Goal: Task Accomplishment & Management: Use online tool/utility

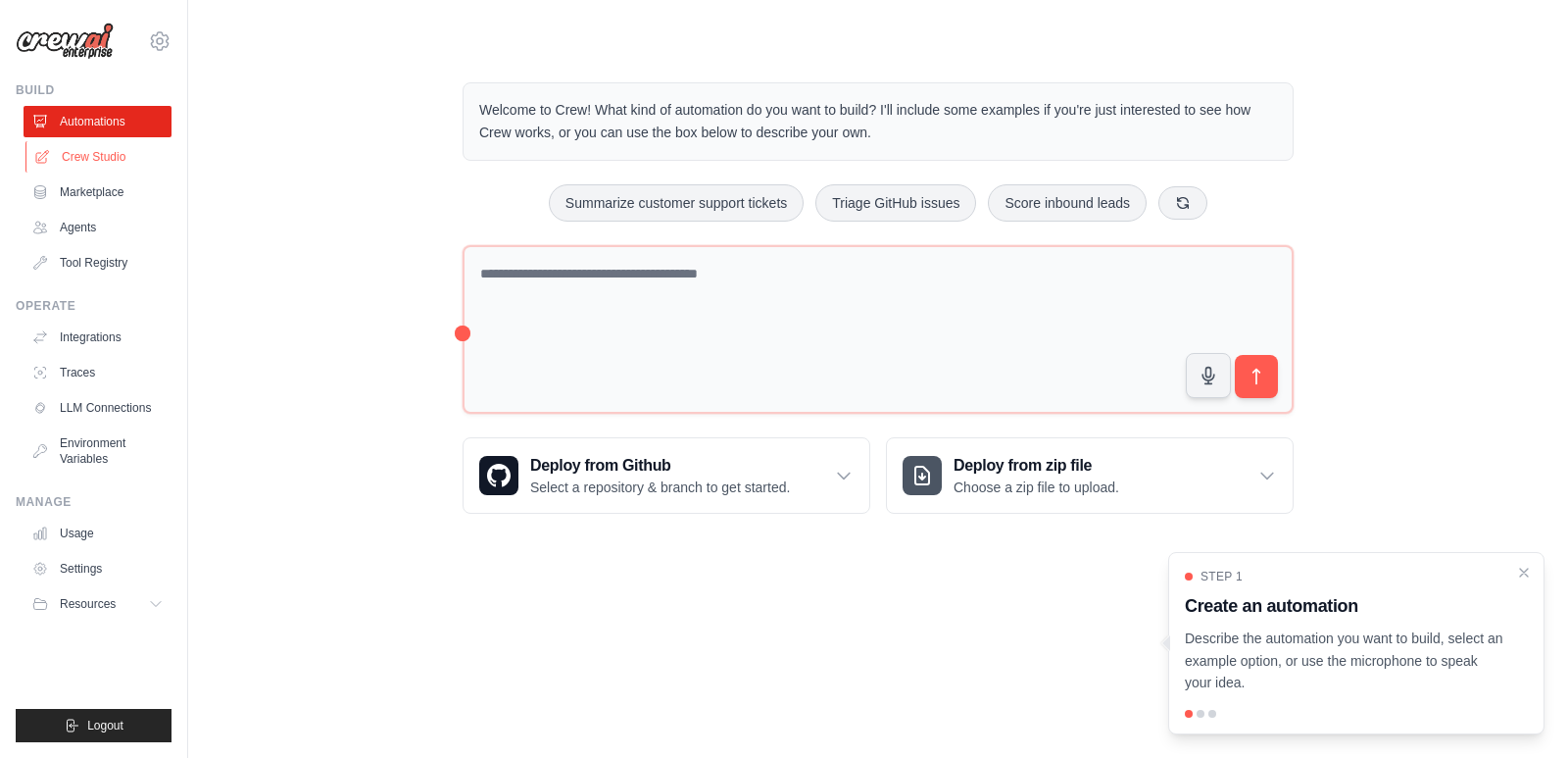
click at [104, 160] on link "Crew Studio" at bounding box center [99, 157] width 148 height 32
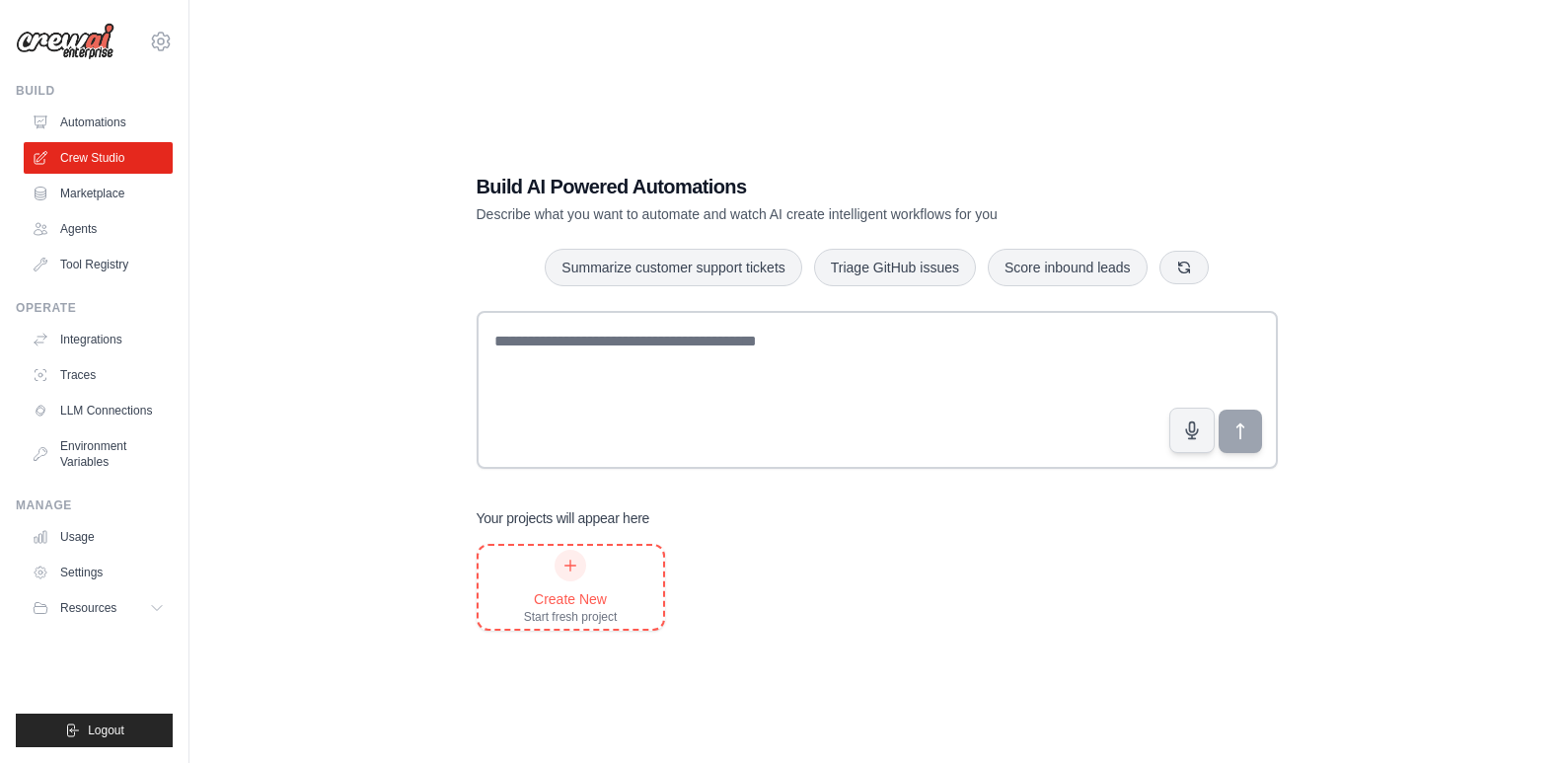
click at [582, 578] on div "Create New Start fresh project" at bounding box center [571, 587] width 94 height 75
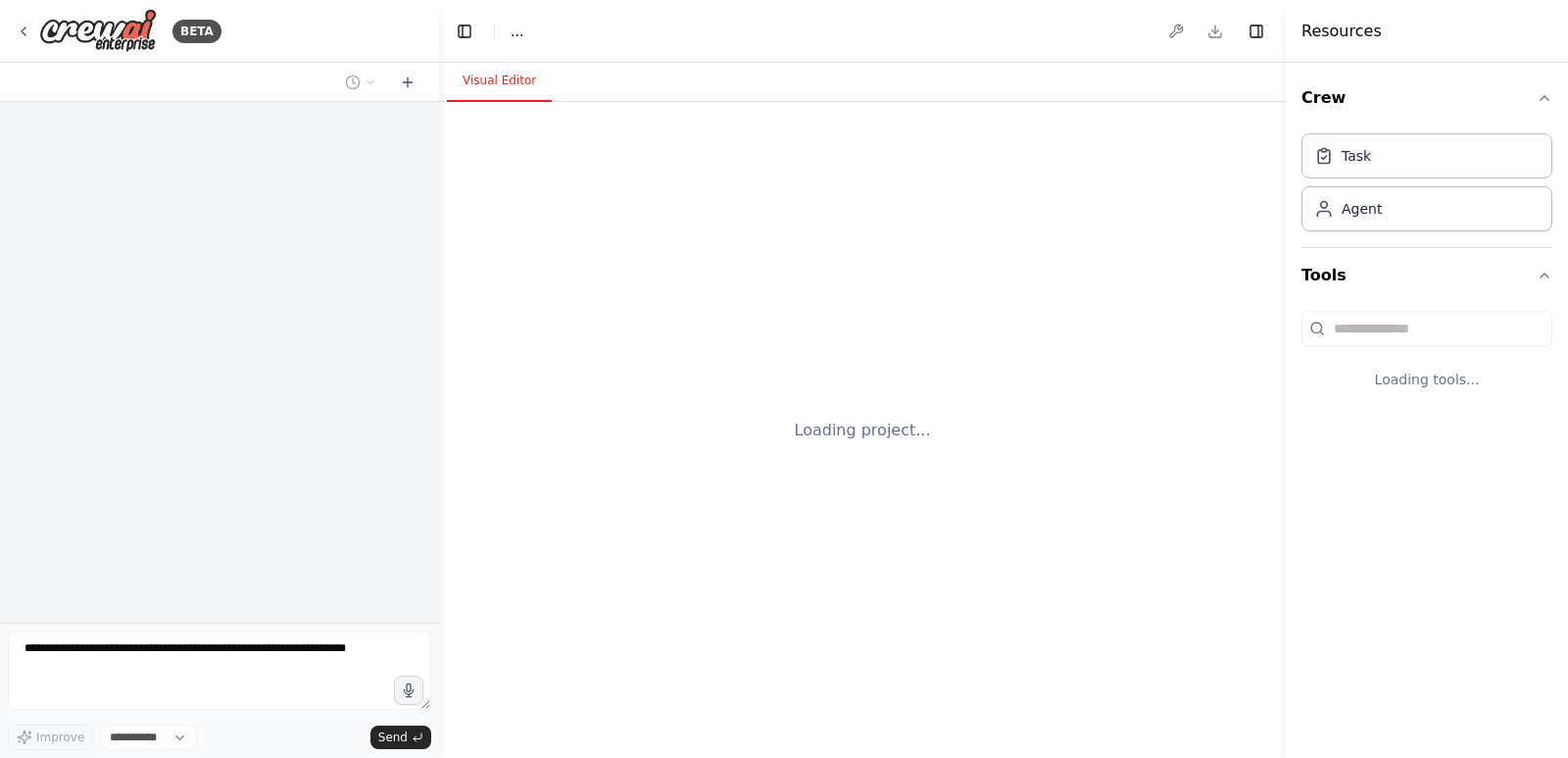
select select "****"
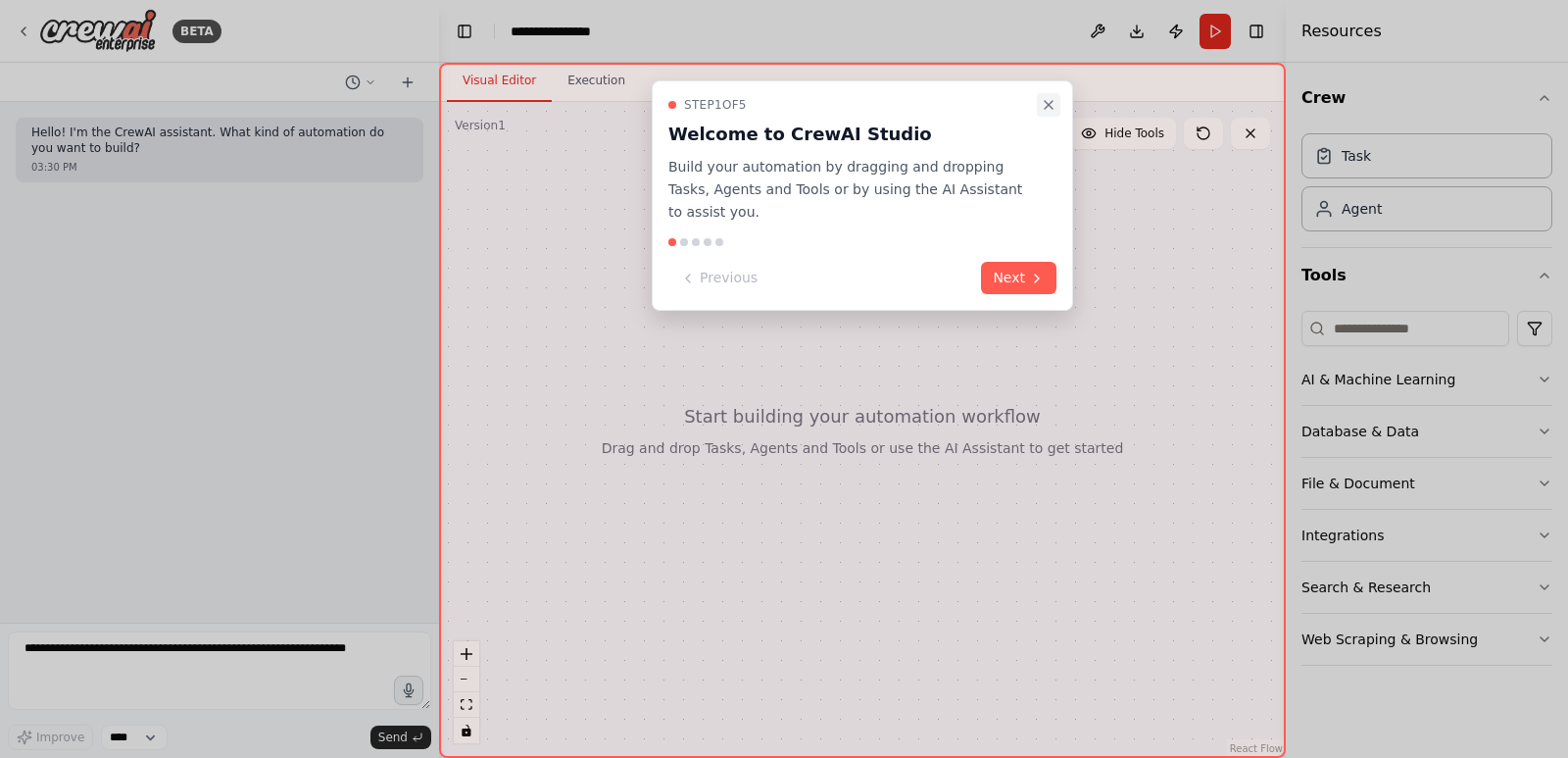
click at [1052, 107] on icon "Close walkthrough" at bounding box center [1049, 105] width 16 height 16
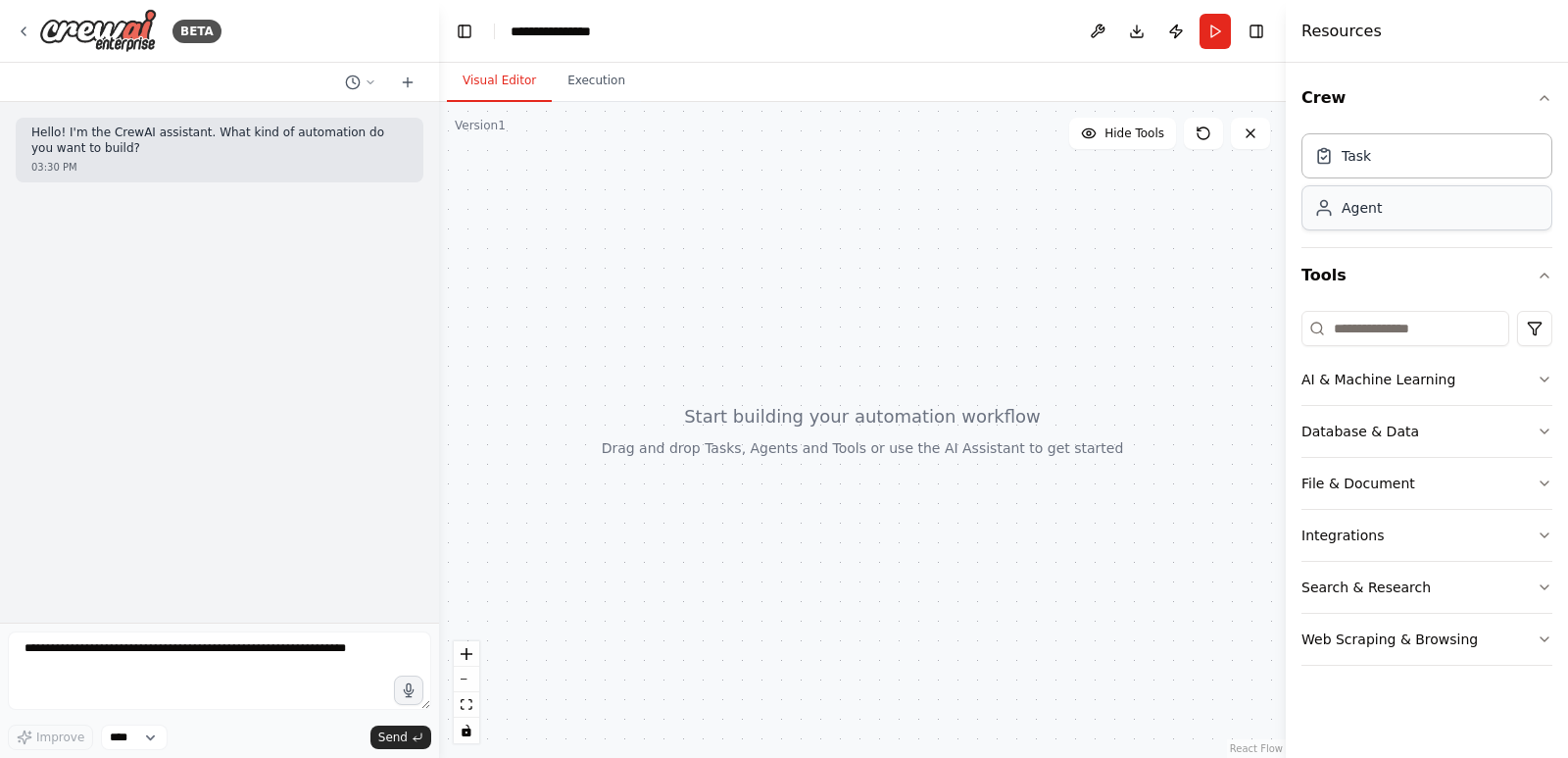
click at [1344, 217] on div "Agent" at bounding box center [1361, 208] width 40 height 20
click at [1376, 334] on input at bounding box center [1404, 329] width 208 height 36
click at [472, 658] on icon "zoom in" at bounding box center [467, 654] width 12 height 12
click at [788, 431] on div at bounding box center [862, 430] width 846 height 656
click at [1380, 217] on div "Agent" at bounding box center [1426, 207] width 251 height 45
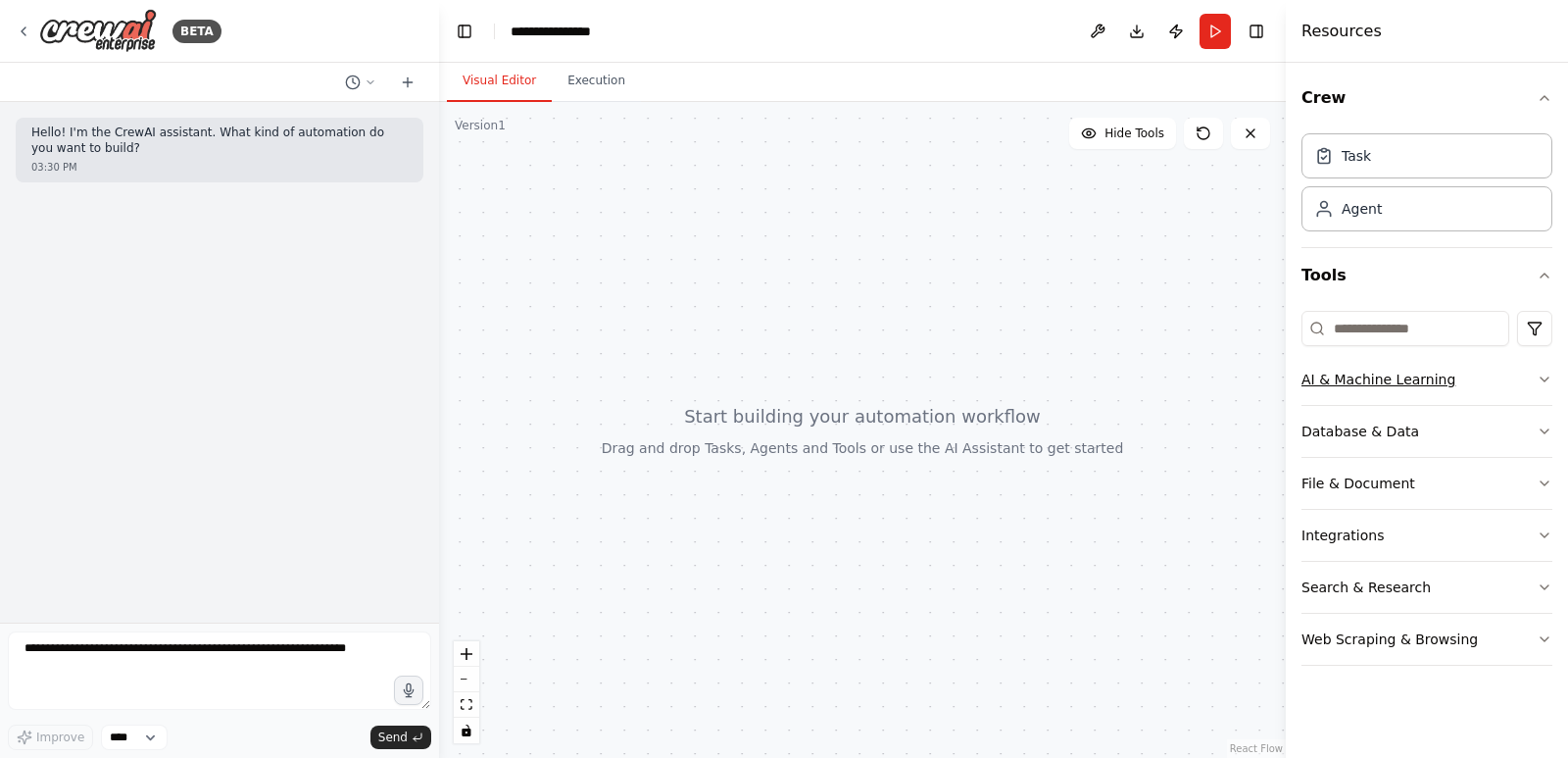
click at [1543, 373] on icon "button" at bounding box center [1544, 379] width 16 height 16
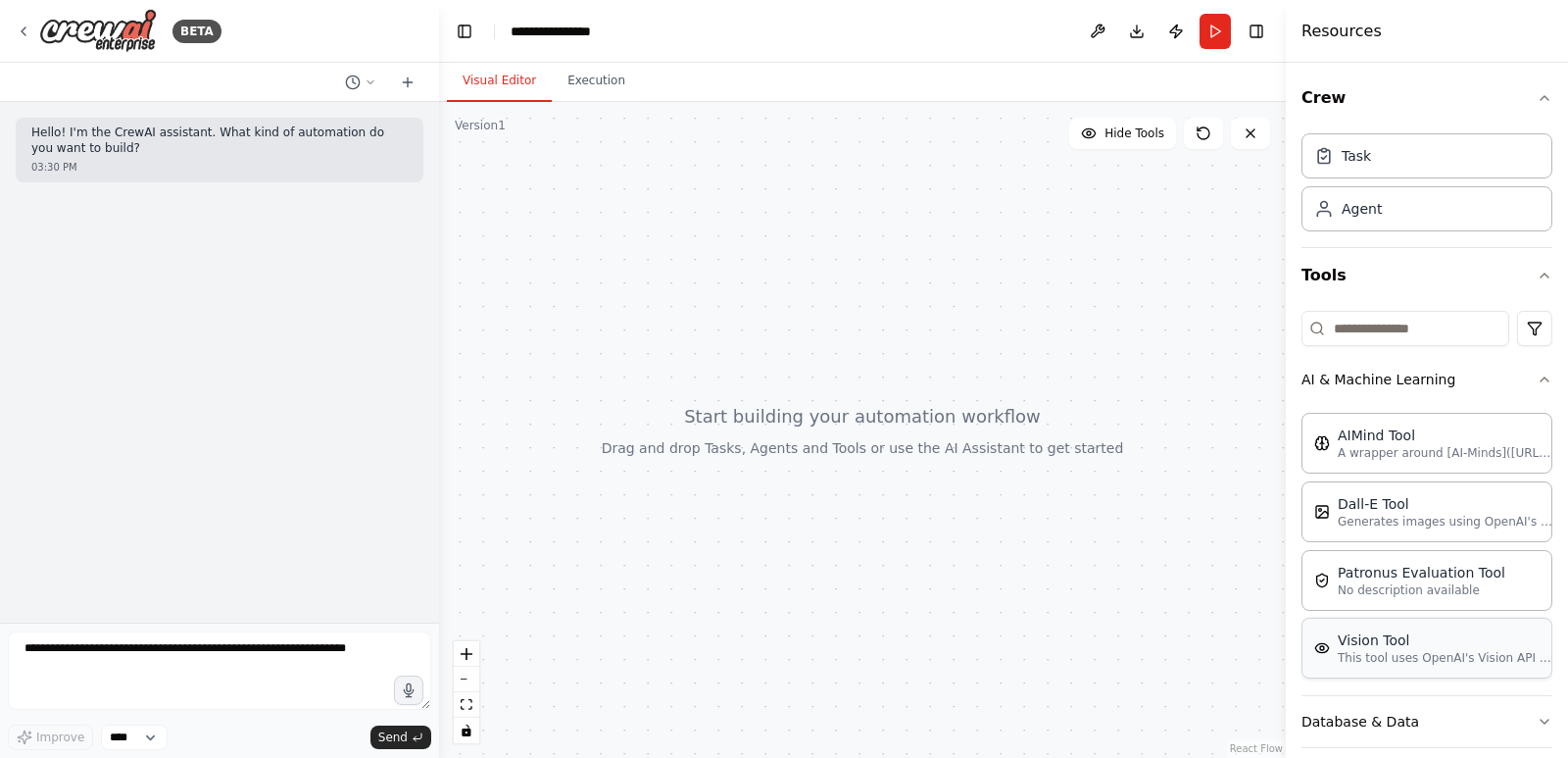
click at [1408, 666] on div "Vision Tool This tool uses OpenAI's Vision API to describe the contents of an i…" at bounding box center [1426, 648] width 251 height 61
click at [973, 552] on div at bounding box center [862, 430] width 846 height 656
click at [181, 650] on textarea at bounding box center [219, 670] width 423 height 78
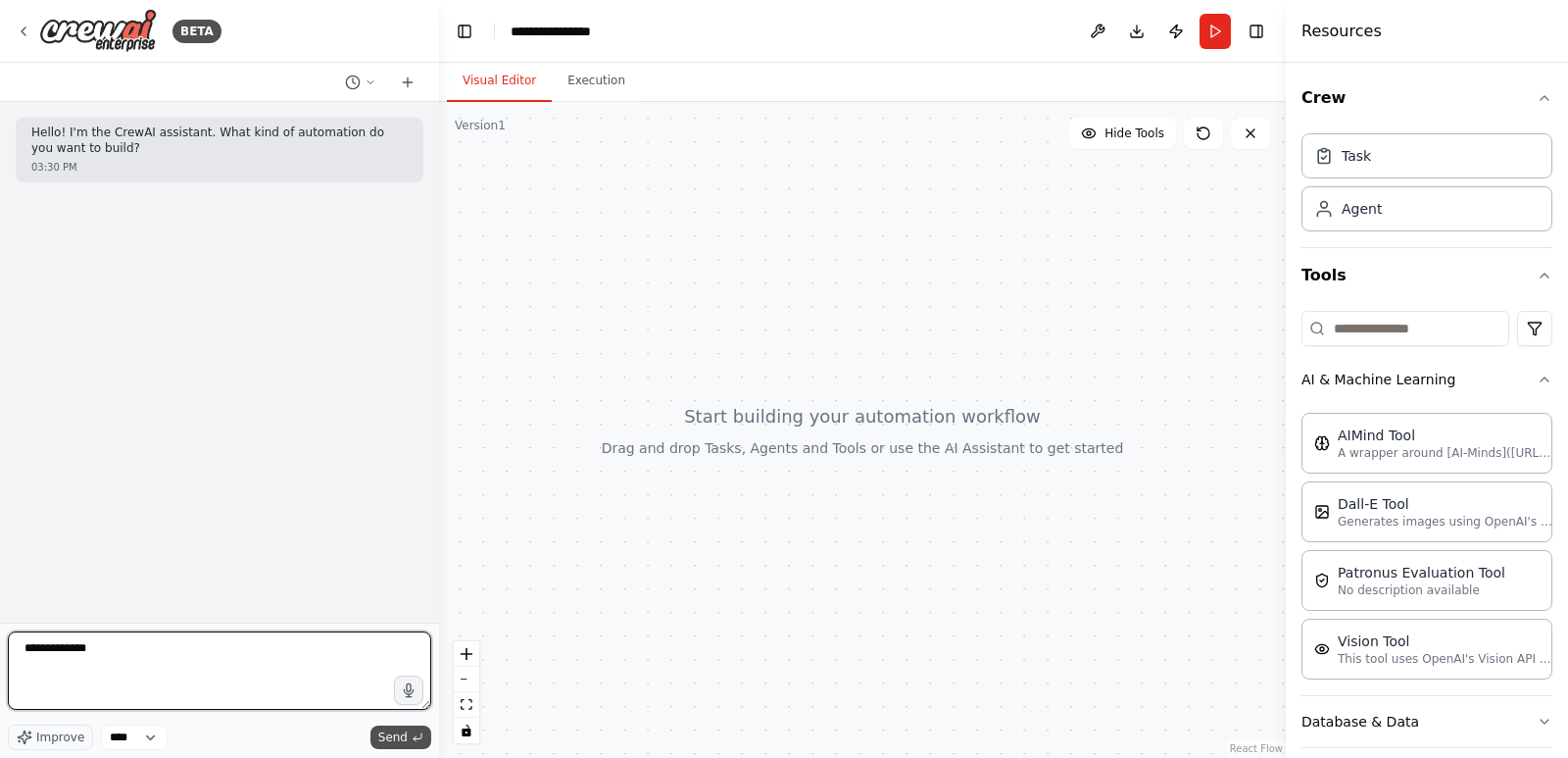
type textarea "**********"
click at [395, 741] on span "Send" at bounding box center [393, 737] width 30 height 16
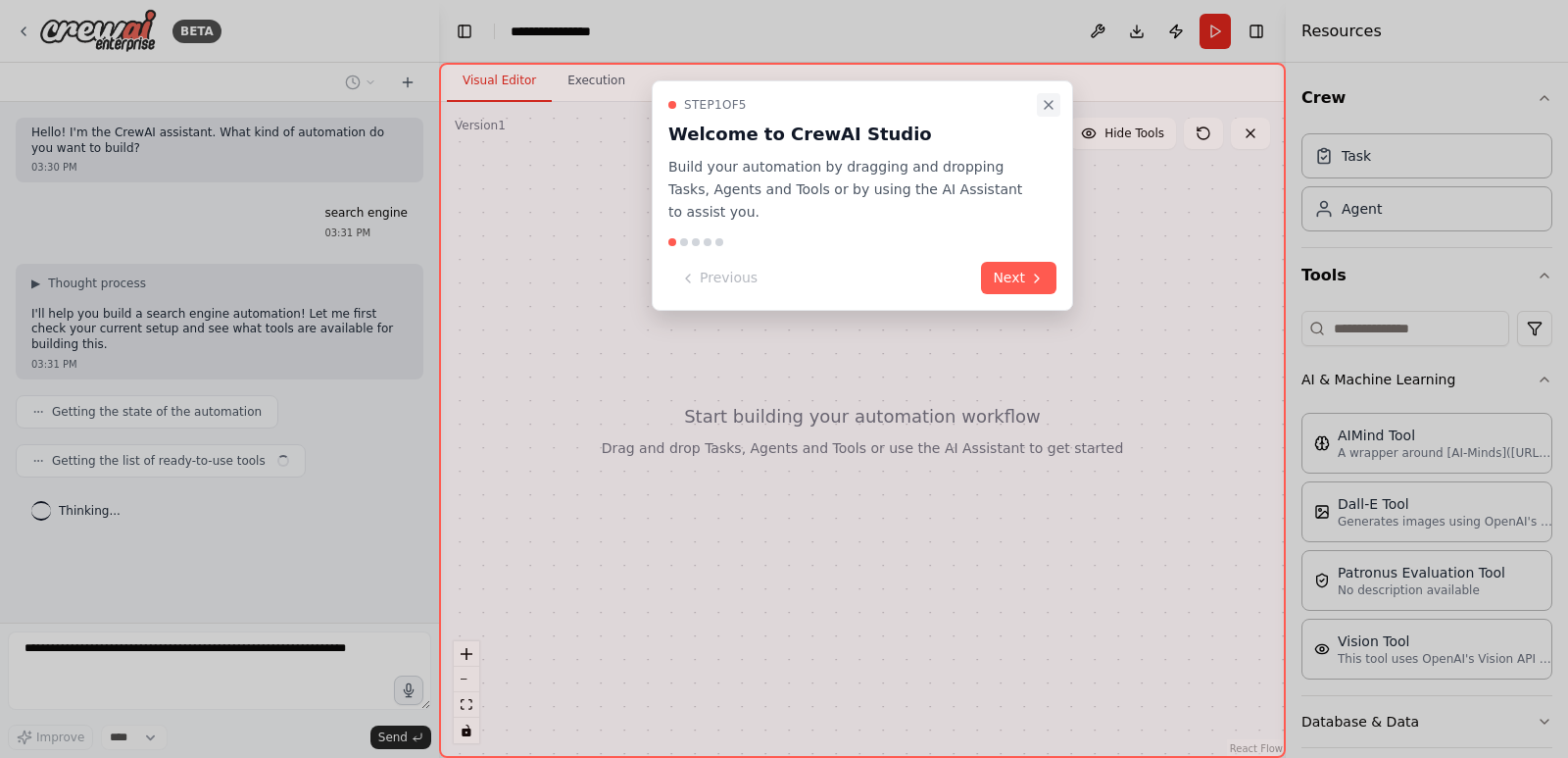
click at [1049, 105] on icon "Close walkthrough" at bounding box center [1049, 105] width 8 height 8
click at [1047, 98] on icon "Close walkthrough" at bounding box center [1049, 105] width 16 height 16
click at [1044, 100] on icon "Close walkthrough" at bounding box center [1049, 105] width 16 height 16
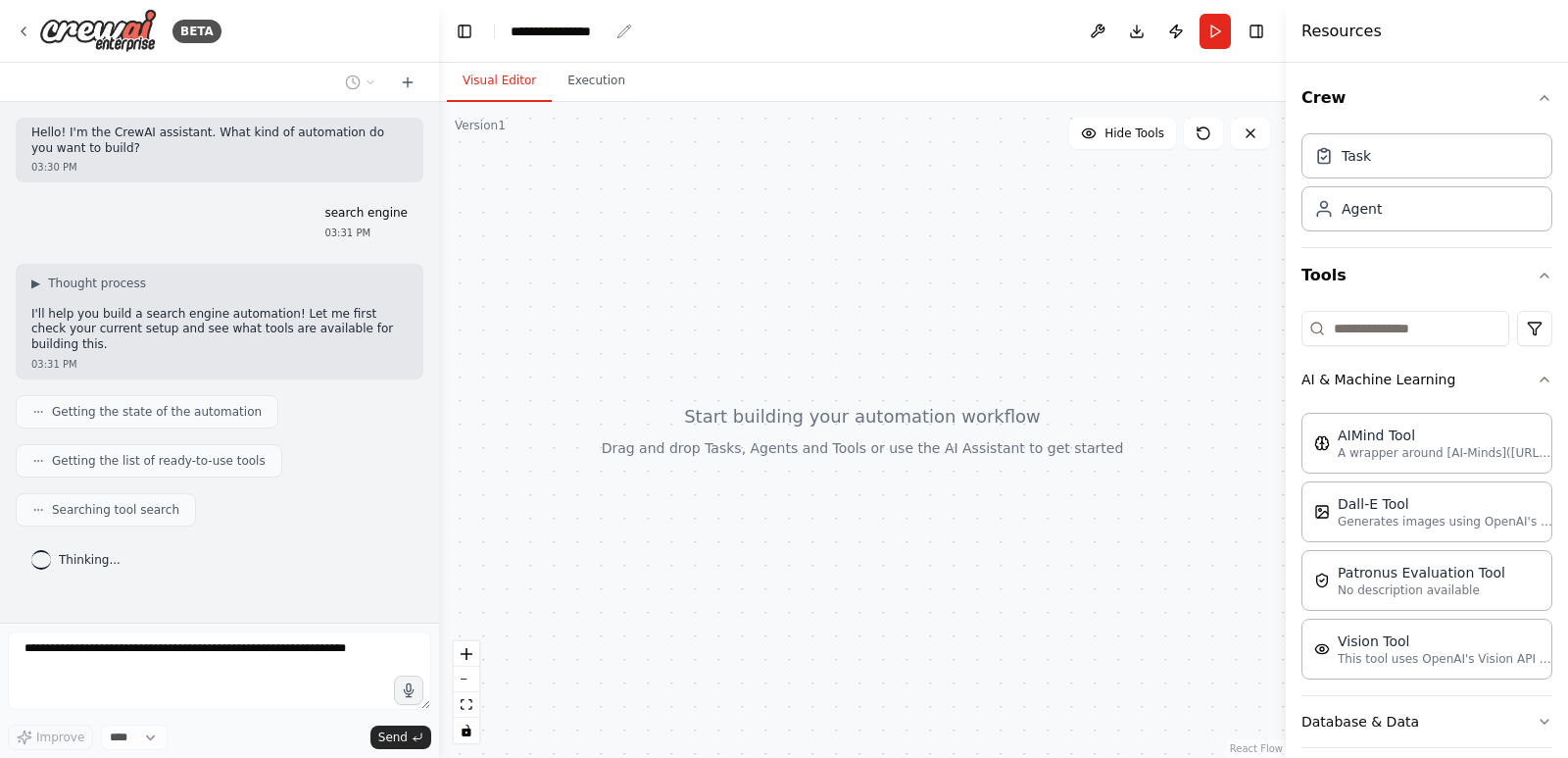
click at [569, 34] on div "**********" at bounding box center [559, 32] width 98 height 20
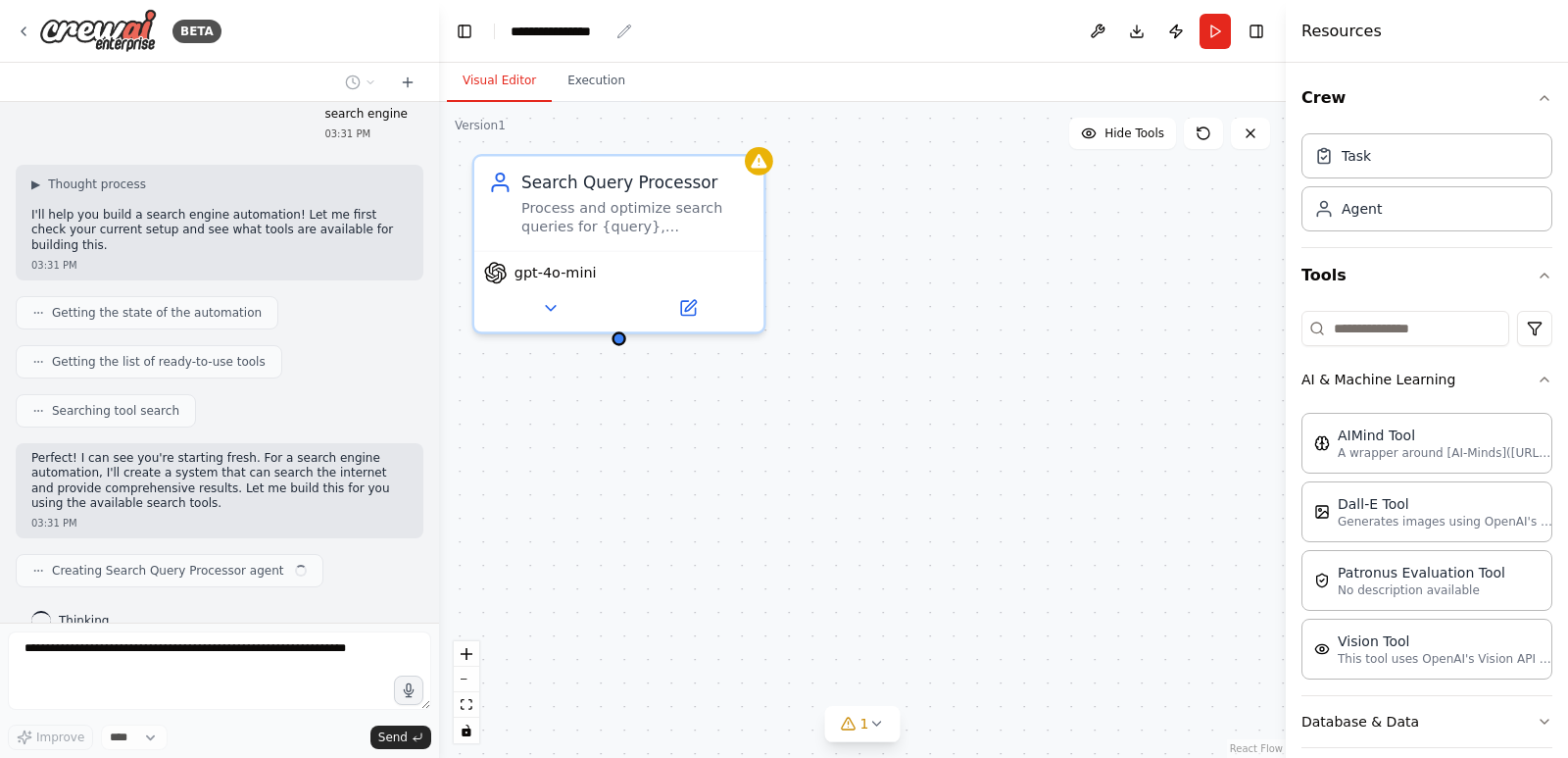
scroll to position [113, 0]
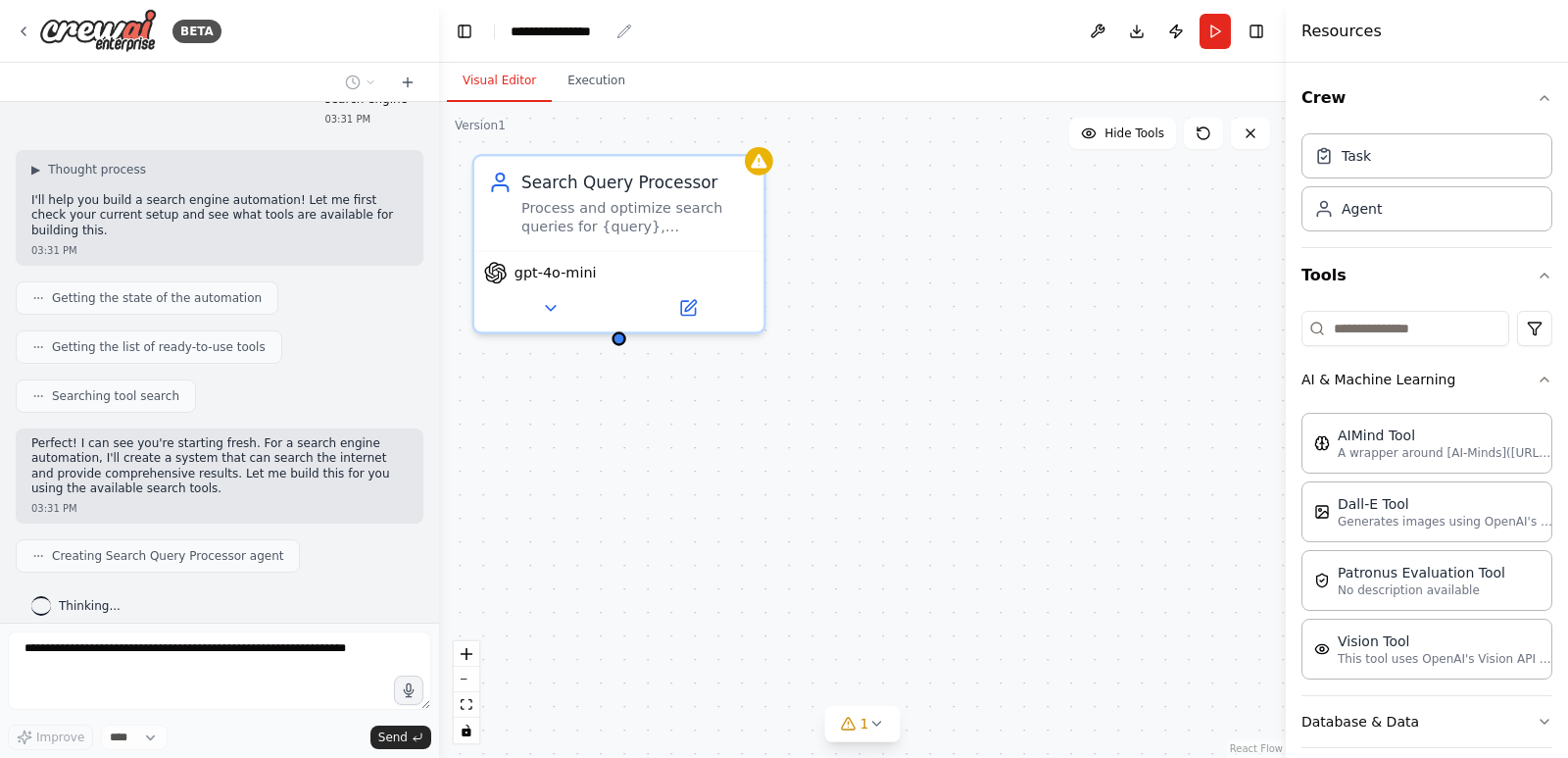
click at [621, 35] on icon "breadcrumb" at bounding box center [625, 32] width 16 height 16
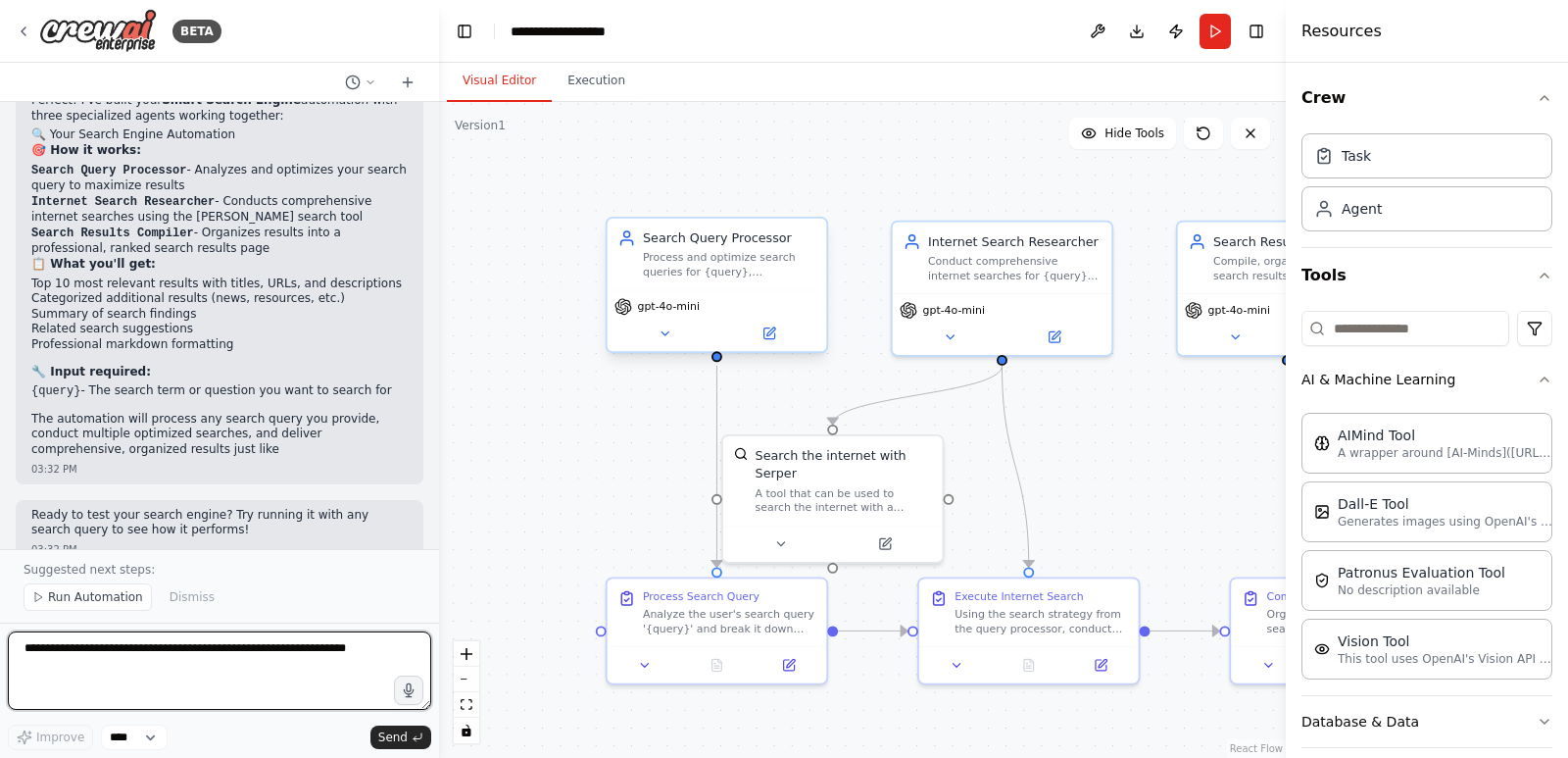
scroll to position [1070, 0]
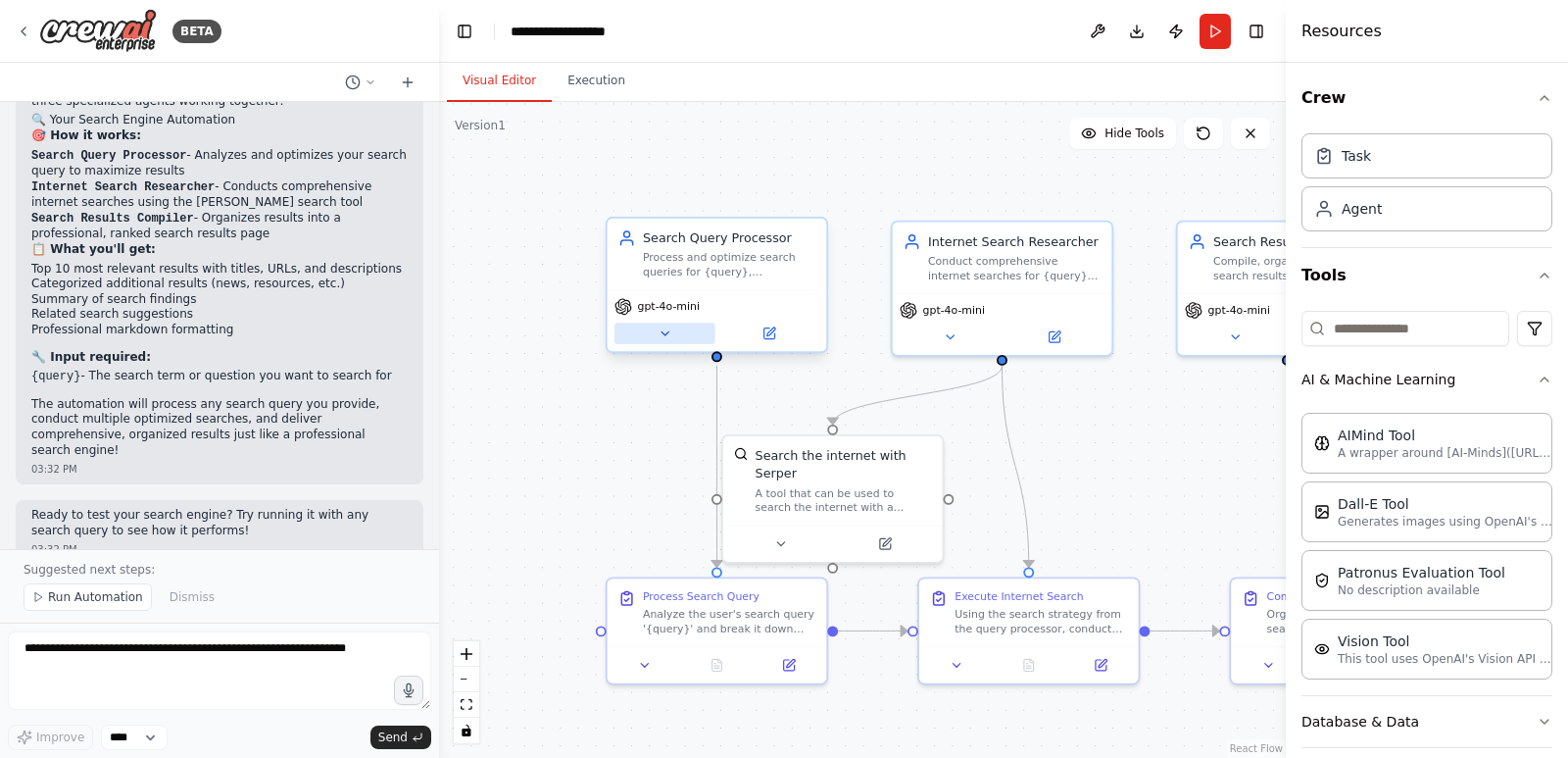
click at [664, 330] on icon at bounding box center [664, 334] width 15 height 15
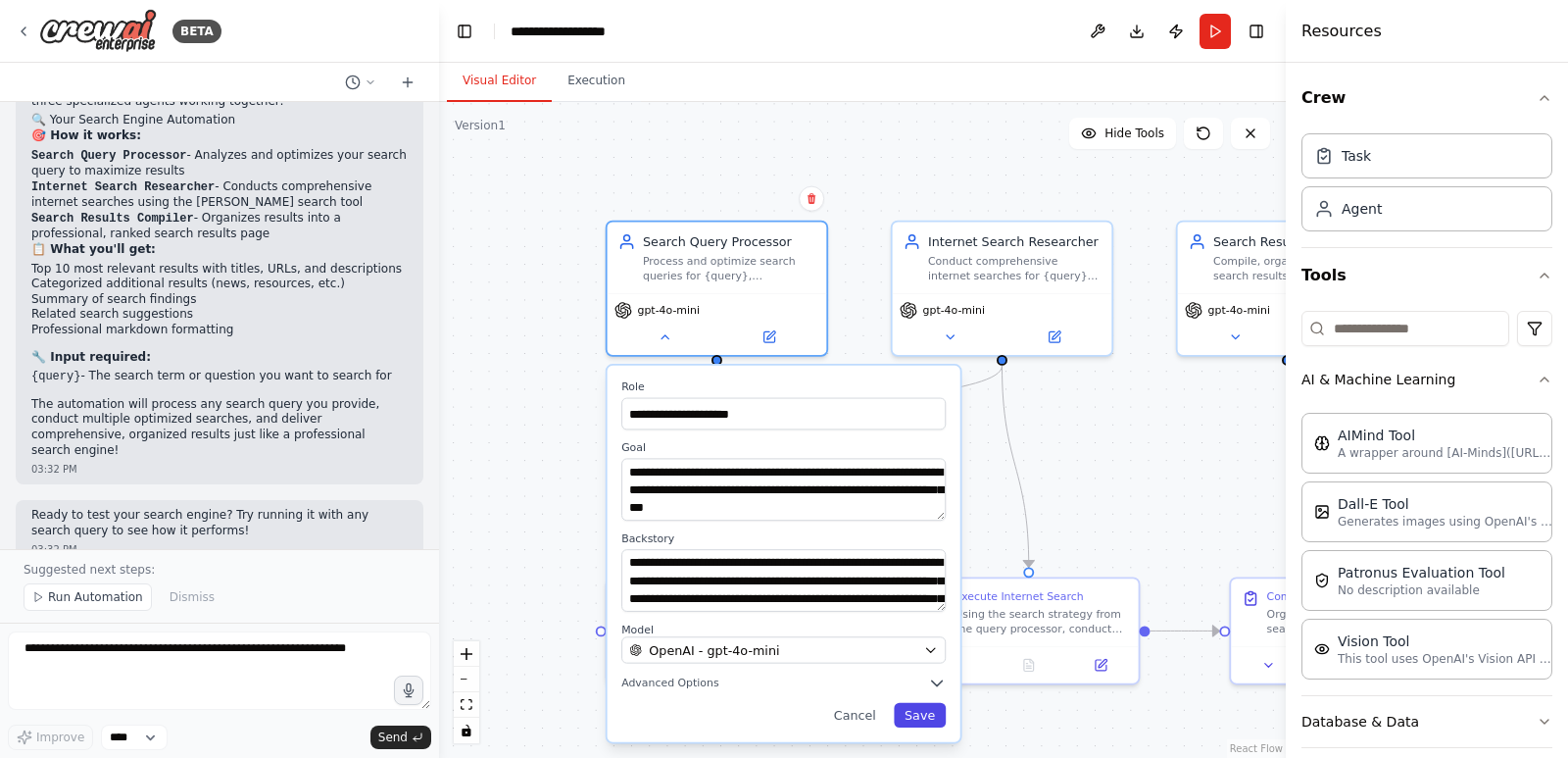
click at [925, 716] on button "Save" at bounding box center [920, 714] width 52 height 25
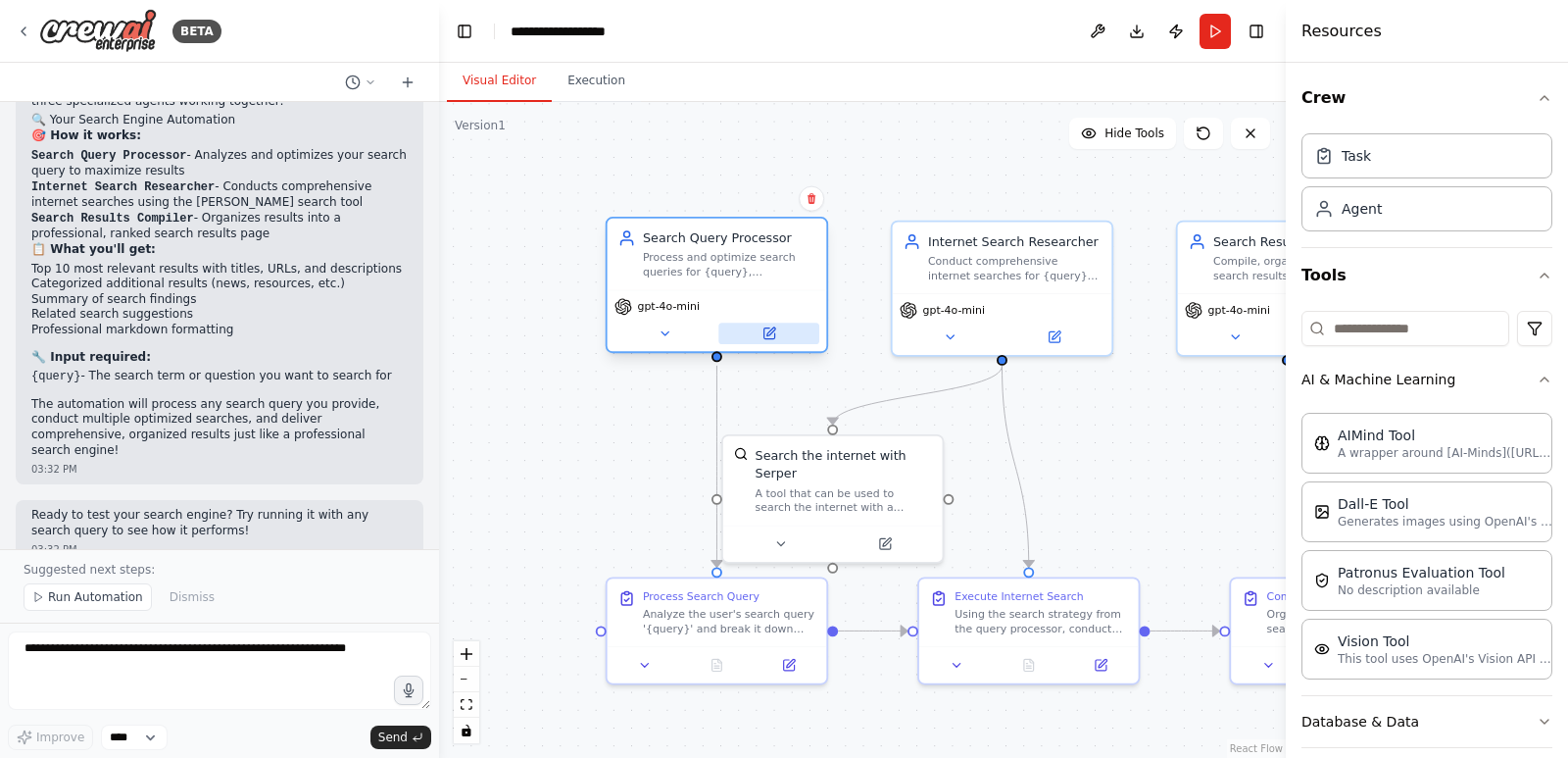
click at [778, 338] on button at bounding box center [769, 334] width 101 height 22
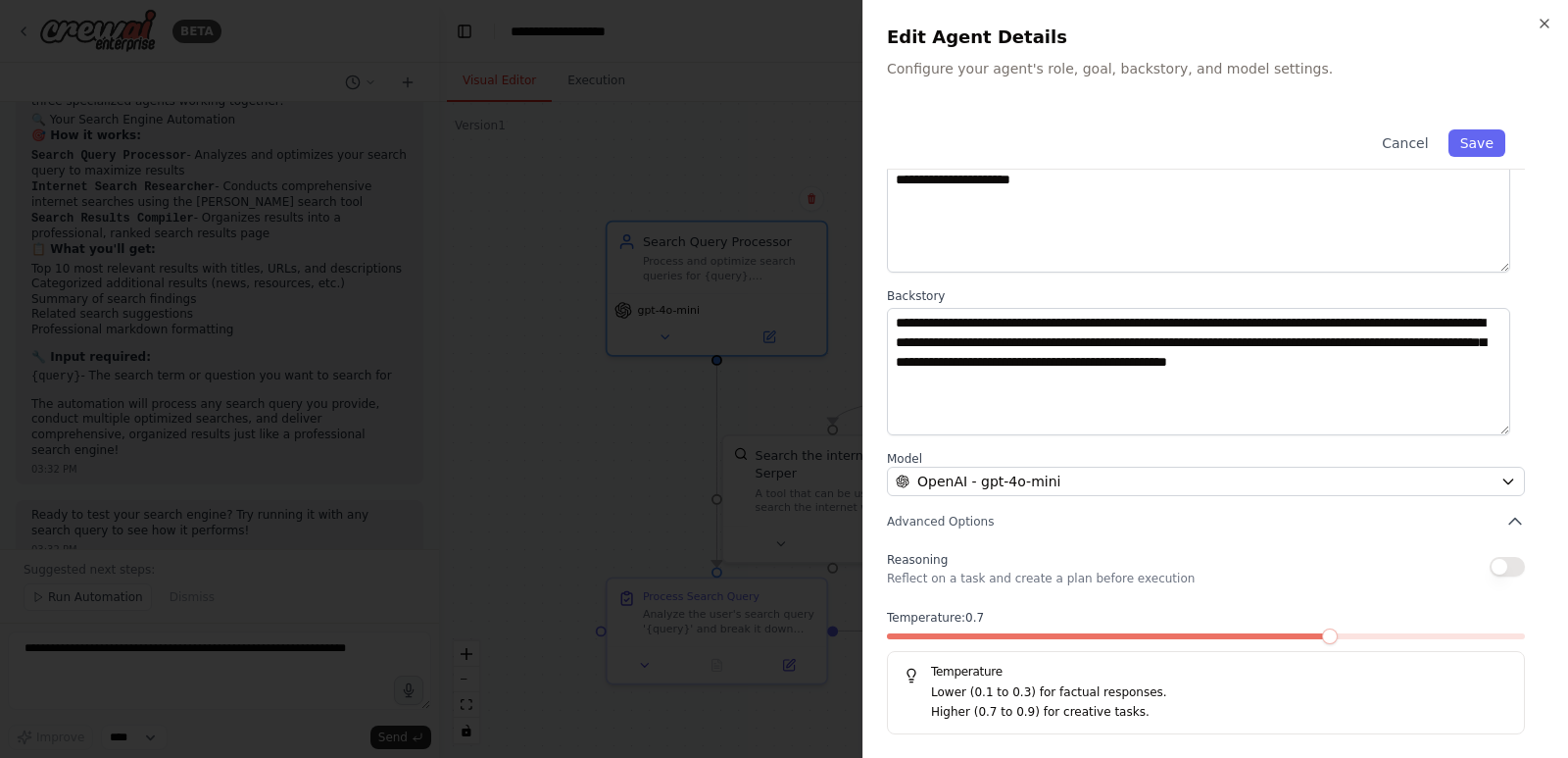
scroll to position [0, 0]
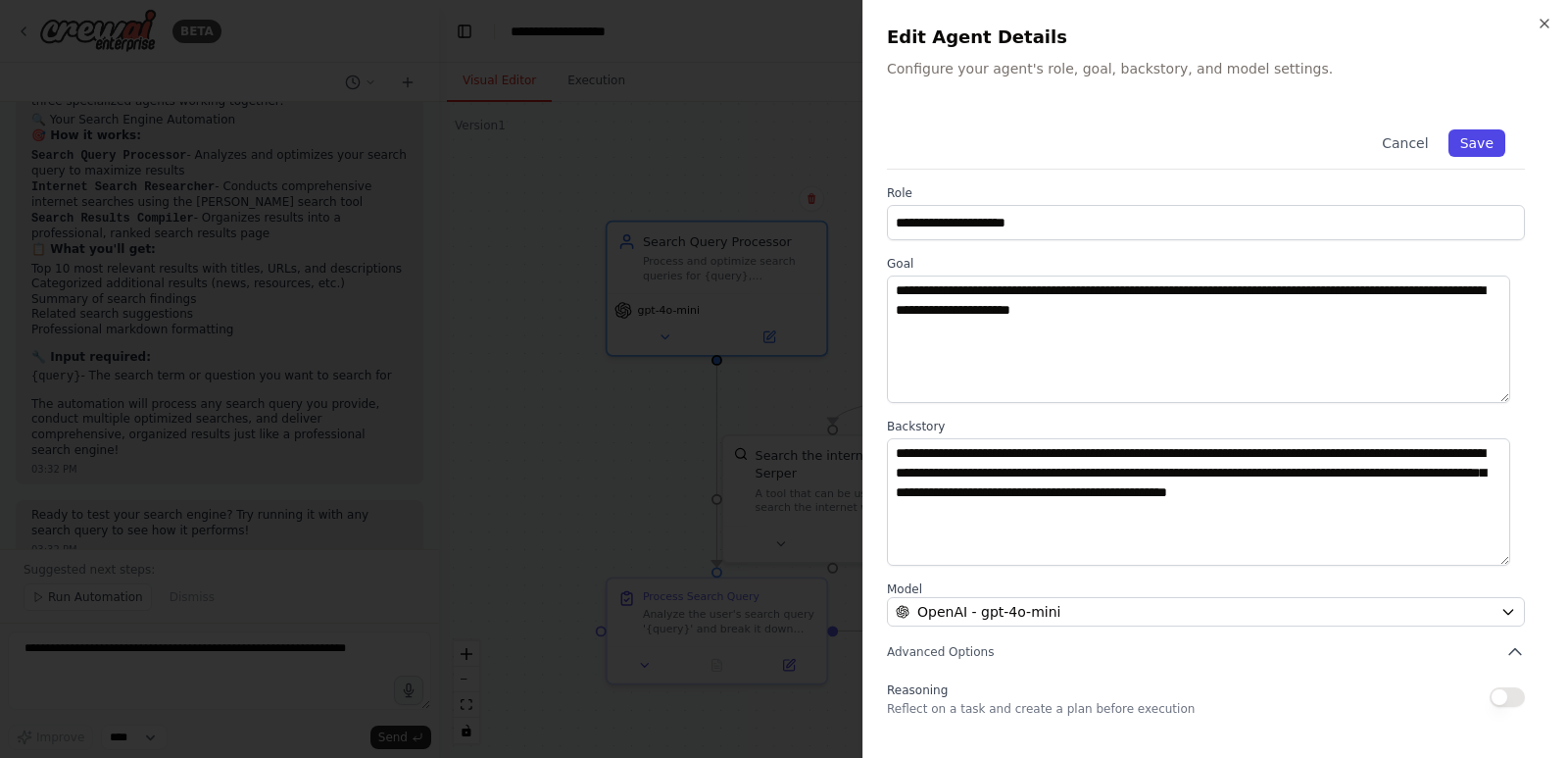
click at [1477, 134] on button "Save" at bounding box center [1476, 143] width 57 height 28
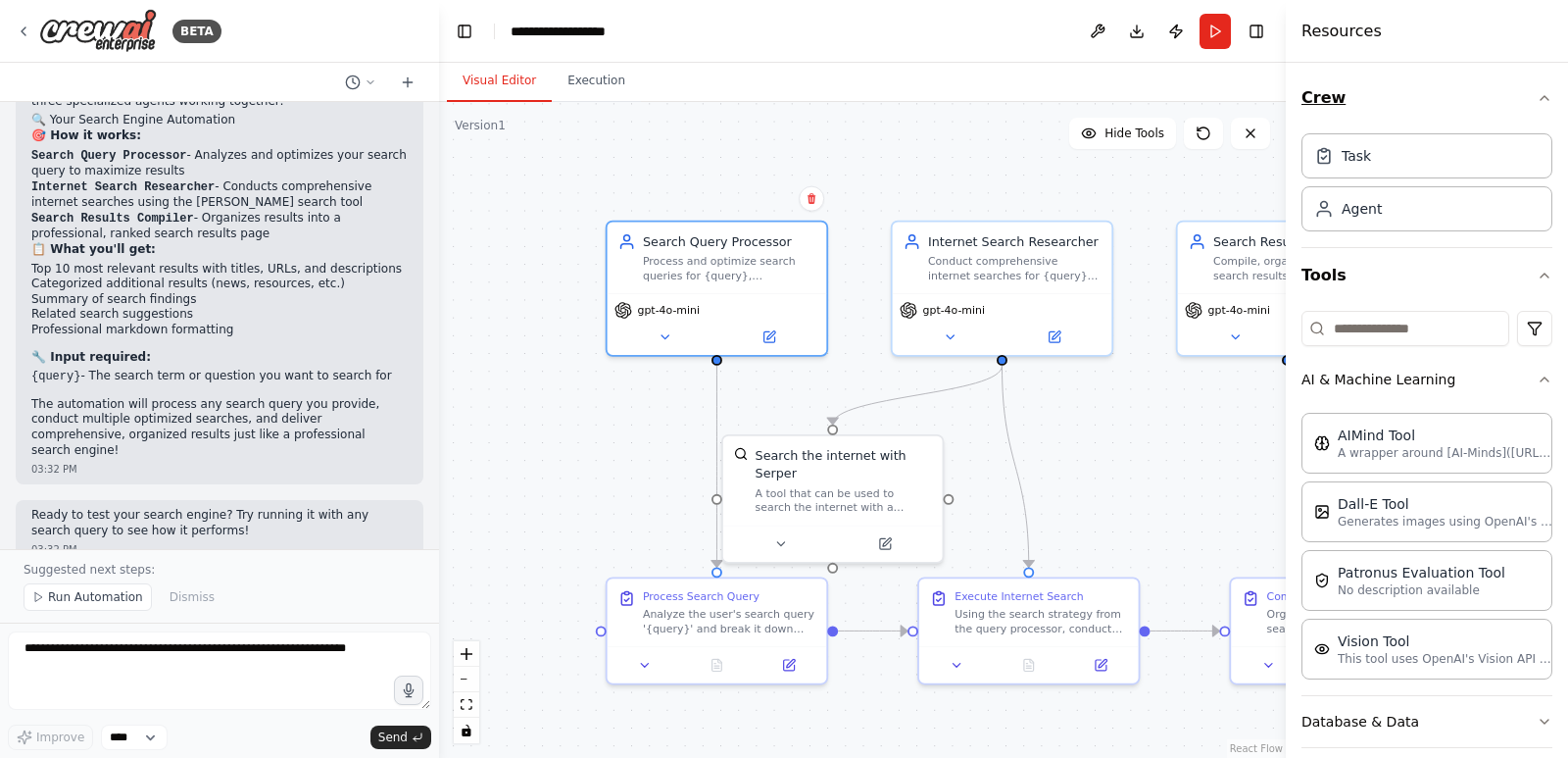
click at [1536, 95] on icon "button" at bounding box center [1544, 98] width 16 height 16
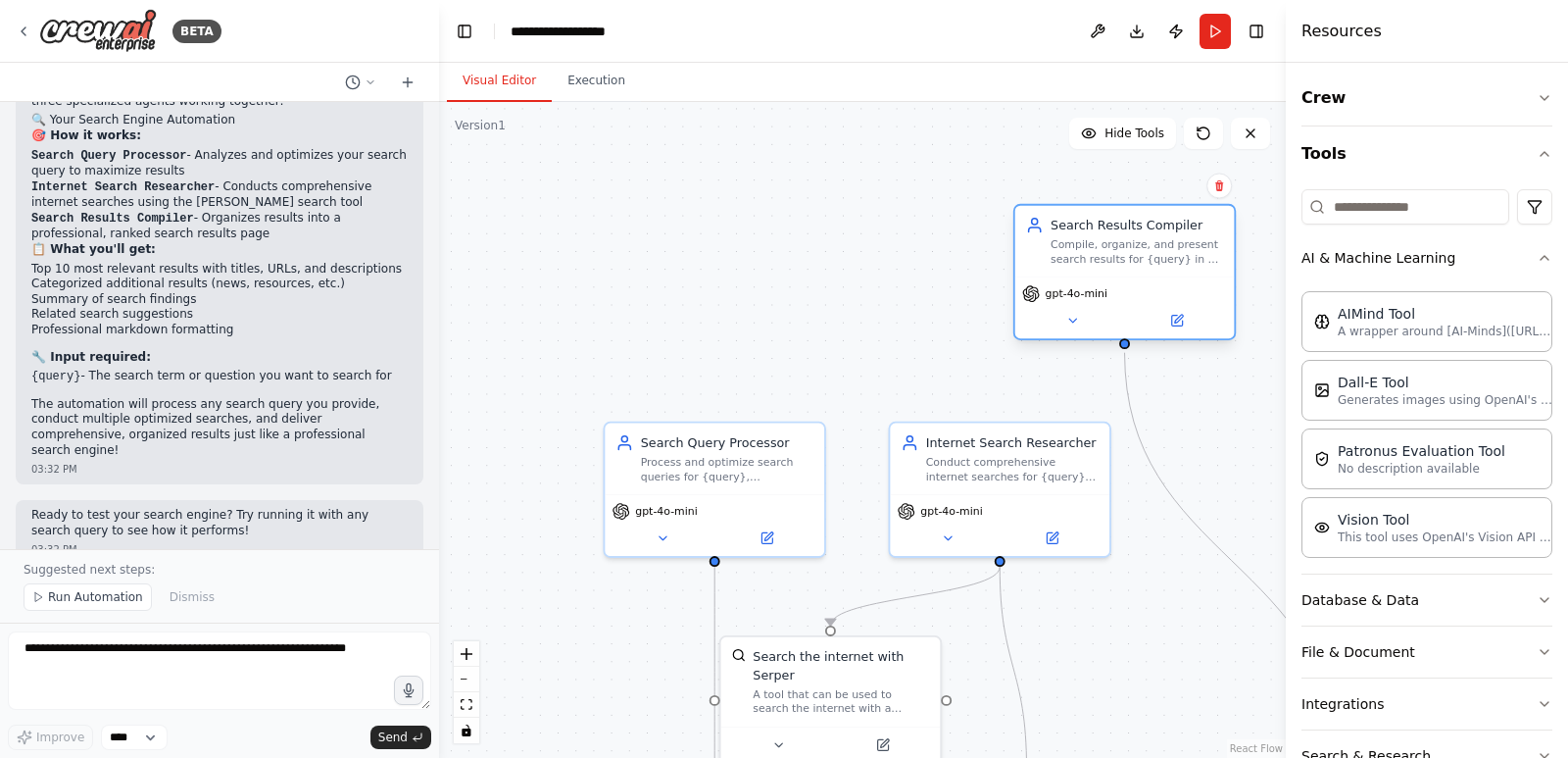
drag, startPoint x: 1253, startPoint y: 263, endPoint x: 1088, endPoint y: 235, distance: 167.4
click at [1088, 235] on div "Search Results Compiler Compile, organize, and present search results for {quer…" at bounding box center [1137, 241] width 173 height 50
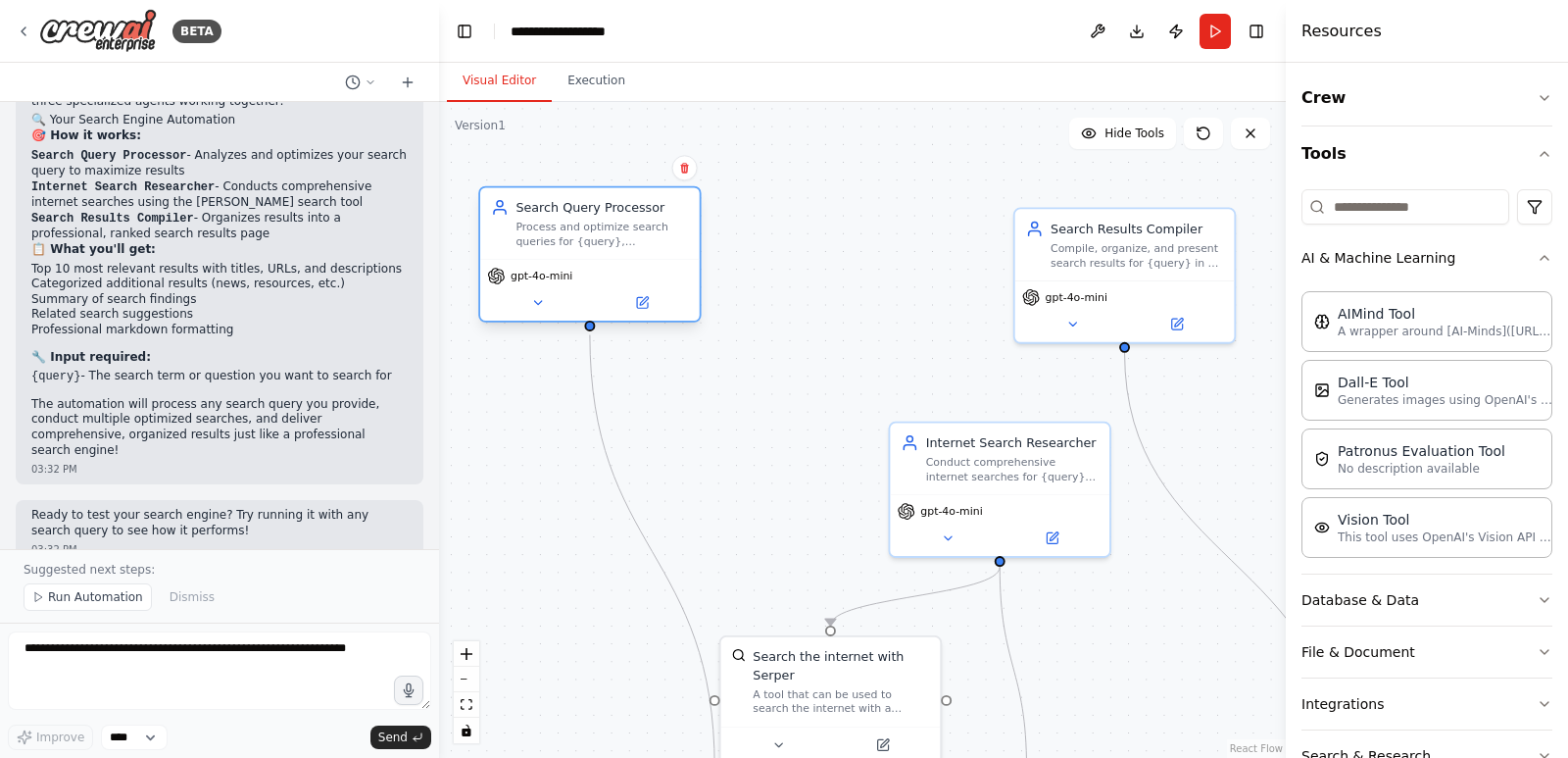
drag, startPoint x: 726, startPoint y: 474, endPoint x: 604, endPoint y: 240, distance: 263.9
click at [604, 240] on div "Process and optimize search queries for {query}, understanding user intent and …" at bounding box center [602, 233] width 173 height 29
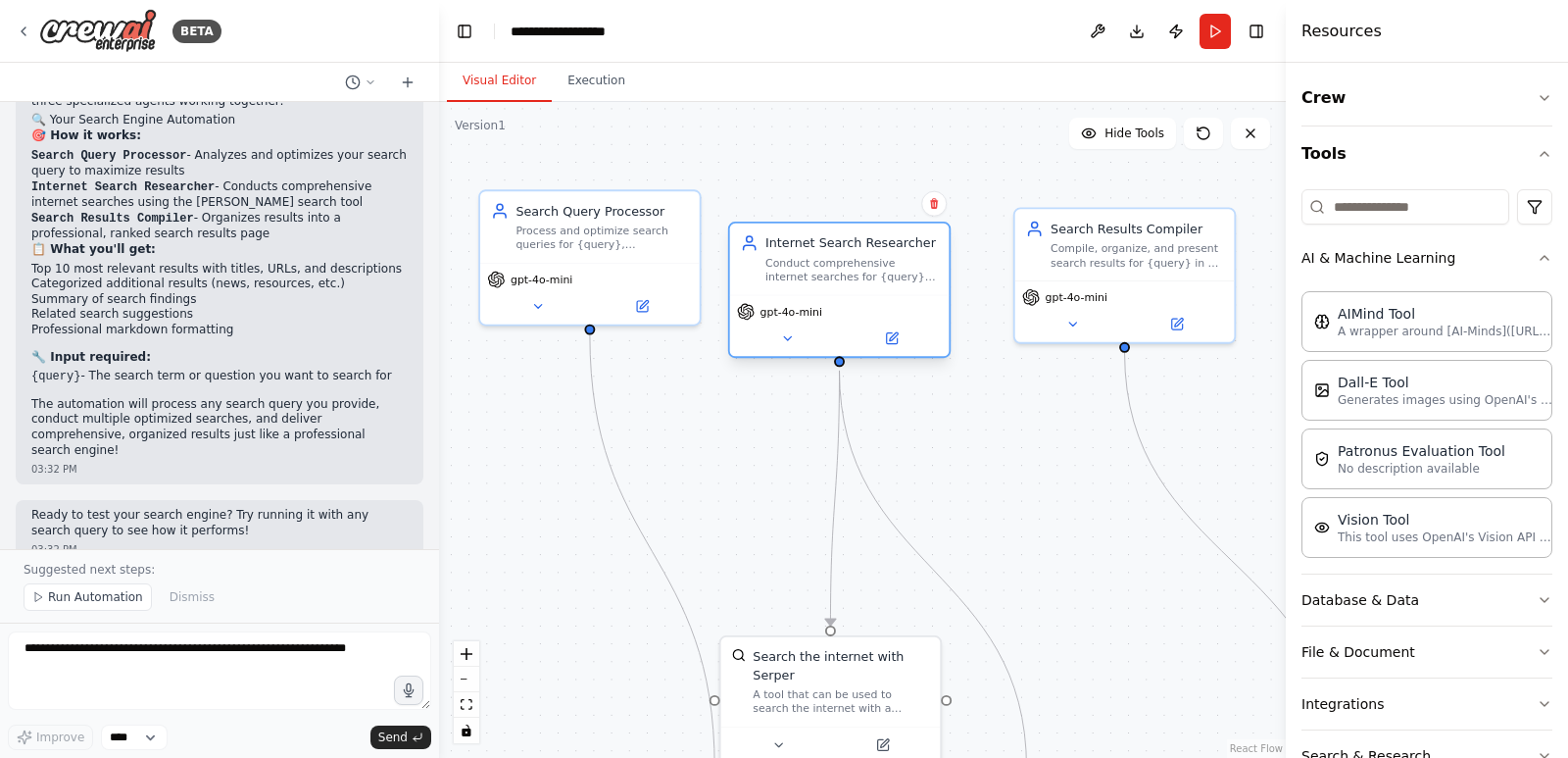
drag, startPoint x: 1014, startPoint y: 509, endPoint x: 853, endPoint y: 321, distance: 247.5
click at [853, 321] on div "gpt-4o-mini" at bounding box center [839, 326] width 219 height 62
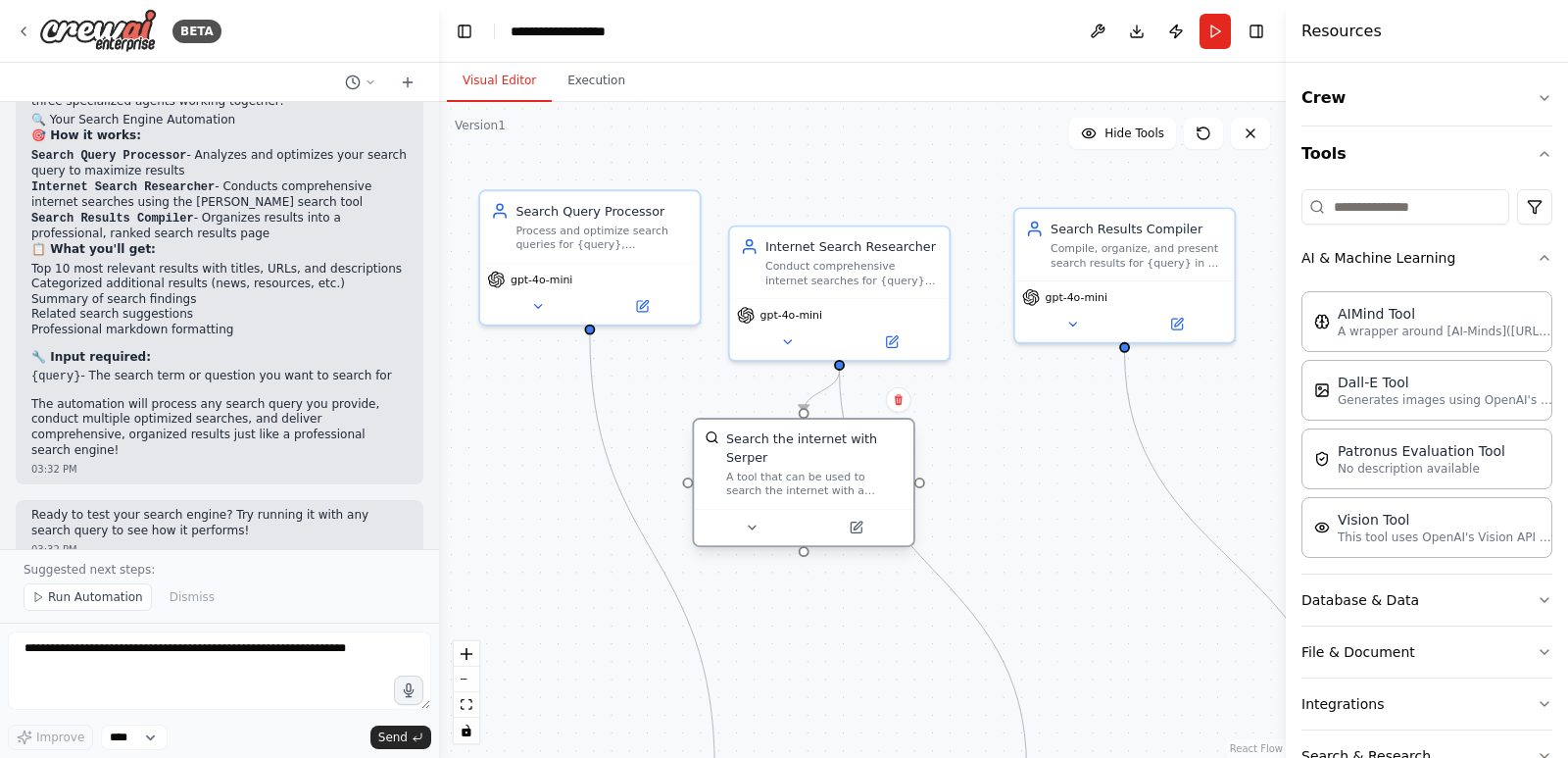
drag, startPoint x: 836, startPoint y: 696, endPoint x: 811, endPoint y: 486, distance: 211.5
click at [811, 486] on div "Search the internet with Serper A tool that can be used to search the internet …" at bounding box center [803, 464] width 219 height 89
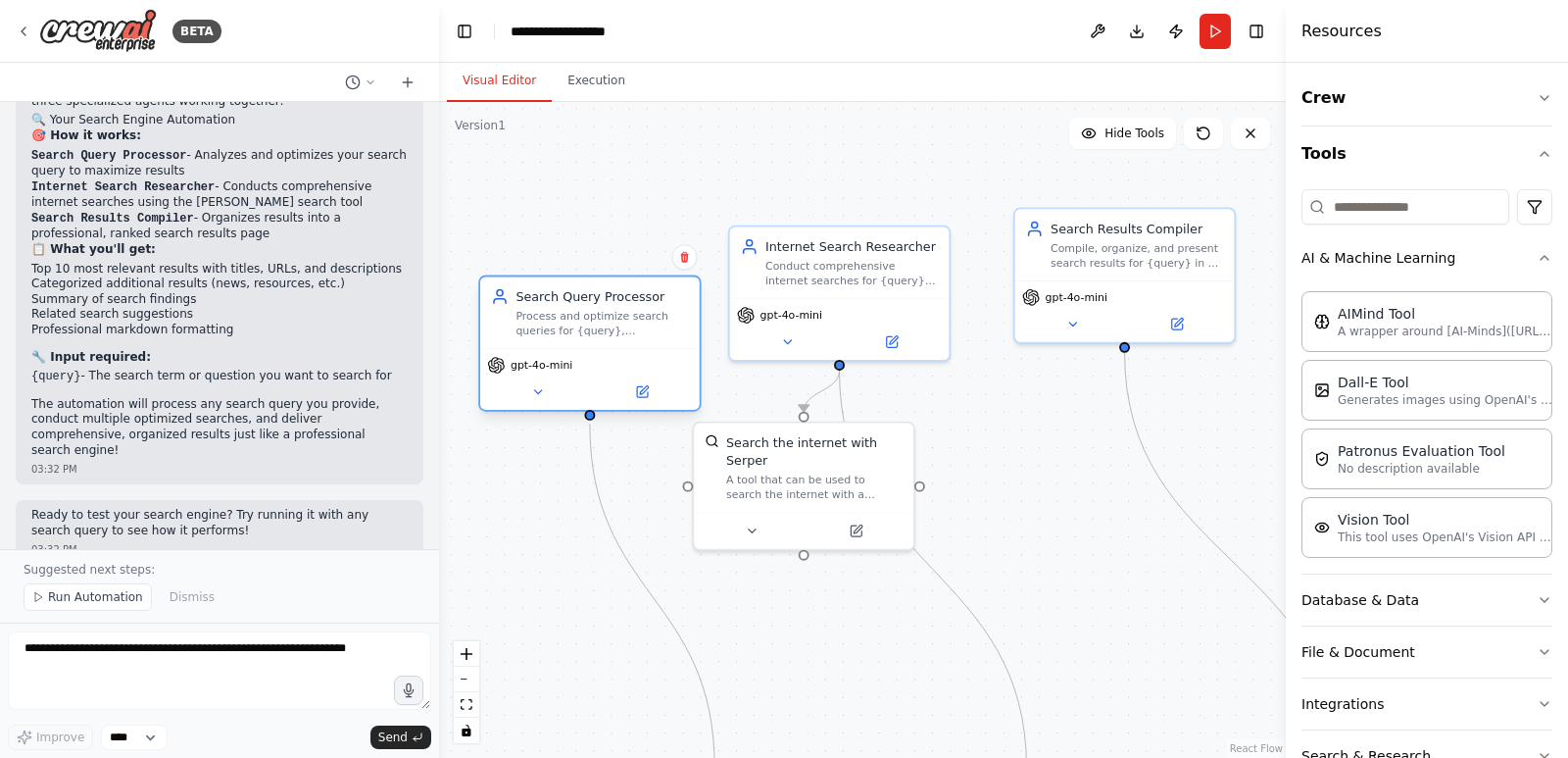
drag, startPoint x: 583, startPoint y: 235, endPoint x: 585, endPoint y: 339, distance: 104.0
click at [585, 337] on div "Process and optimize search queries for {query}, understanding user intent and …" at bounding box center [602, 323] width 173 height 29
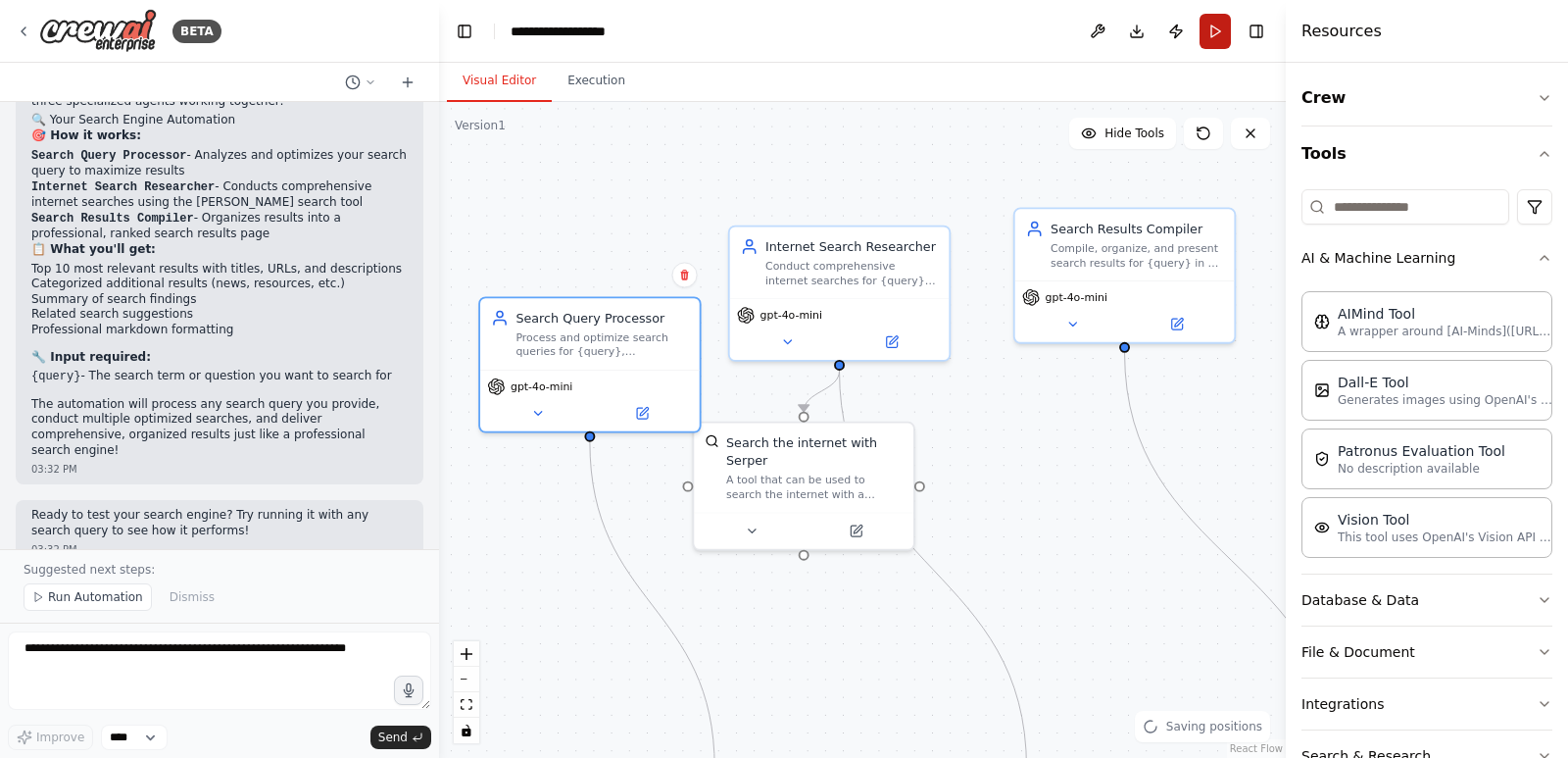
click at [1218, 33] on button "Run" at bounding box center [1215, 32] width 32 height 36
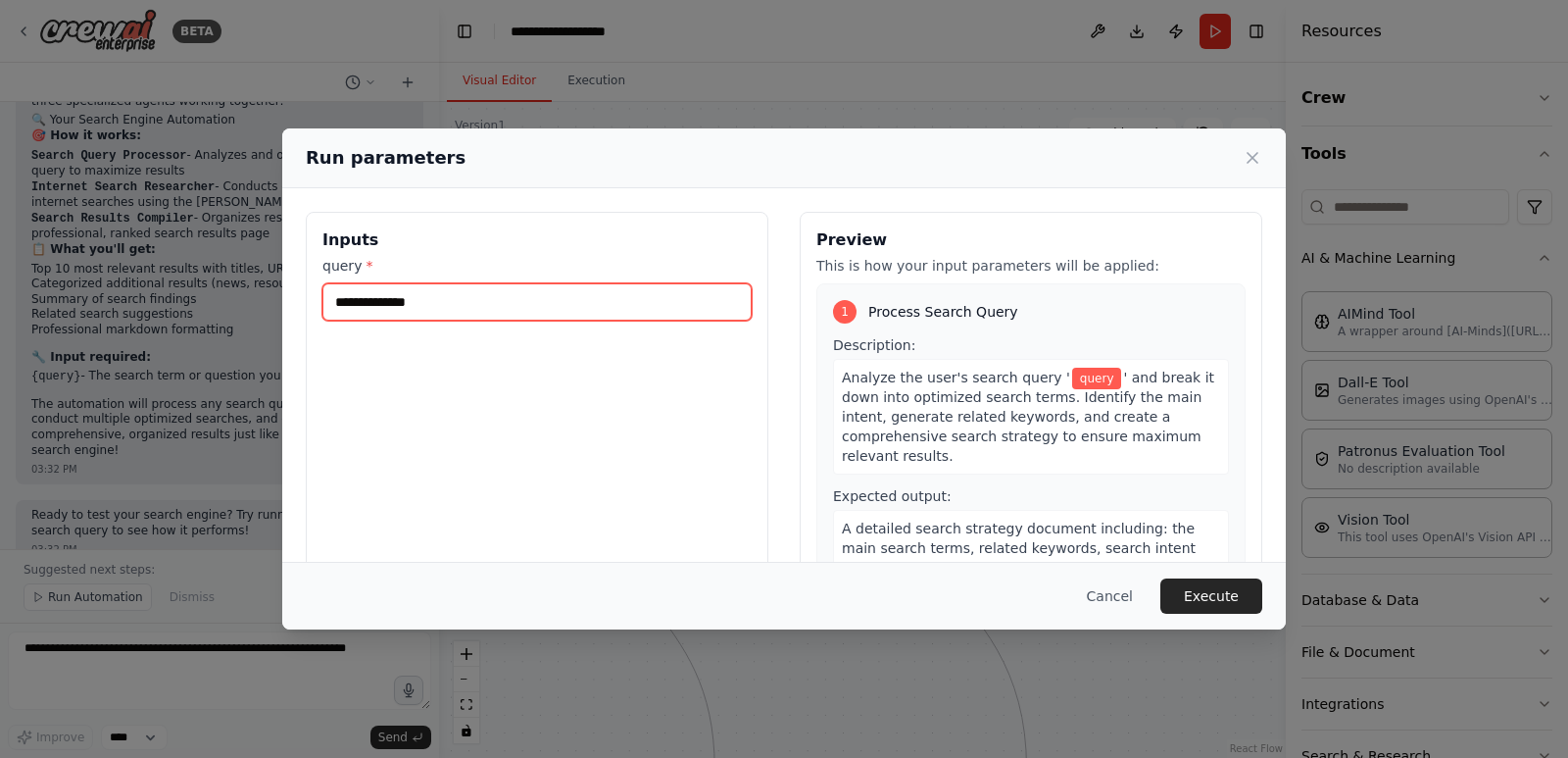
click at [485, 302] on input "query *" at bounding box center [537, 301] width 429 height 37
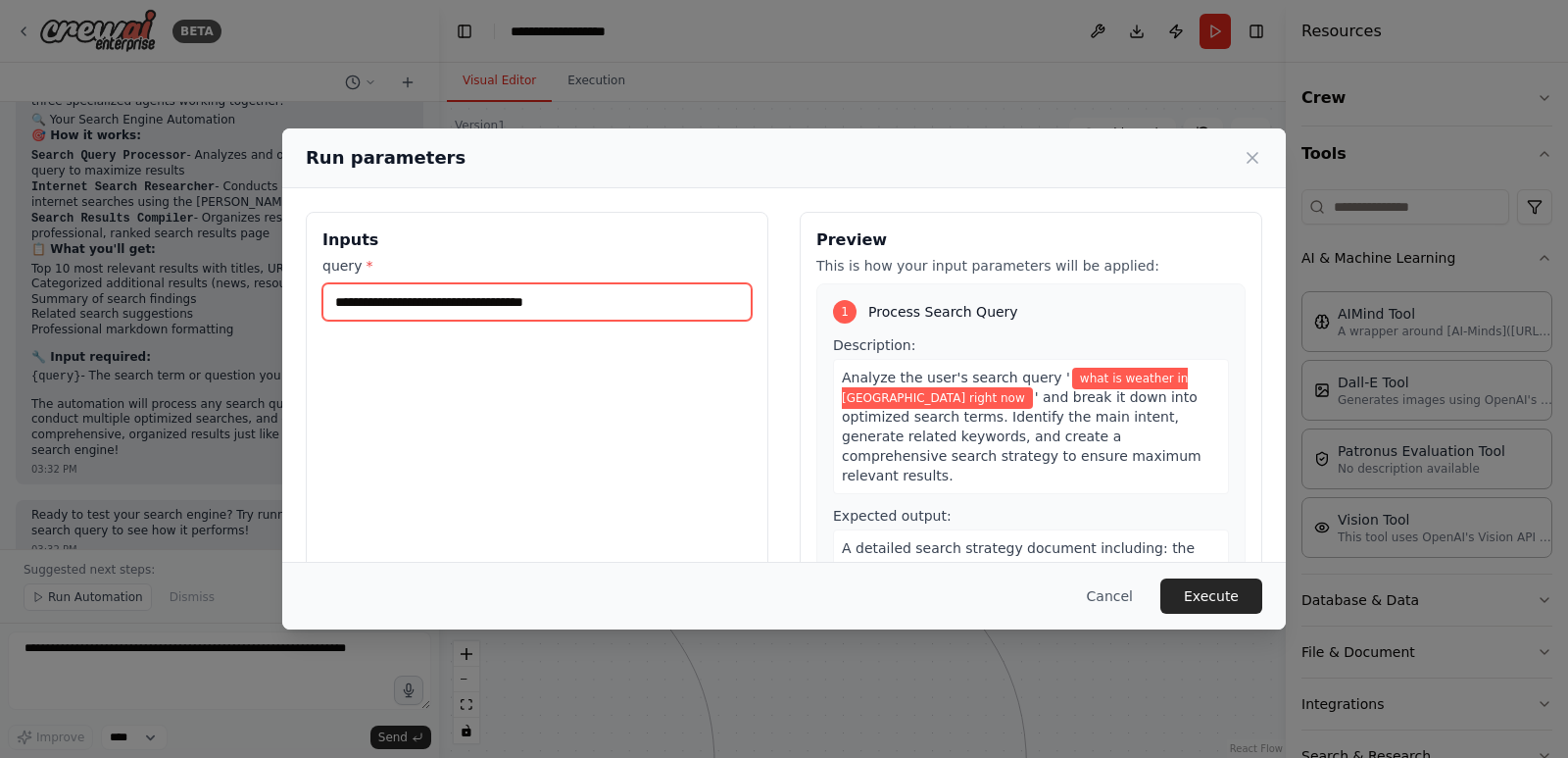
type input "**********"
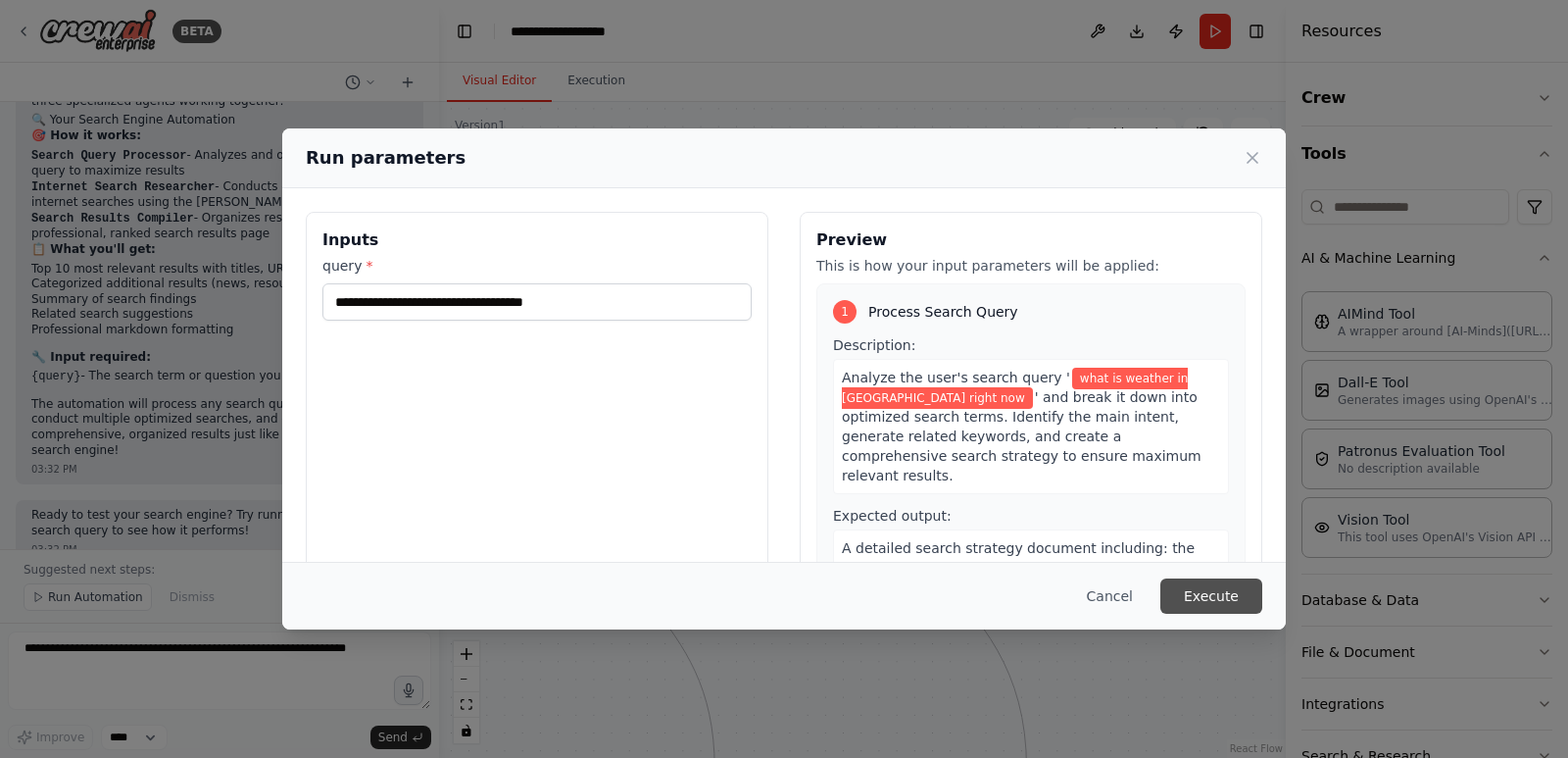
click at [1222, 603] on button "Execute" at bounding box center [1211, 596] width 102 height 36
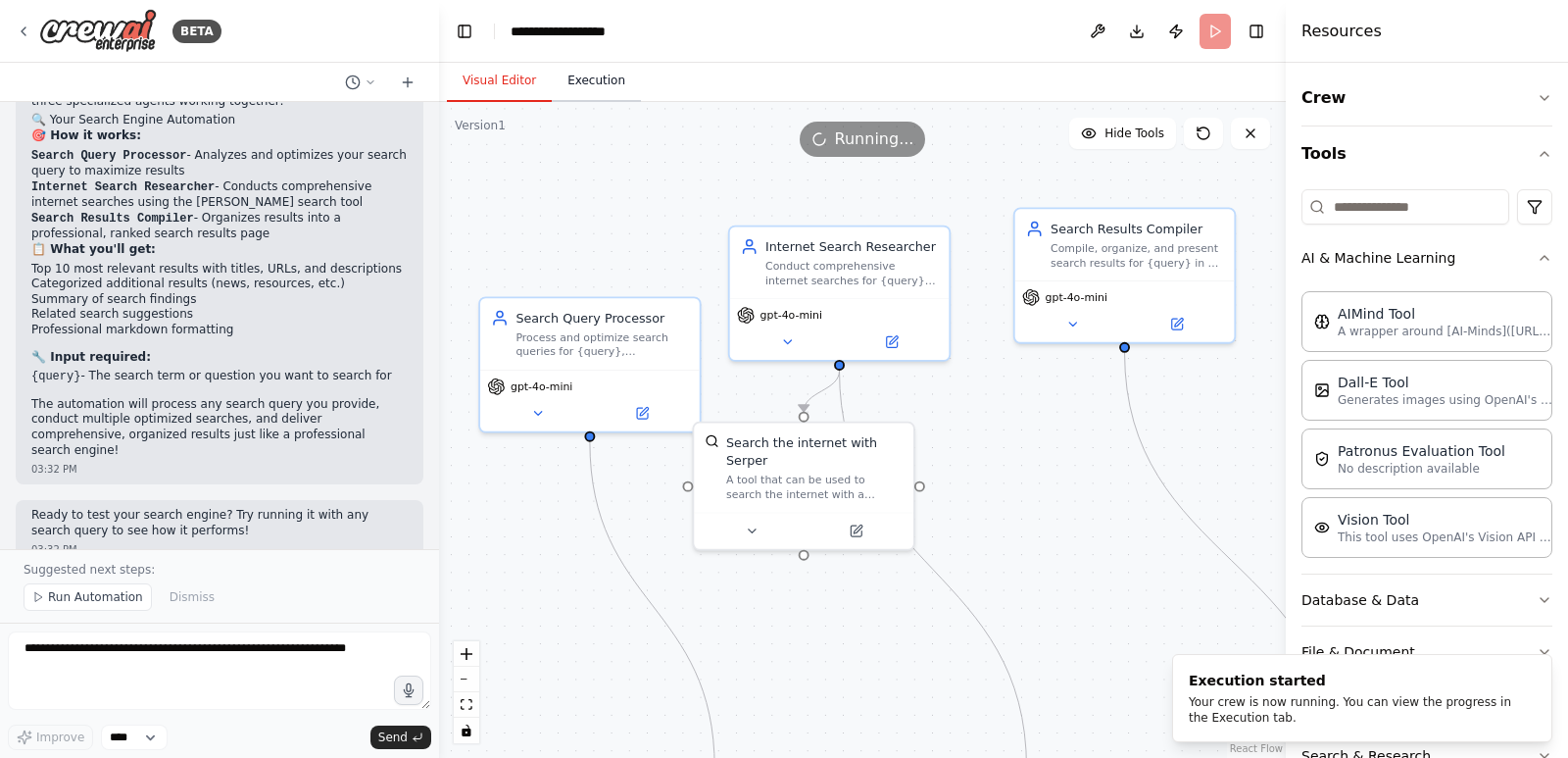
click at [574, 76] on button "Execution" at bounding box center [596, 80] width 89 height 41
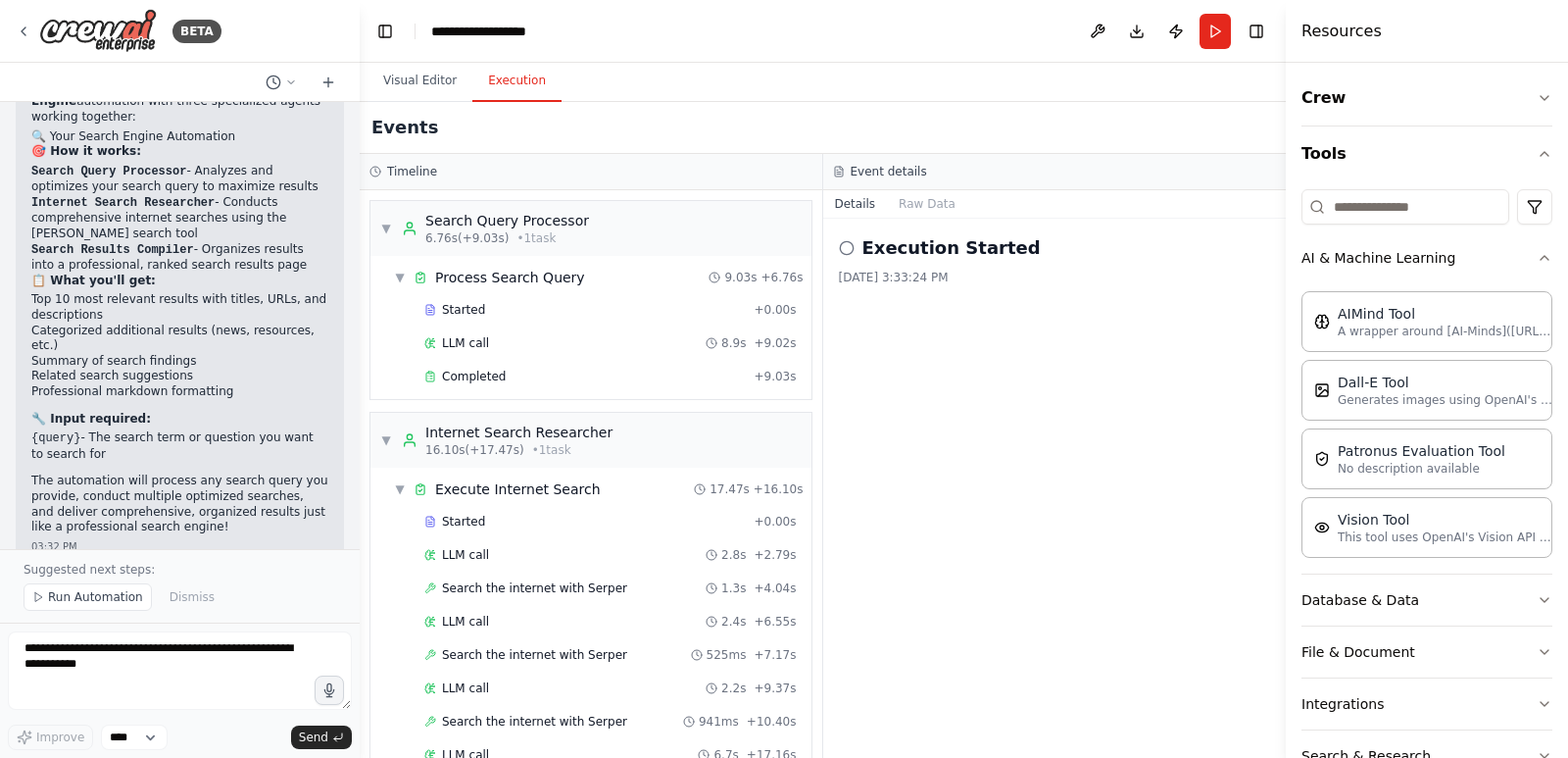
scroll to position [1101, 0]
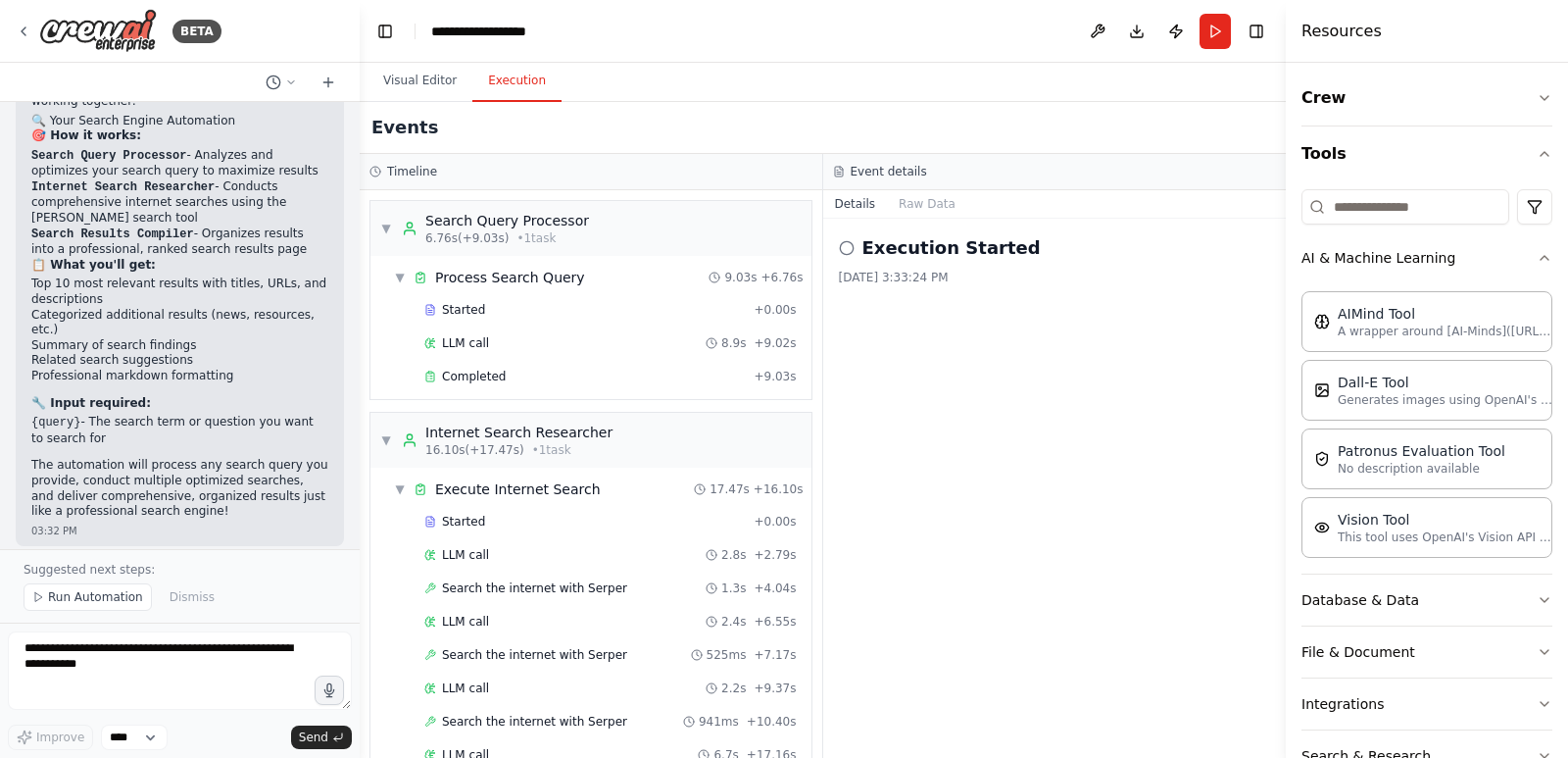
drag, startPoint x: 431, startPoint y: 250, endPoint x: 359, endPoint y: 256, distance: 72.2
click at [359, 256] on div "BETA Hello! I'm the CrewAI assistant. What kind of automation do you want to bu…" at bounding box center [784, 379] width 1568 height 758
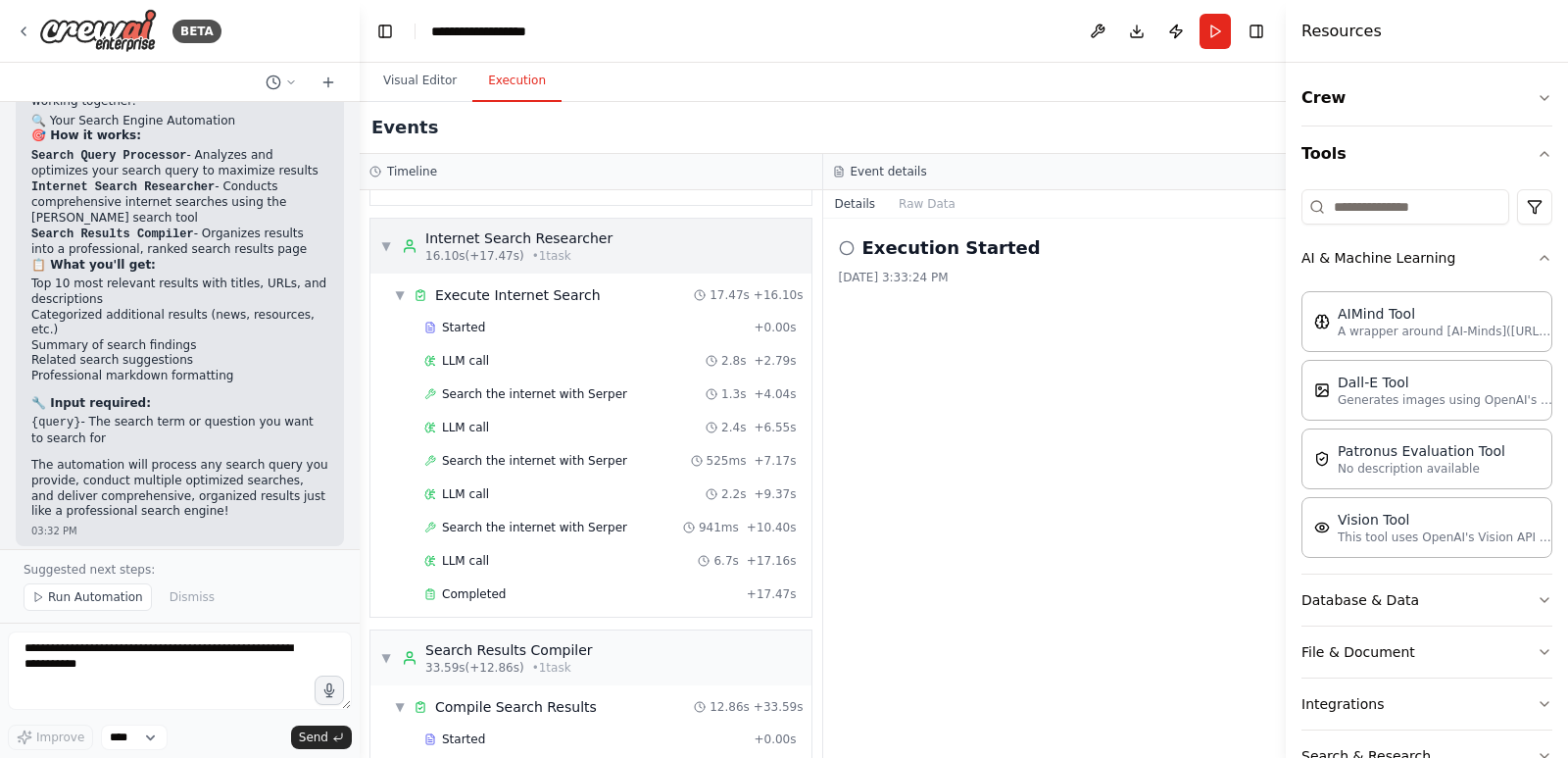
scroll to position [340, 0]
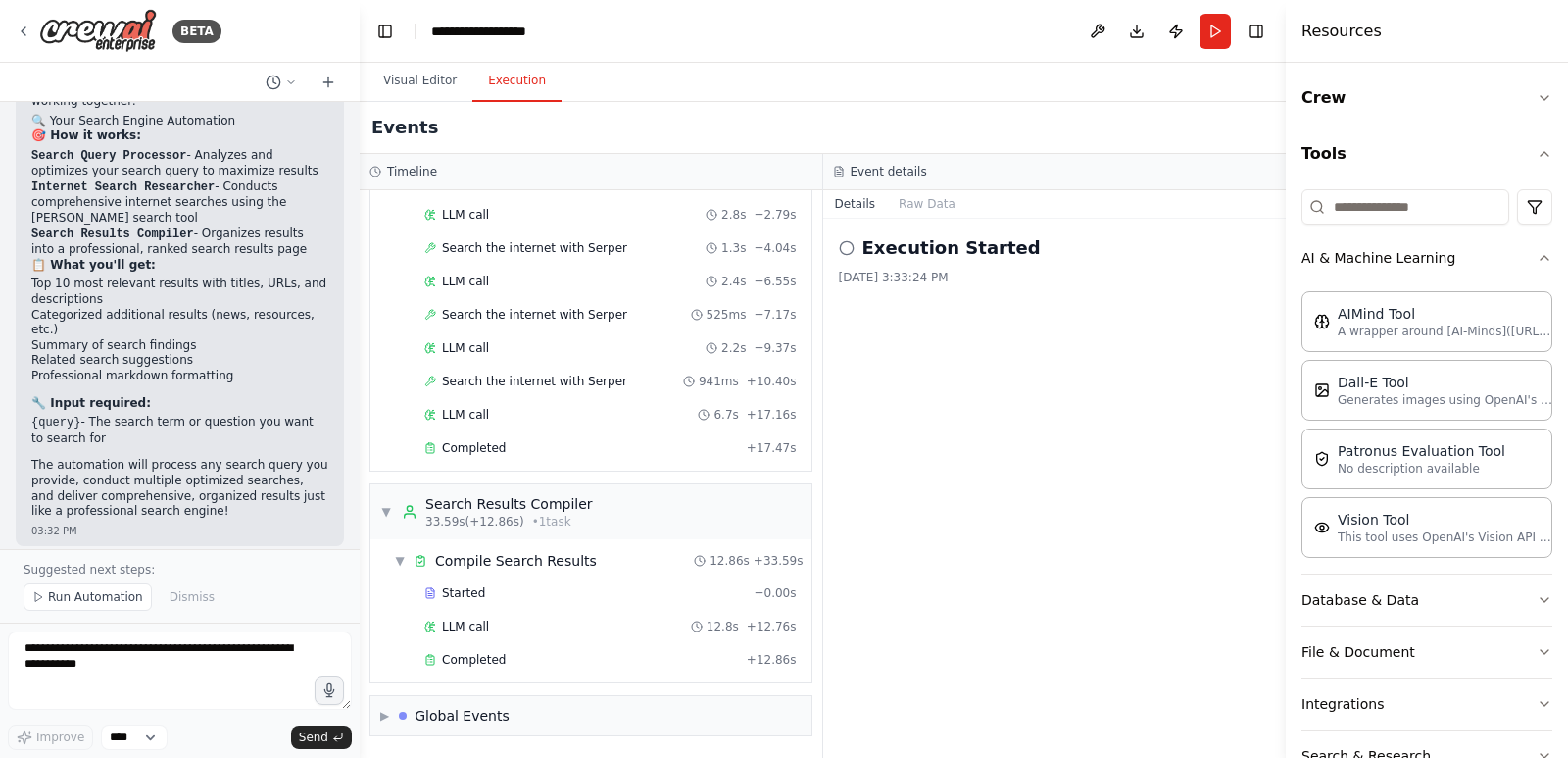
click at [849, 202] on button "Details" at bounding box center [855, 204] width 65 height 28
click at [407, 83] on button "Visual Editor" at bounding box center [420, 80] width 105 height 41
click at [538, 88] on button "Execution" at bounding box center [517, 80] width 89 height 41
click at [389, 707] on span "▶" at bounding box center [384, 715] width 9 height 16
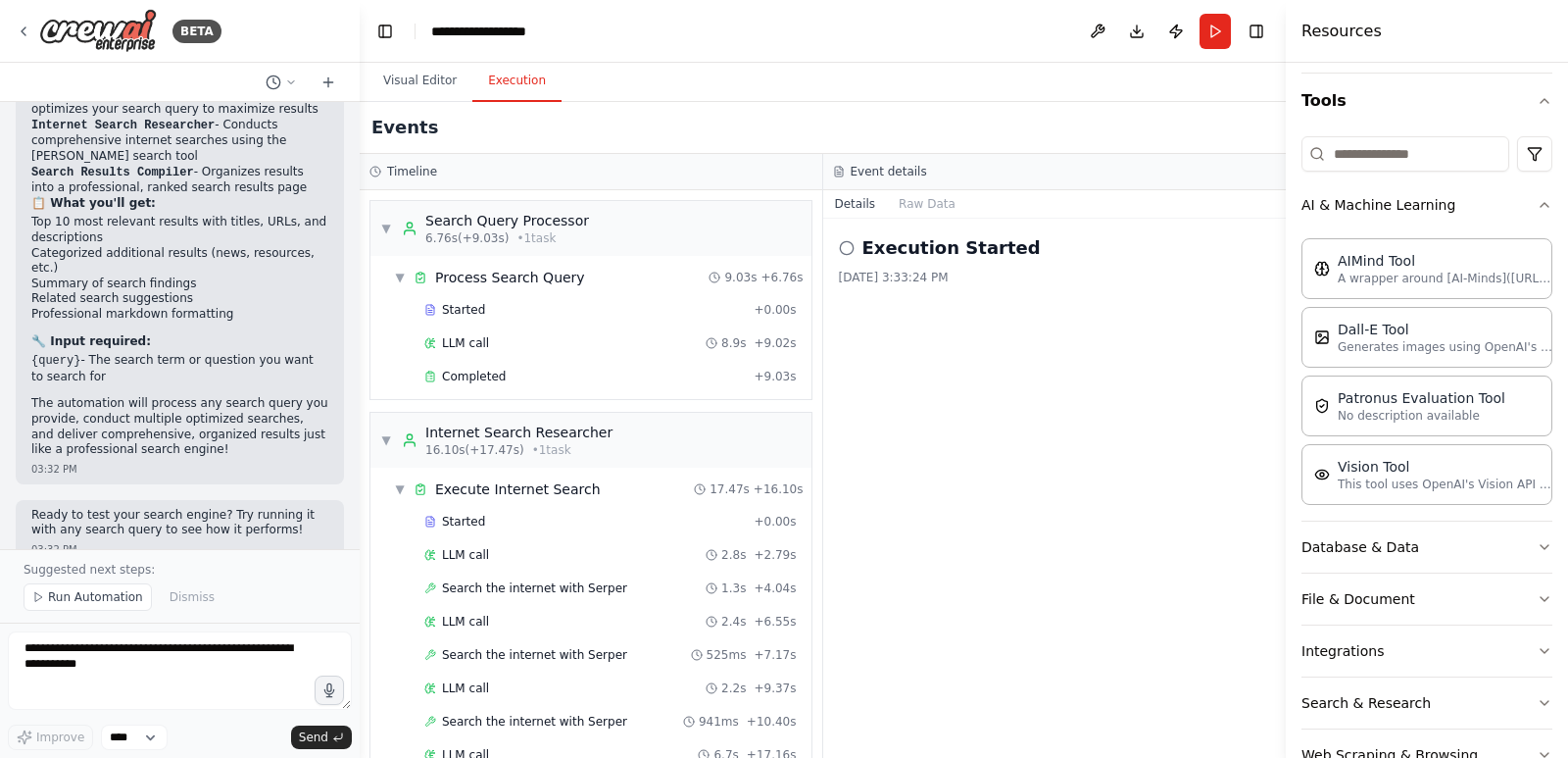
scroll to position [0, 0]
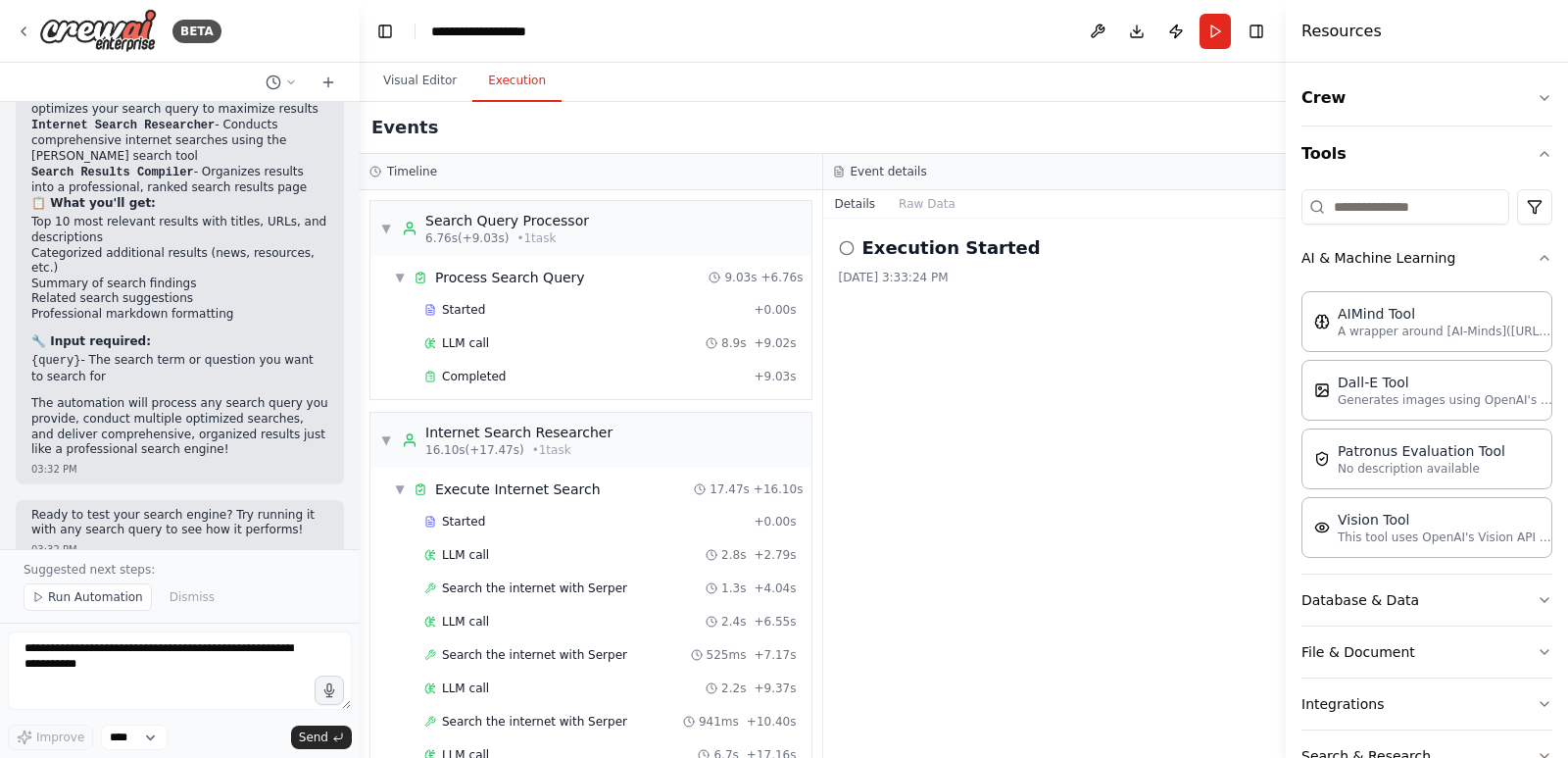
click at [850, 249] on icon at bounding box center [847, 248] width 16 height 16
click at [910, 251] on h2 "Execution Started" at bounding box center [951, 248] width 179 height 28
click at [910, 214] on button "Raw Data" at bounding box center [927, 204] width 80 height 28
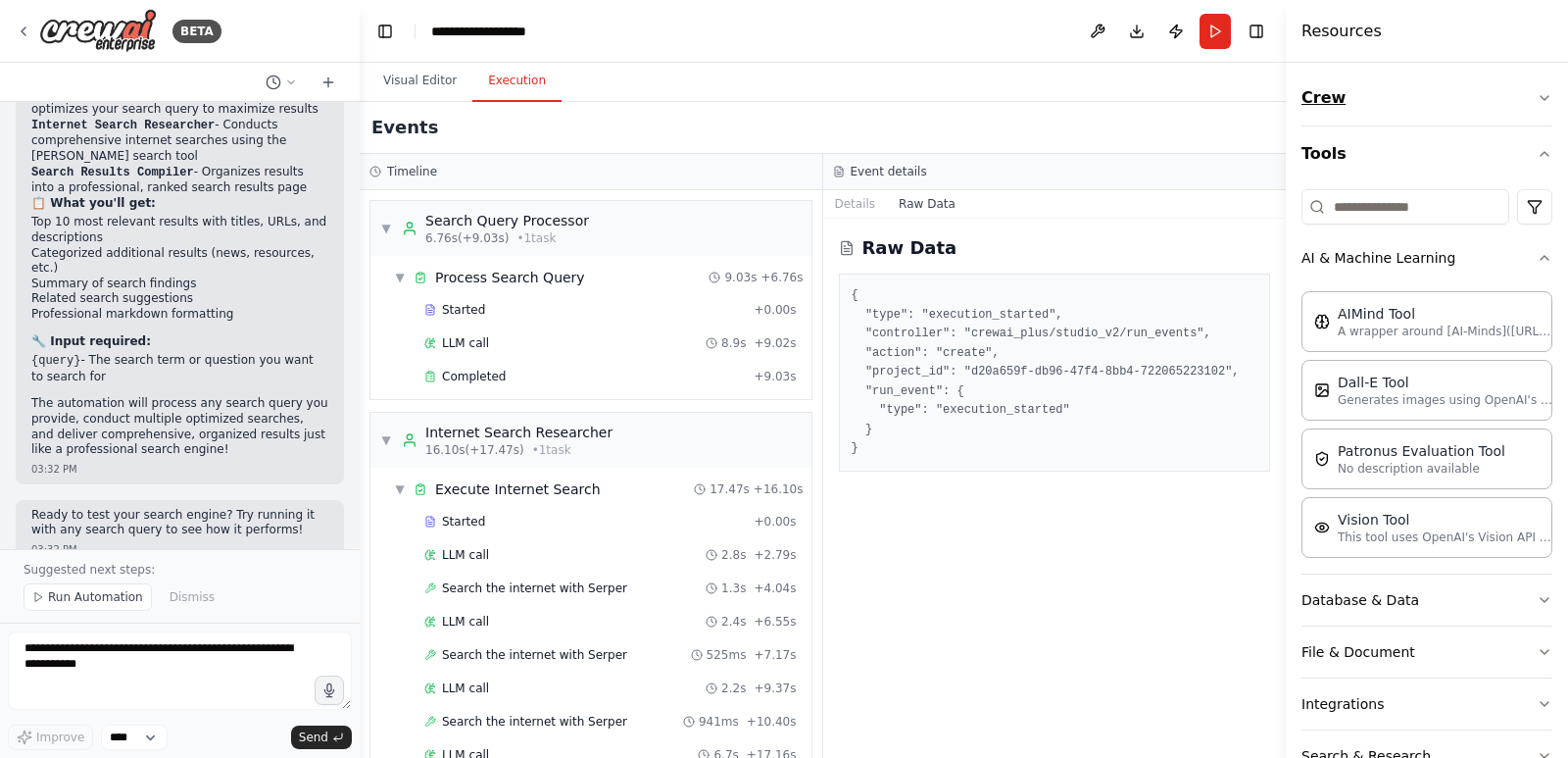
click at [1536, 96] on icon "button" at bounding box center [1544, 98] width 16 height 16
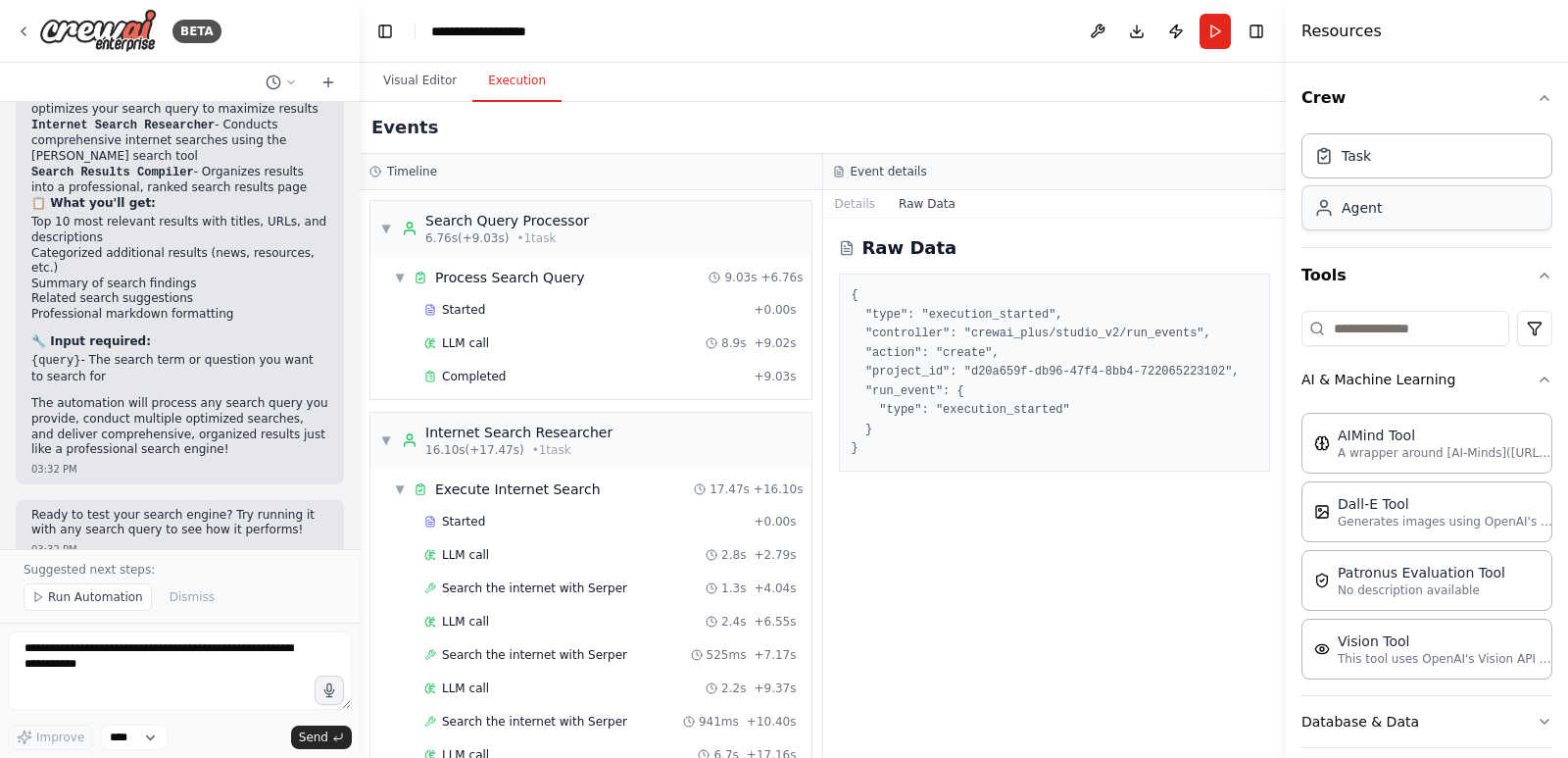
click at [1363, 213] on div "Agent" at bounding box center [1361, 208] width 40 height 20
click at [428, 75] on button "Visual Editor" at bounding box center [420, 80] width 105 height 41
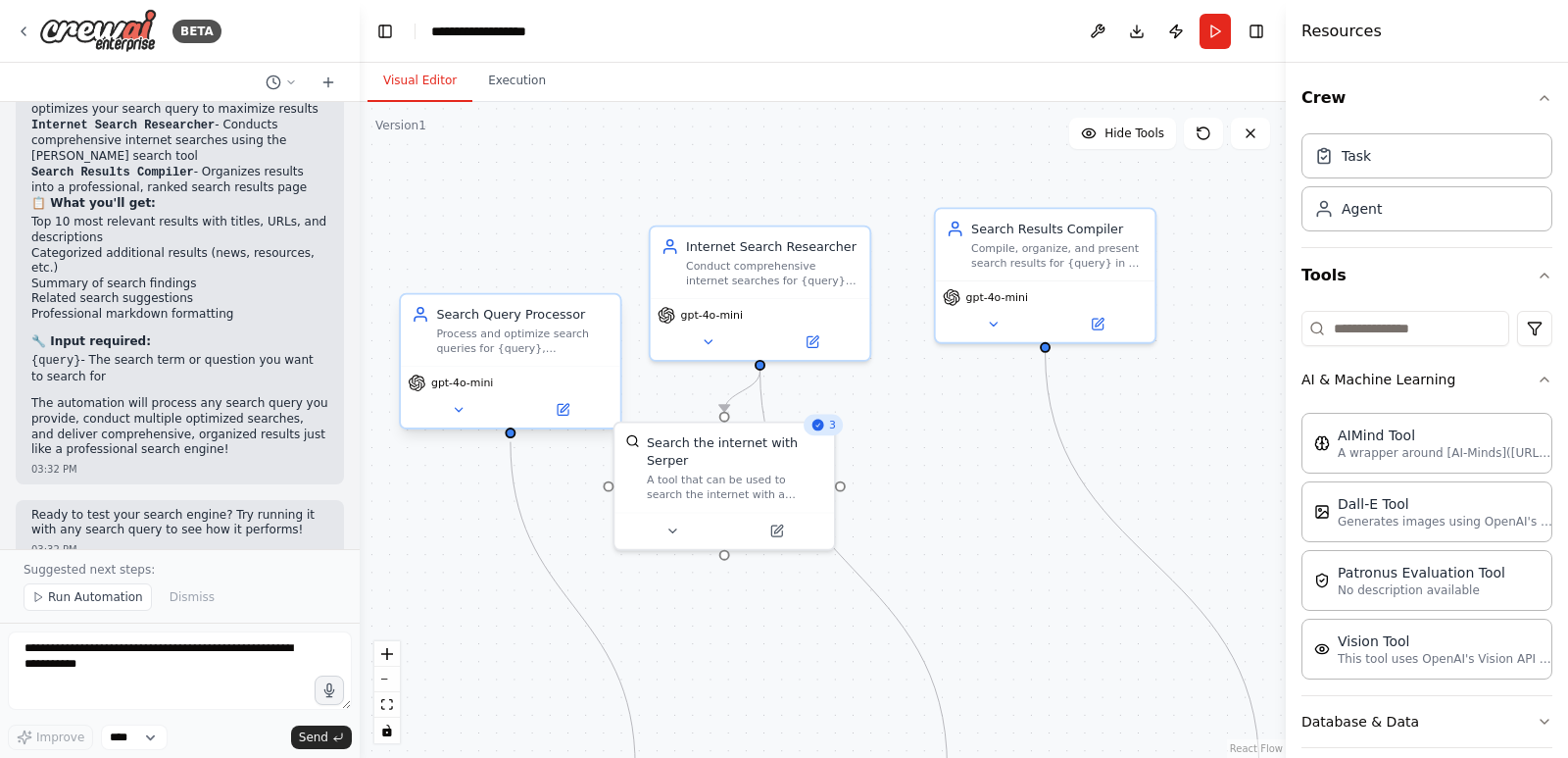
click at [477, 387] on span "gpt-4o-mini" at bounding box center [462, 382] width 62 height 15
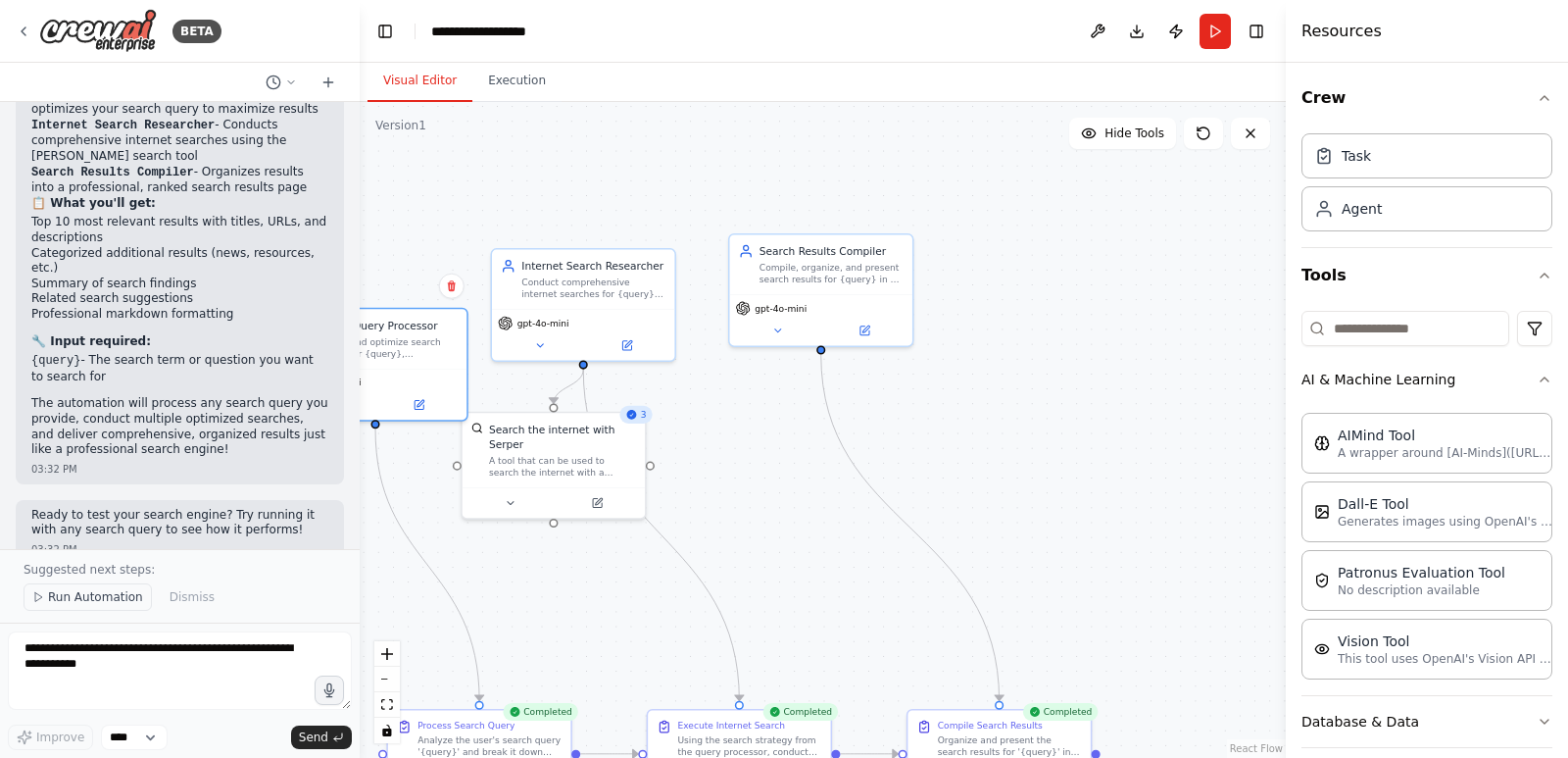
click at [111, 597] on span "Run Automation" at bounding box center [95, 597] width 95 height 16
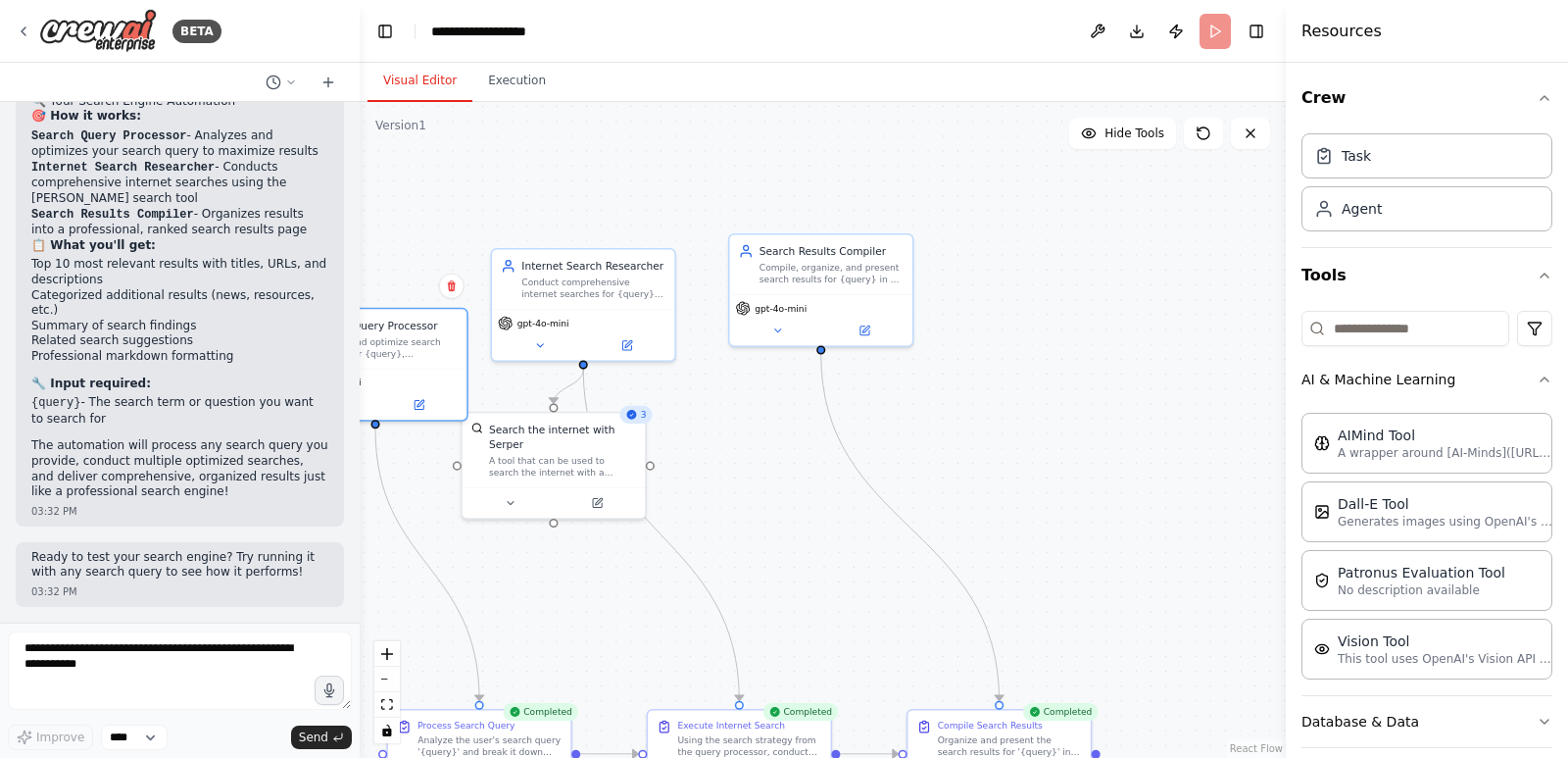
scroll to position [1089, 0]
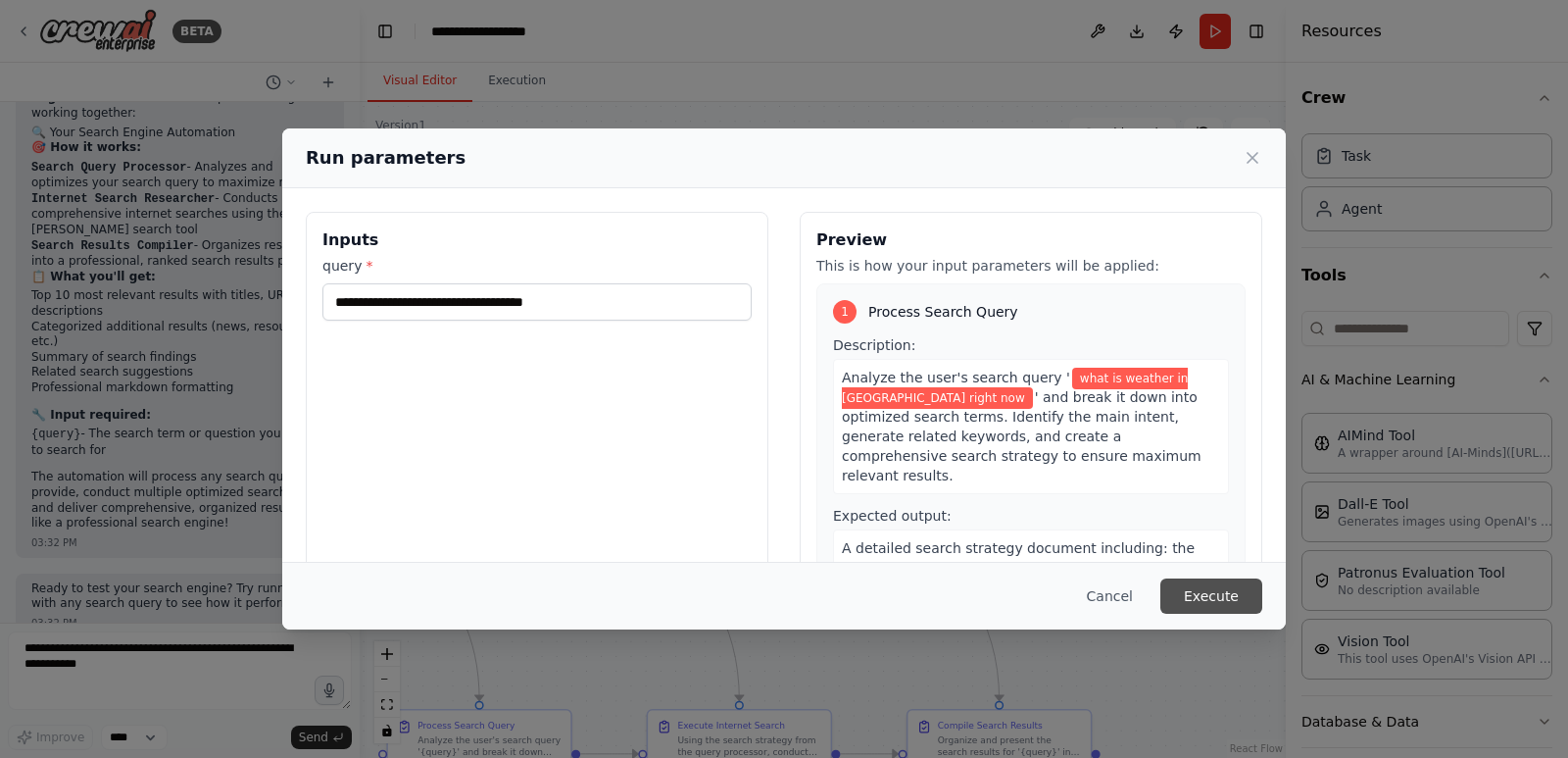
click at [1211, 586] on button "Execute" at bounding box center [1211, 596] width 102 height 36
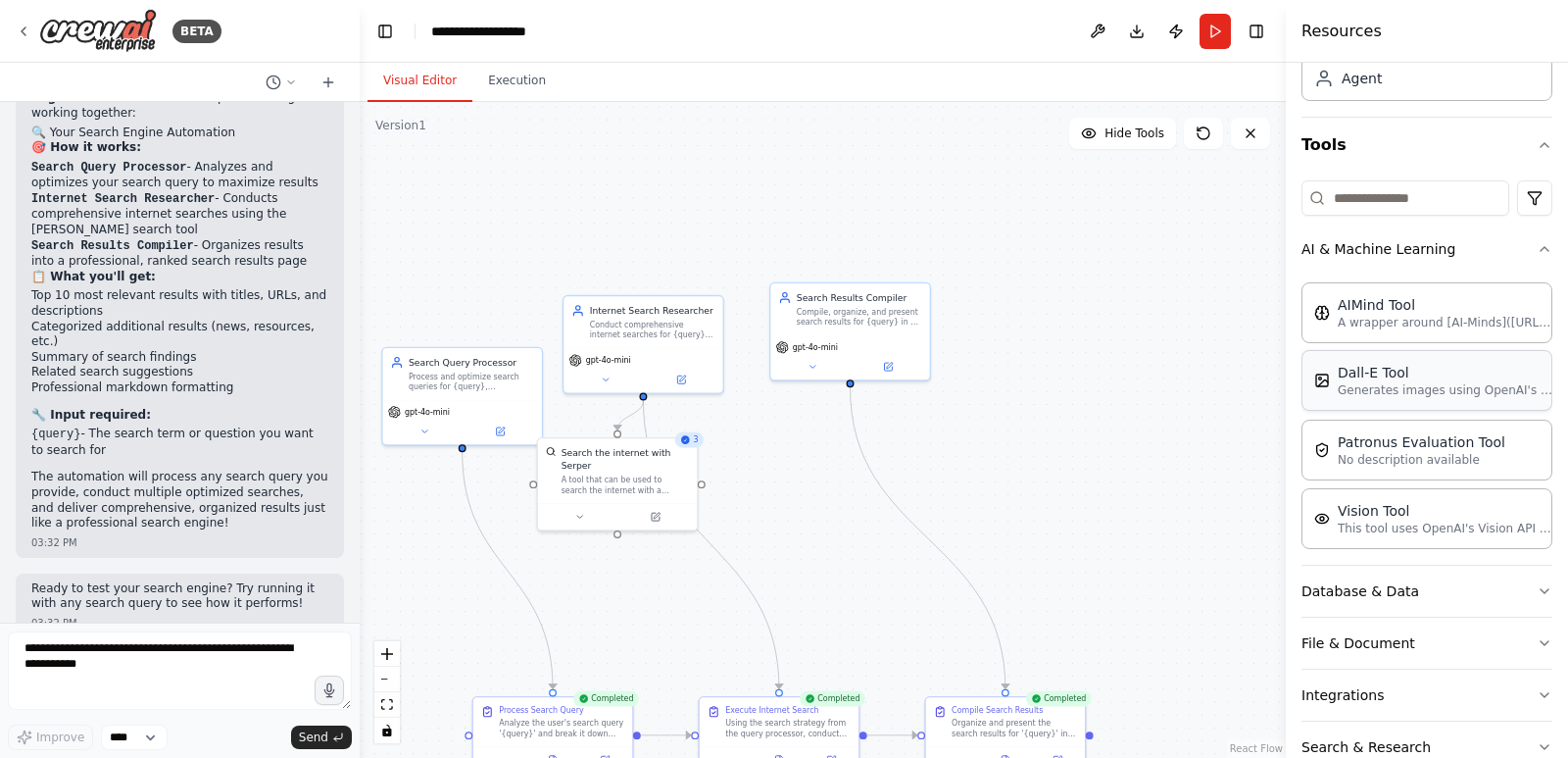
scroll to position [229, 0]
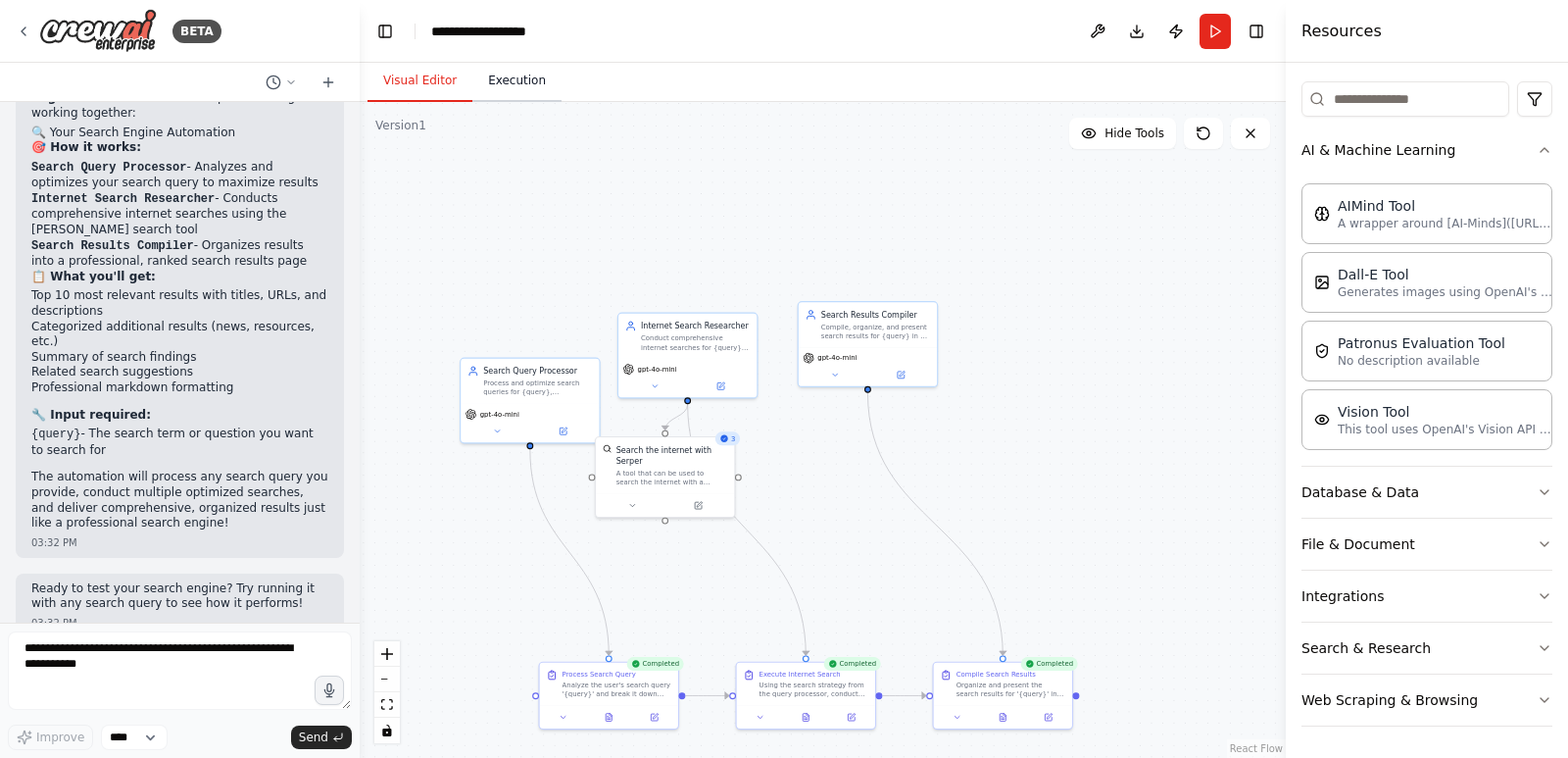
click at [511, 78] on button "Execution" at bounding box center [517, 80] width 89 height 41
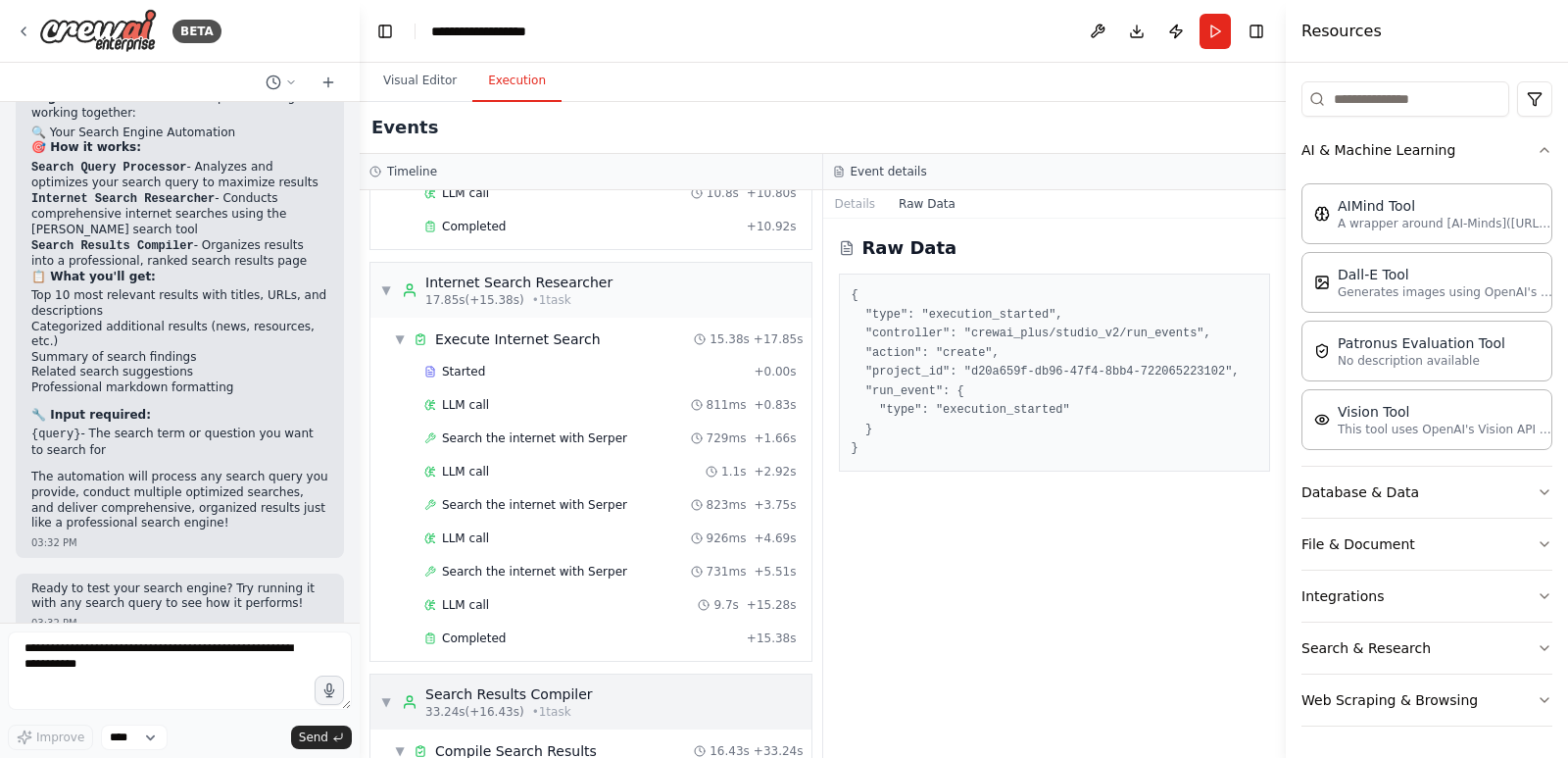
scroll to position [485, 0]
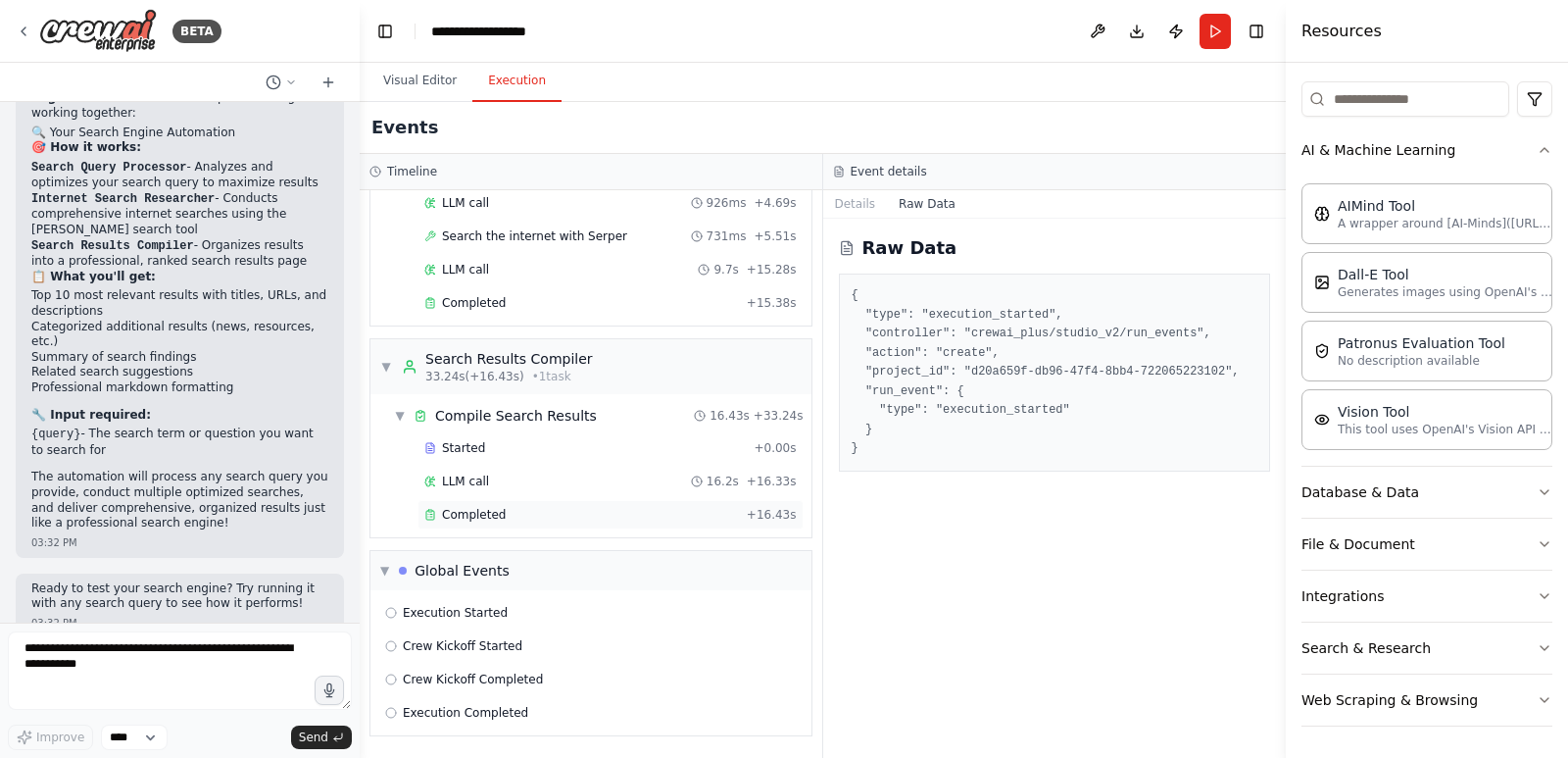
click at [465, 510] on span "Completed" at bounding box center [474, 515] width 64 height 16
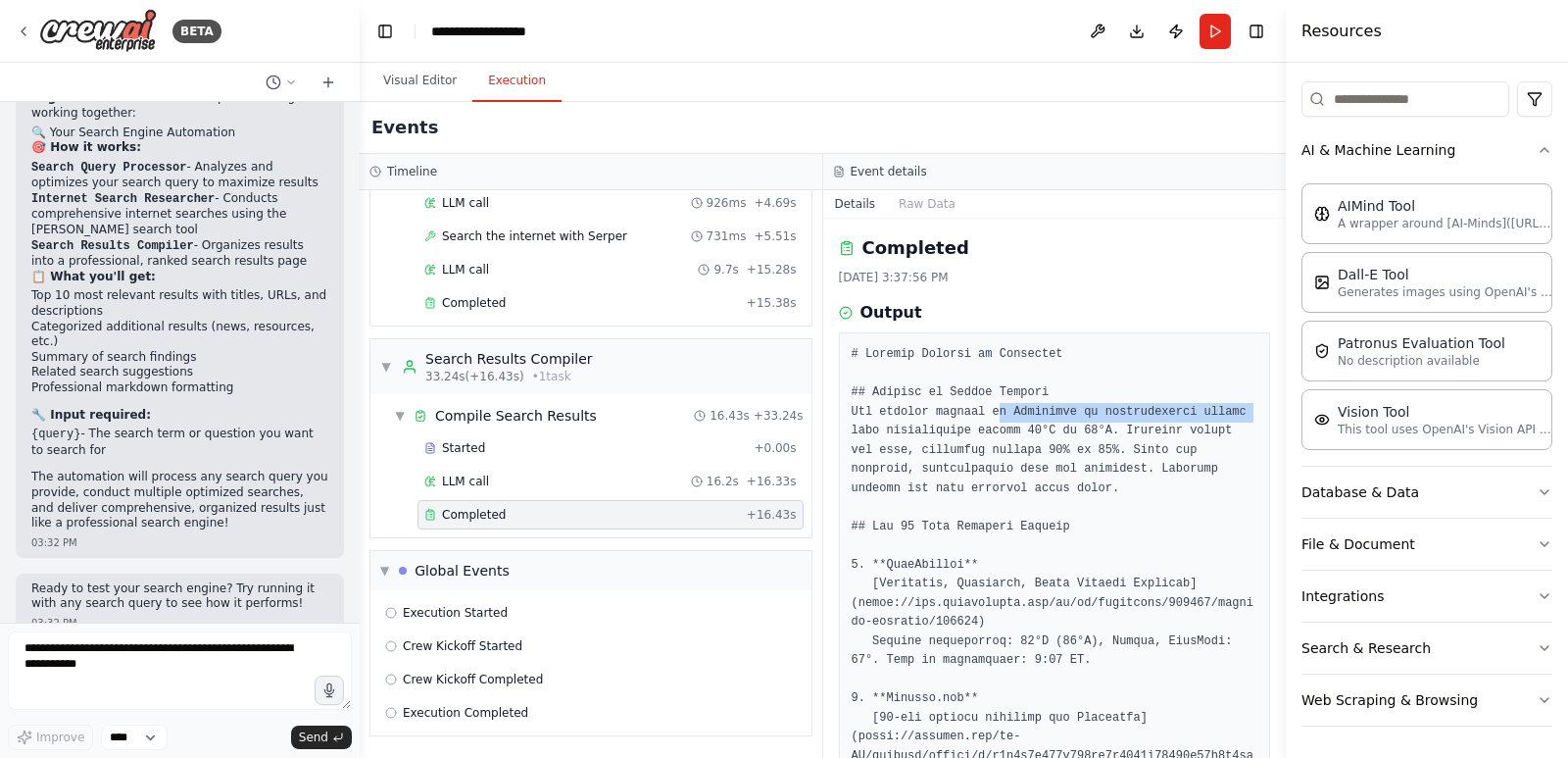
drag, startPoint x: 989, startPoint y: 405, endPoint x: 1219, endPoint y: 420, distance: 230.5
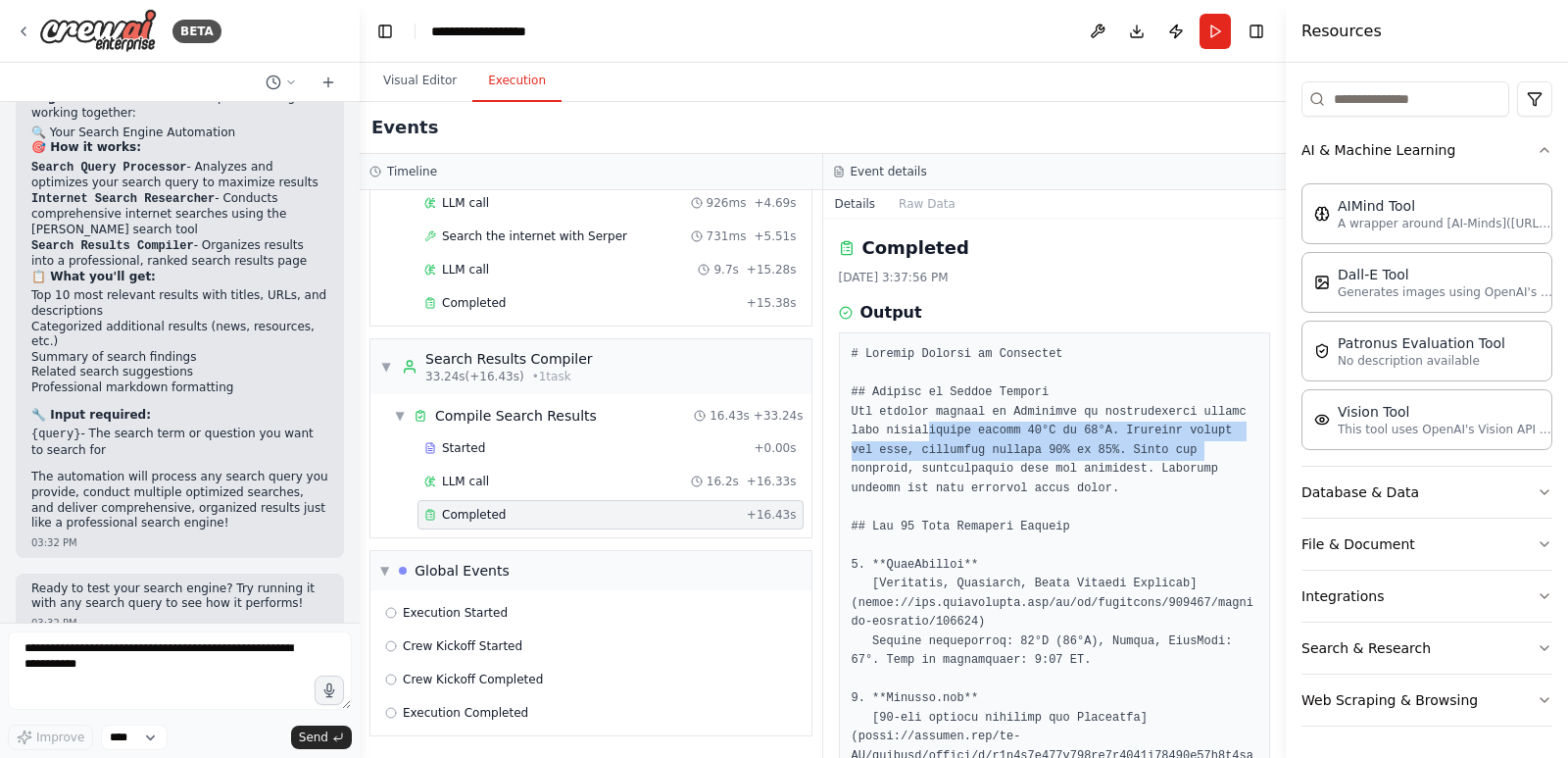
drag, startPoint x: 924, startPoint y: 430, endPoint x: 1151, endPoint y: 443, distance: 227.4
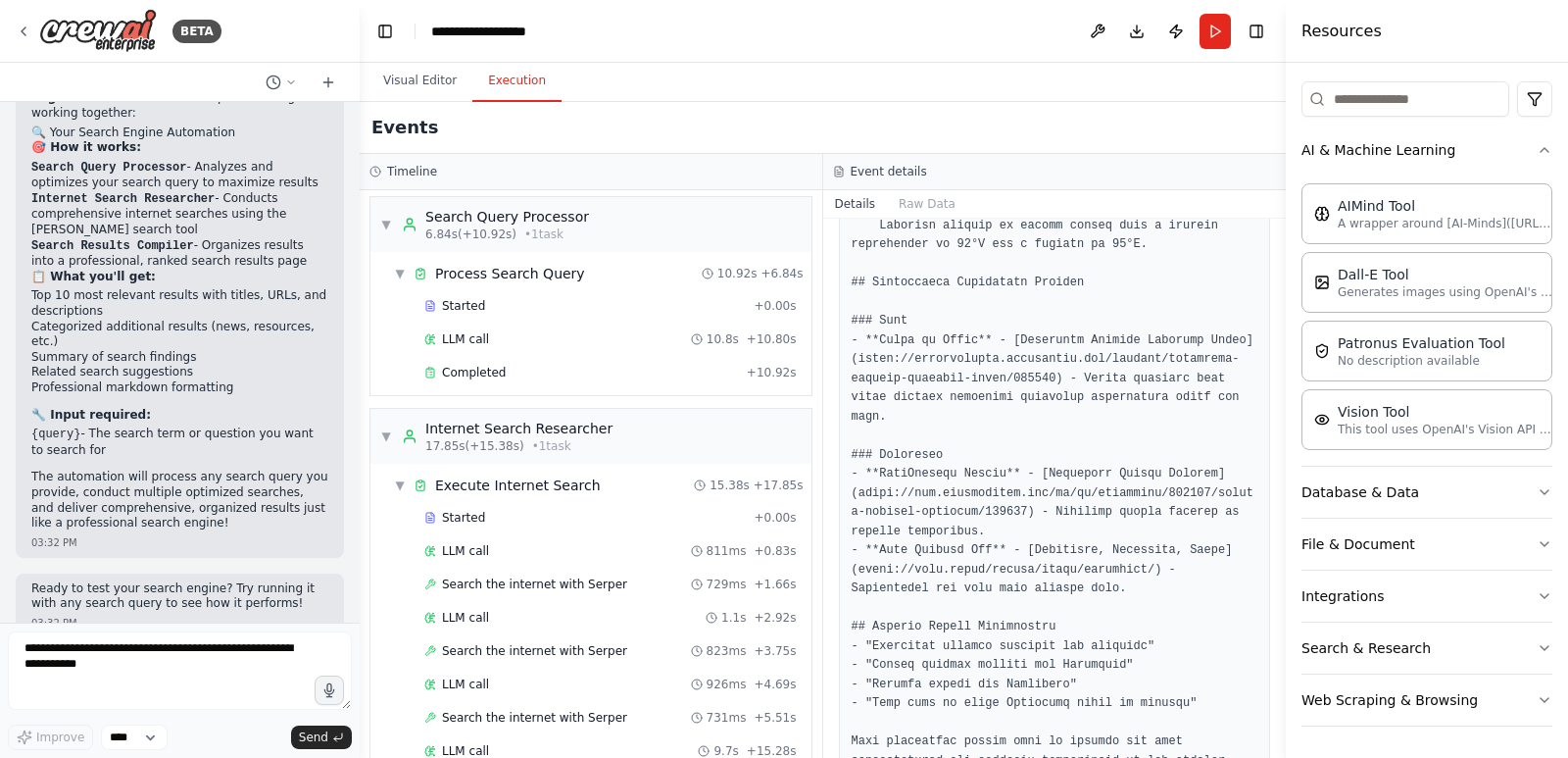
scroll to position [0, 0]
click at [571, 229] on div "Search Query Processor" at bounding box center [506, 221] width 164 height 20
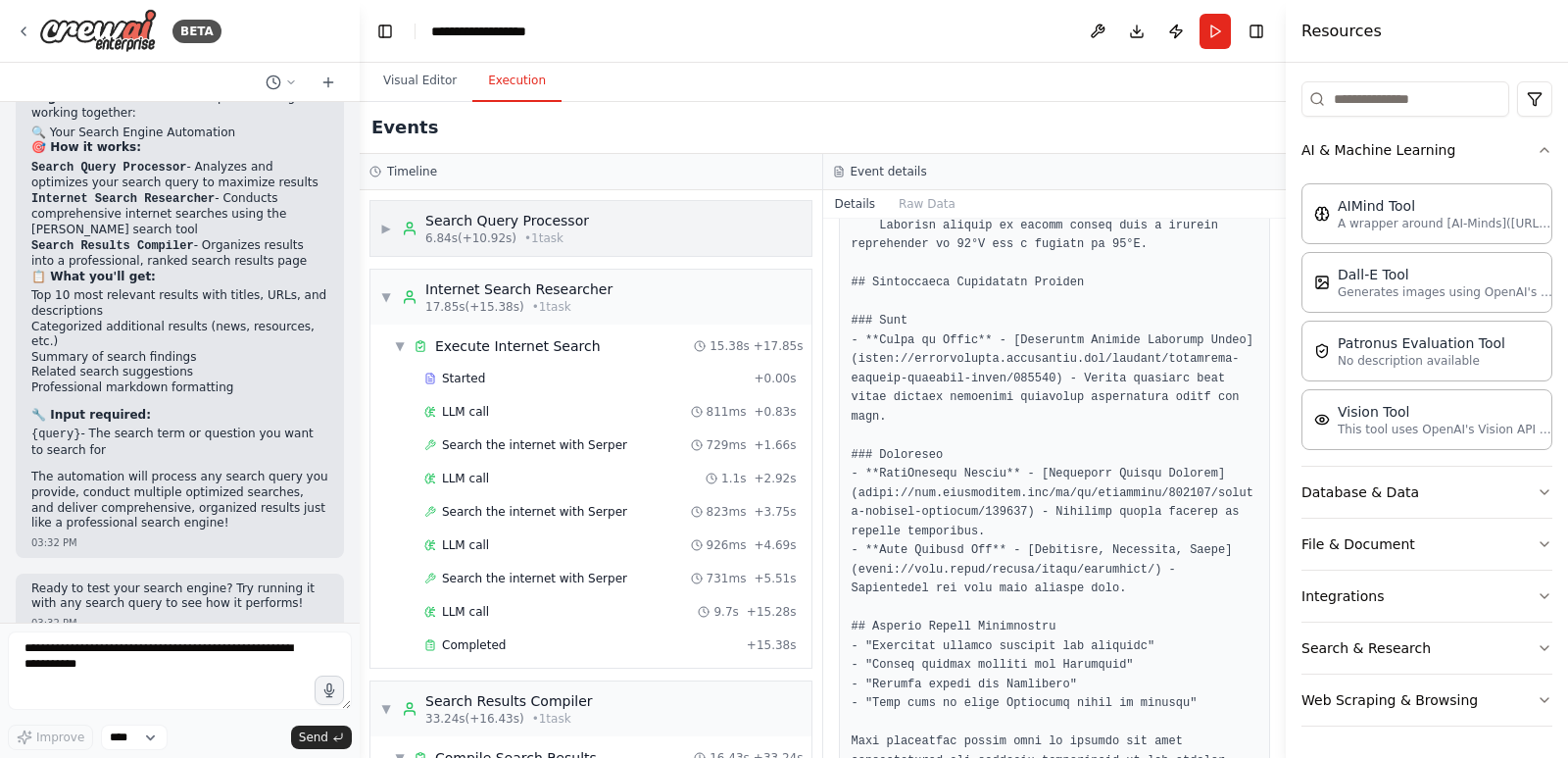
click at [571, 229] on div "Search Query Processor" at bounding box center [506, 221] width 164 height 20
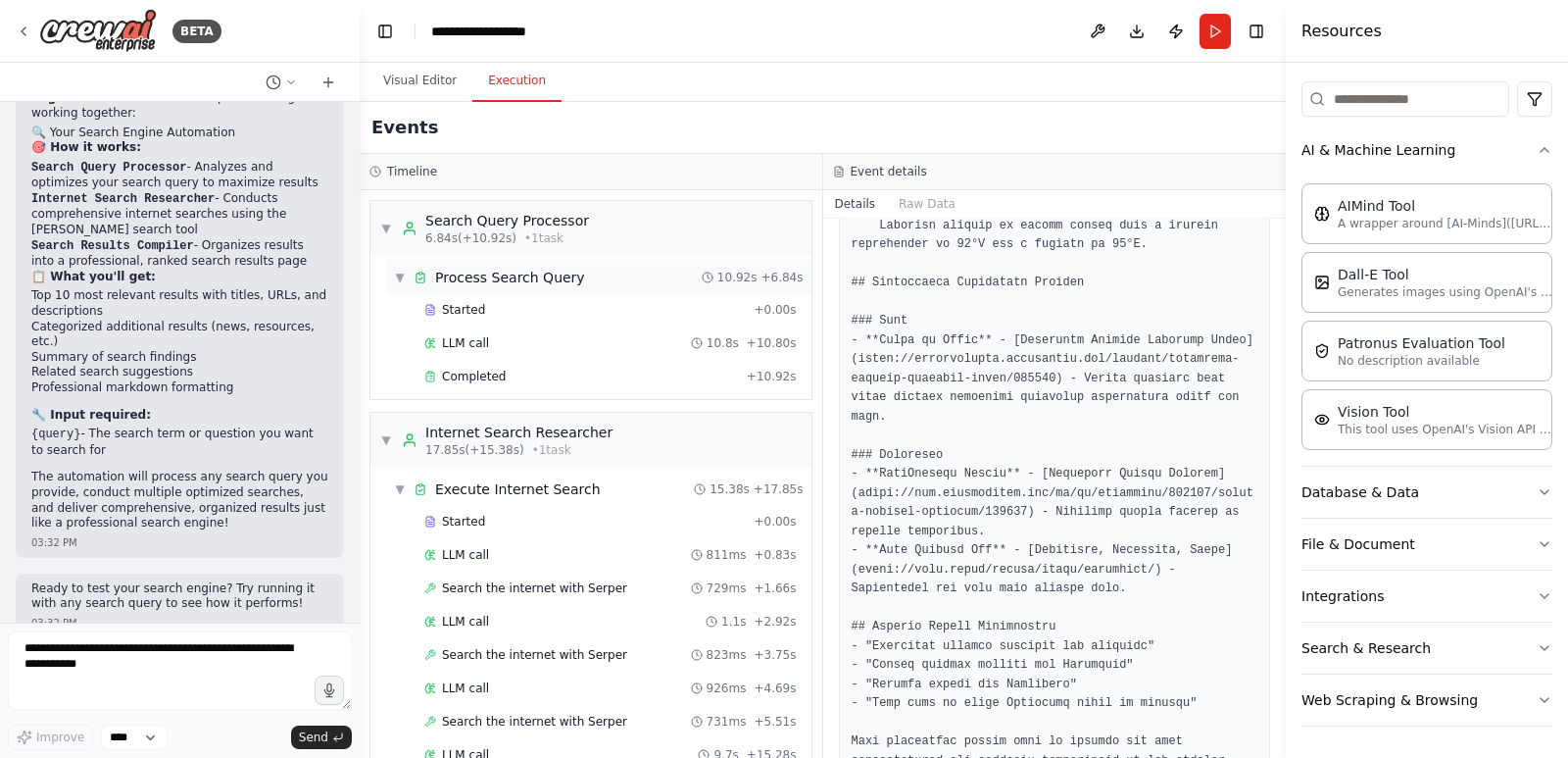
click at [513, 273] on div "Process Search Query" at bounding box center [509, 277] width 150 height 20
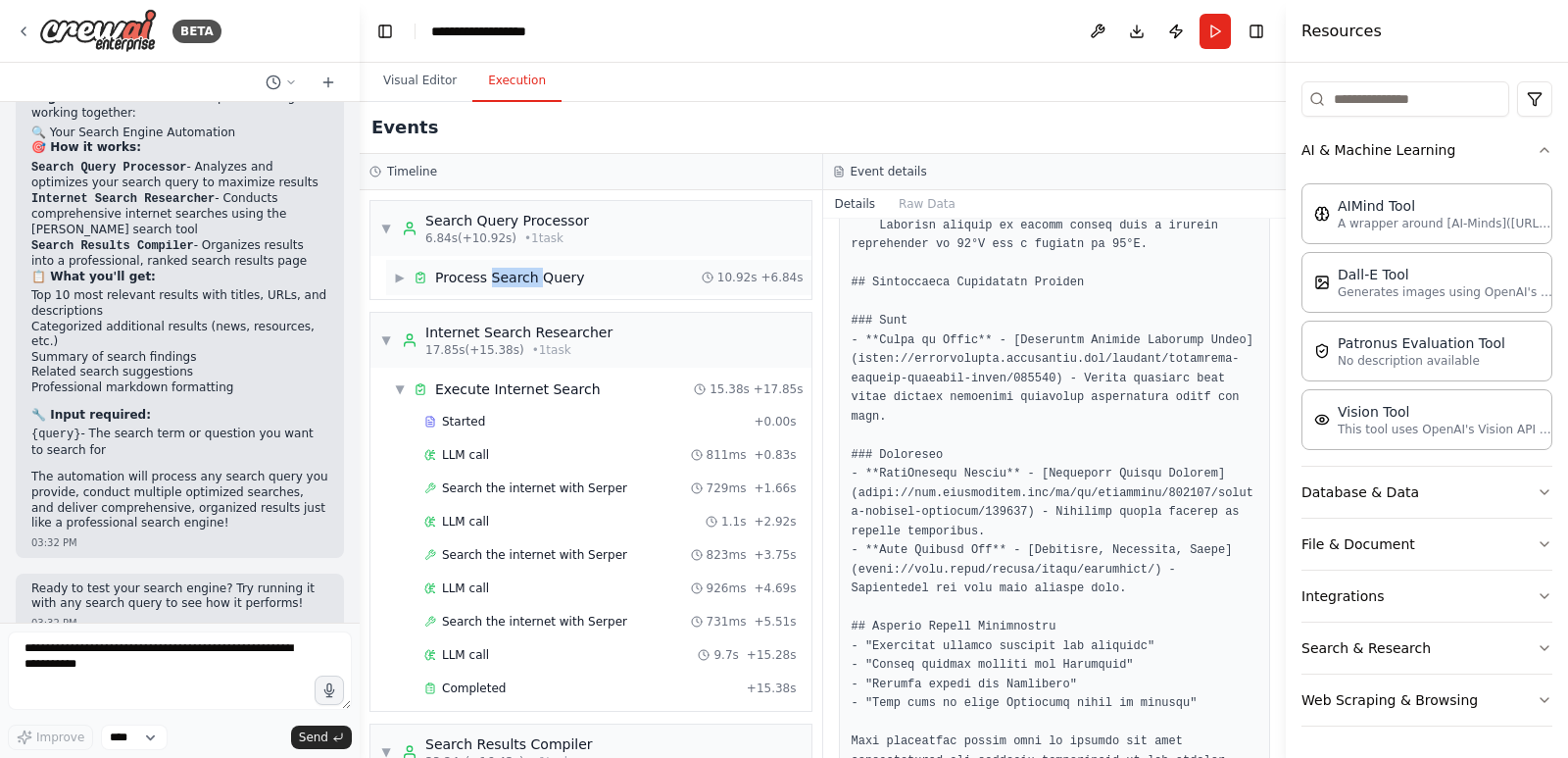
click at [513, 273] on div "Process Search Query" at bounding box center [509, 277] width 150 height 20
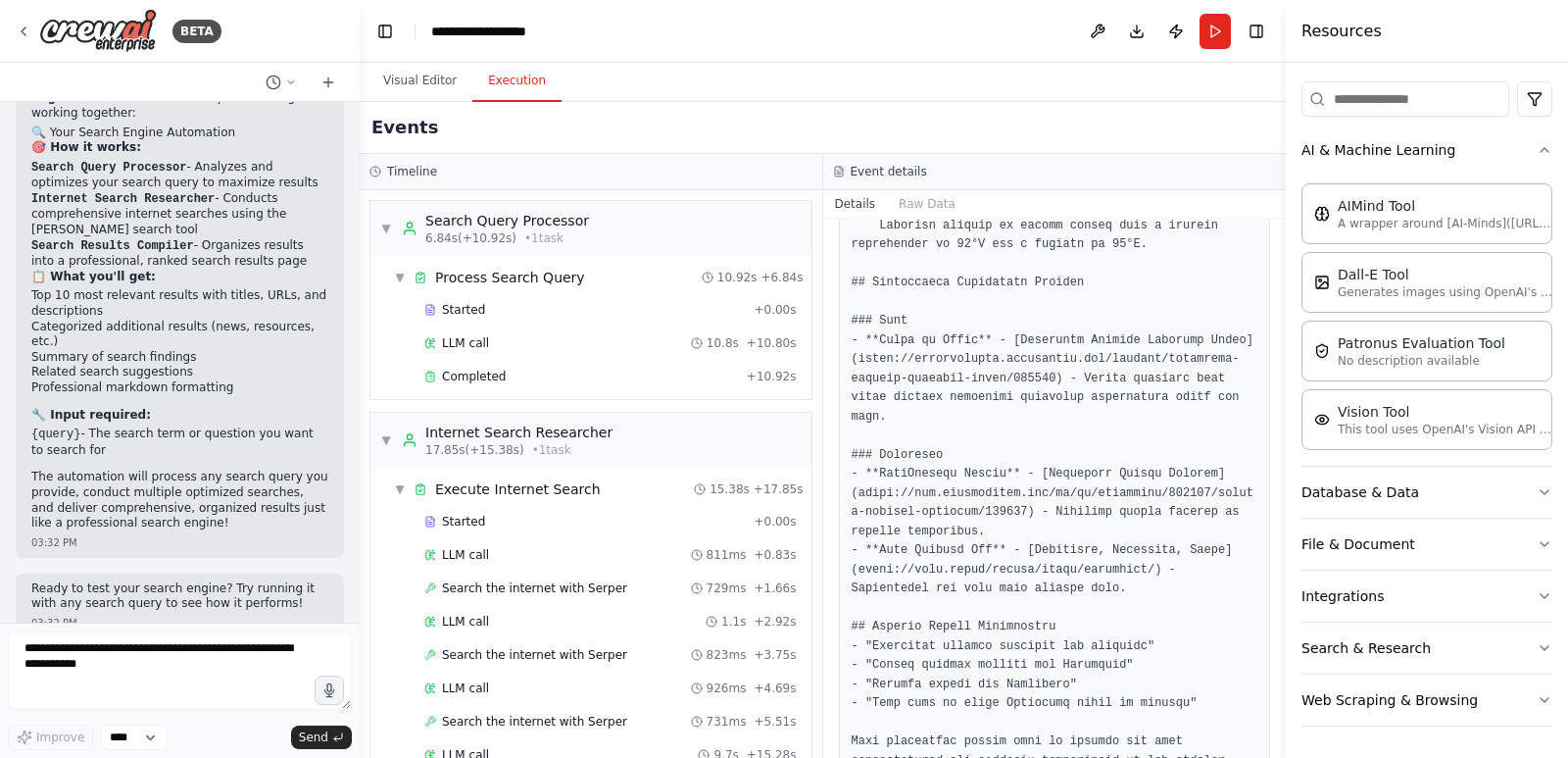
click at [134, 426] on li "{query} - The search term or question you want to search for" at bounding box center [180, 442] width 297 height 32
click at [555, 175] on div "Timeline" at bounding box center [591, 172] width 443 height 16
click at [1206, 26] on button "Run" at bounding box center [1215, 32] width 32 height 36
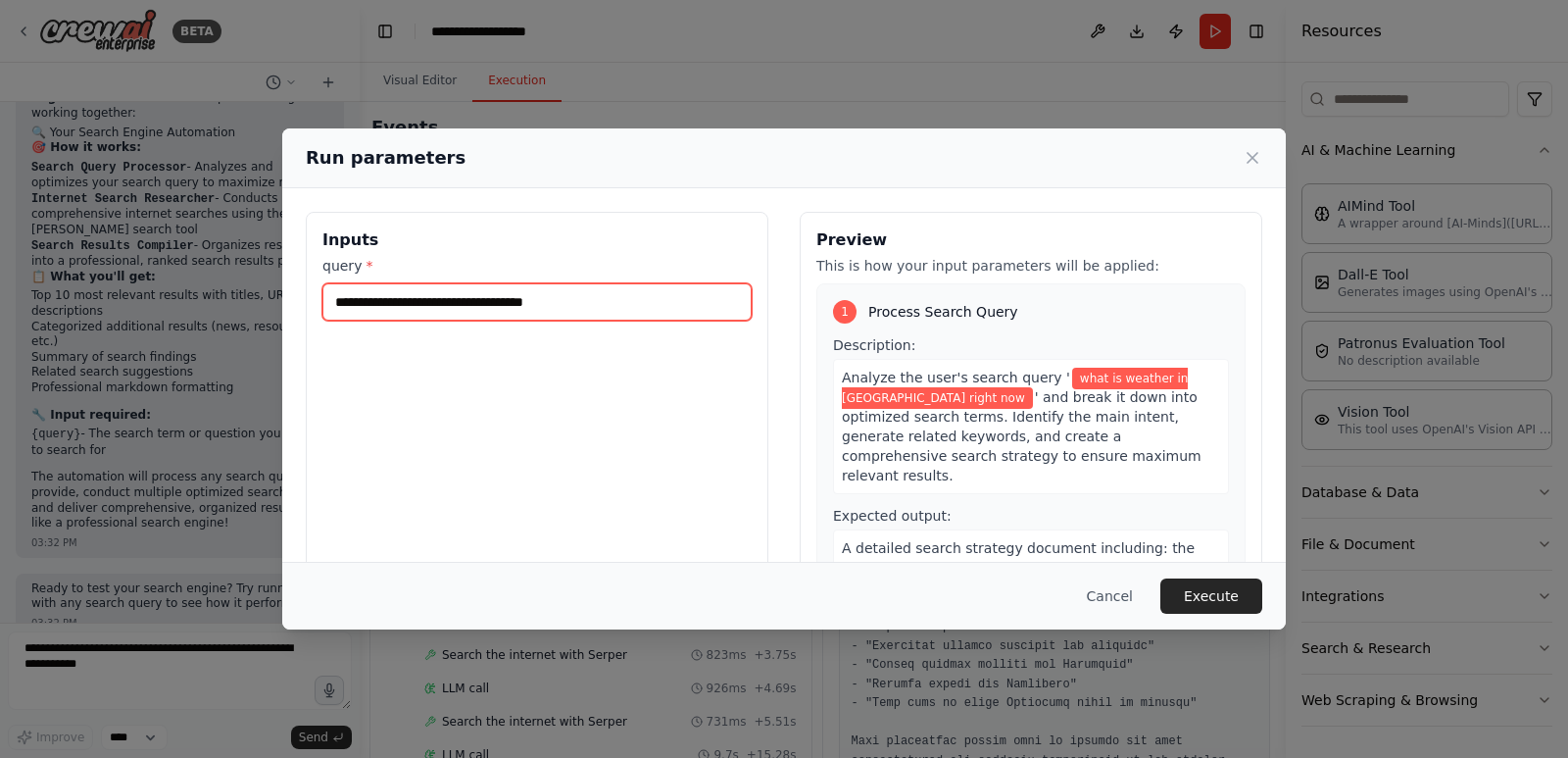
drag, startPoint x: 646, startPoint y: 305, endPoint x: 331, endPoint y: 293, distance: 315.2
click at [331, 293] on input "**********" at bounding box center [537, 301] width 429 height 37
click at [696, 303] on input "**********" at bounding box center [537, 301] width 429 height 37
type input "**********"
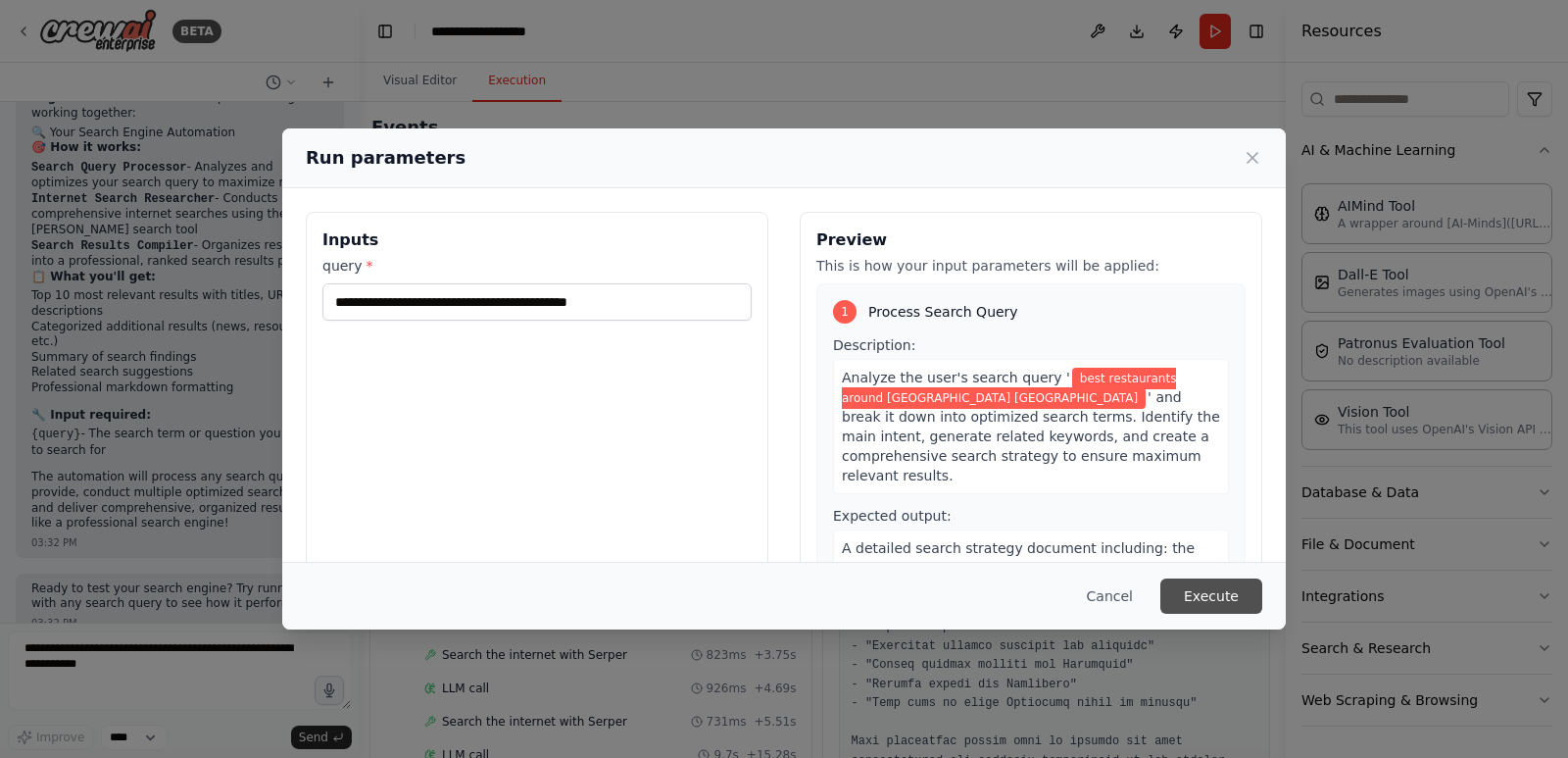
click at [1217, 584] on button "Execute" at bounding box center [1211, 596] width 102 height 36
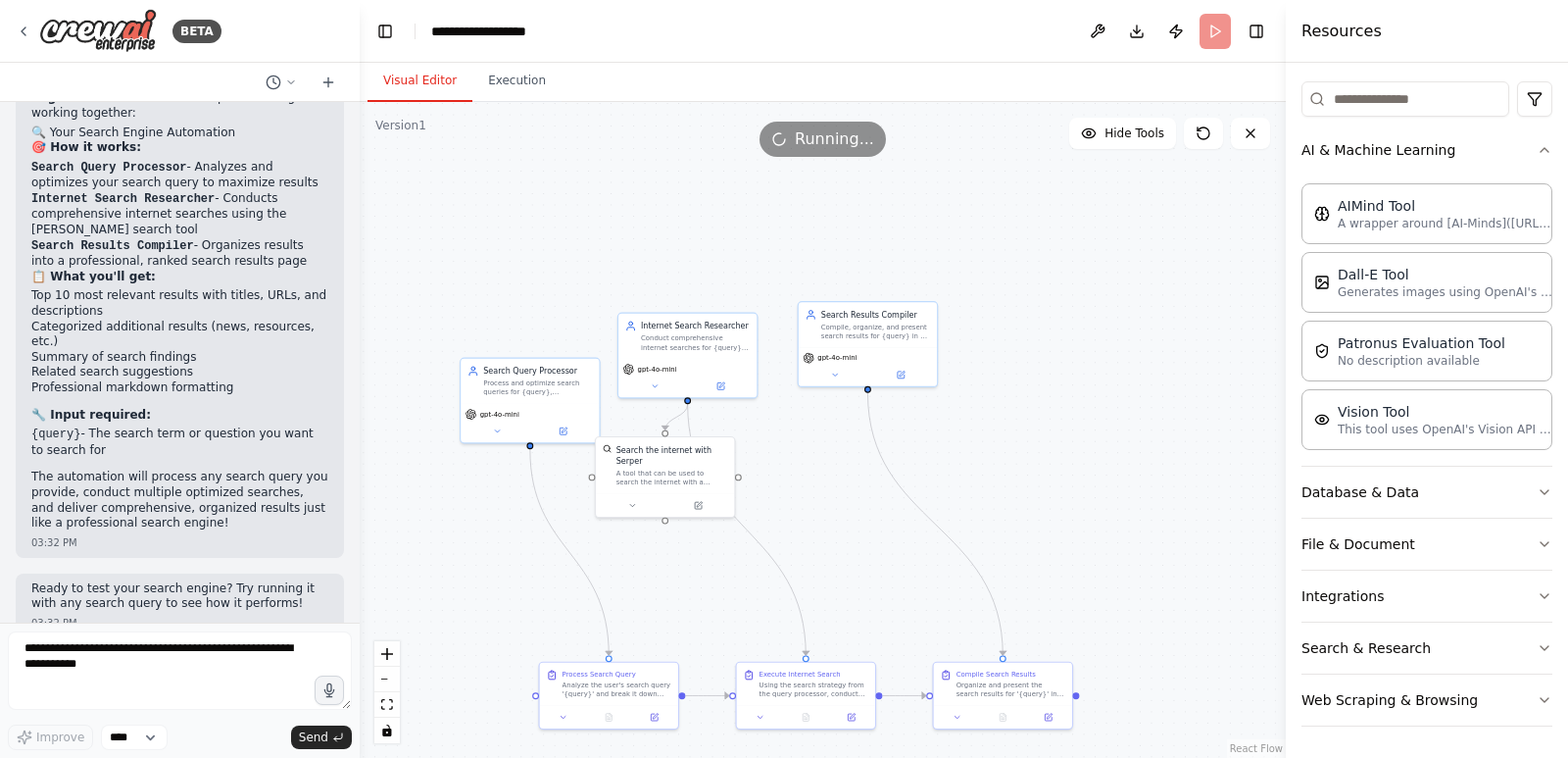
click at [430, 78] on button "Visual Editor" at bounding box center [420, 80] width 105 height 41
click at [511, 75] on button "Execution" at bounding box center [517, 80] width 89 height 41
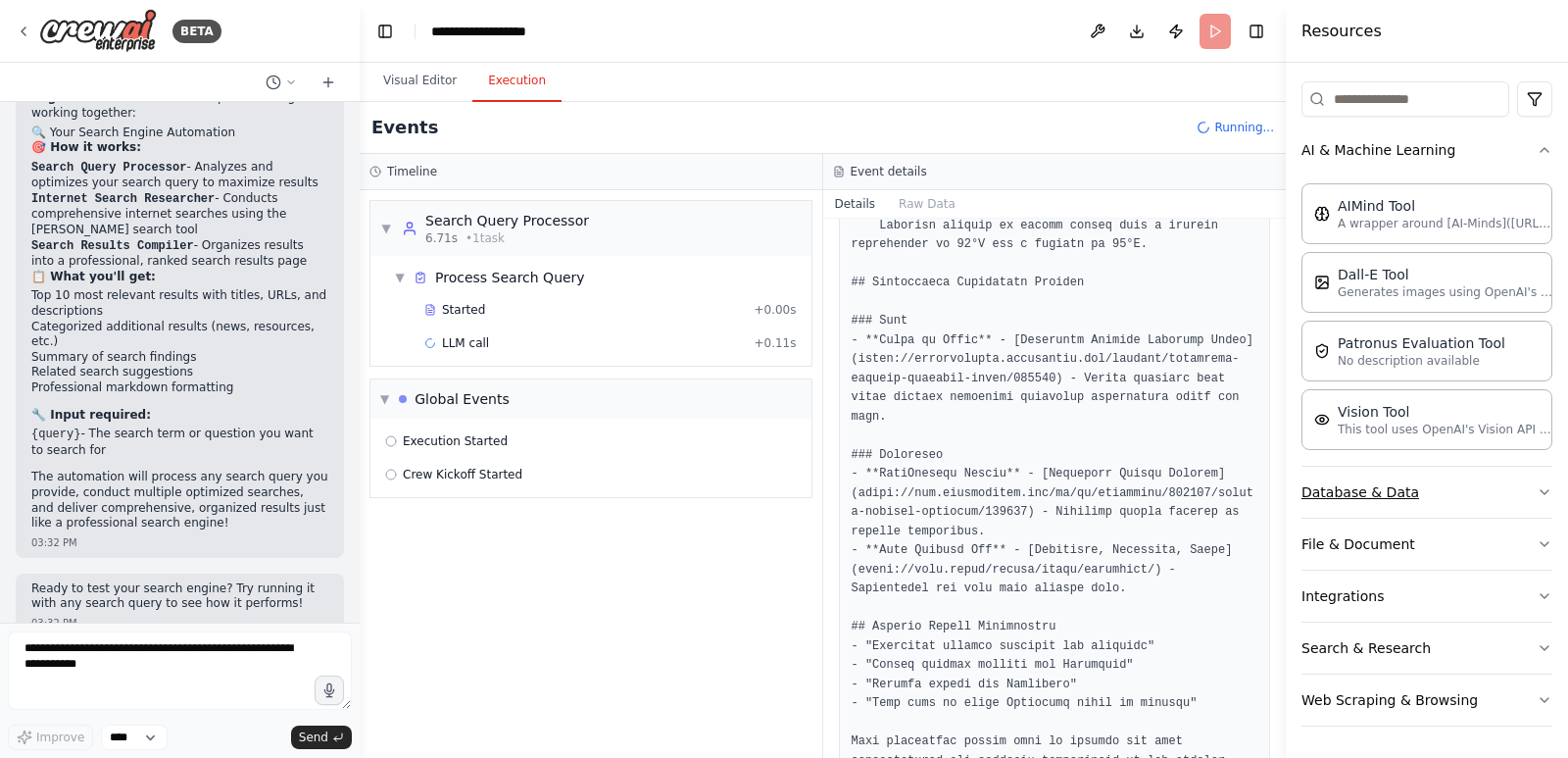
click at [1536, 495] on icon "button" at bounding box center [1544, 492] width 16 height 16
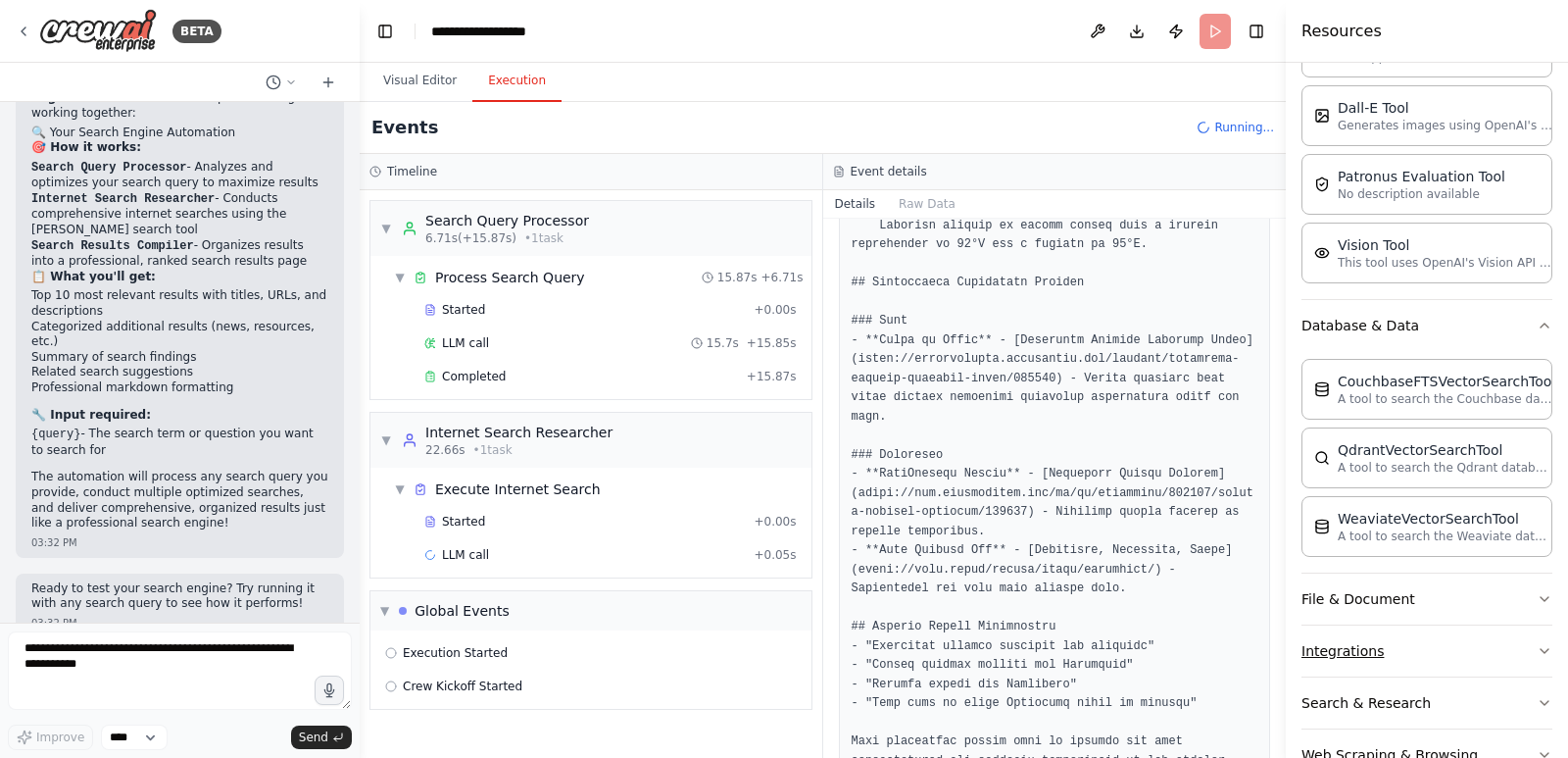
scroll to position [451, 0]
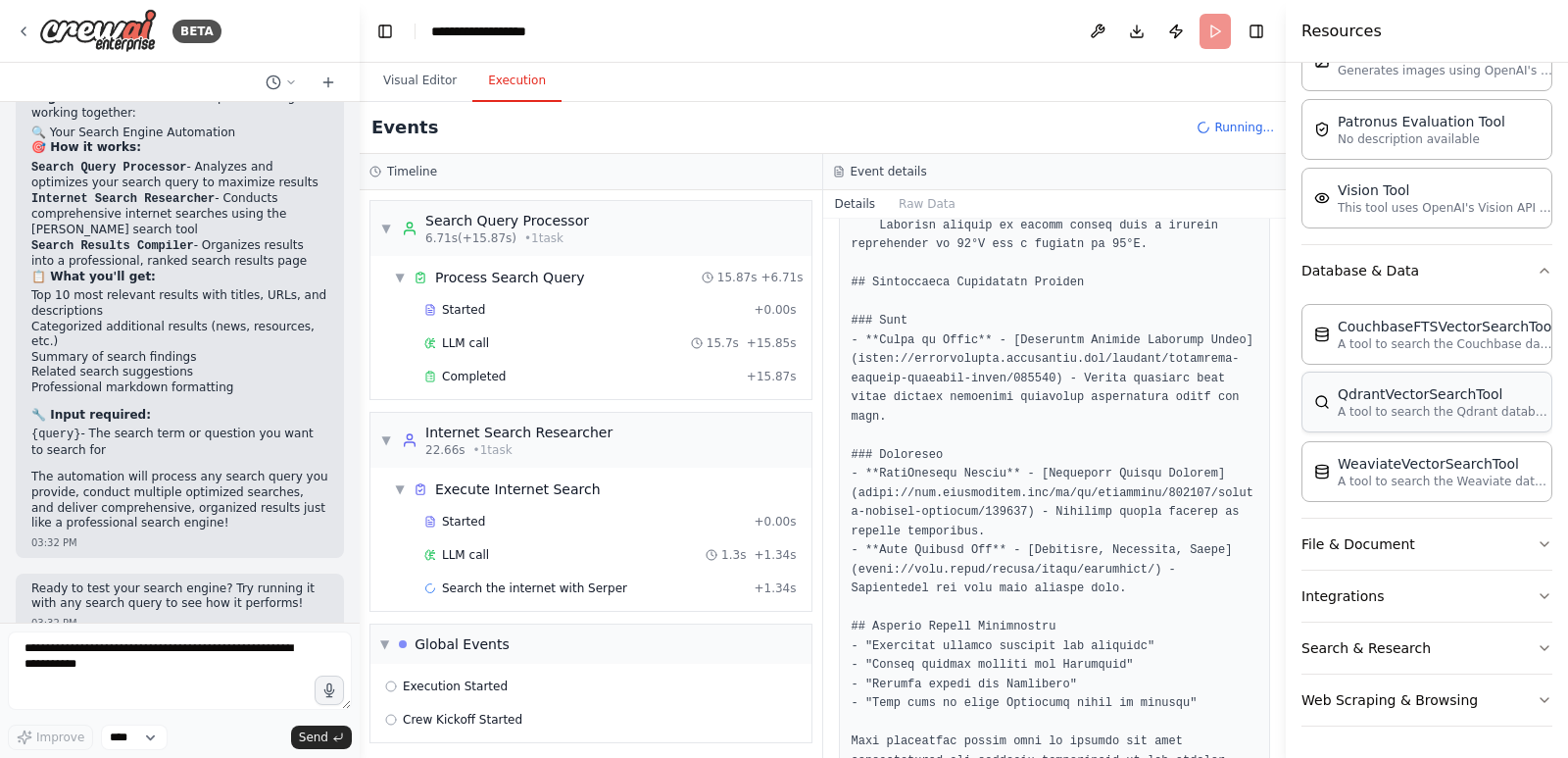
click at [1370, 407] on p "A tool to search the Qdrant database for relevant information on internal docum…" at bounding box center [1445, 411] width 215 height 16
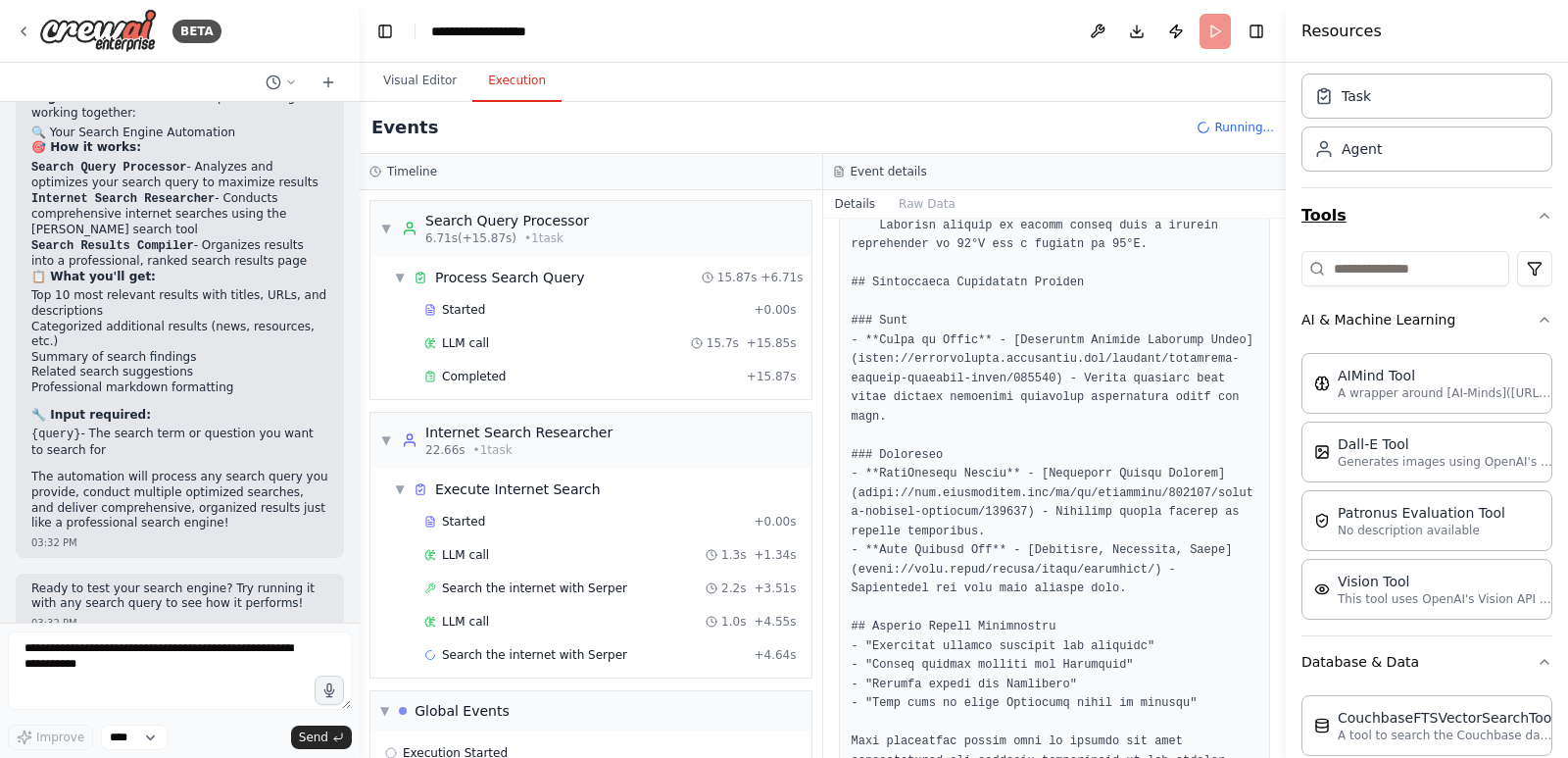
scroll to position [59, 0]
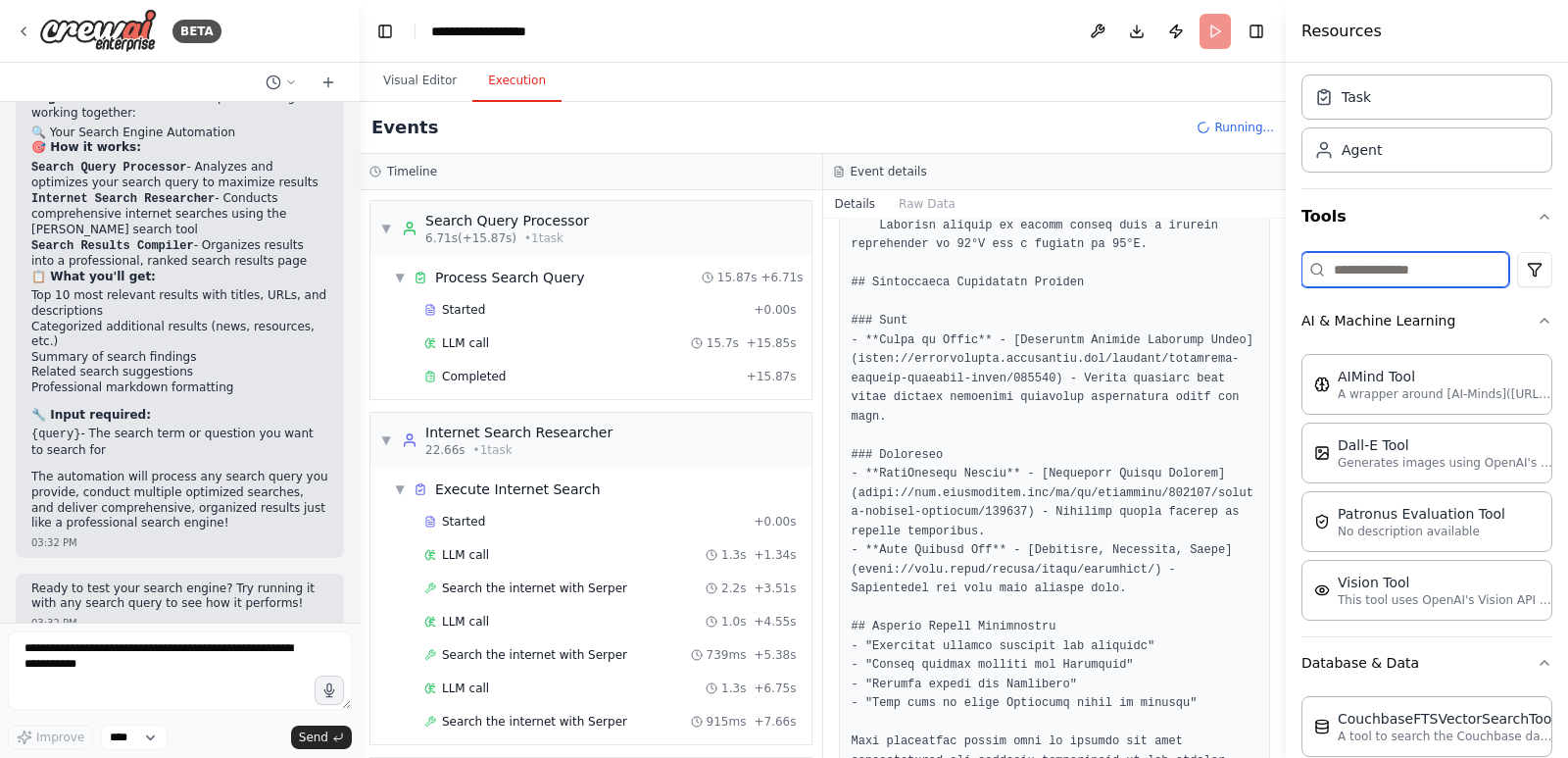
click at [1426, 275] on input at bounding box center [1404, 270] width 208 height 36
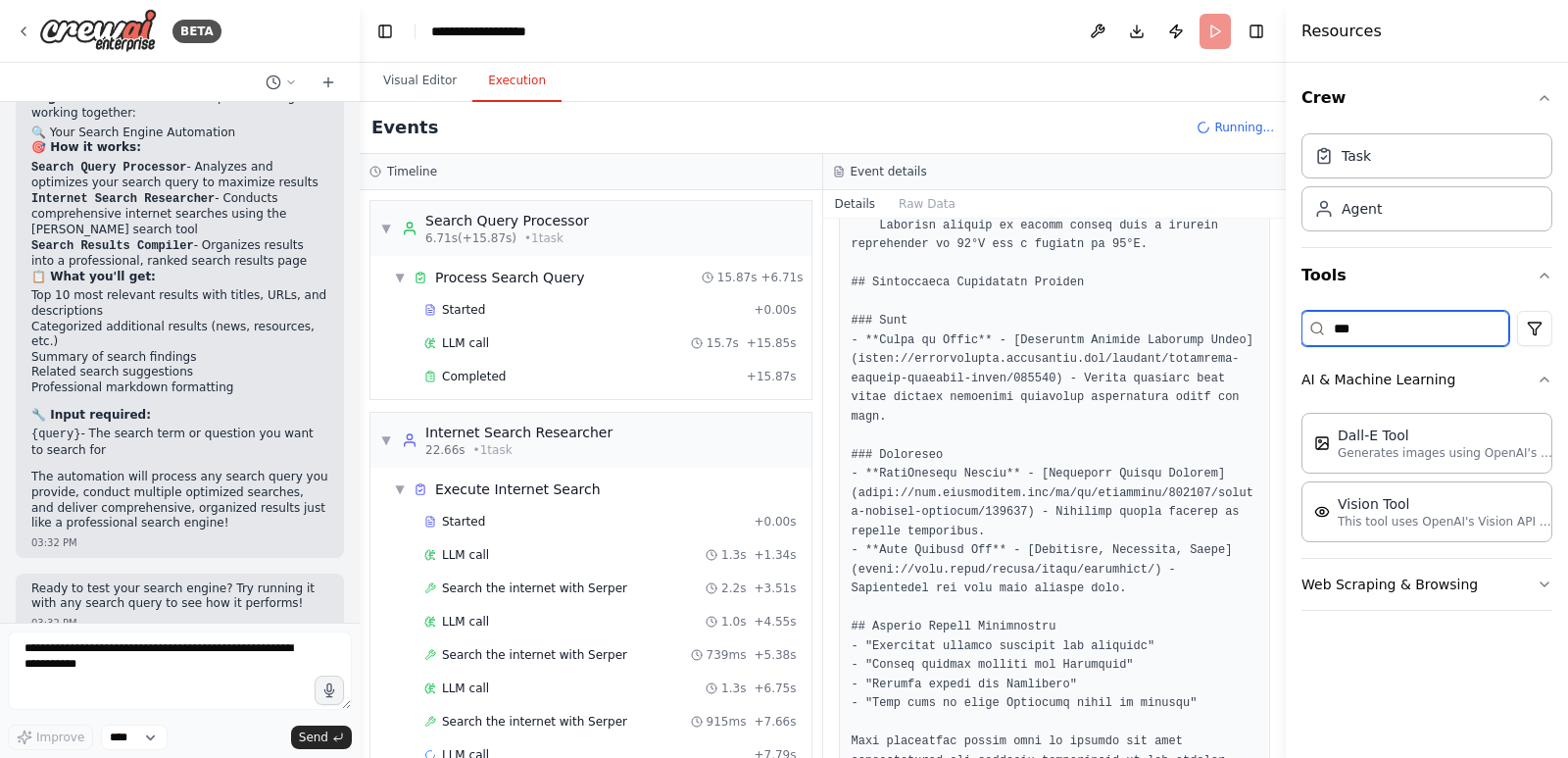
scroll to position [0, 0]
type input "*"
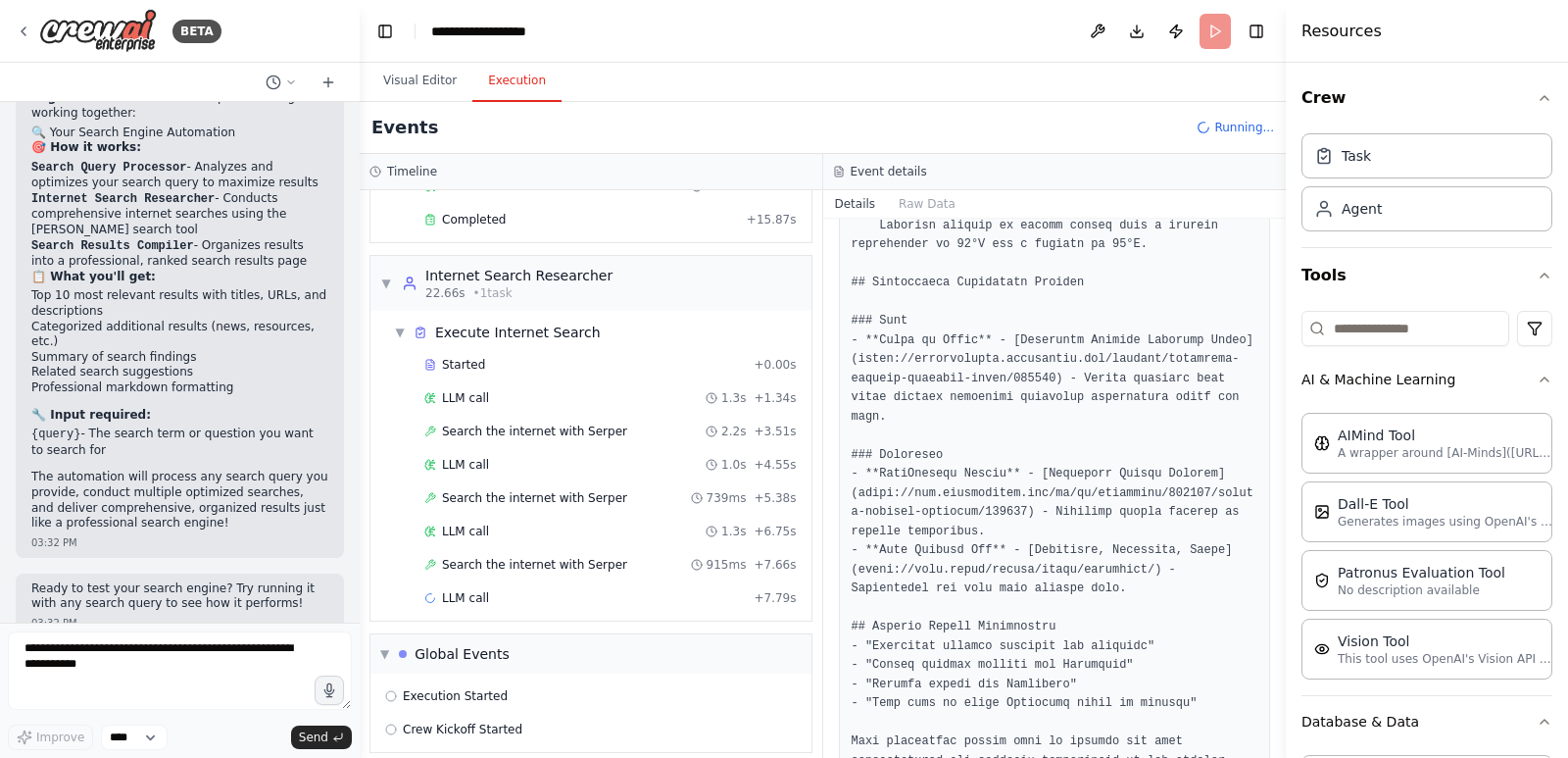
scroll to position [174, 0]
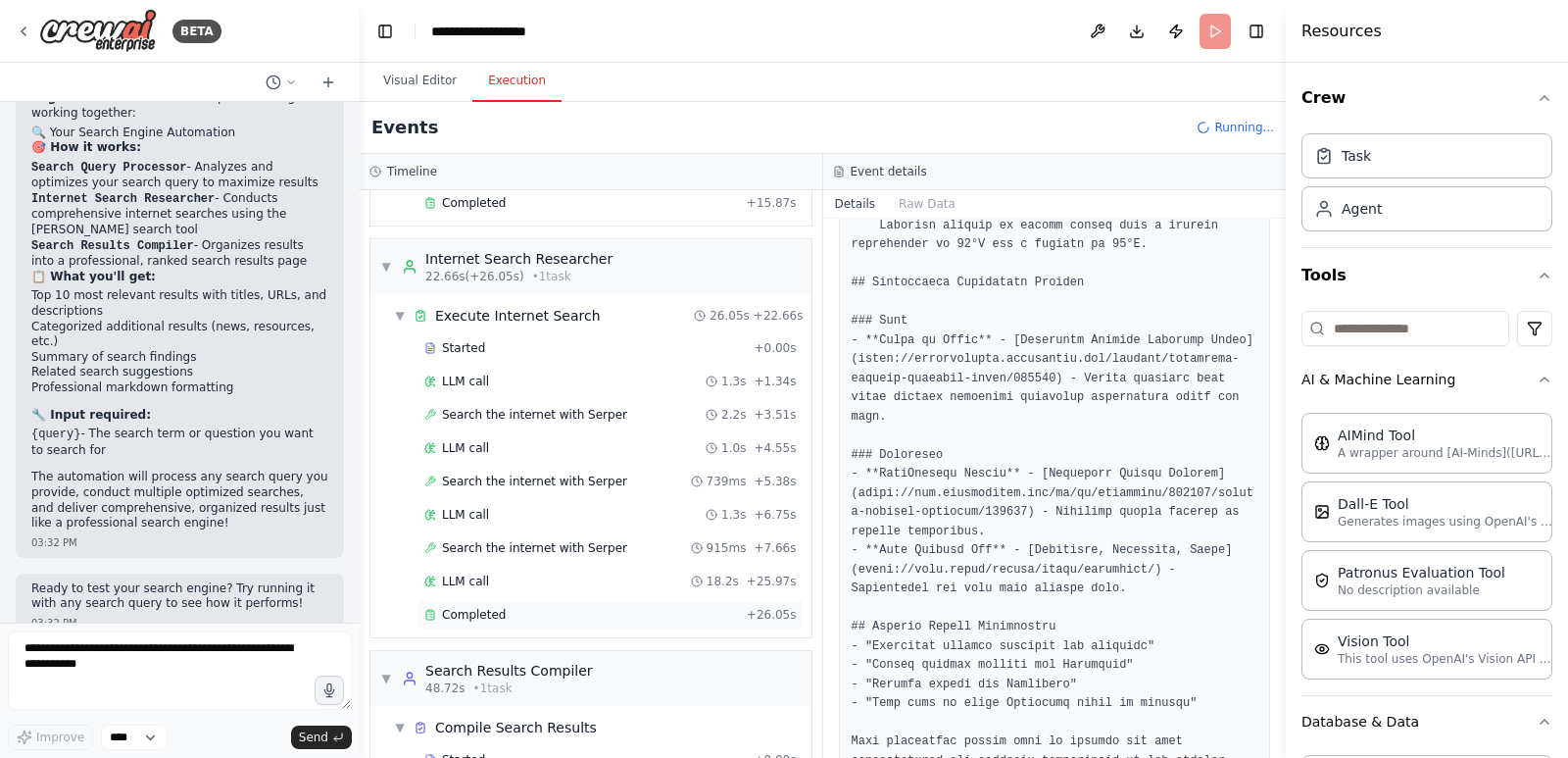
click at [458, 617] on span "Completed" at bounding box center [474, 615] width 64 height 16
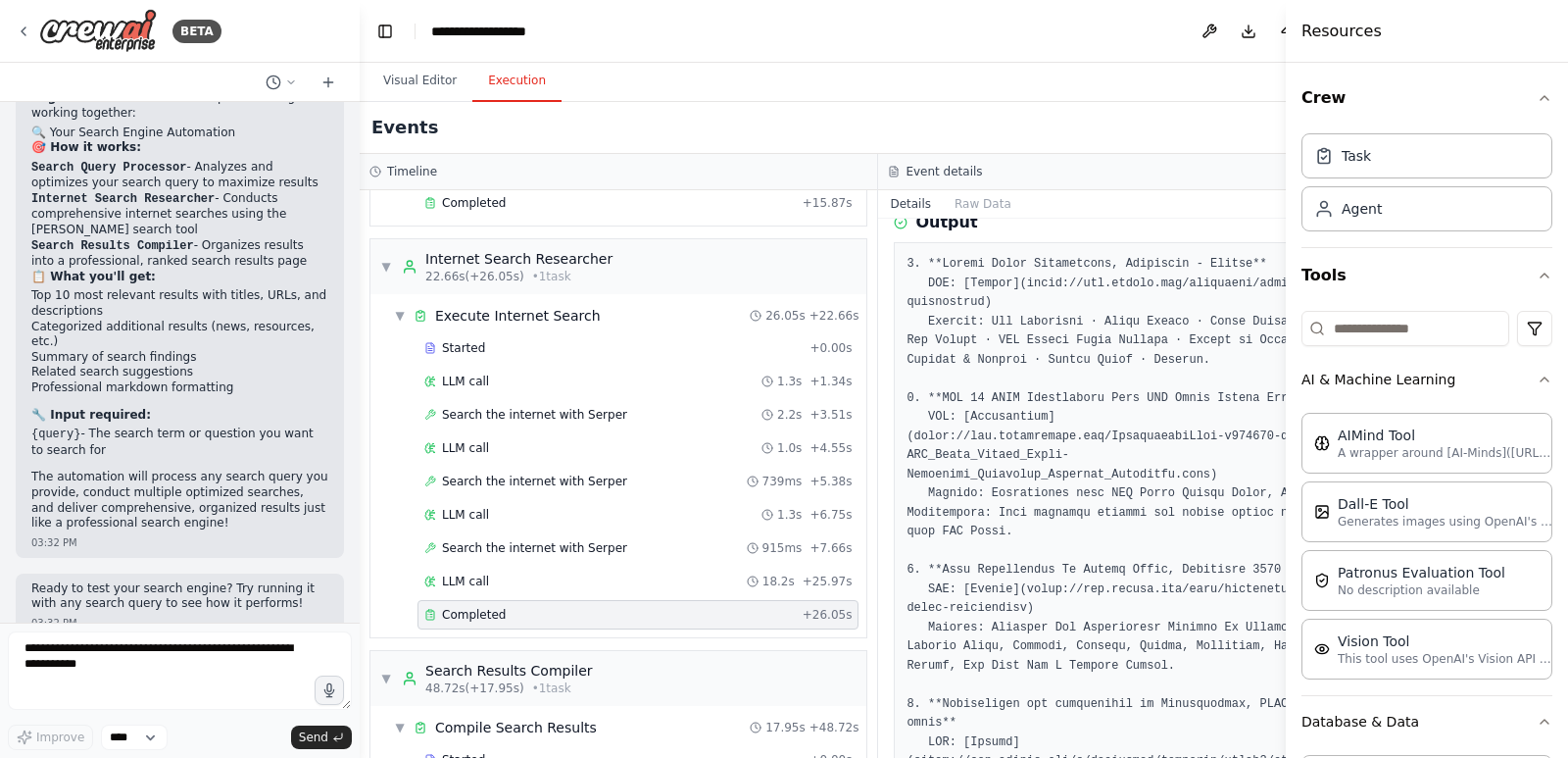
scroll to position [0, 0]
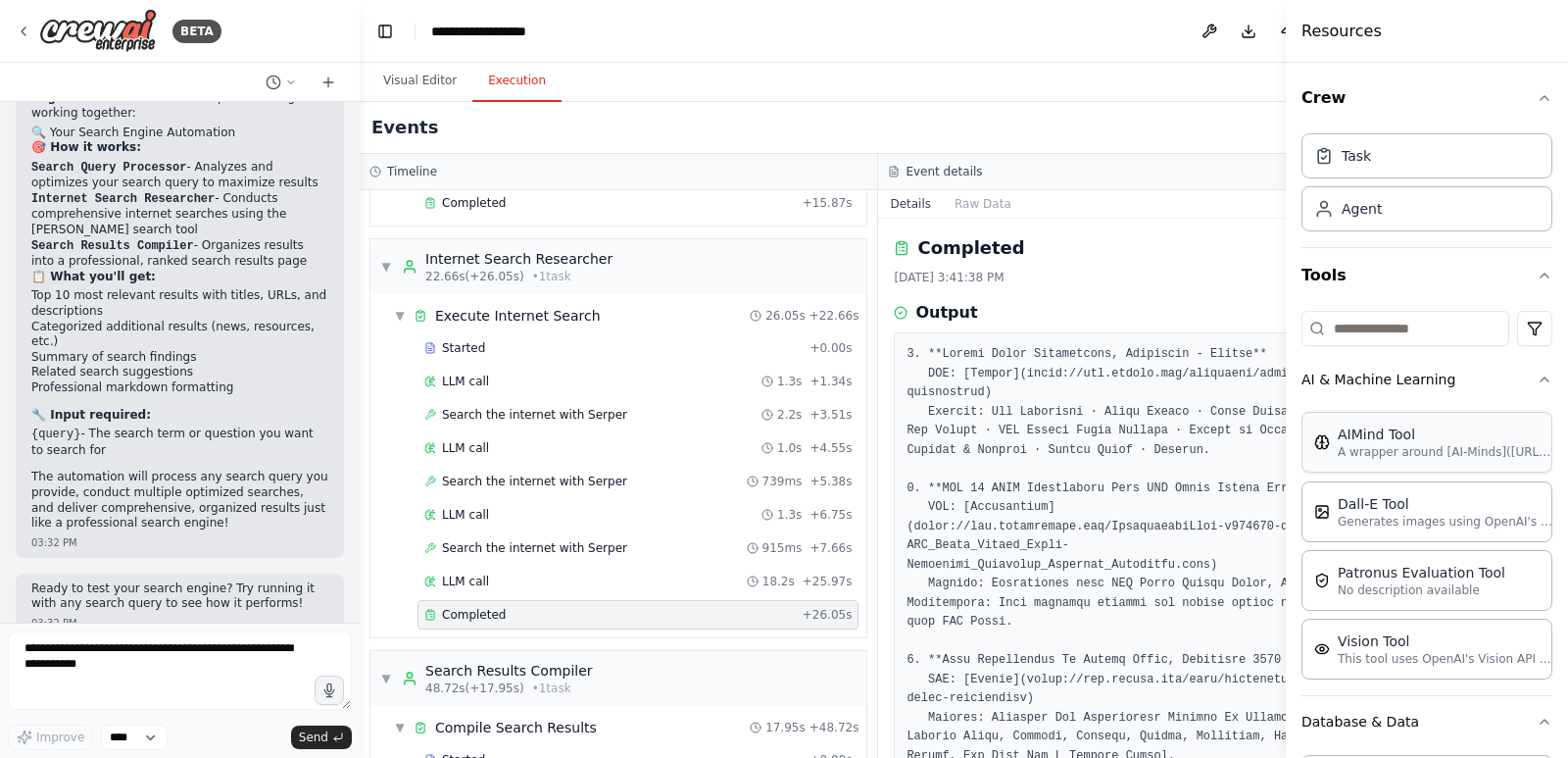
click at [1389, 441] on div "AIMind Tool" at bounding box center [1445, 434] width 215 height 20
drag, startPoint x: 1389, startPoint y: 441, endPoint x: 479, endPoint y: 382, distance: 911.9
click at [479, 382] on div "BETA Hello! I'm the CrewAI assistant. What kind of automation do you want to bu…" at bounding box center [784, 379] width 1568 height 758
click at [401, 89] on button "Visual Editor" at bounding box center [420, 80] width 105 height 41
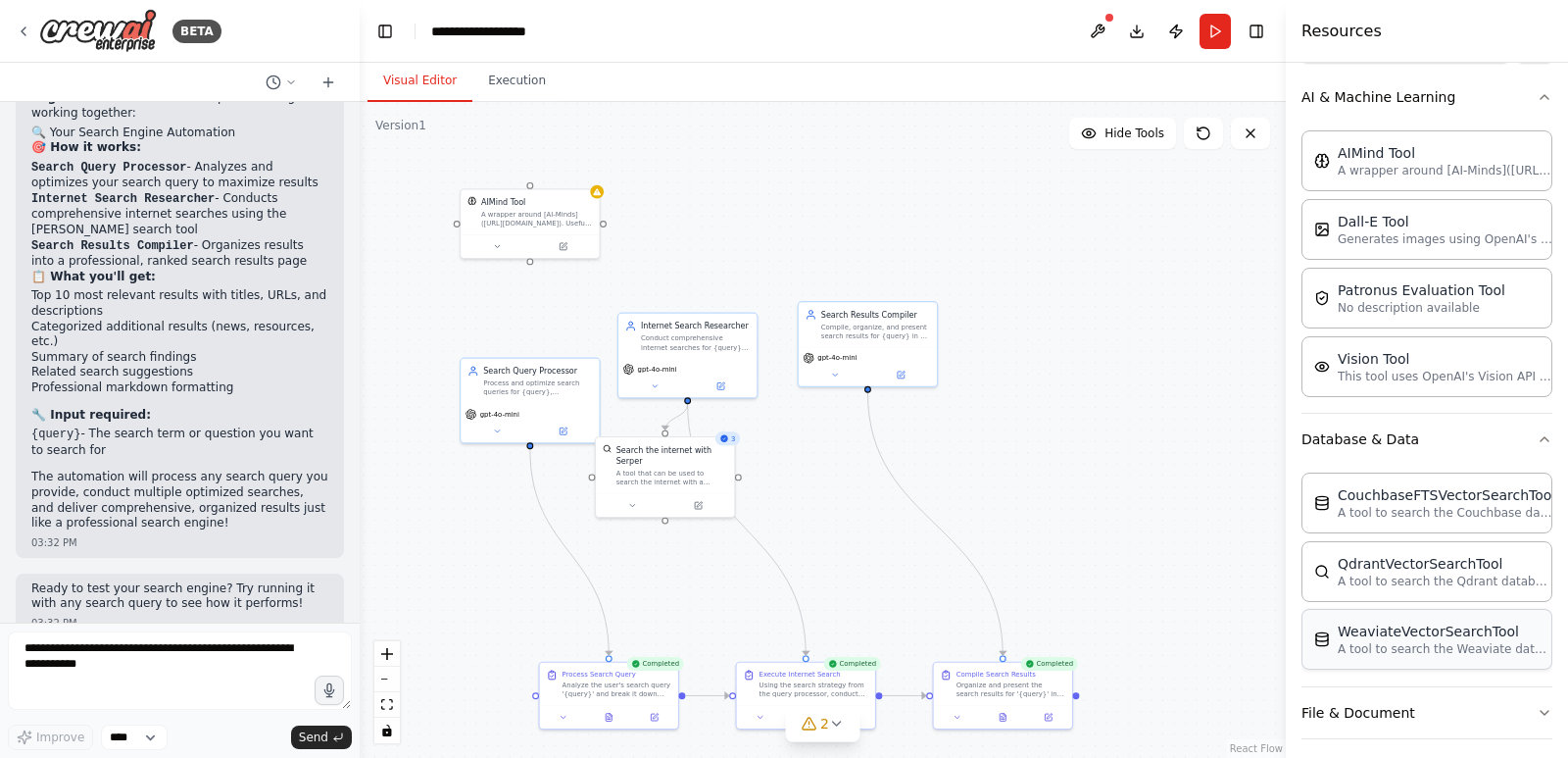
scroll to position [451, 0]
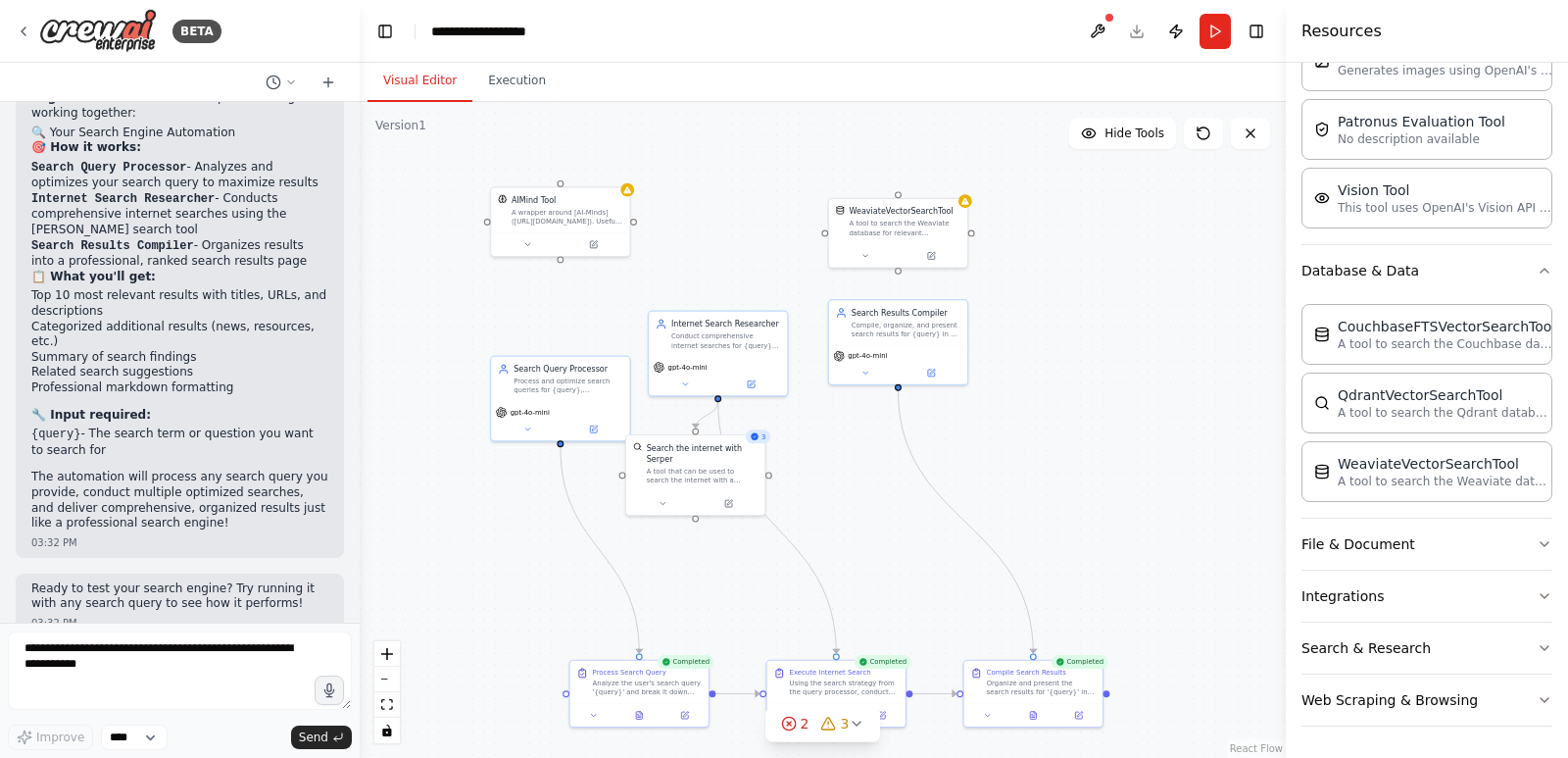
drag, startPoint x: 610, startPoint y: 228, endPoint x: 640, endPoint y: 227, distance: 30.0
click at [640, 227] on div ".deletable-edge-delete-btn { width: 20px; height: 20px; border: 0px solid #ffff…" at bounding box center [822, 430] width 926 height 656
click at [1536, 651] on icon "button" at bounding box center [1544, 648] width 16 height 16
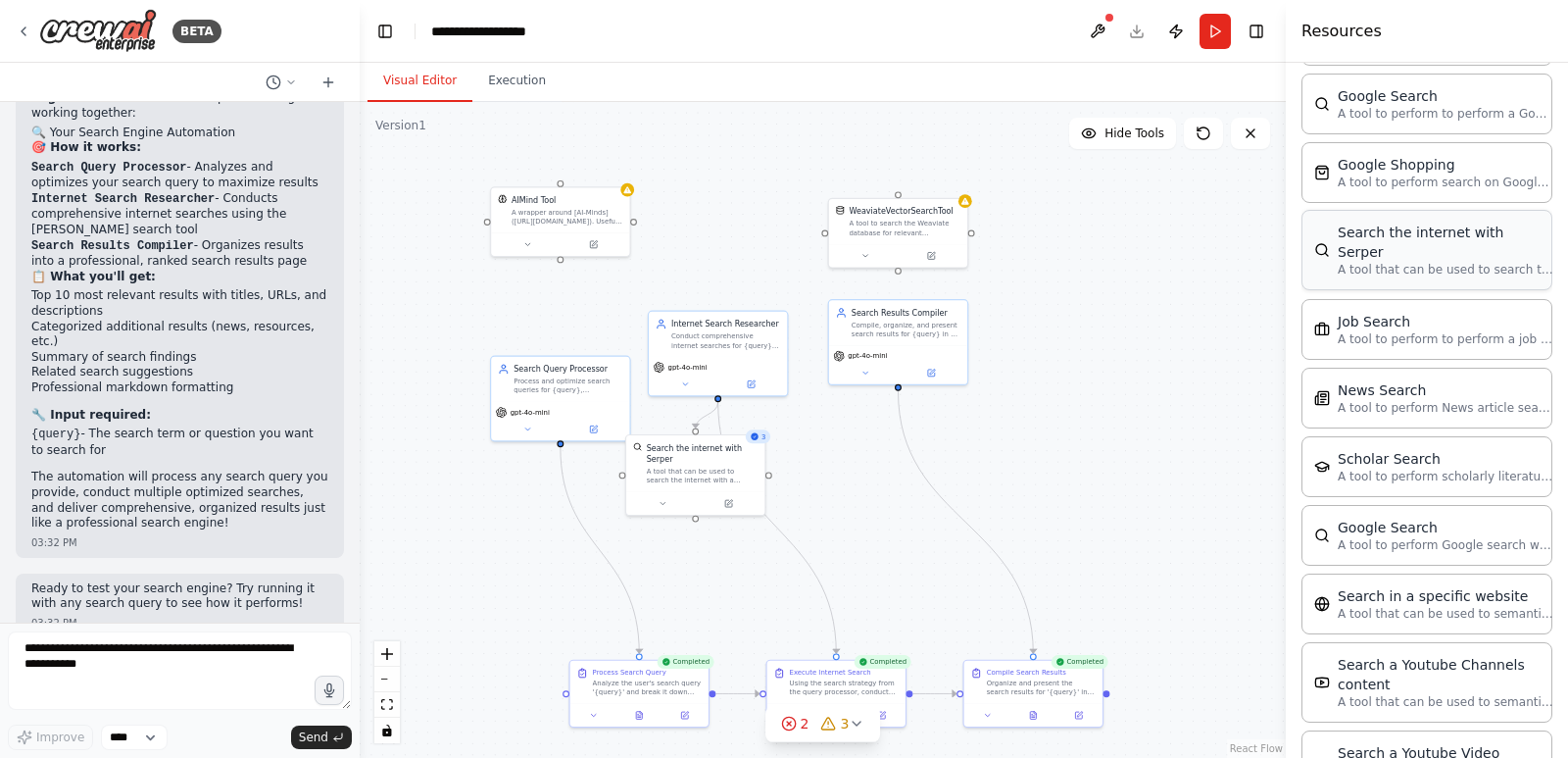
scroll to position [1235, 0]
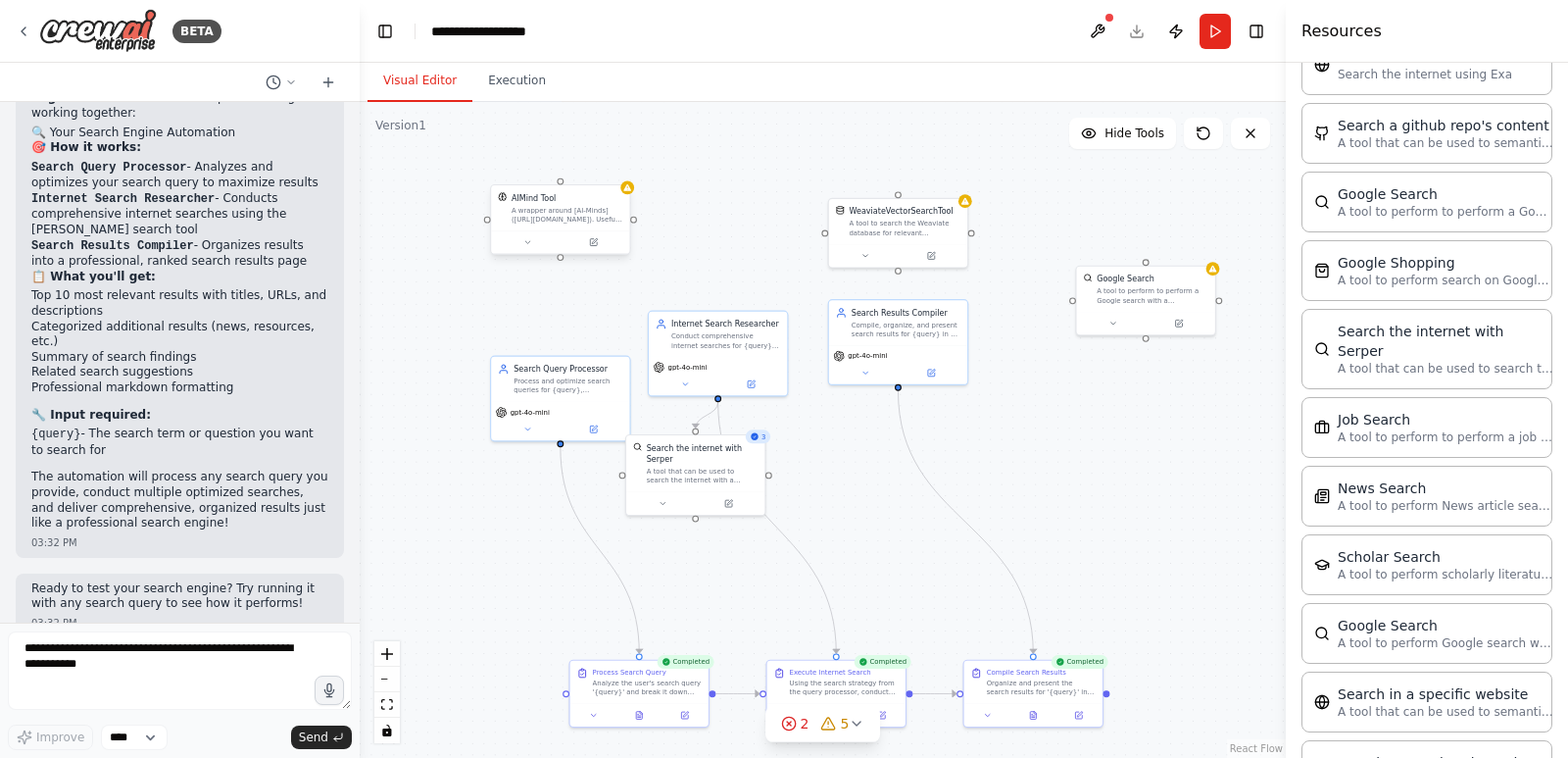
click at [623, 199] on div "AIMind Tool" at bounding box center [567, 197] width 111 height 11
click at [632, 195] on div ".deletable-edge-delete-btn { width: 20px; height: 20px; border: 0px solid #ffff…" at bounding box center [822, 430] width 926 height 656
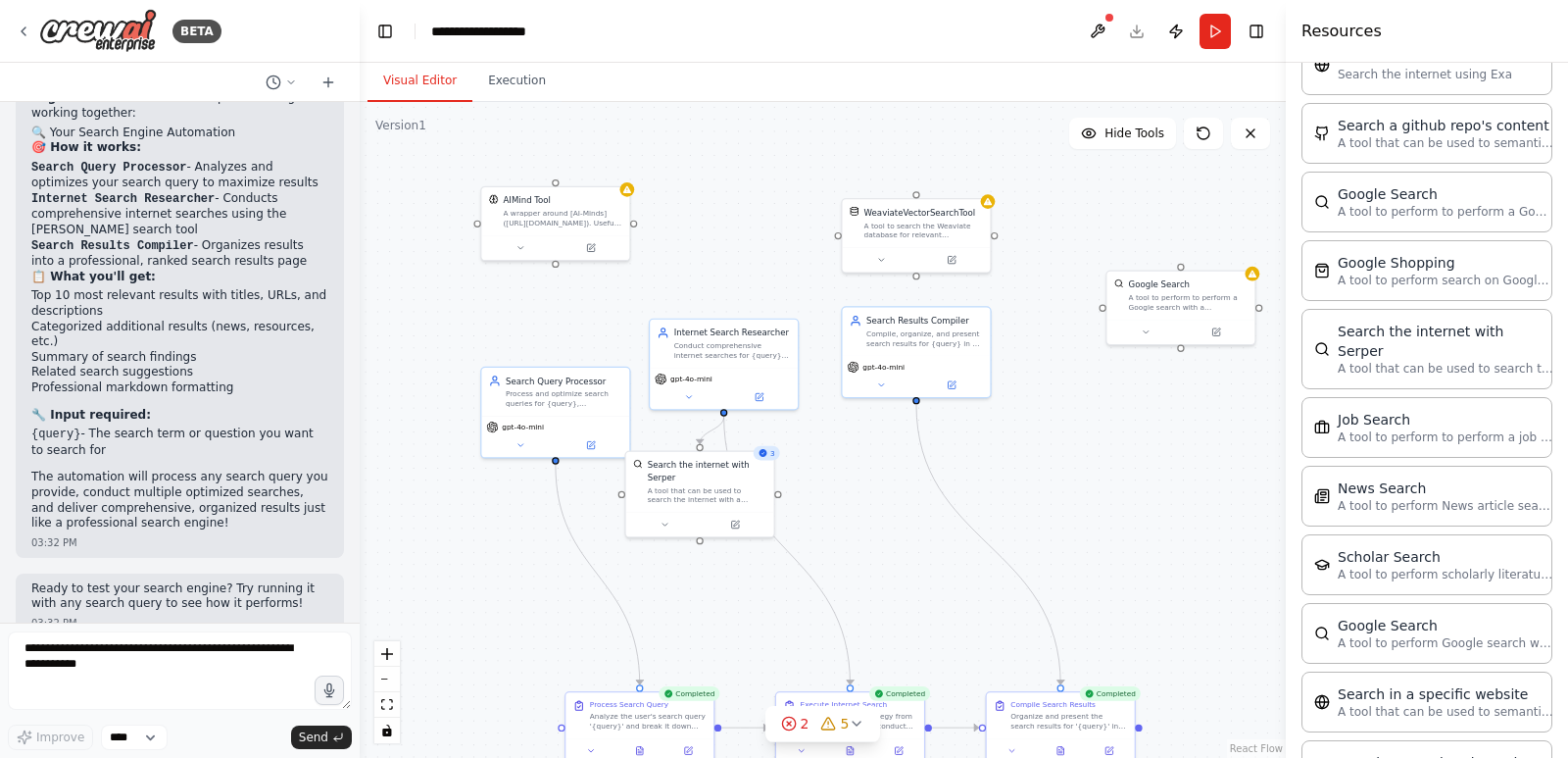
click at [632, 195] on div ".deletable-edge-delete-btn { width: 20px; height: 20px; border: 0px solid #ffff…" at bounding box center [822, 430] width 926 height 656
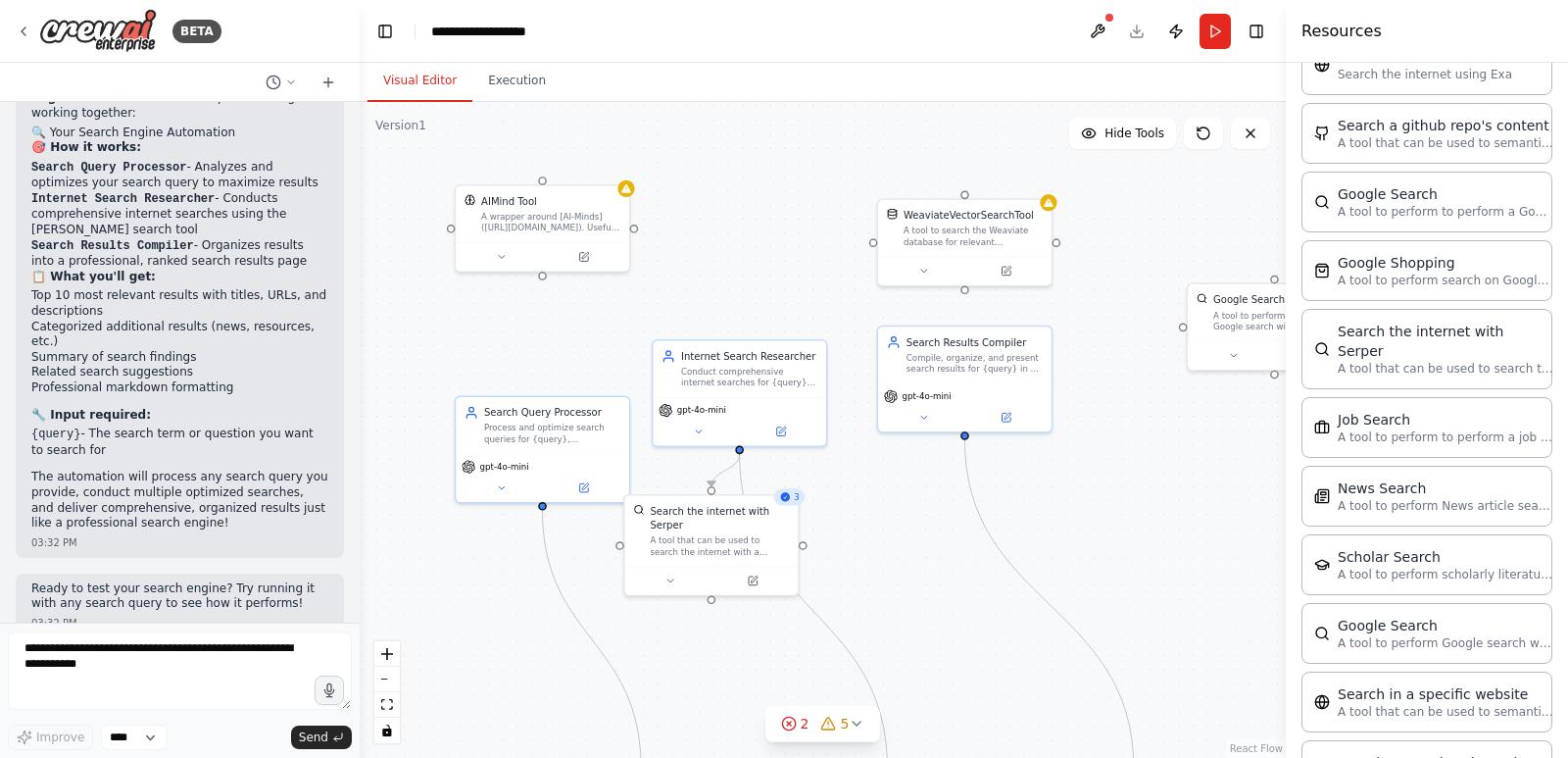
click at [632, 195] on div ".deletable-edge-delete-btn { width: 20px; height: 20px; border: 0px solid #ffff…" at bounding box center [822, 430] width 926 height 656
click at [555, 224] on div "A wrapper around [AI-Minds](https://mindsdb.com/minds). Useful for when you nee…" at bounding box center [550, 219] width 139 height 23
click at [520, 212] on div "A wrapper around [AI-Minds](https://mindsdb.com/minds). Useful for when you nee…" at bounding box center [550, 219] width 139 height 23
click at [502, 257] on icon at bounding box center [500, 253] width 11 height 11
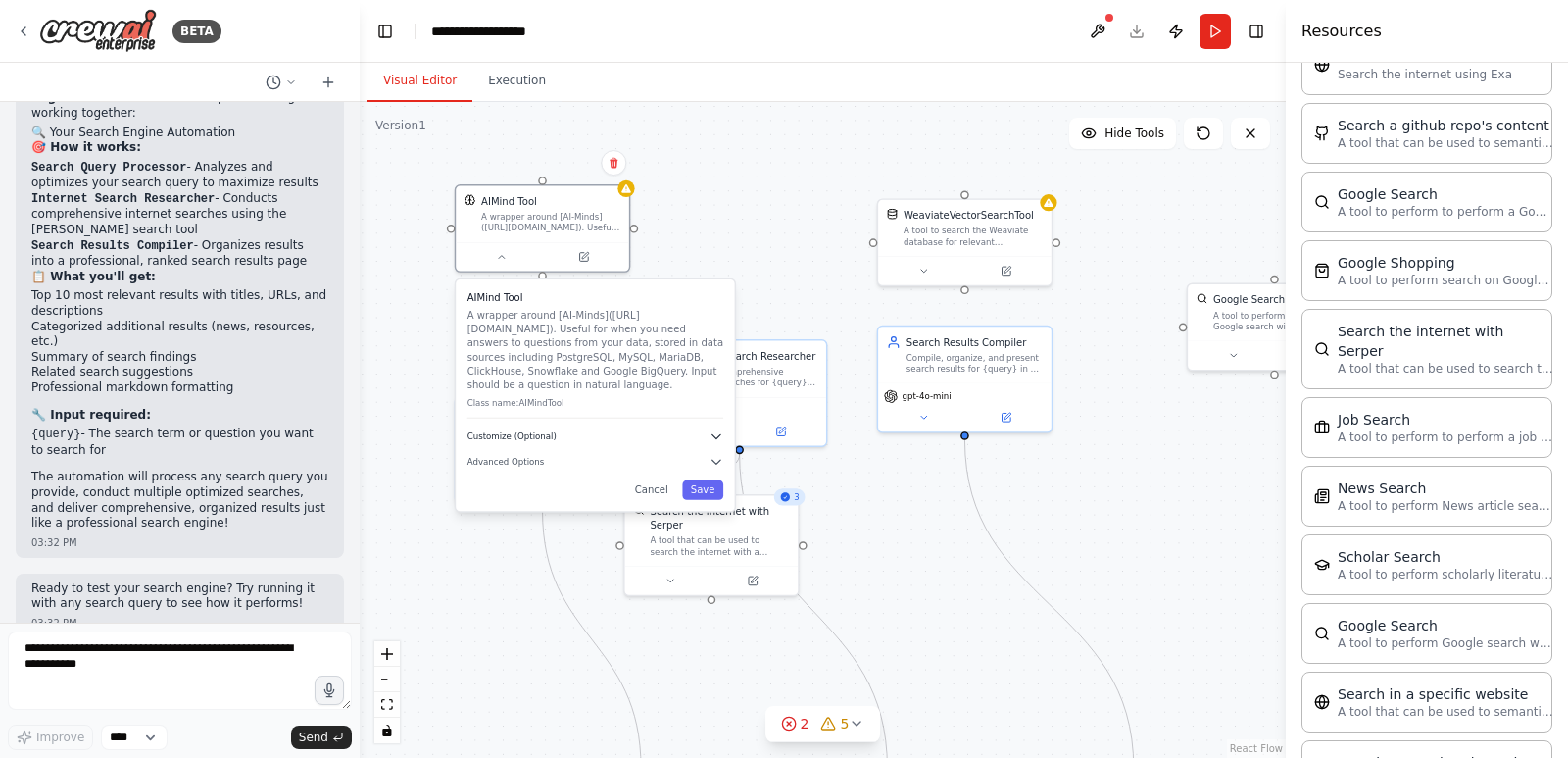
click at [718, 438] on icon "button" at bounding box center [716, 436] width 14 height 14
click at [713, 521] on input "text" at bounding box center [596, 530] width 256 height 26
type input "******"
click at [655, 594] on button "Cancel" at bounding box center [650, 588] width 50 height 20
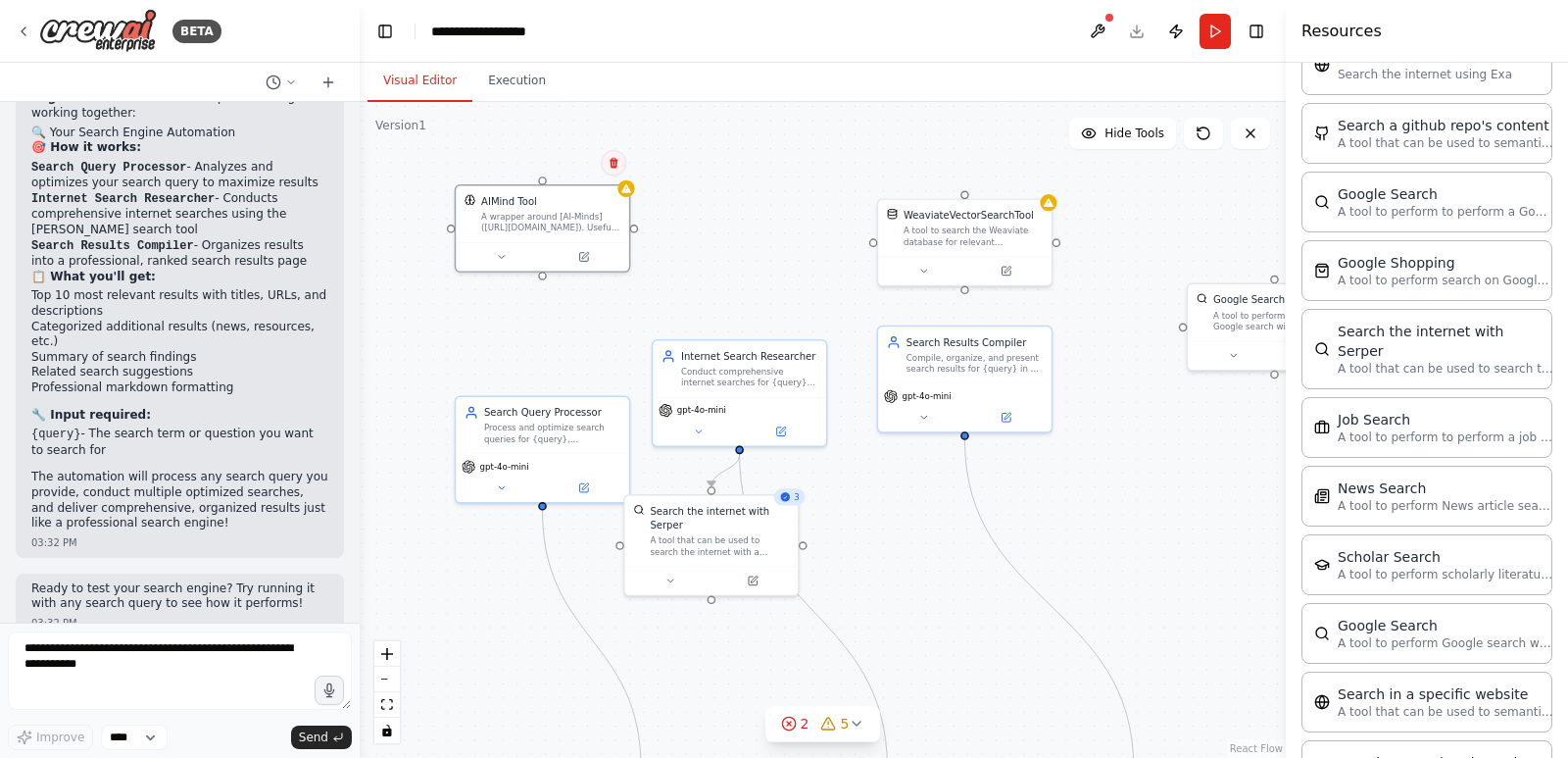
click at [617, 164] on icon at bounding box center [614, 163] width 8 height 11
click at [565, 168] on button "Confirm" at bounding box center [558, 163] width 70 height 24
click at [948, 210] on div "WeaviateVectorSearchTool" at bounding box center [968, 213] width 130 height 14
click at [1036, 178] on icon at bounding box center [1036, 177] width 8 height 11
click at [974, 192] on div ".deletable-edge-delete-btn { width: 20px; height: 20px; border: 0px solid #ffff…" at bounding box center [822, 430] width 926 height 656
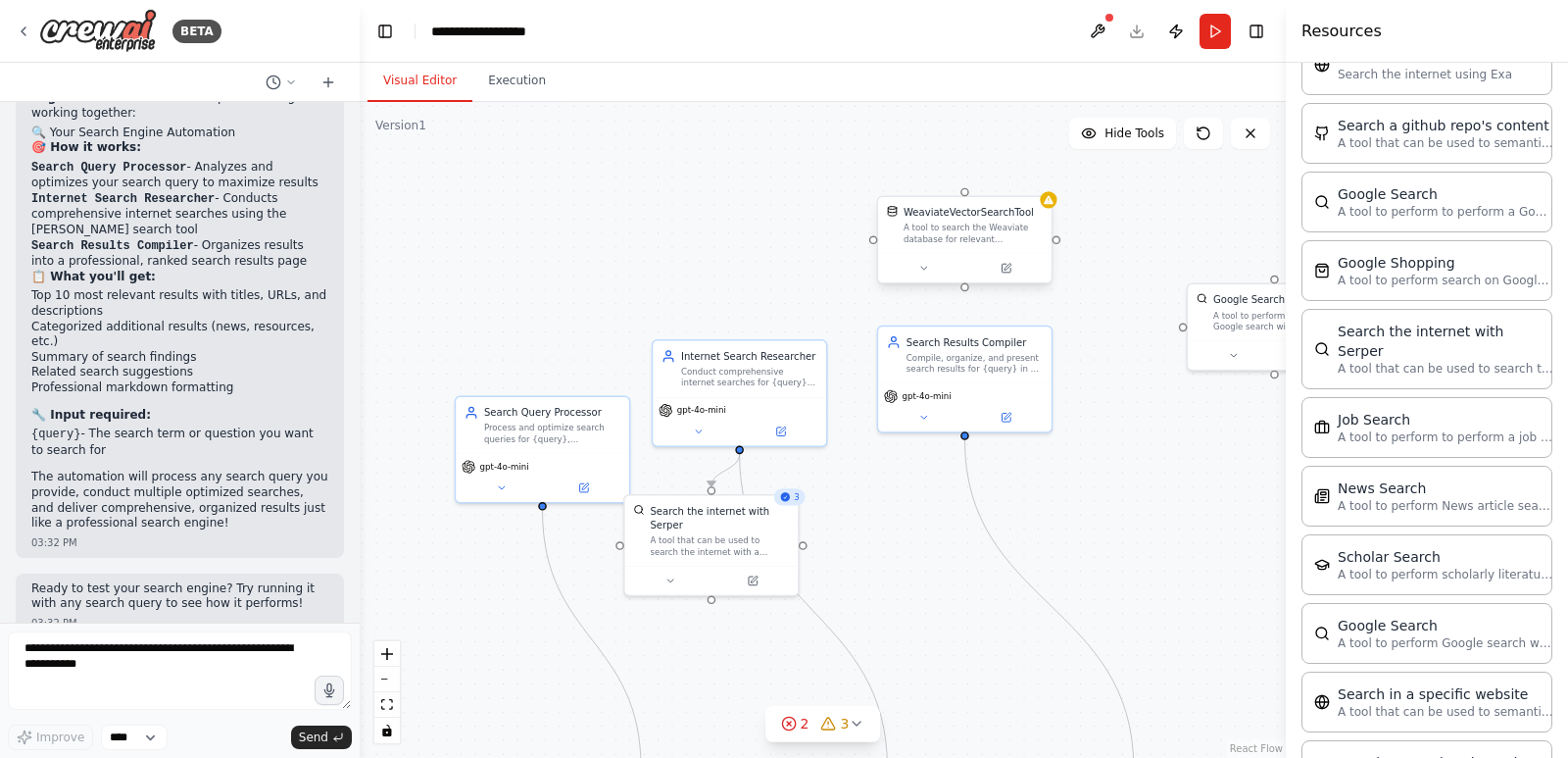
click at [983, 227] on div "A tool to search the Weaviate database for relevant information on internal doc…" at bounding box center [973, 233] width 139 height 23
click at [1032, 183] on icon at bounding box center [1036, 177] width 12 height 12
click at [964, 177] on button "Confirm" at bounding box center [980, 177] width 70 height 24
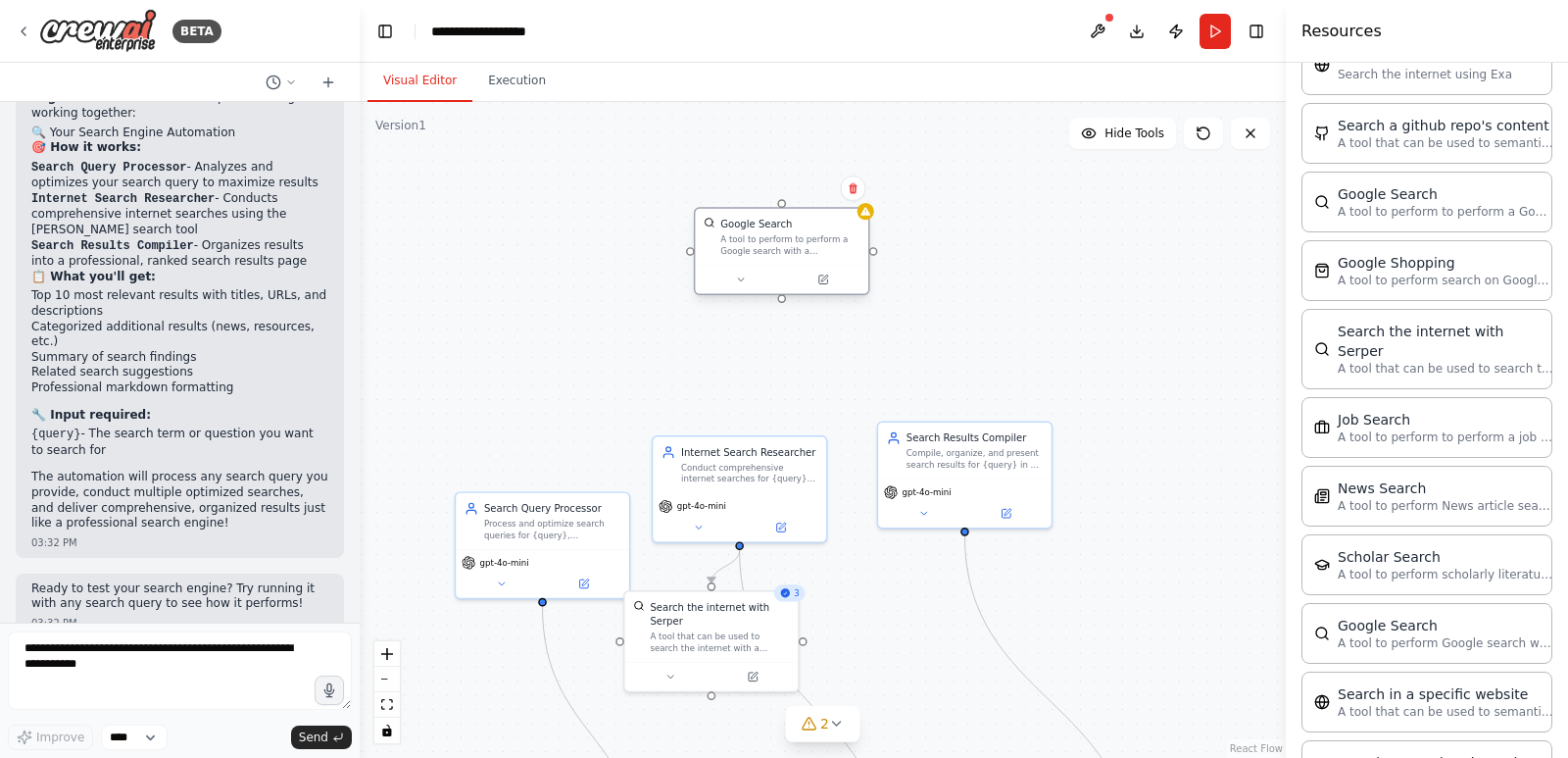
drag, startPoint x: 1218, startPoint y: 310, endPoint x: 712, endPoint y: 231, distance: 512.1
click at [712, 231] on div "Google Search A tool to perform to perform a Google search with a search_query." at bounding box center [781, 235] width 156 height 39
click at [746, 282] on icon at bounding box center [740, 278] width 11 height 11
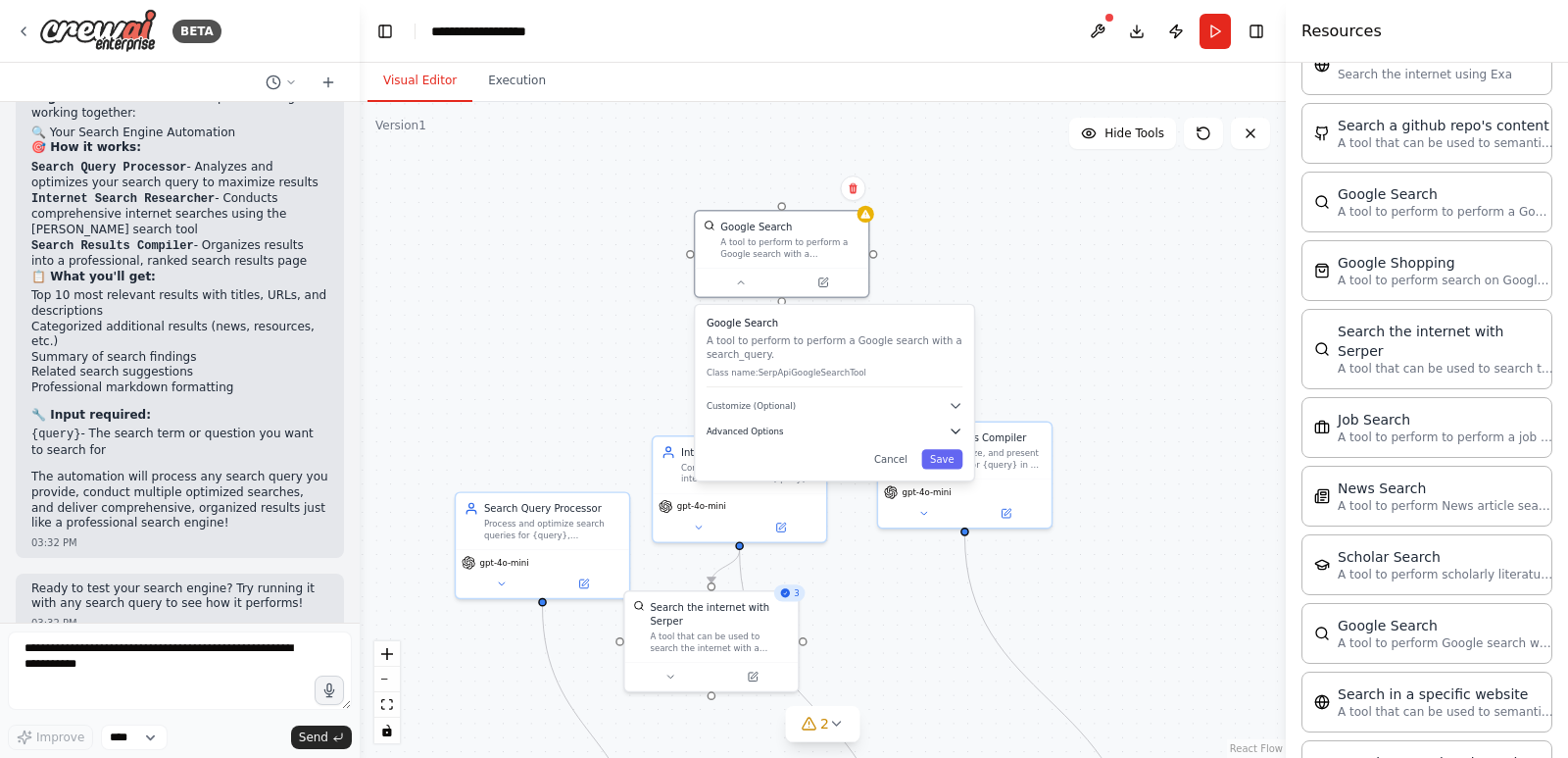
click at [955, 428] on icon "button" at bounding box center [955, 430] width 14 height 14
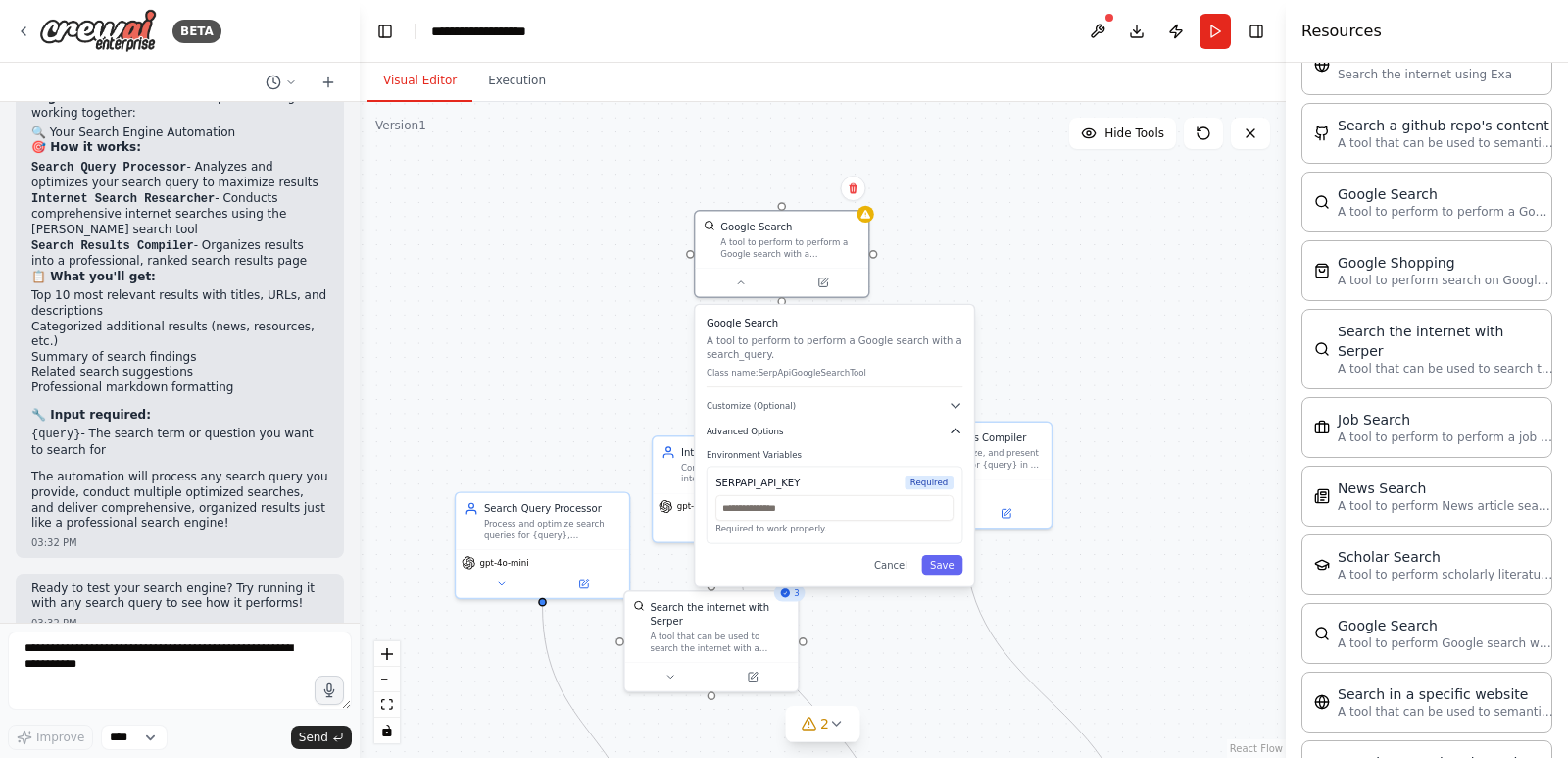
click at [955, 428] on icon "button" at bounding box center [955, 430] width 8 height 4
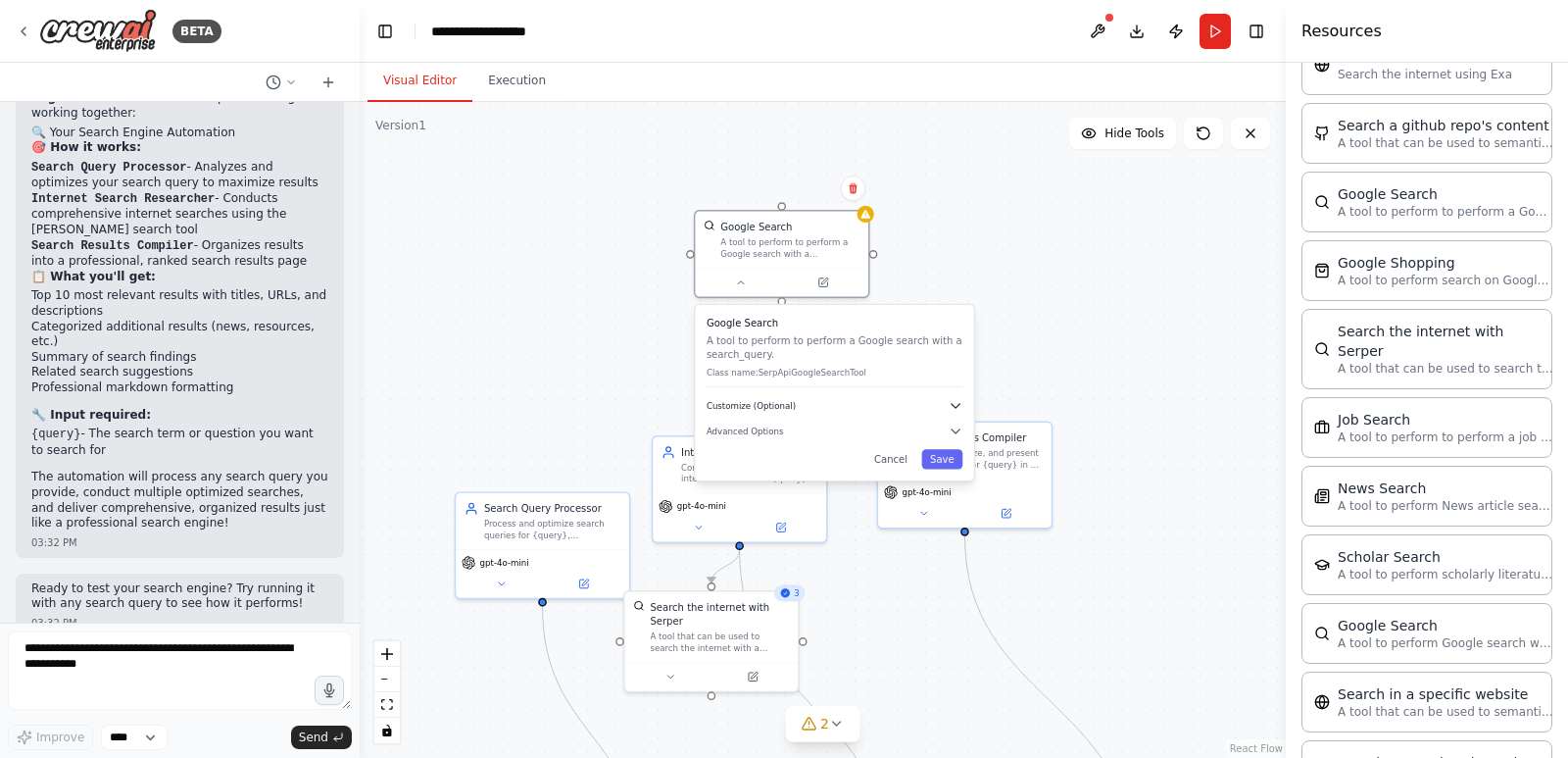
click at [956, 400] on icon "button" at bounding box center [955, 406] width 14 height 14
click at [956, 407] on icon "button" at bounding box center [955, 406] width 14 height 14
click at [961, 438] on div "Google Search A tool to perform to perform a Google search with a search_query.…" at bounding box center [834, 392] width 278 height 176
click at [958, 430] on icon "button" at bounding box center [955, 431] width 8 height 4
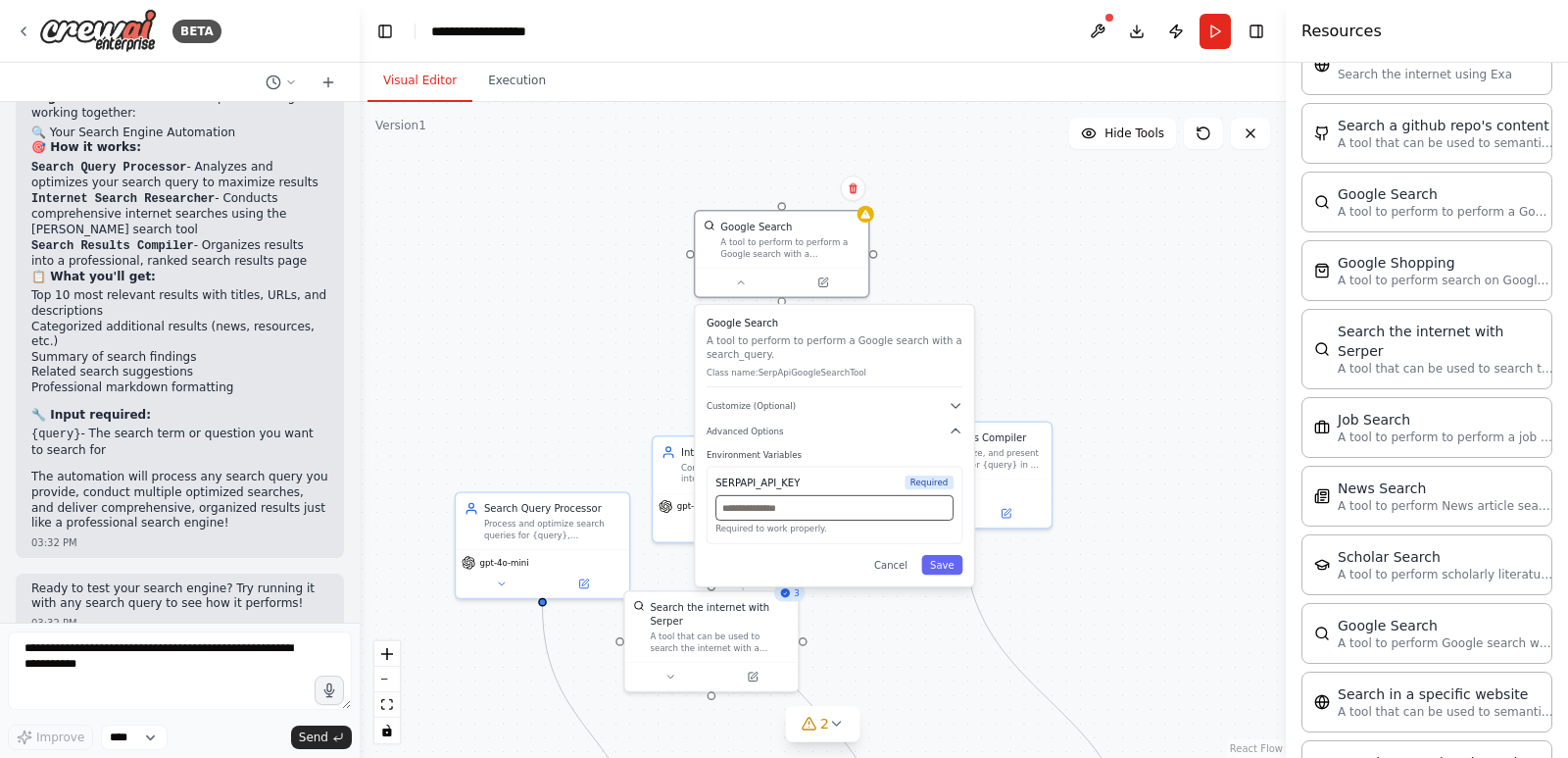
click at [826, 517] on input "text" at bounding box center [834, 508] width 238 height 26
click at [903, 566] on button "Cancel" at bounding box center [890, 564] width 50 height 20
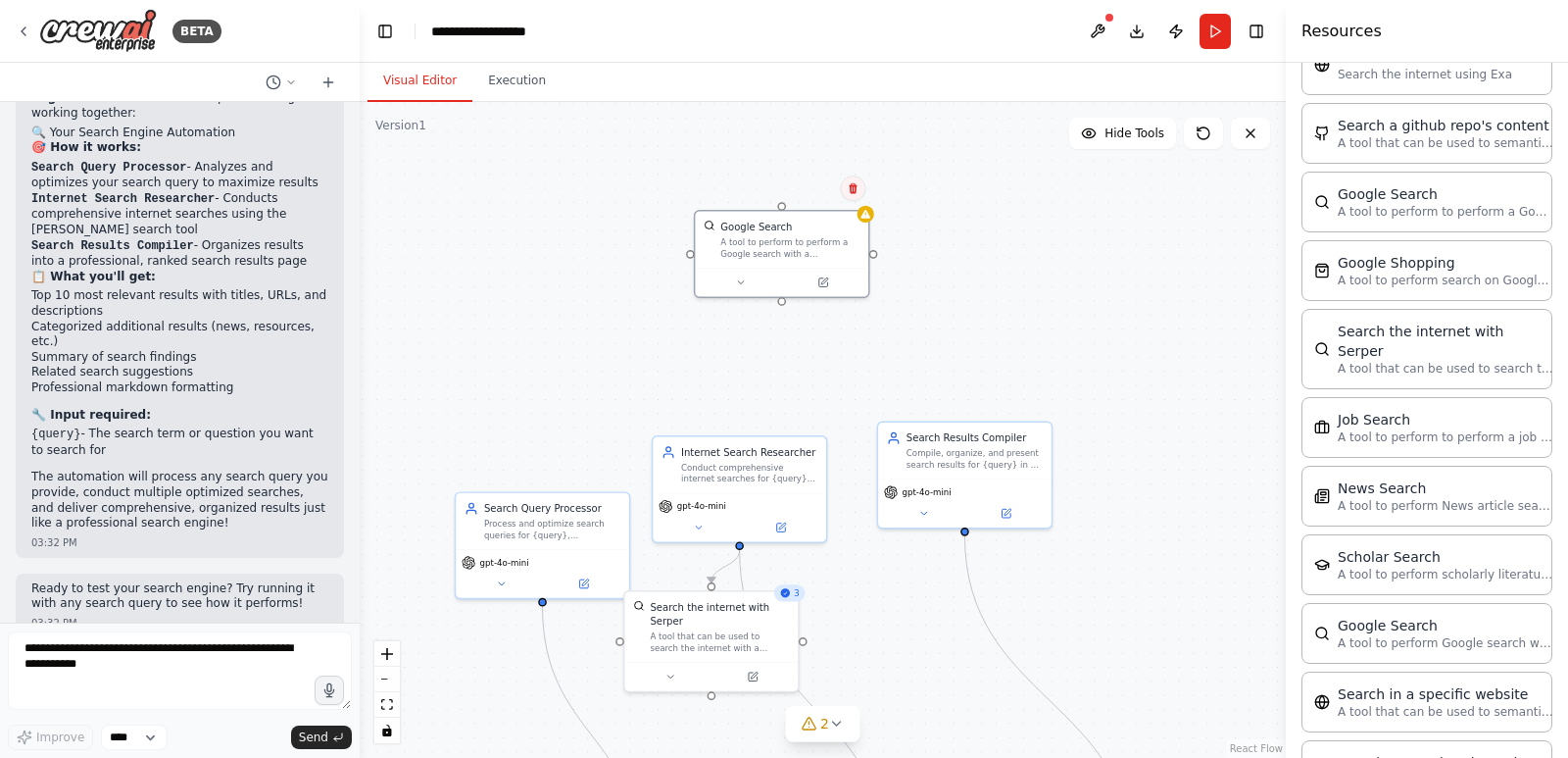
click at [852, 182] on button at bounding box center [854, 189] width 26 height 26
click at [790, 186] on button "Confirm" at bounding box center [797, 189] width 70 height 24
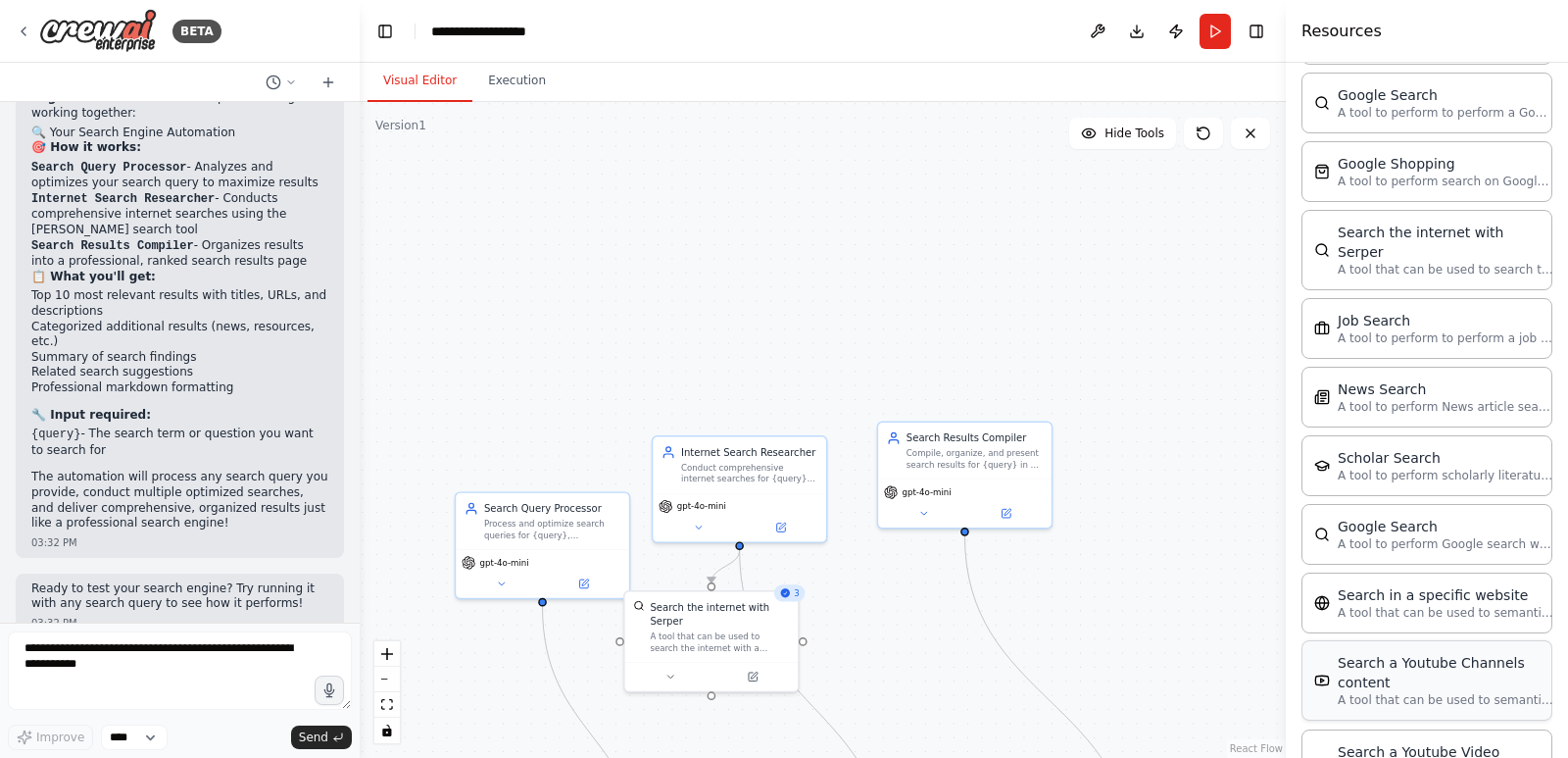
scroll to position [1446, 0]
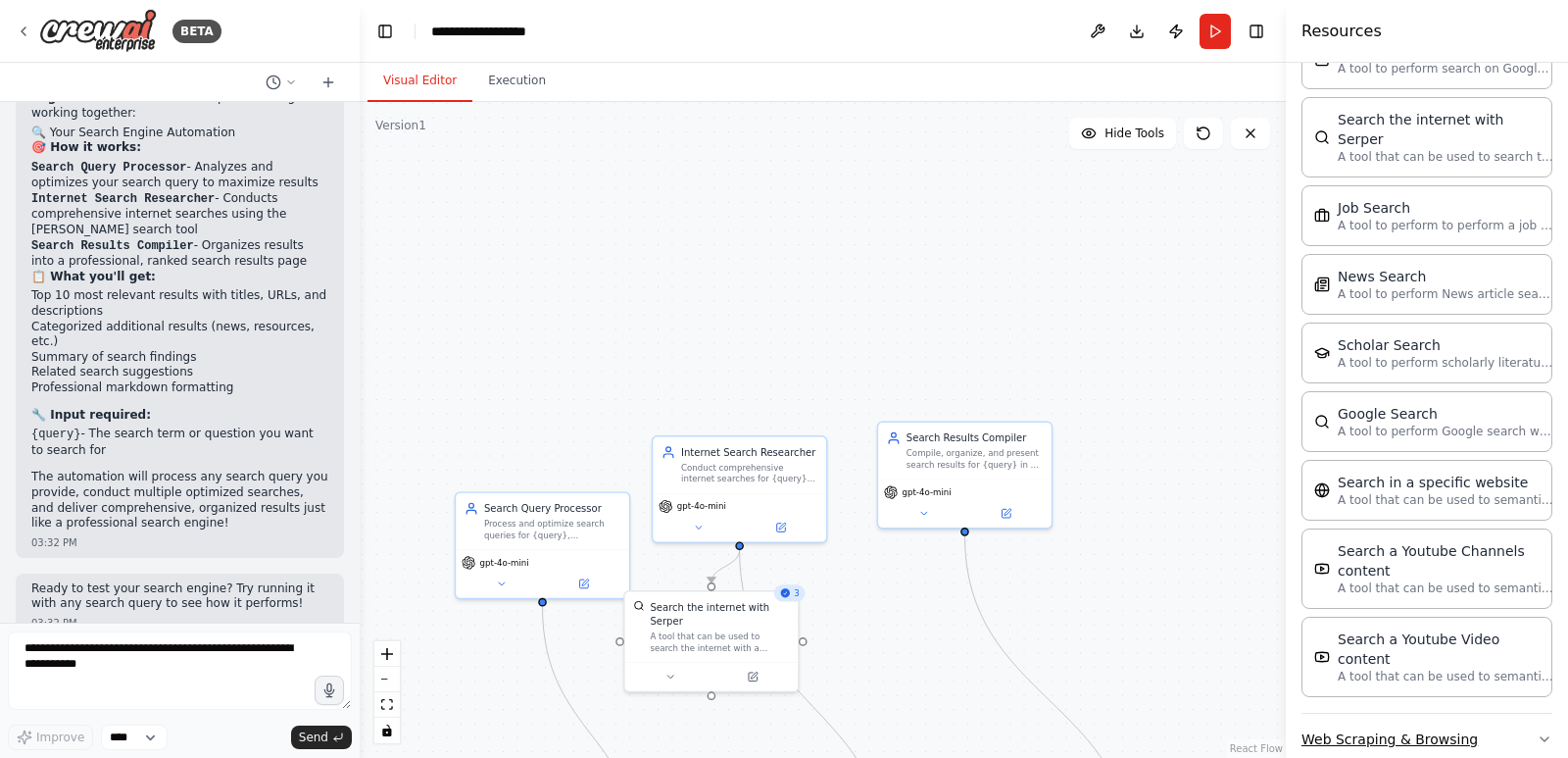
click at [1536, 731] on icon "button" at bounding box center [1544, 739] width 16 height 16
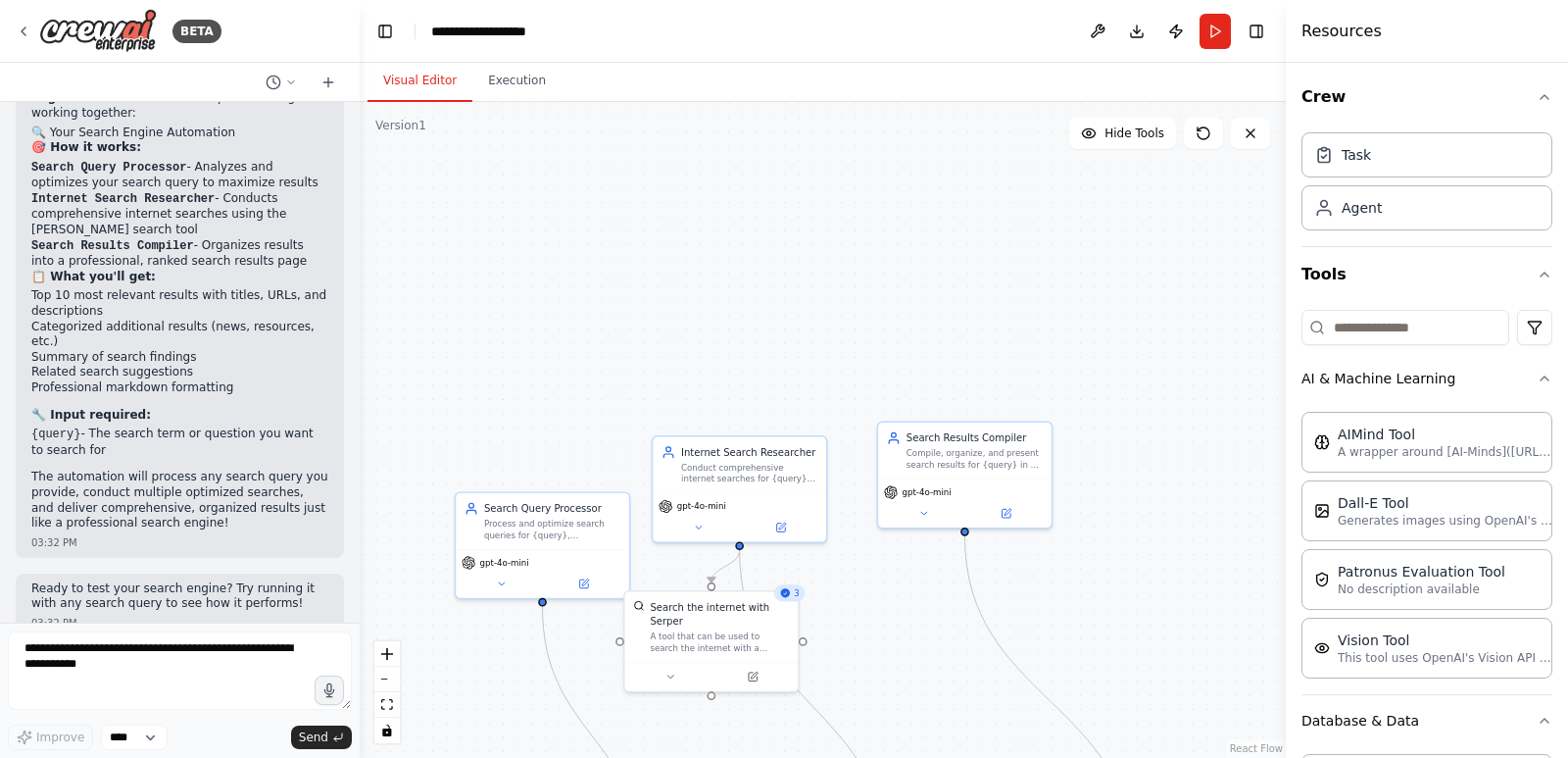
scroll to position [0, 0]
click at [1519, 323] on html "BETA Hello! I'm the CrewAI assistant. What kind of automation do you want to bu…" at bounding box center [784, 379] width 1568 height 758
click at [1376, 332] on html "BETA Hello! I'm the CrewAI assistant. What kind of automation do you want to bu…" at bounding box center [784, 379] width 1568 height 758
click at [530, 325] on icon at bounding box center [527, 322] width 11 height 11
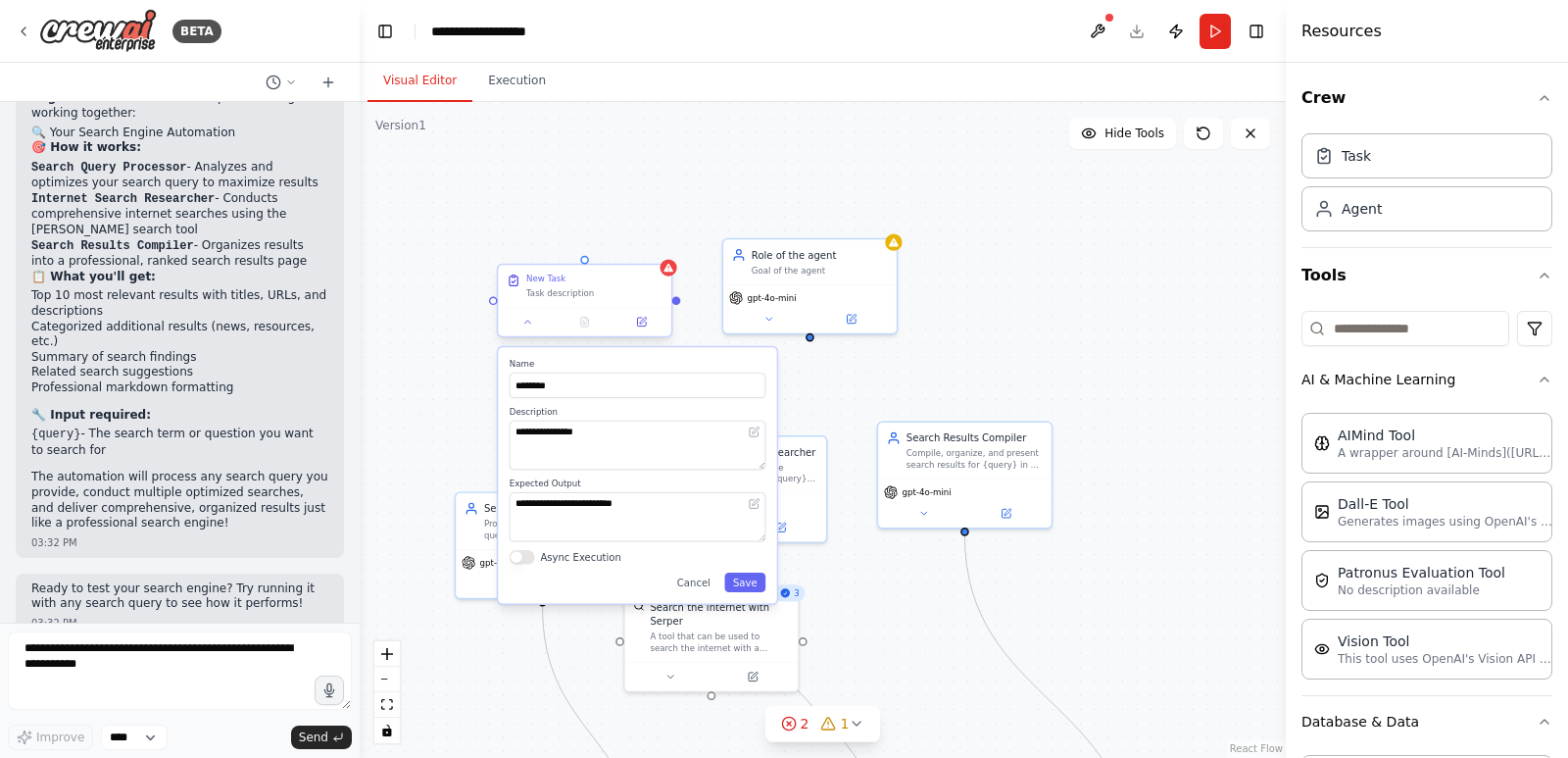
click at [579, 308] on div at bounding box center [584, 321] width 174 height 29
click at [655, 247] on icon at bounding box center [655, 246] width 8 height 11
click at [600, 244] on button "Confirm" at bounding box center [600, 247] width 70 height 24
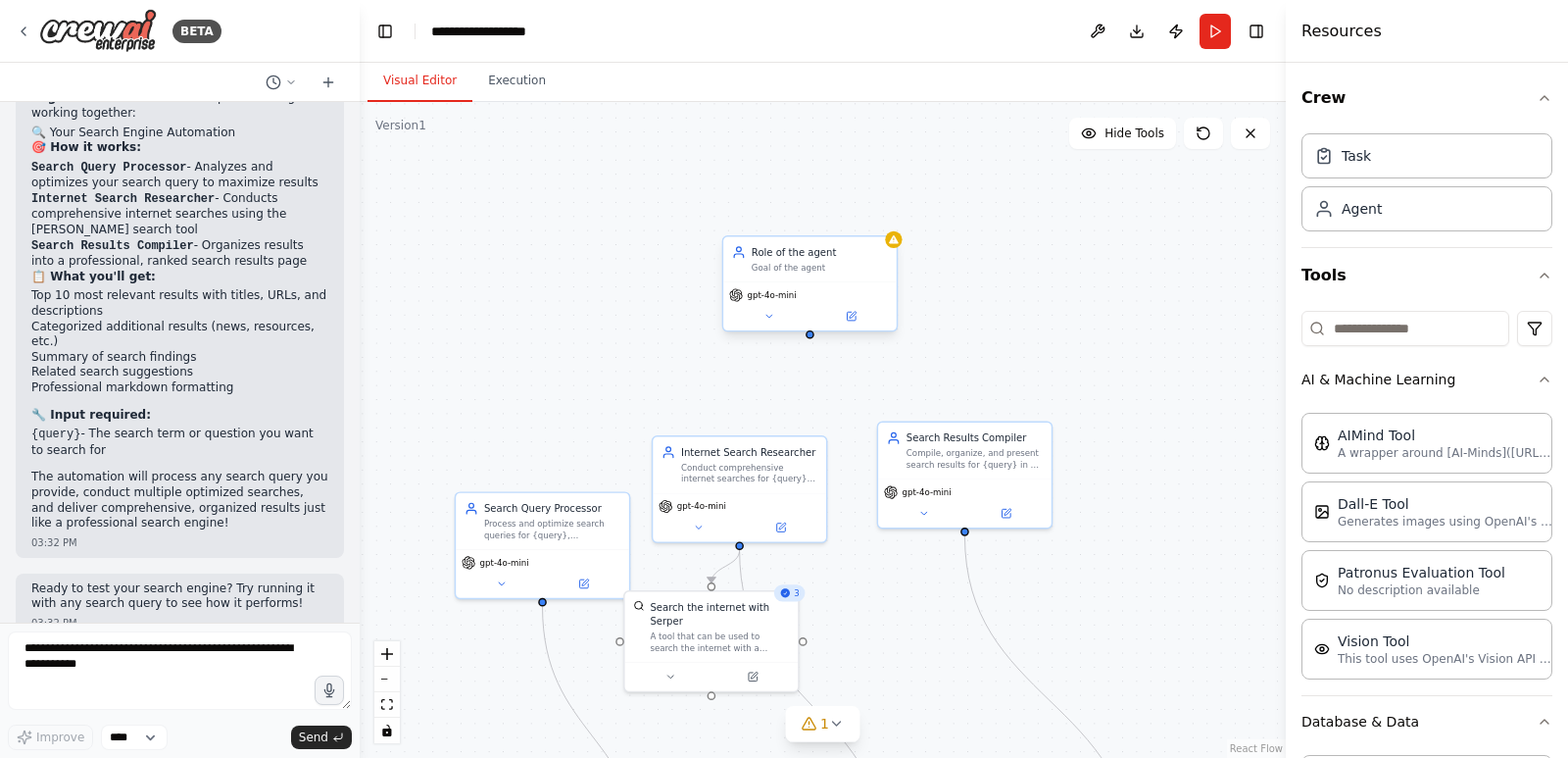
click at [829, 269] on div "Goal of the agent" at bounding box center [819, 266] width 136 height 11
click at [887, 220] on icon at bounding box center [881, 217] width 12 height 12
click at [825, 217] on button "Confirm" at bounding box center [825, 217] width 70 height 24
click at [327, 77] on icon at bounding box center [329, 82] width 16 height 16
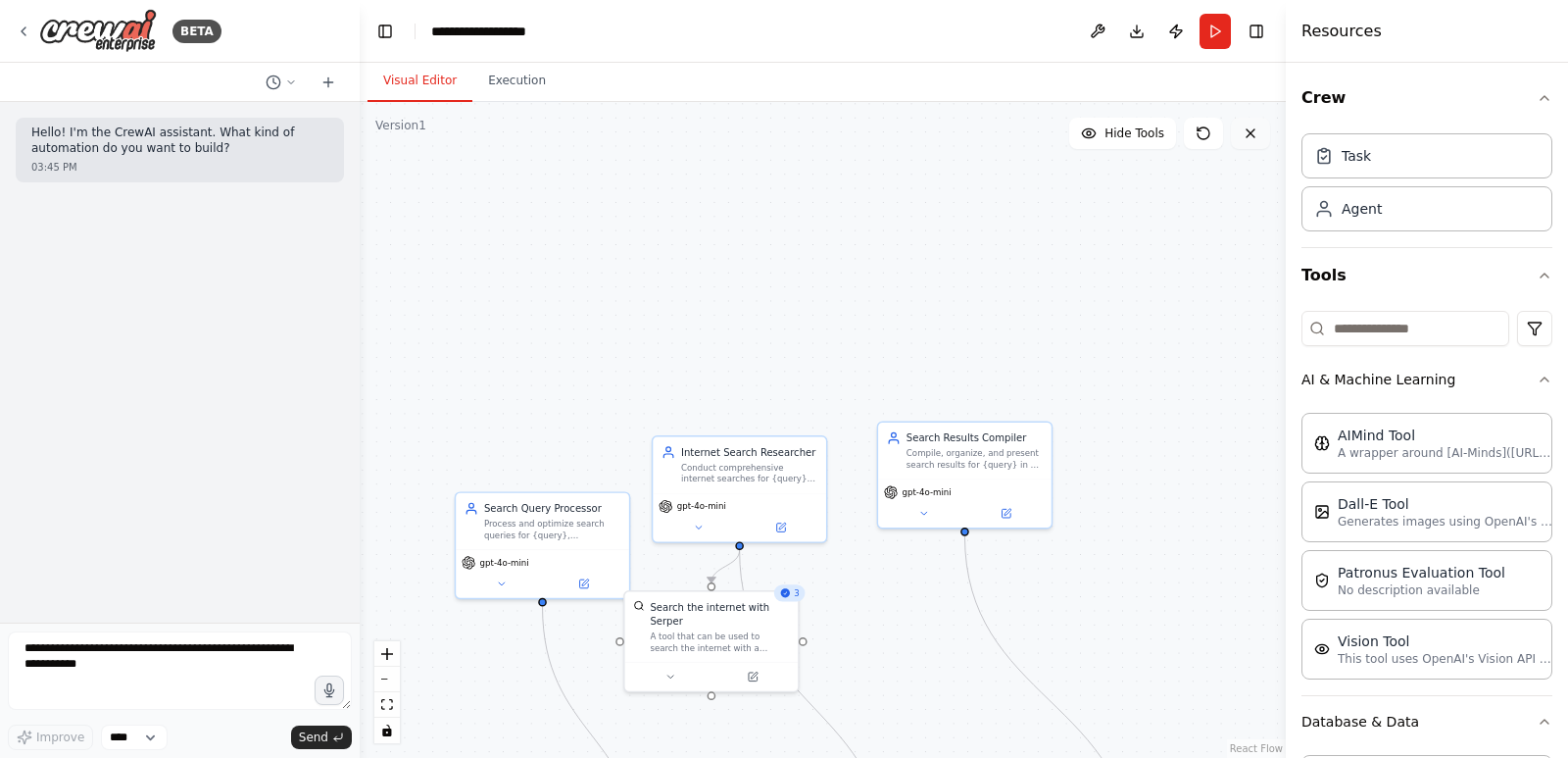
click at [1250, 130] on icon at bounding box center [1250, 133] width 16 height 16
click at [296, 84] on icon at bounding box center [291, 82] width 12 height 12
click at [317, 27] on div at bounding box center [180, 379] width 359 height 758
click at [1252, 129] on icon at bounding box center [1250, 133] width 16 height 16
click at [874, 187] on div ".deletable-edge-delete-btn { width: 20px; height: 20px; border: 0px solid #ffff…" at bounding box center [822, 430] width 926 height 656
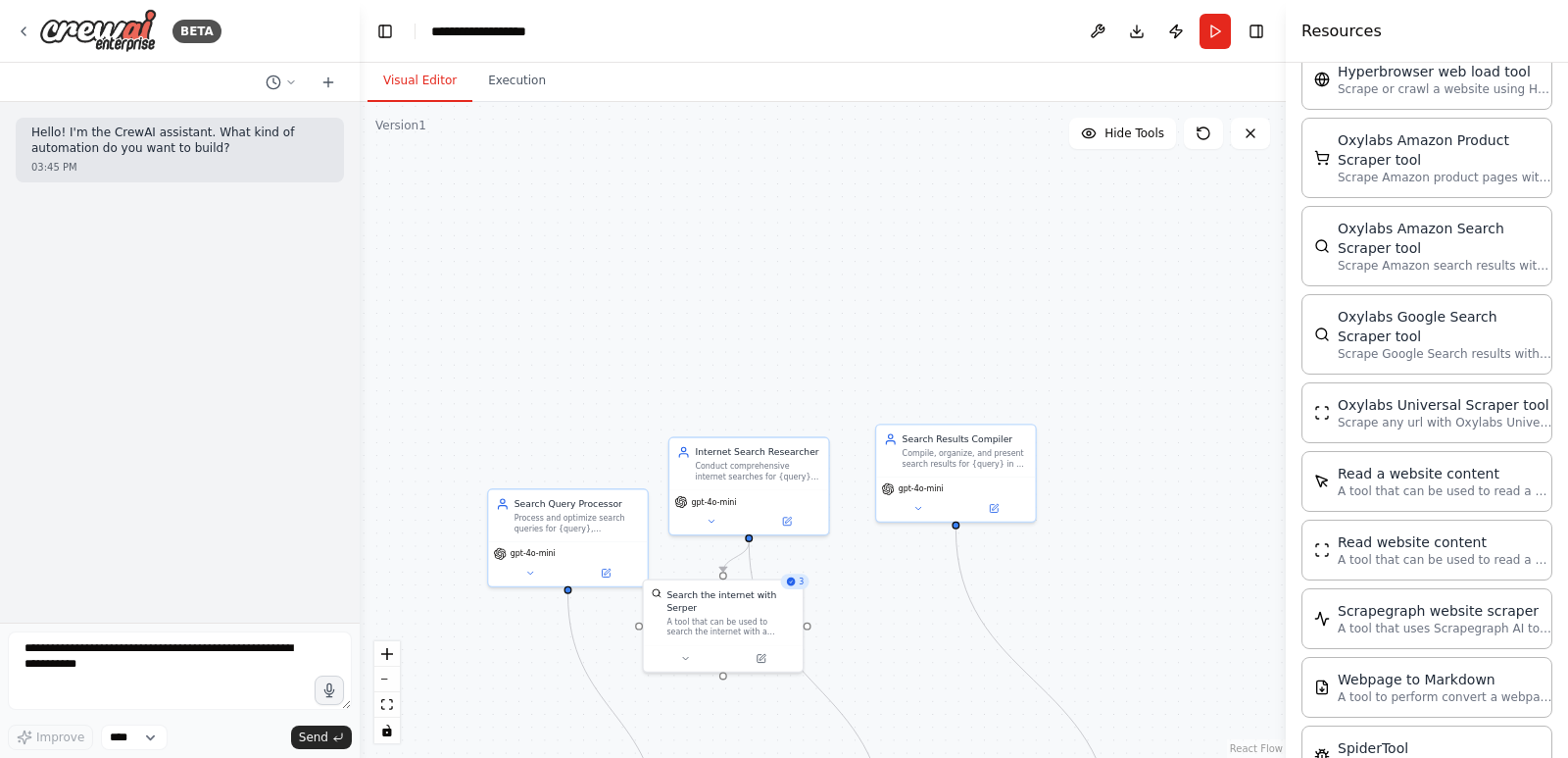
scroll to position [2550, 0]
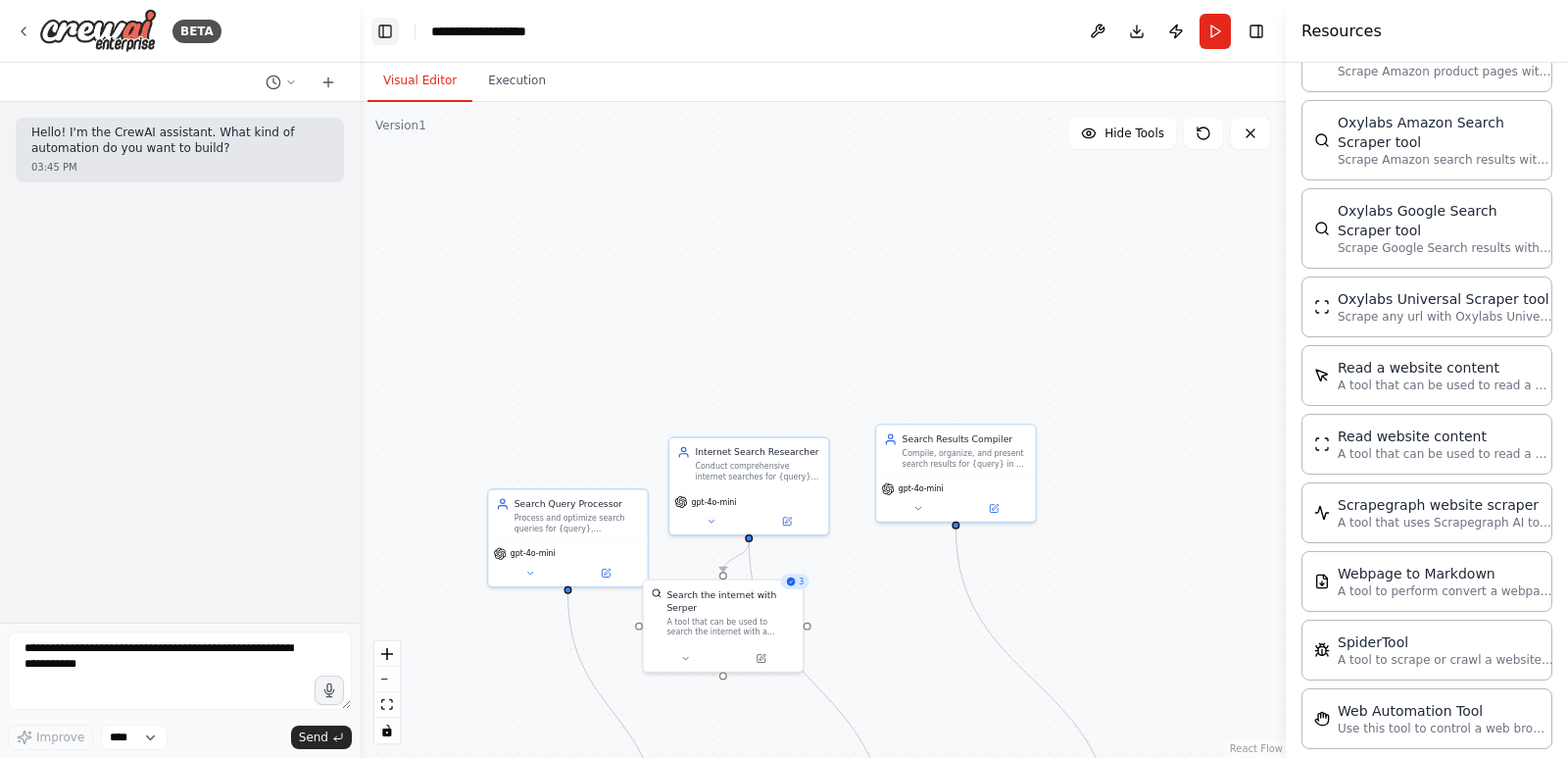
click at [388, 27] on button "Toggle Left Sidebar" at bounding box center [385, 32] width 28 height 28
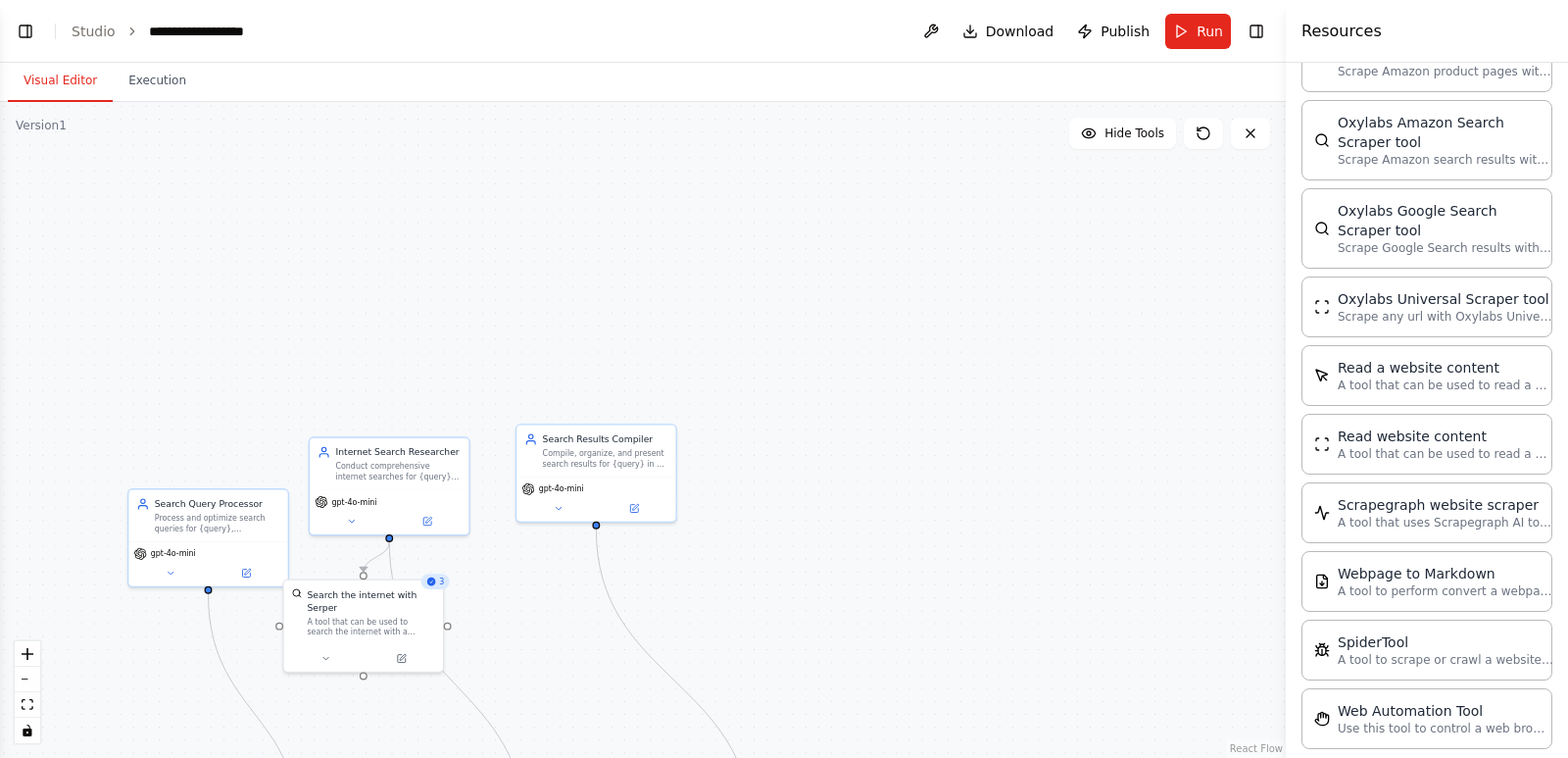
click at [125, 35] on icon "breadcrumb" at bounding box center [132, 32] width 14 height 14
click at [13, 34] on button "Toggle Left Sidebar" at bounding box center [26, 32] width 28 height 28
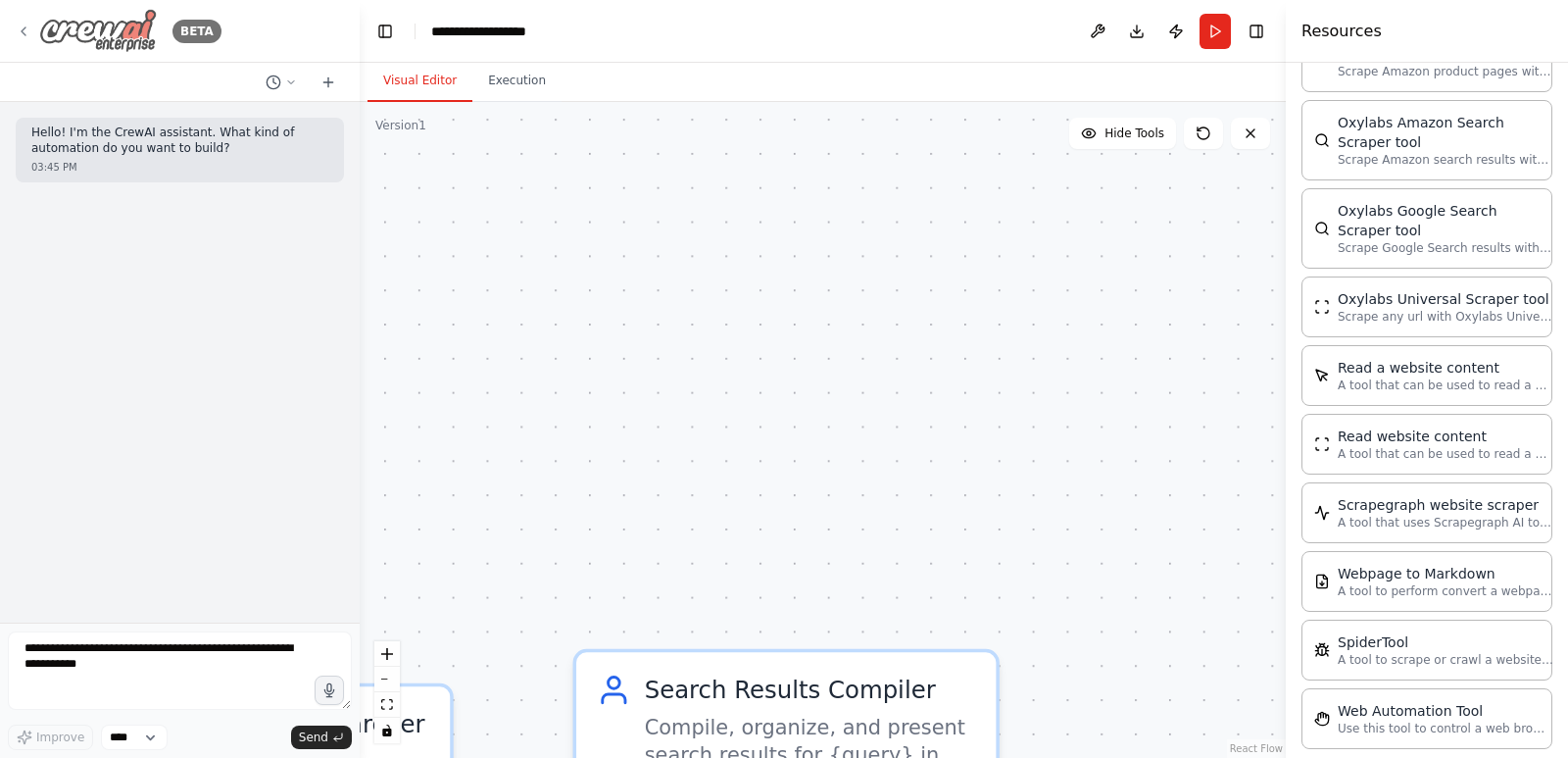
click at [20, 34] on icon at bounding box center [24, 32] width 16 height 16
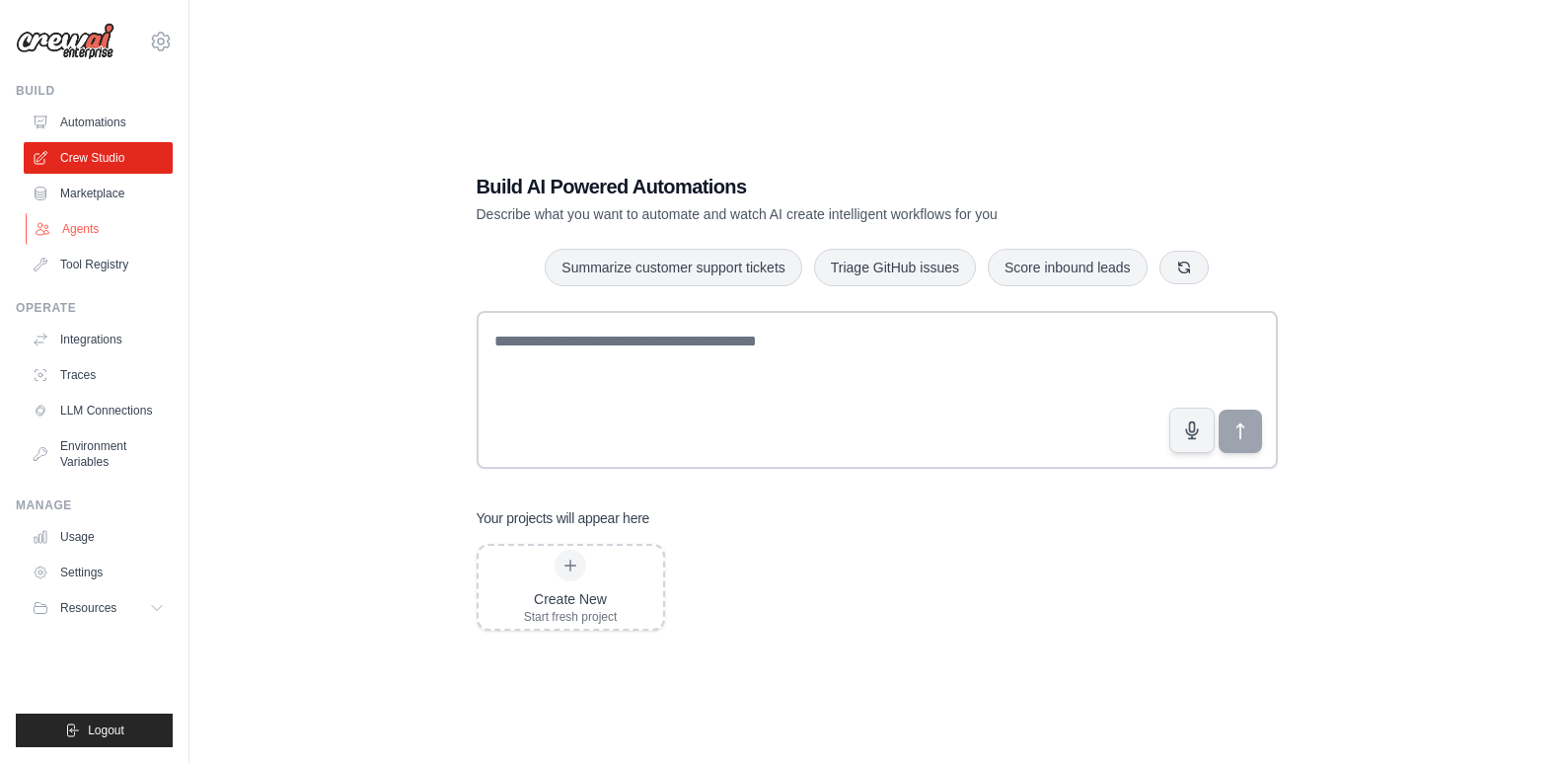
click at [76, 230] on link "Agents" at bounding box center [100, 229] width 149 height 32
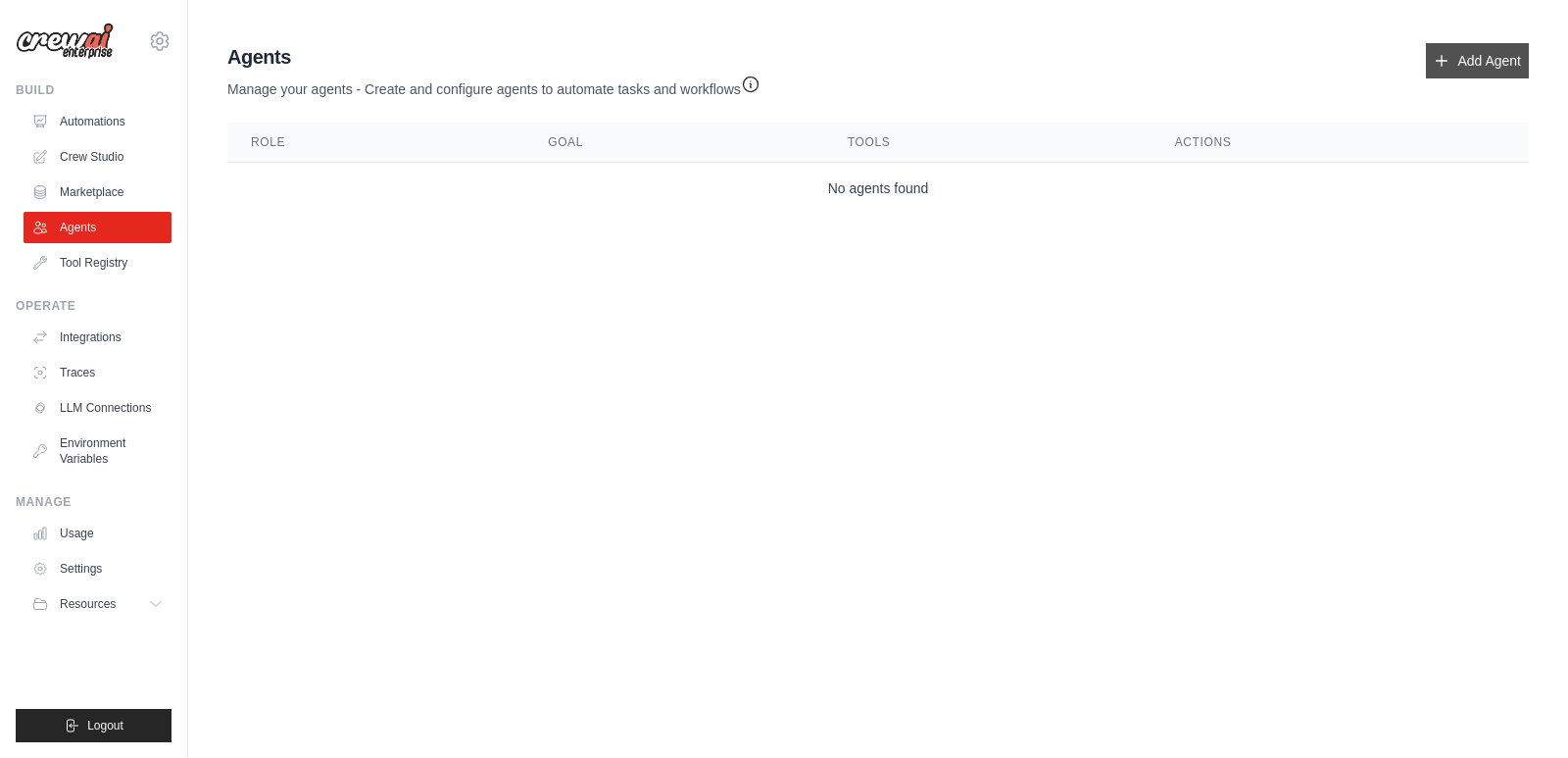
click at [1485, 58] on link "Add Agent" at bounding box center [1478, 61] width 103 height 36
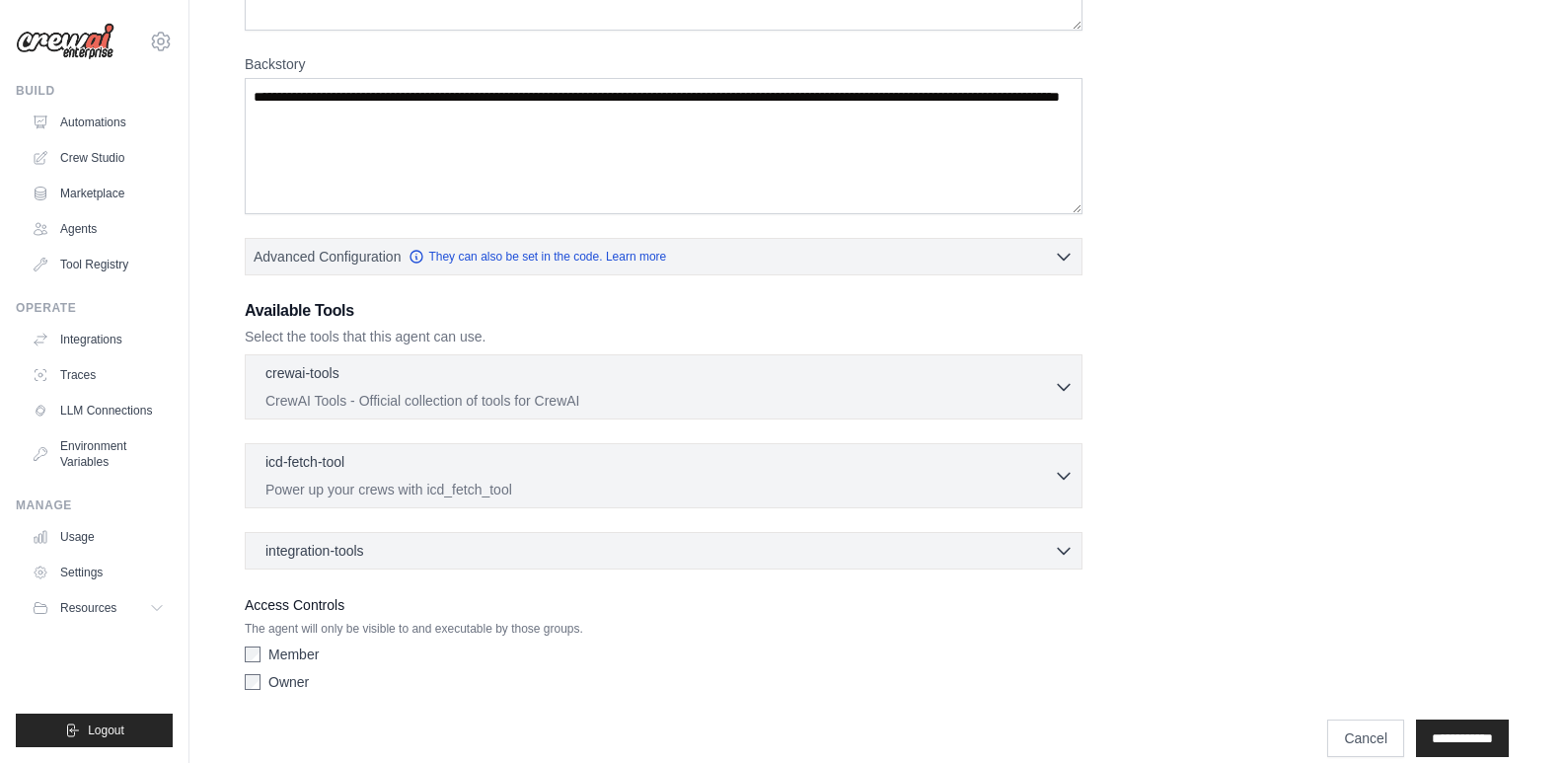
scroll to position [296, 0]
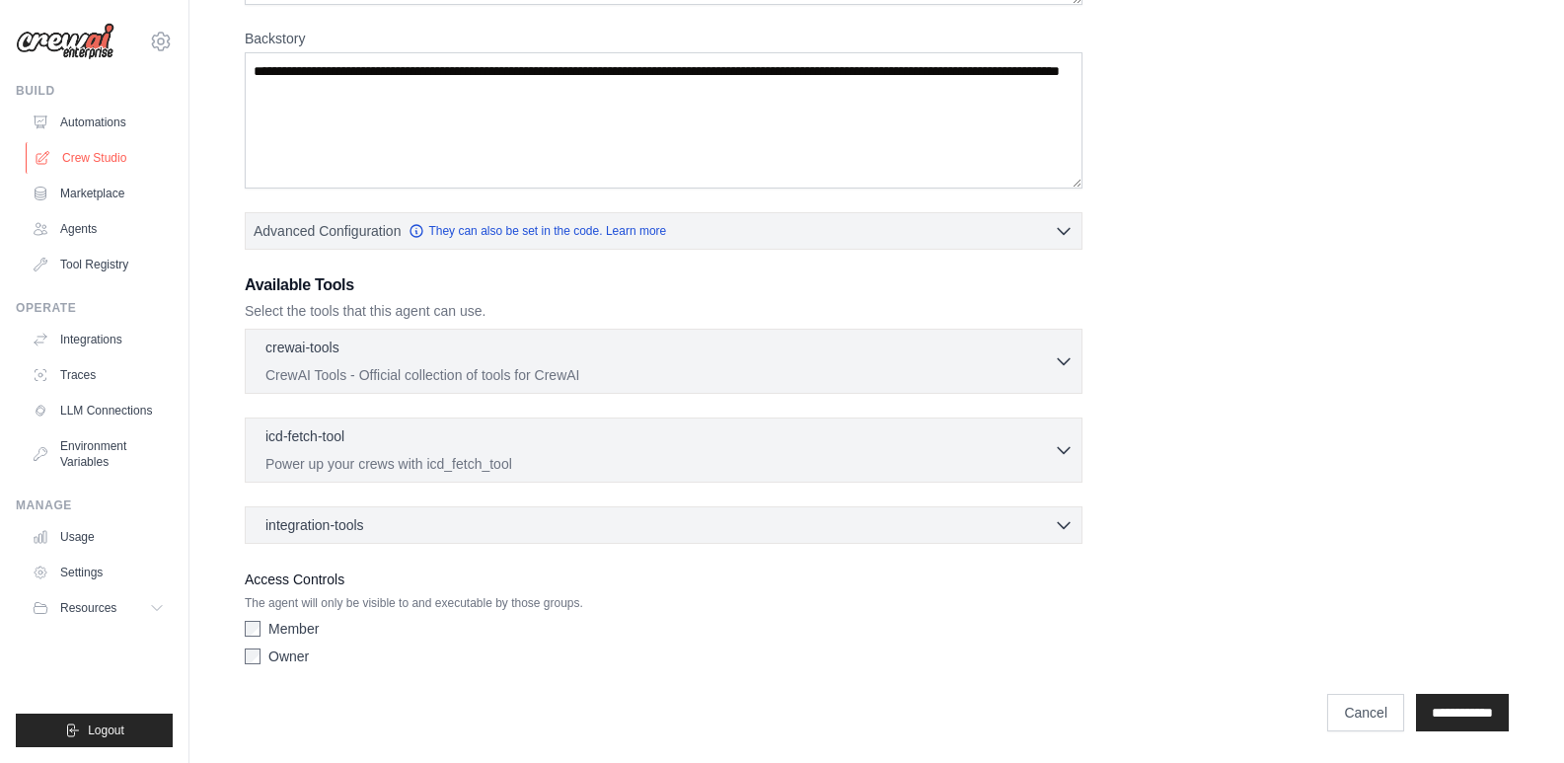
click at [94, 151] on link "Crew Studio" at bounding box center [100, 158] width 149 height 32
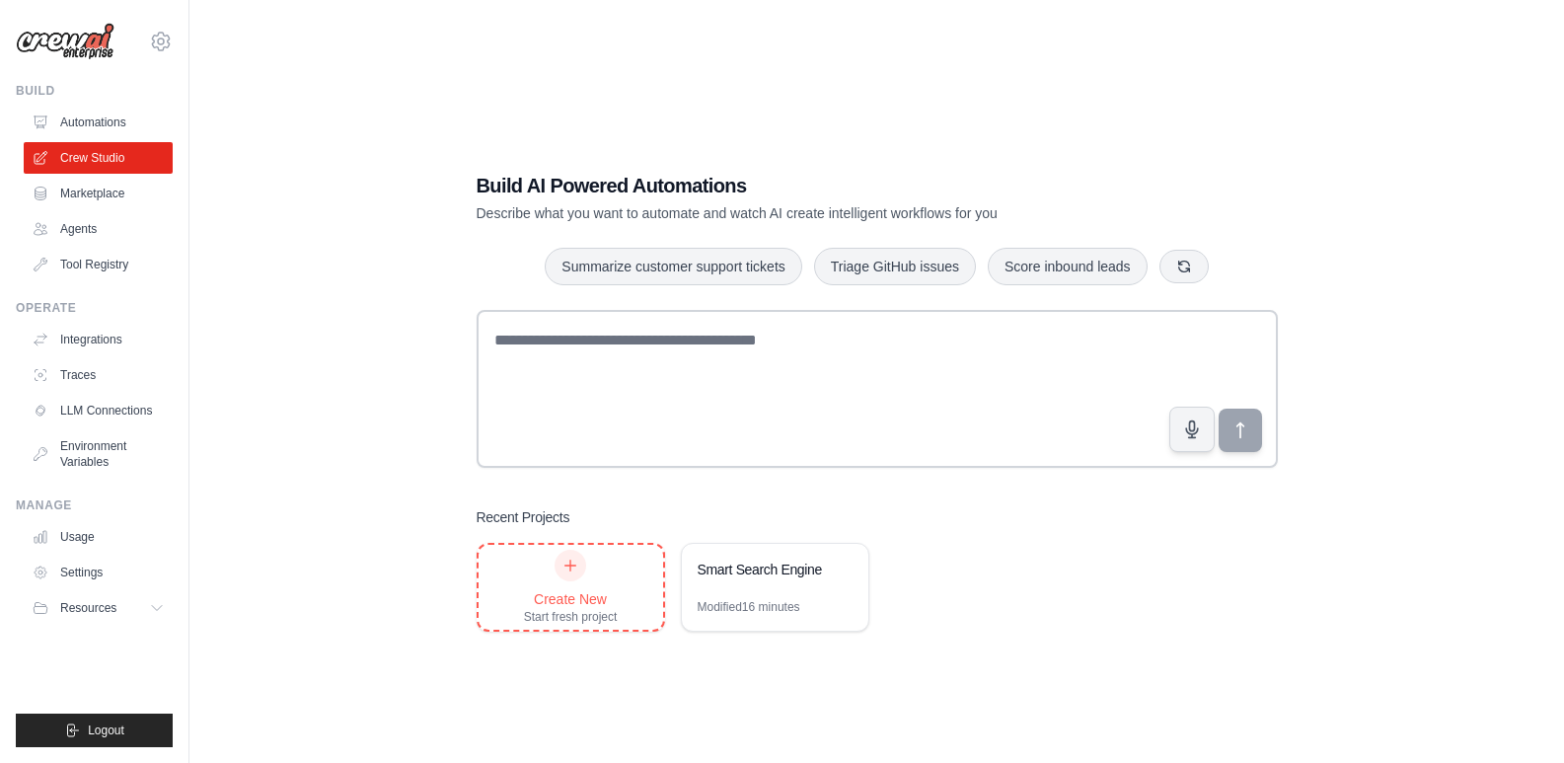
click at [591, 575] on div "Create New Start fresh project" at bounding box center [571, 587] width 94 height 75
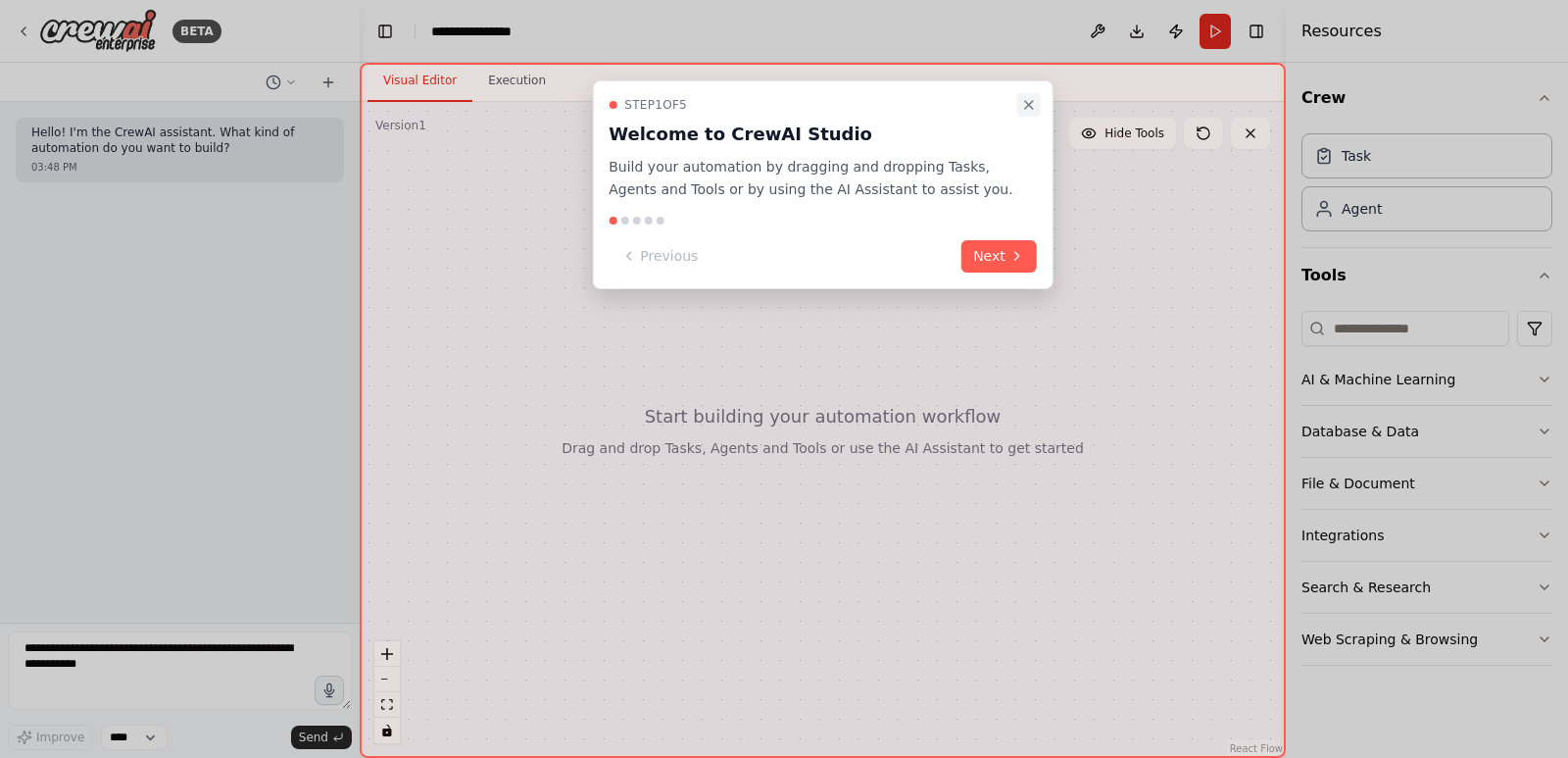
click at [1031, 100] on icon "Close walkthrough" at bounding box center [1029, 105] width 16 height 16
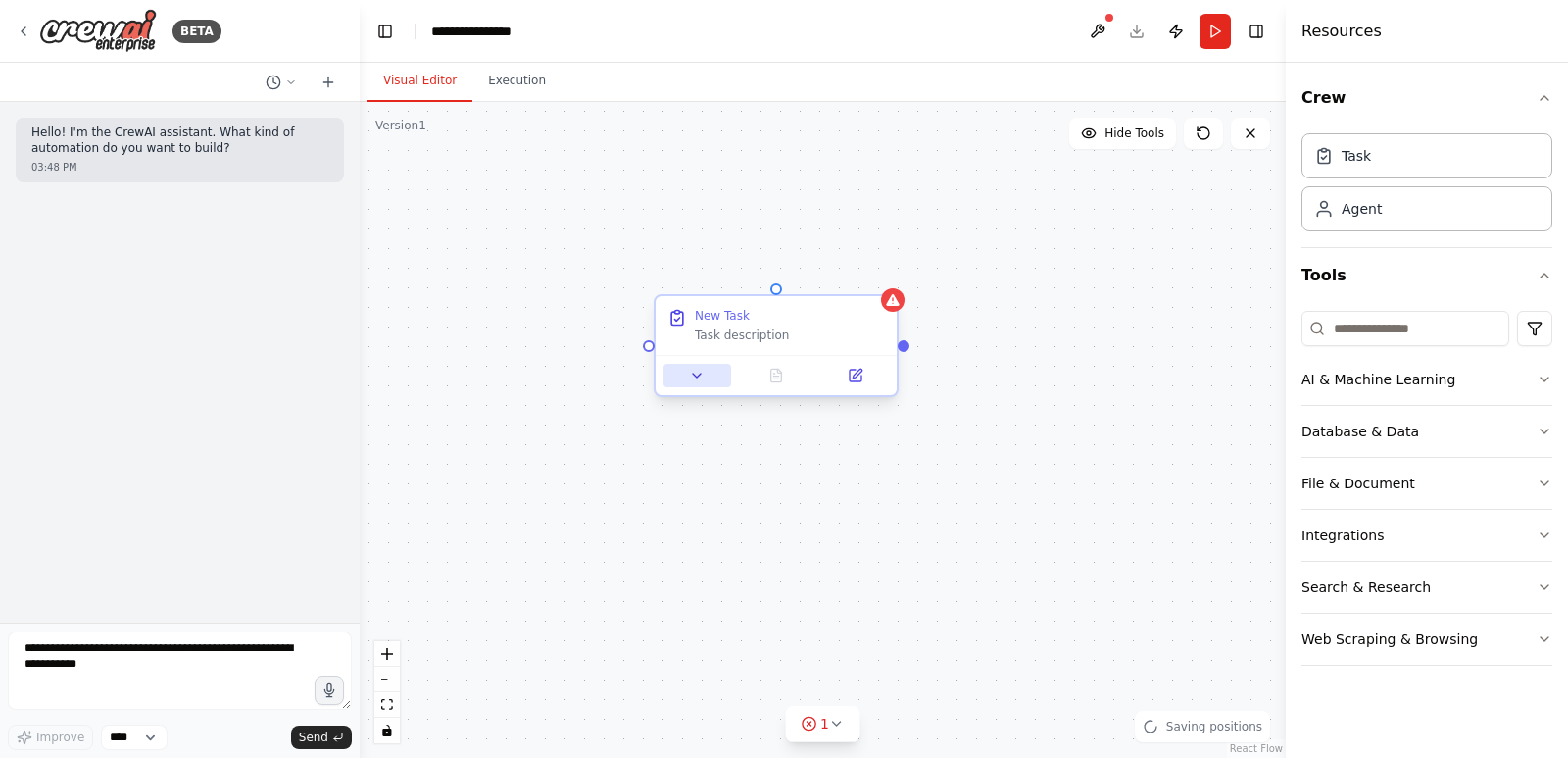
click at [700, 371] on icon at bounding box center [697, 376] width 16 height 16
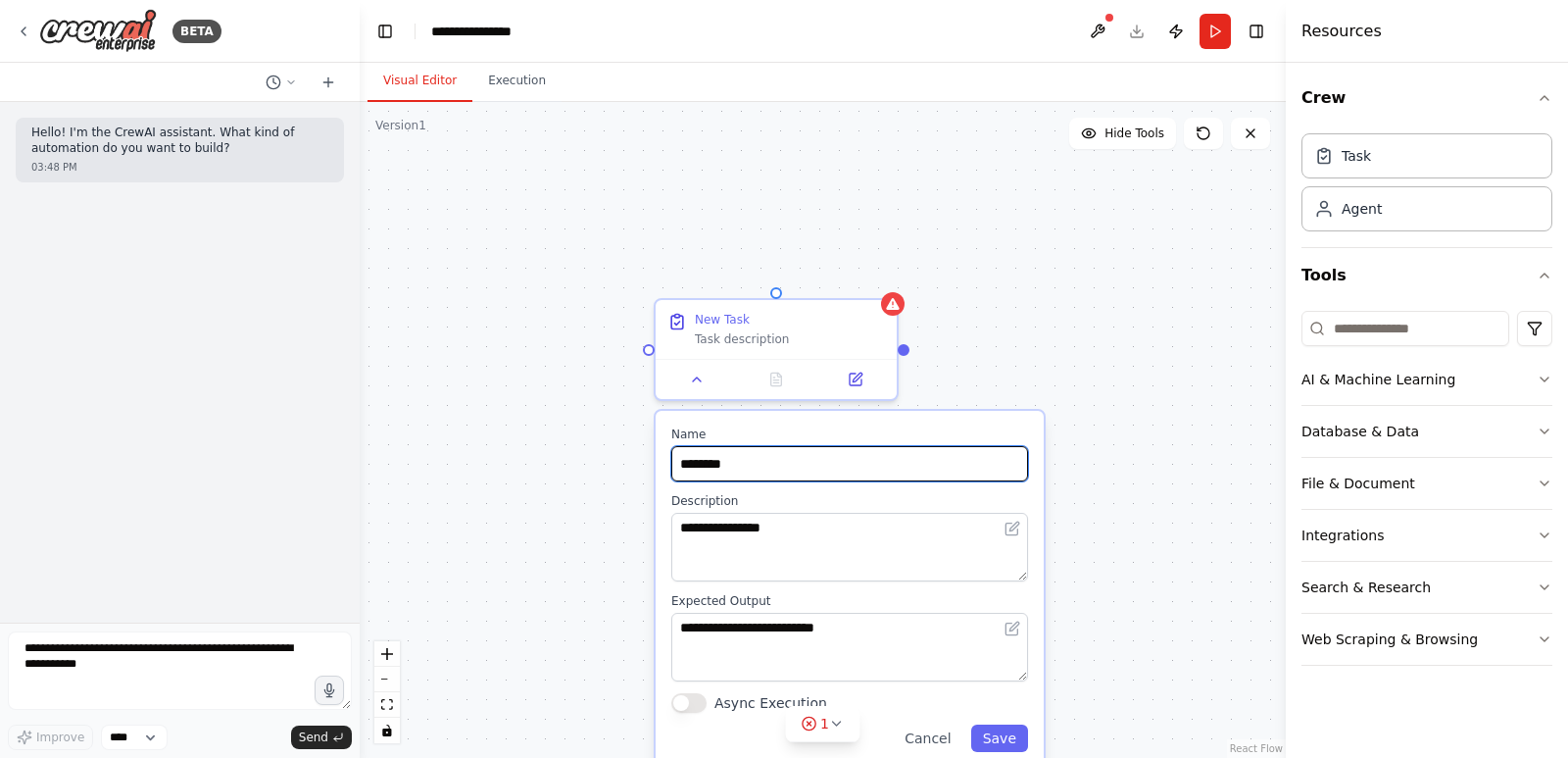
drag, startPoint x: 755, startPoint y: 462, endPoint x: 662, endPoint y: 462, distance: 93.0
click at [662, 462] on div "**********" at bounding box center [849, 588] width 388 height 357
type input "*"
type input "*********"
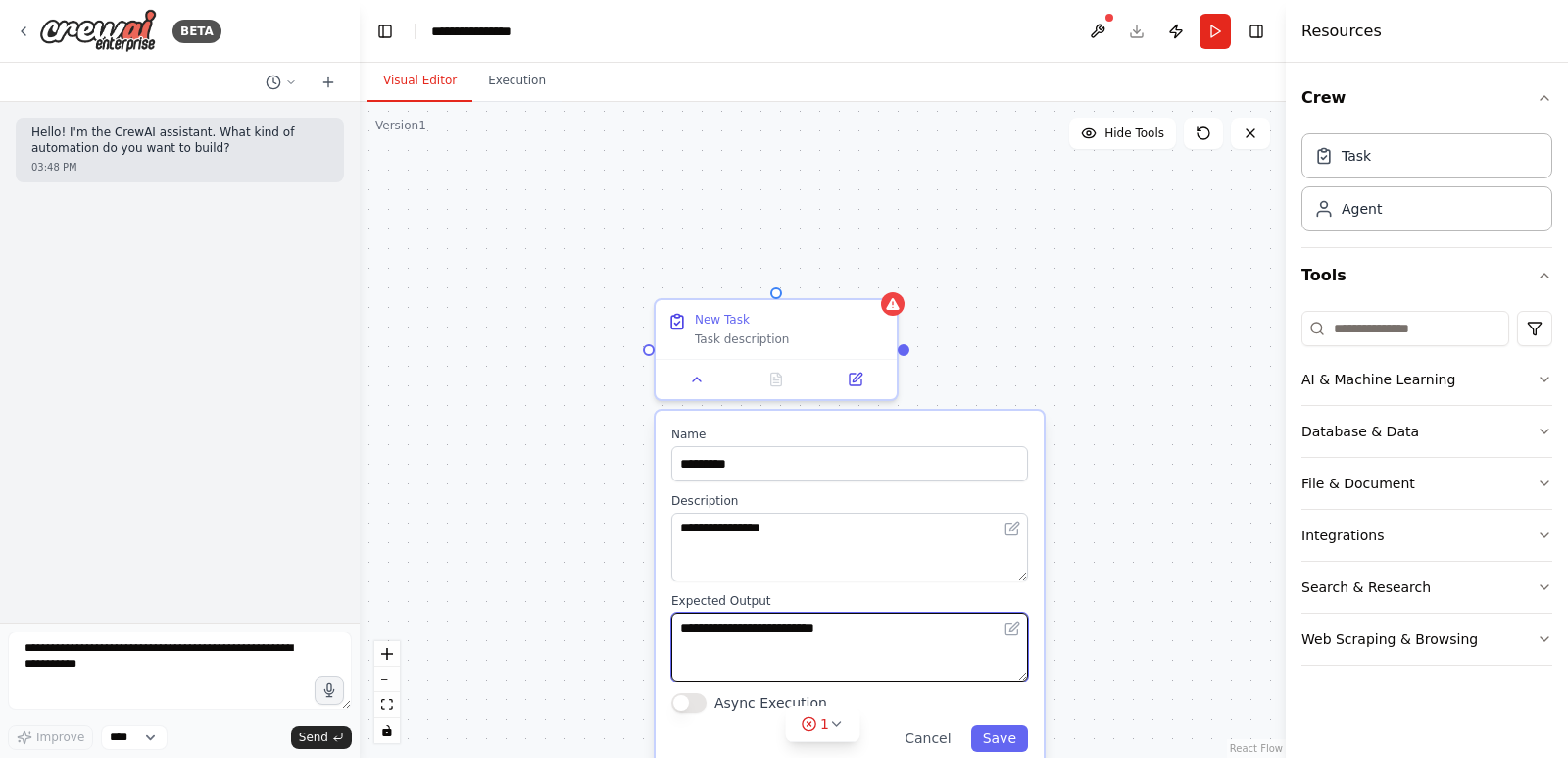
click at [861, 636] on textarea "**********" at bounding box center [849, 647] width 356 height 69
click at [1000, 739] on button "Save" at bounding box center [999, 738] width 57 height 28
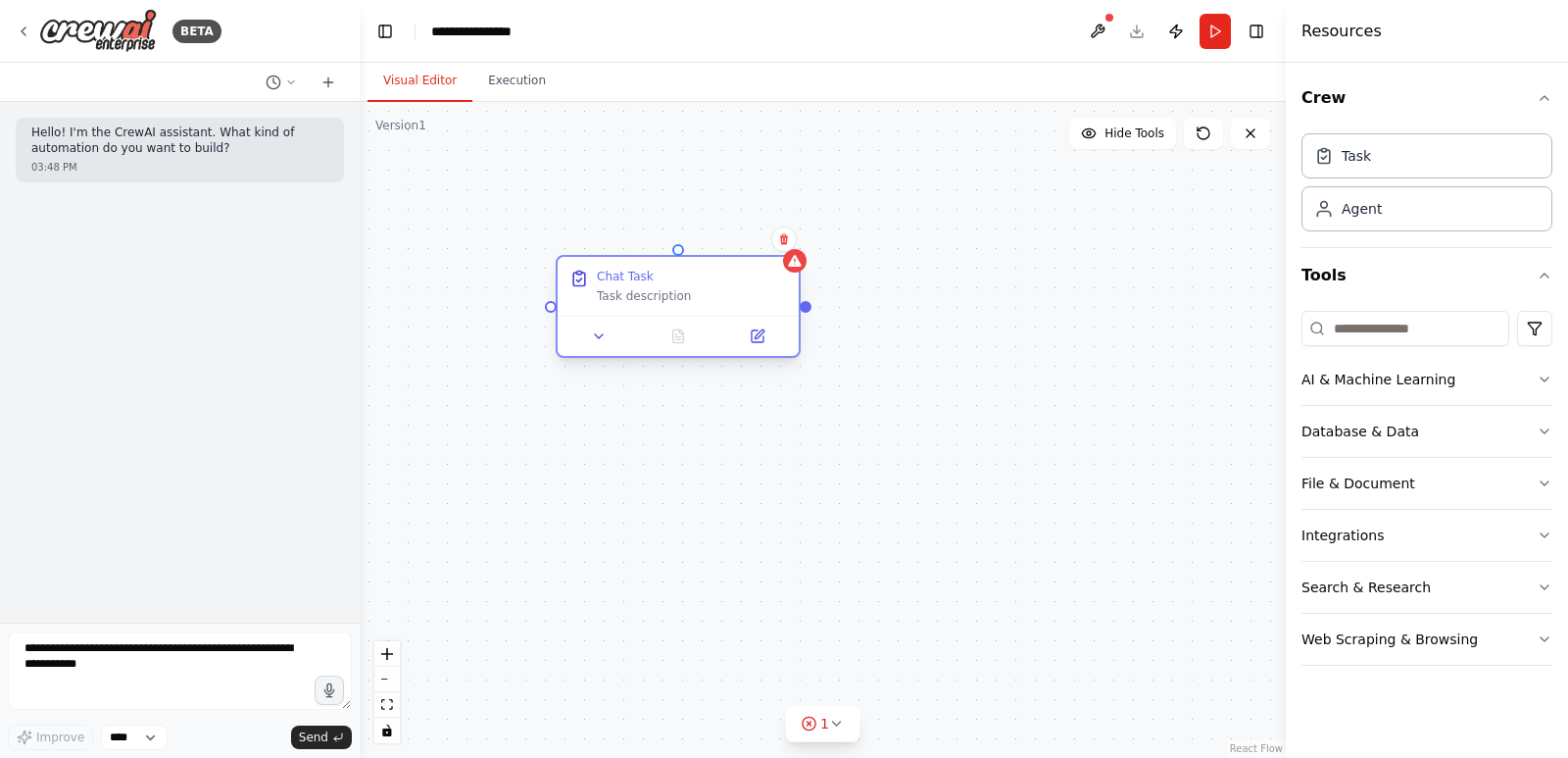
drag, startPoint x: 805, startPoint y: 336, endPoint x: 701, endPoint y: 290, distance: 113.7
click at [701, 290] on div "Task description" at bounding box center [691, 296] width 190 height 16
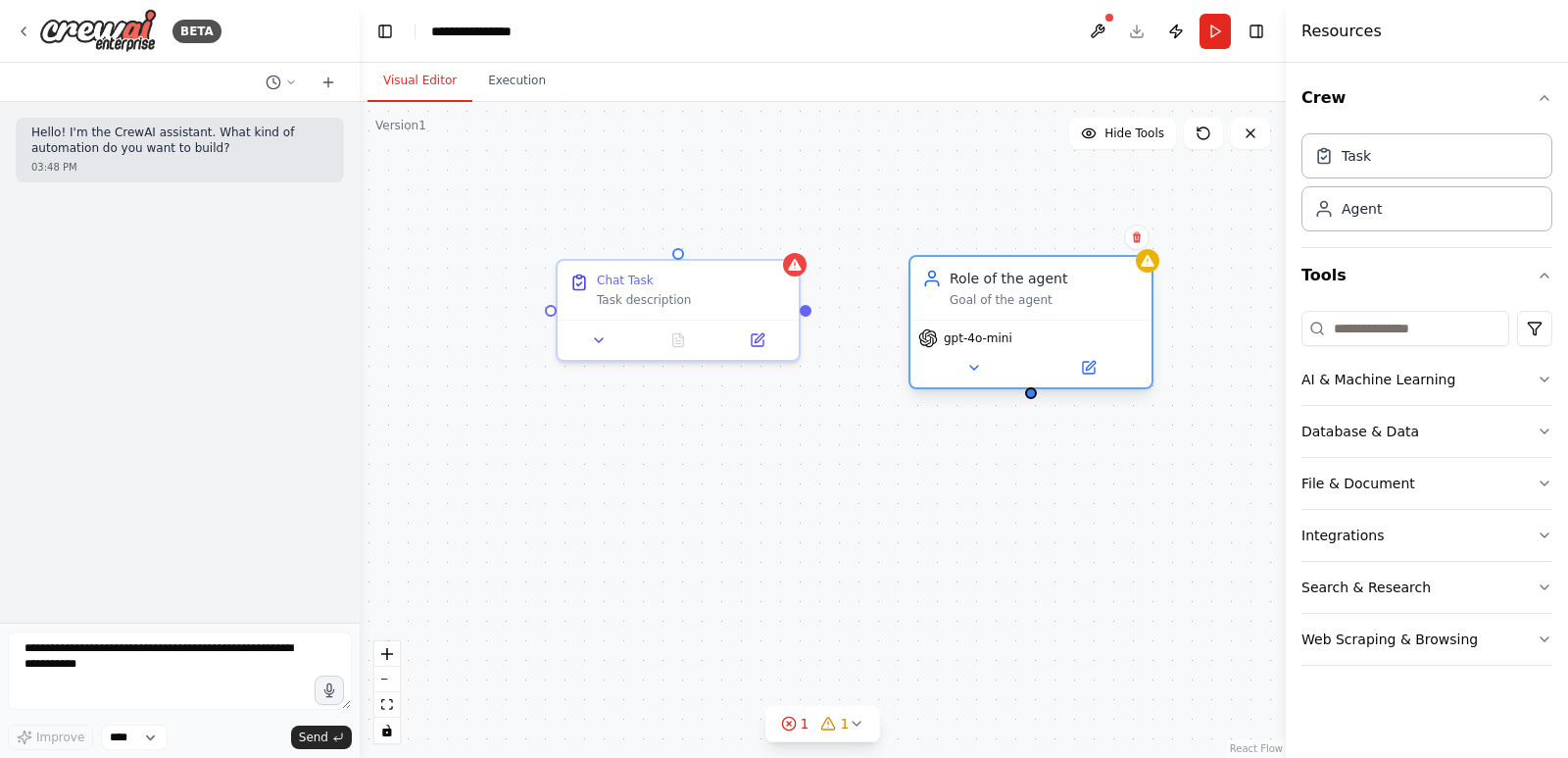
drag, startPoint x: 997, startPoint y: 349, endPoint x: 954, endPoint y: 306, distance: 60.8
click at [954, 306] on div "Role of the agent Goal of the agent" at bounding box center [1031, 287] width 241 height 63
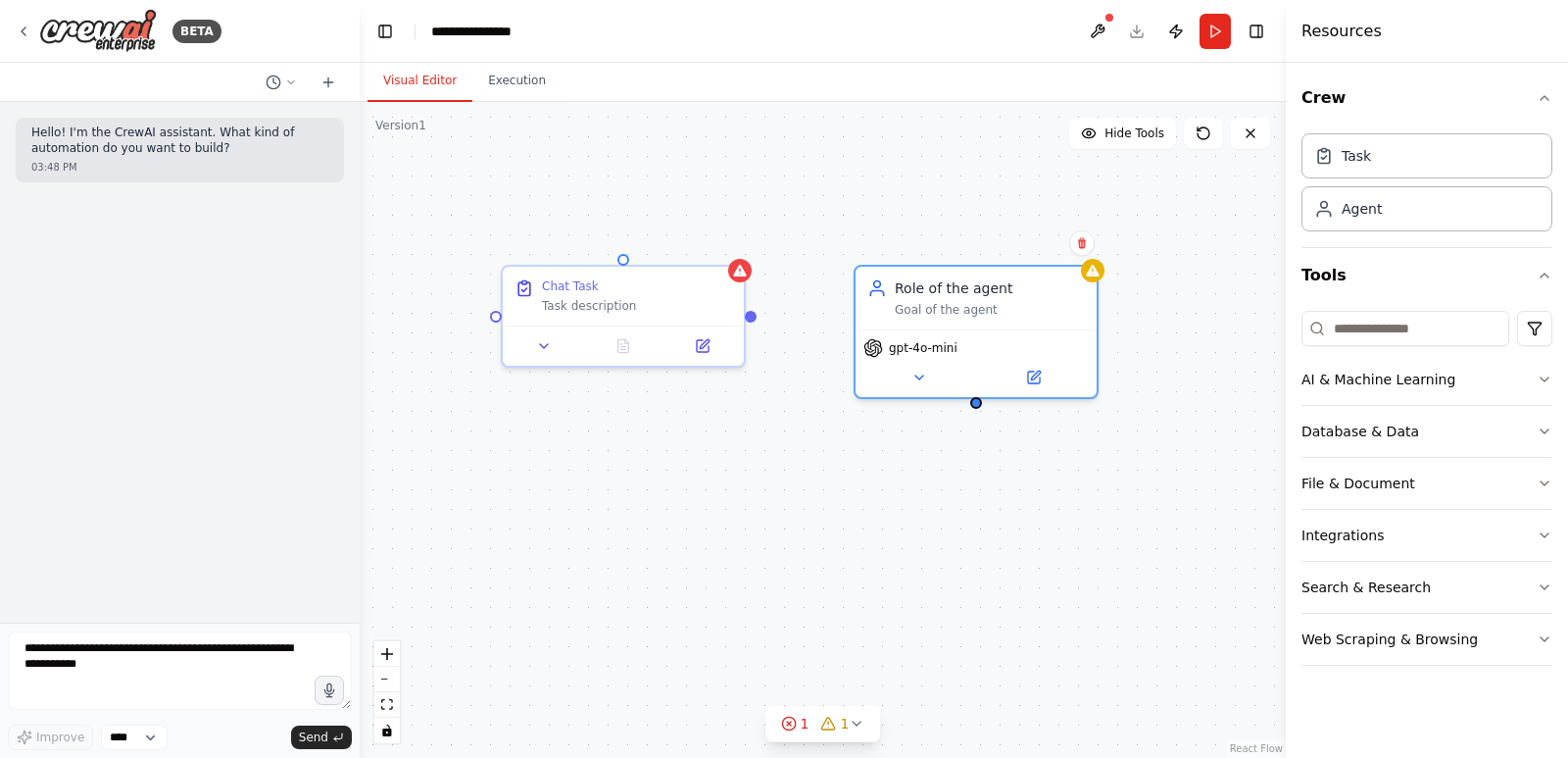
drag, startPoint x: 811, startPoint y: 313, endPoint x: 757, endPoint y: 319, distance: 54.3
click at [757, 319] on div "Chat Task Task description Role of the agent Goal of the agent gpt-4o-mini" at bounding box center [822, 430] width 926 height 656
click at [993, 300] on div "Goal of the agent" at bounding box center [989, 306] width 190 height 16
click at [923, 370] on icon at bounding box center [920, 374] width 16 height 16
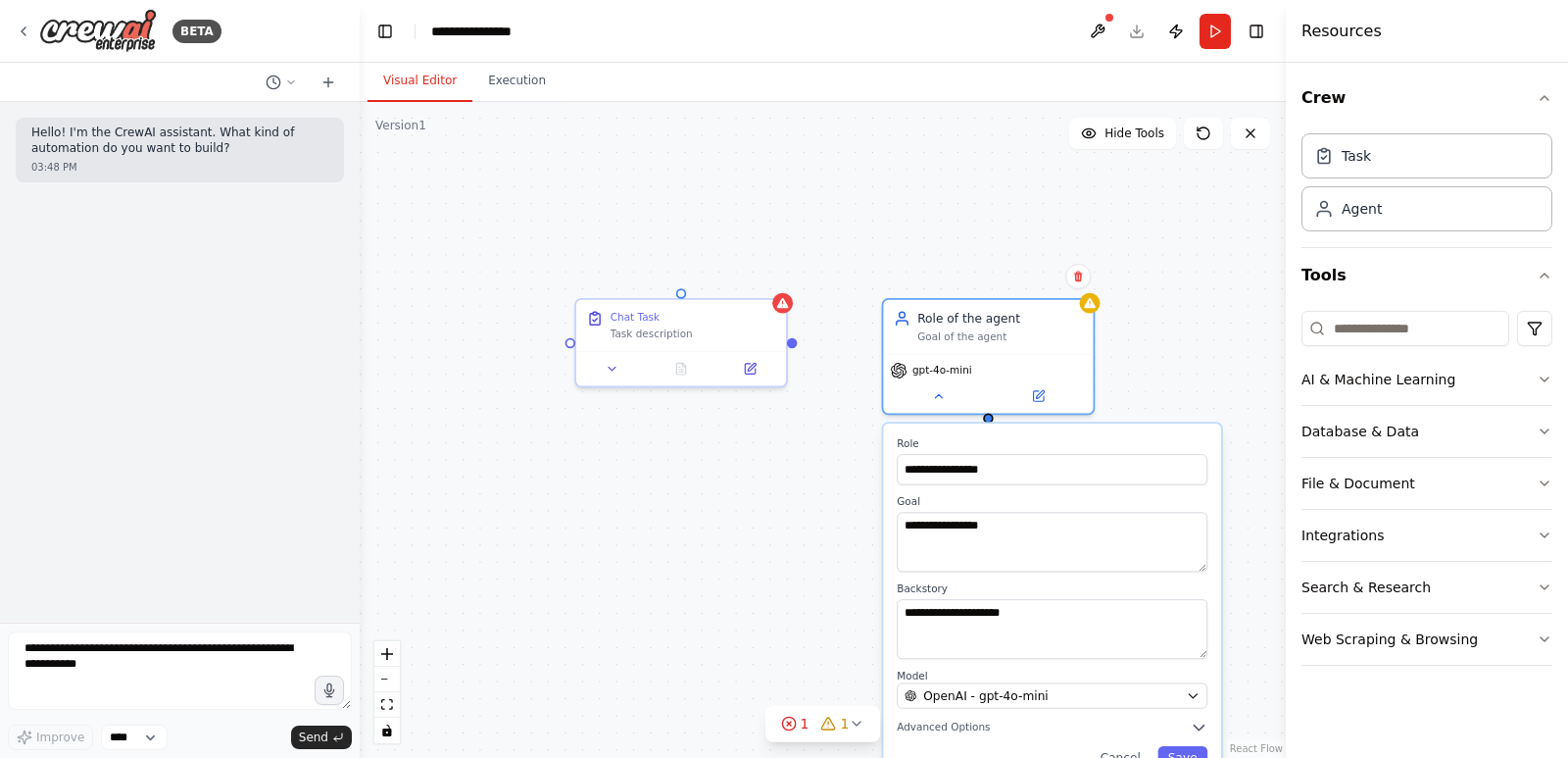
click at [533, 223] on div "**********" at bounding box center [822, 430] width 926 height 656
drag, startPoint x: 694, startPoint y: 319, endPoint x: 571, endPoint y: 265, distance: 134.3
click at [571, 265] on div "Chat Task" at bounding box center [573, 262] width 166 height 14
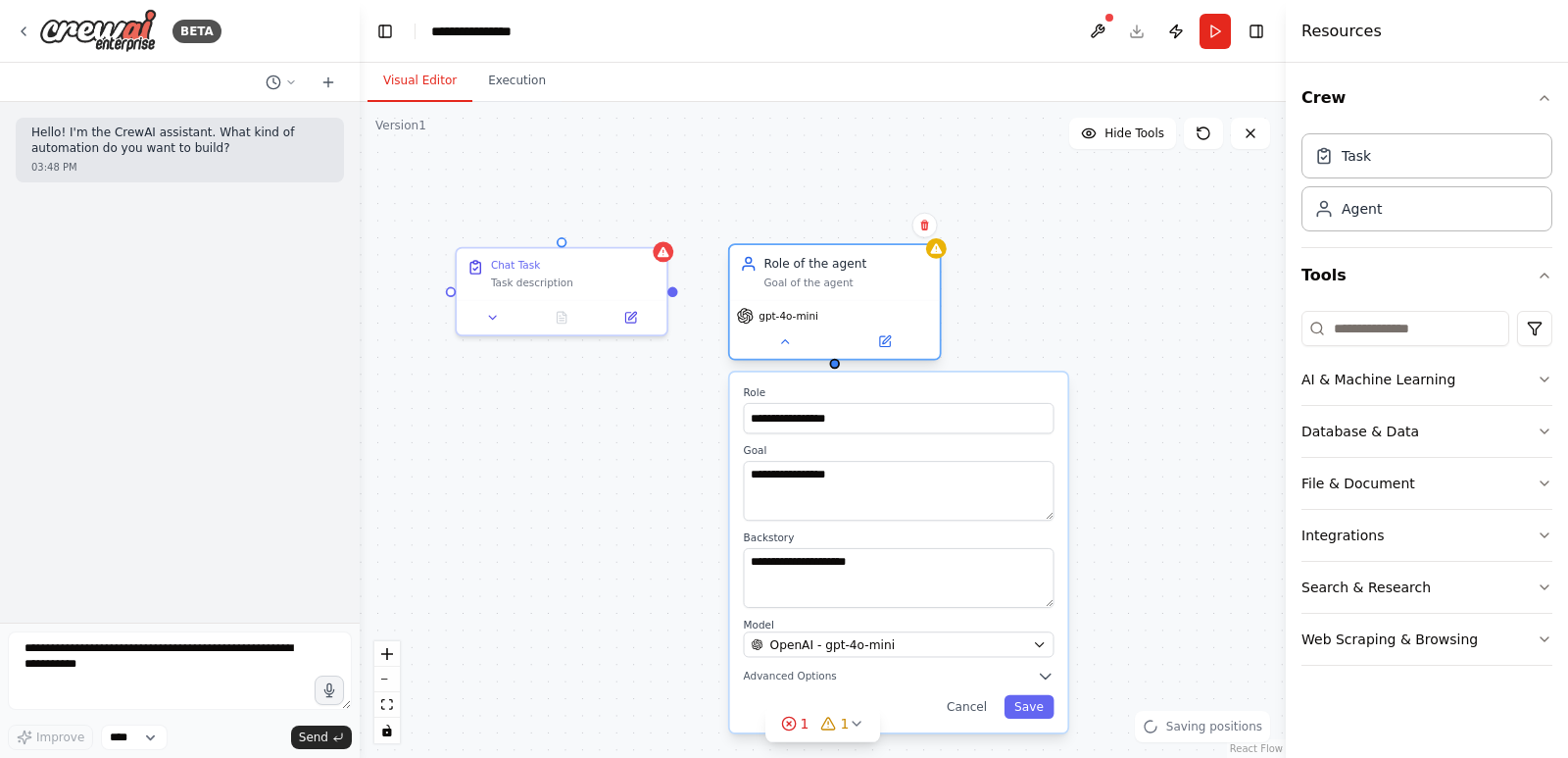
drag, startPoint x: 988, startPoint y: 337, endPoint x: 815, endPoint y: 277, distance: 183.1
click at [815, 277] on div "Goal of the agent" at bounding box center [846, 282] width 166 height 14
click at [858, 720] on icon at bounding box center [856, 723] width 16 height 16
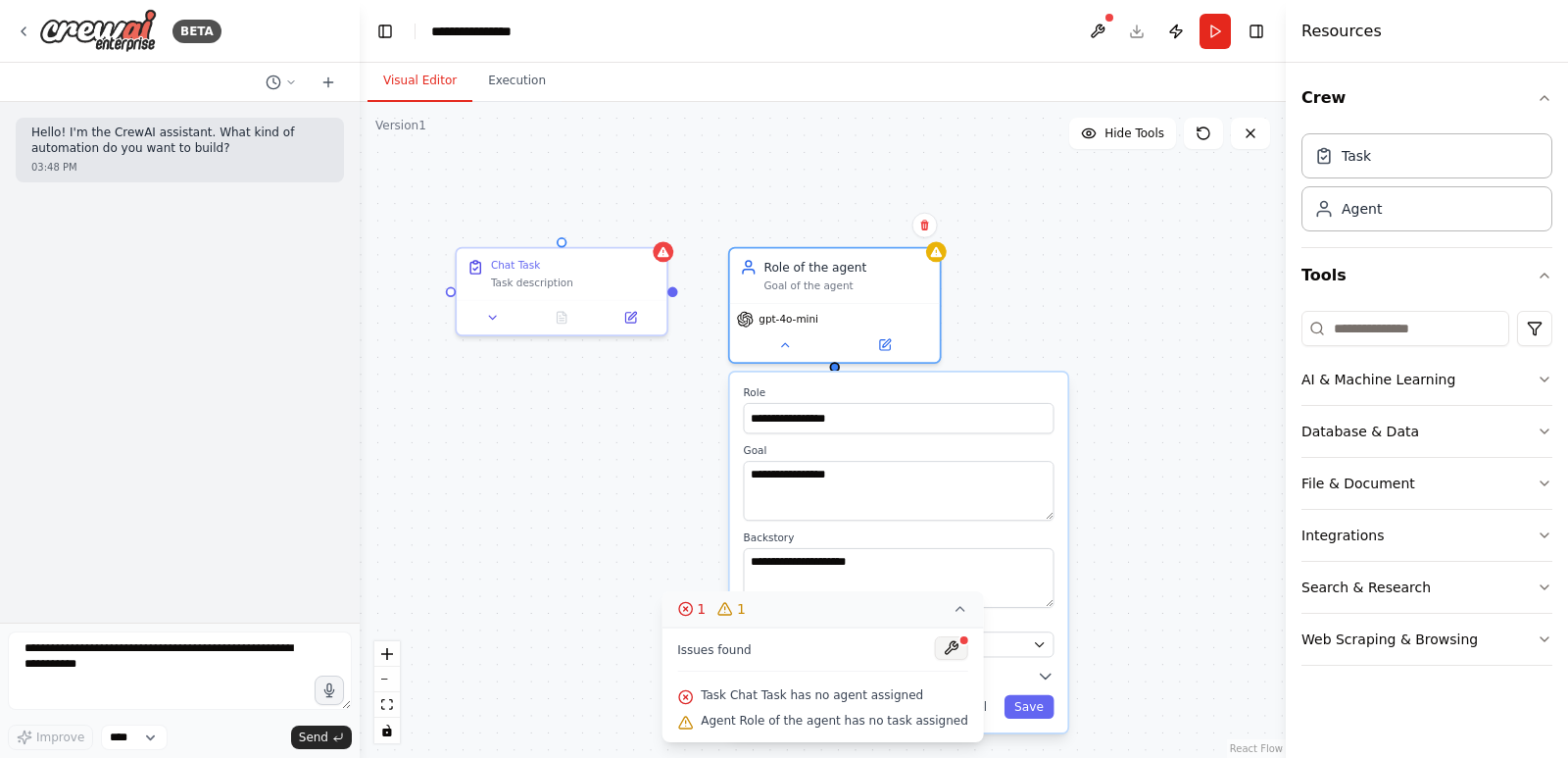
click at [935, 650] on button at bounding box center [951, 648] width 34 height 24
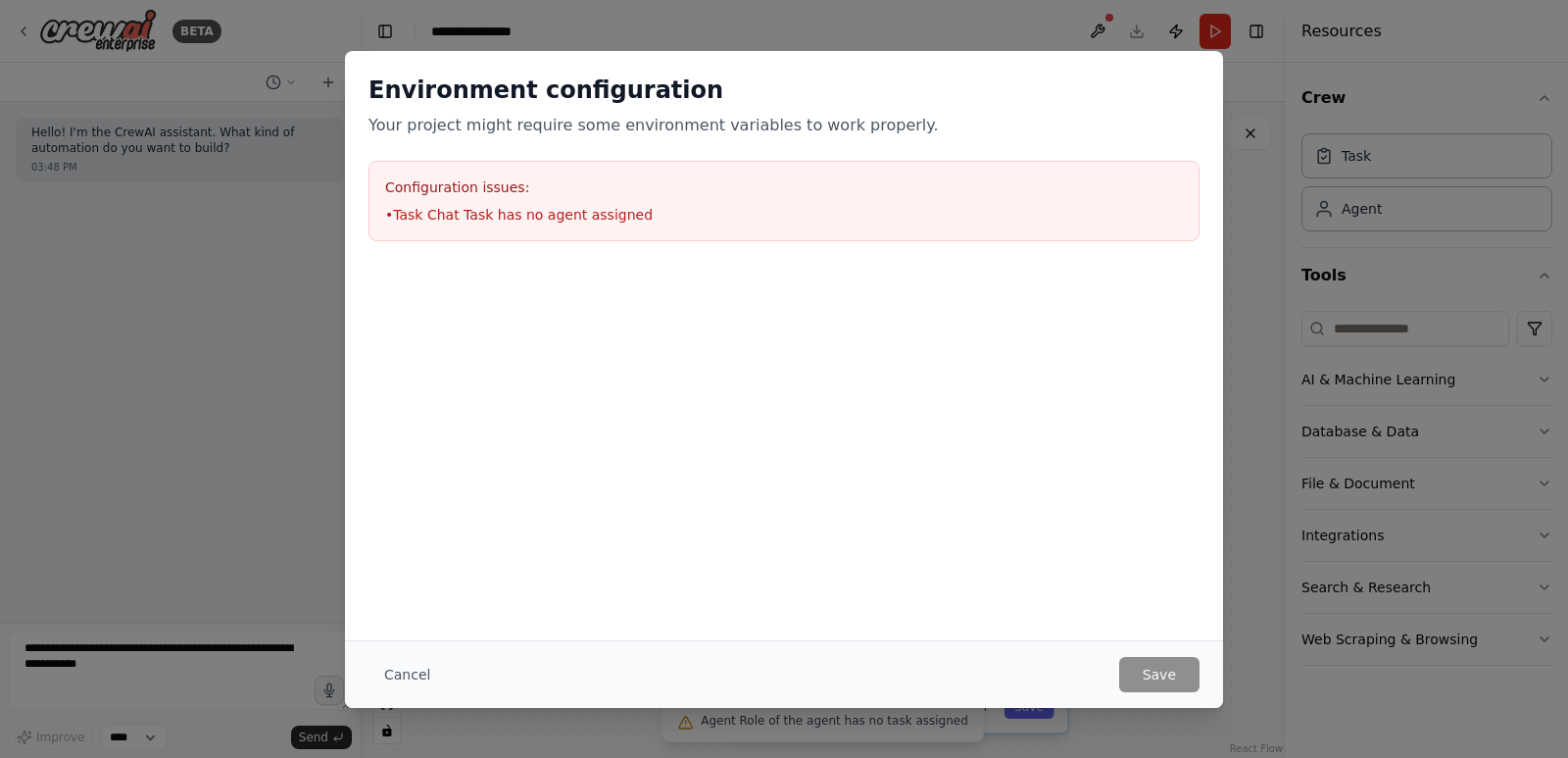
click at [518, 209] on li "• Task Chat Task has no agent assigned" at bounding box center [784, 215] width 797 height 20
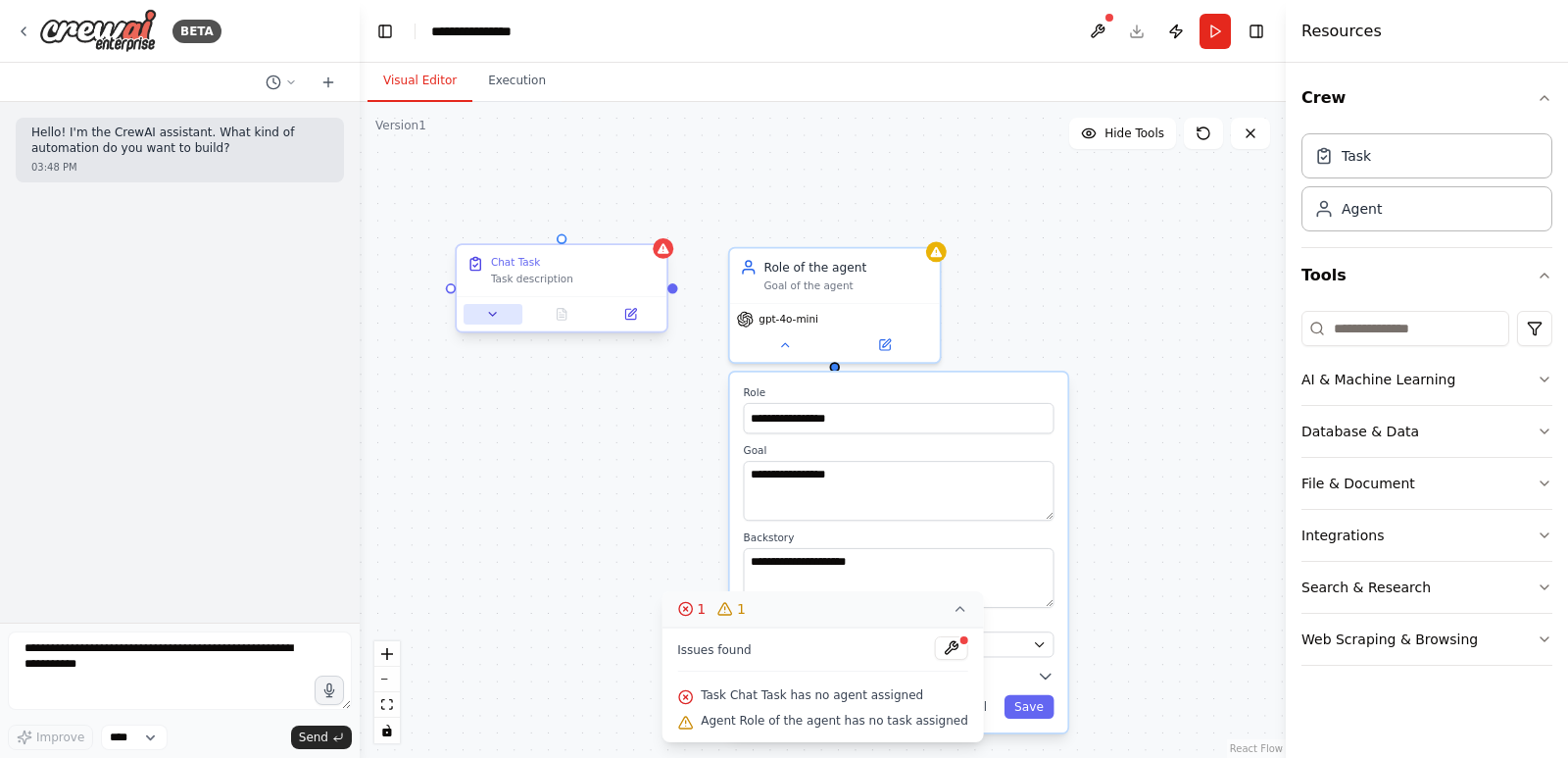
click at [486, 316] on icon at bounding box center [493, 314] width 14 height 14
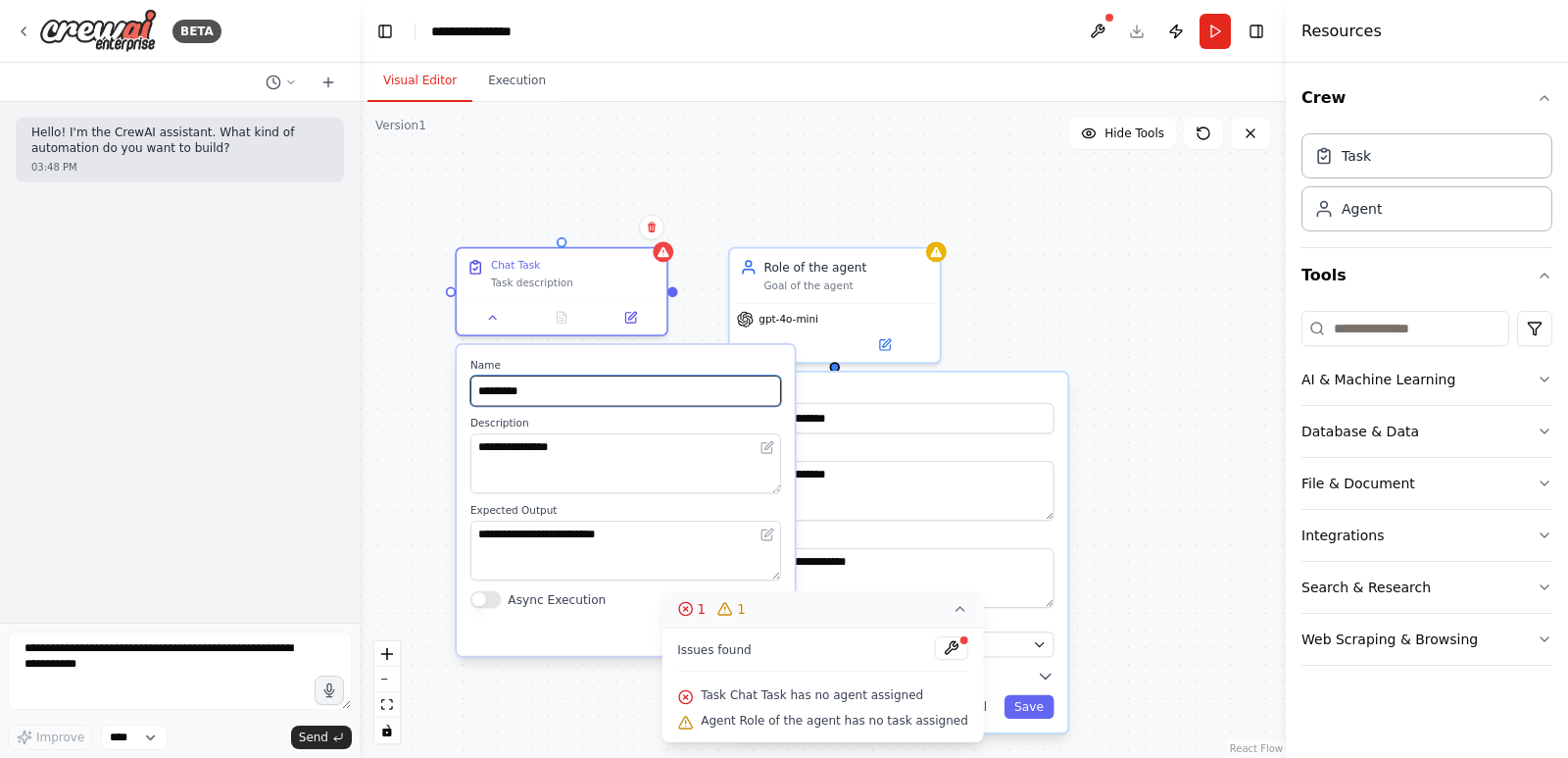
click at [538, 395] on input "*********" at bounding box center [626, 390] width 311 height 31
click at [775, 442] on button at bounding box center [768, 447] width 21 height 21
drag, startPoint x: 727, startPoint y: 694, endPoint x: 860, endPoint y: 685, distance: 133.3
click at [860, 685] on div "Task Chat Task has no agent assigned" at bounding box center [822, 696] width 291 height 26
drag, startPoint x: 772, startPoint y: 724, endPoint x: 861, endPoint y: 724, distance: 89.0
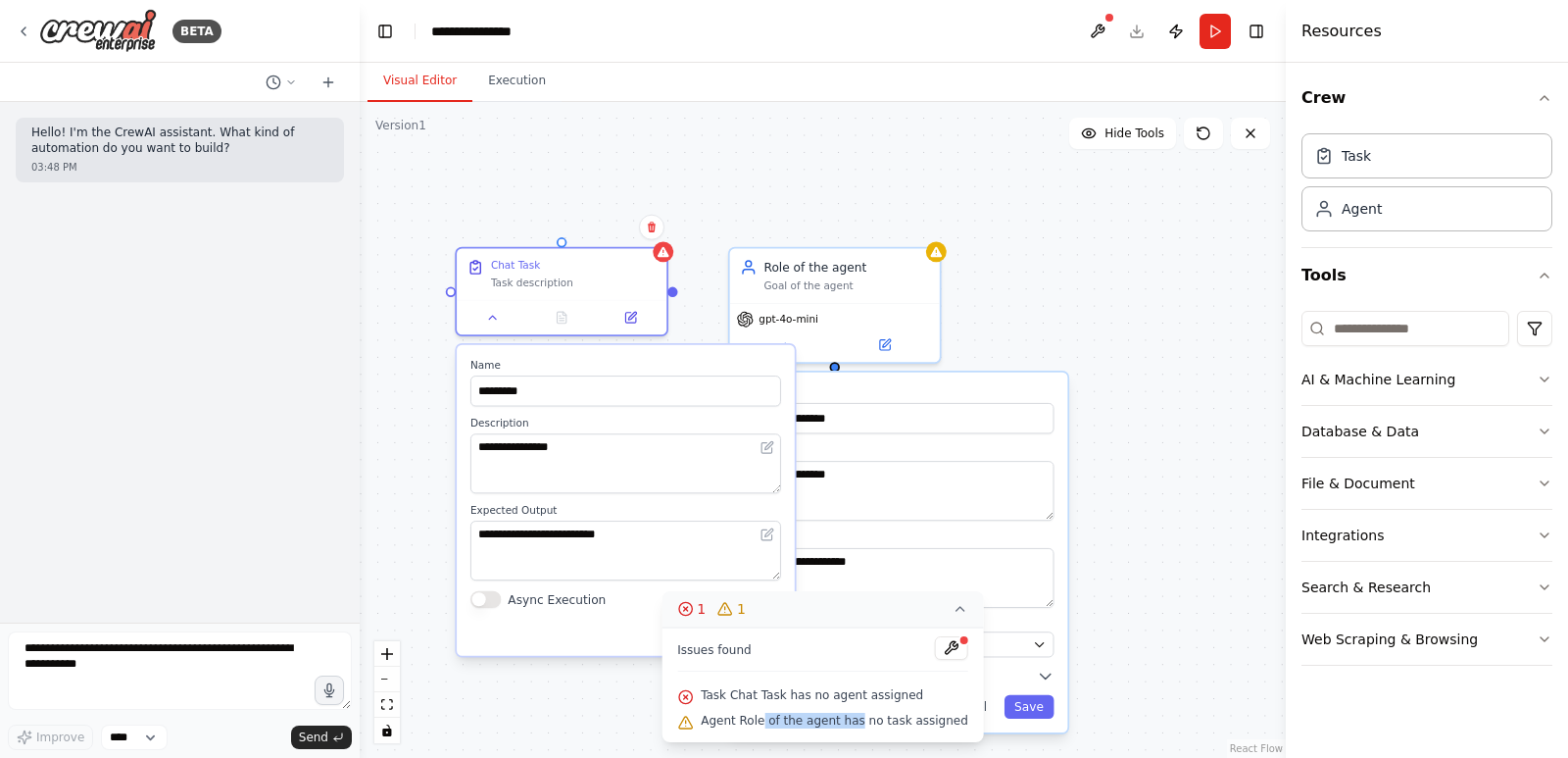
click at [861, 724] on span "Agent Role of the agent has no task assigned" at bounding box center [833, 720] width 267 height 16
click at [876, 172] on div "**********" at bounding box center [822, 430] width 926 height 656
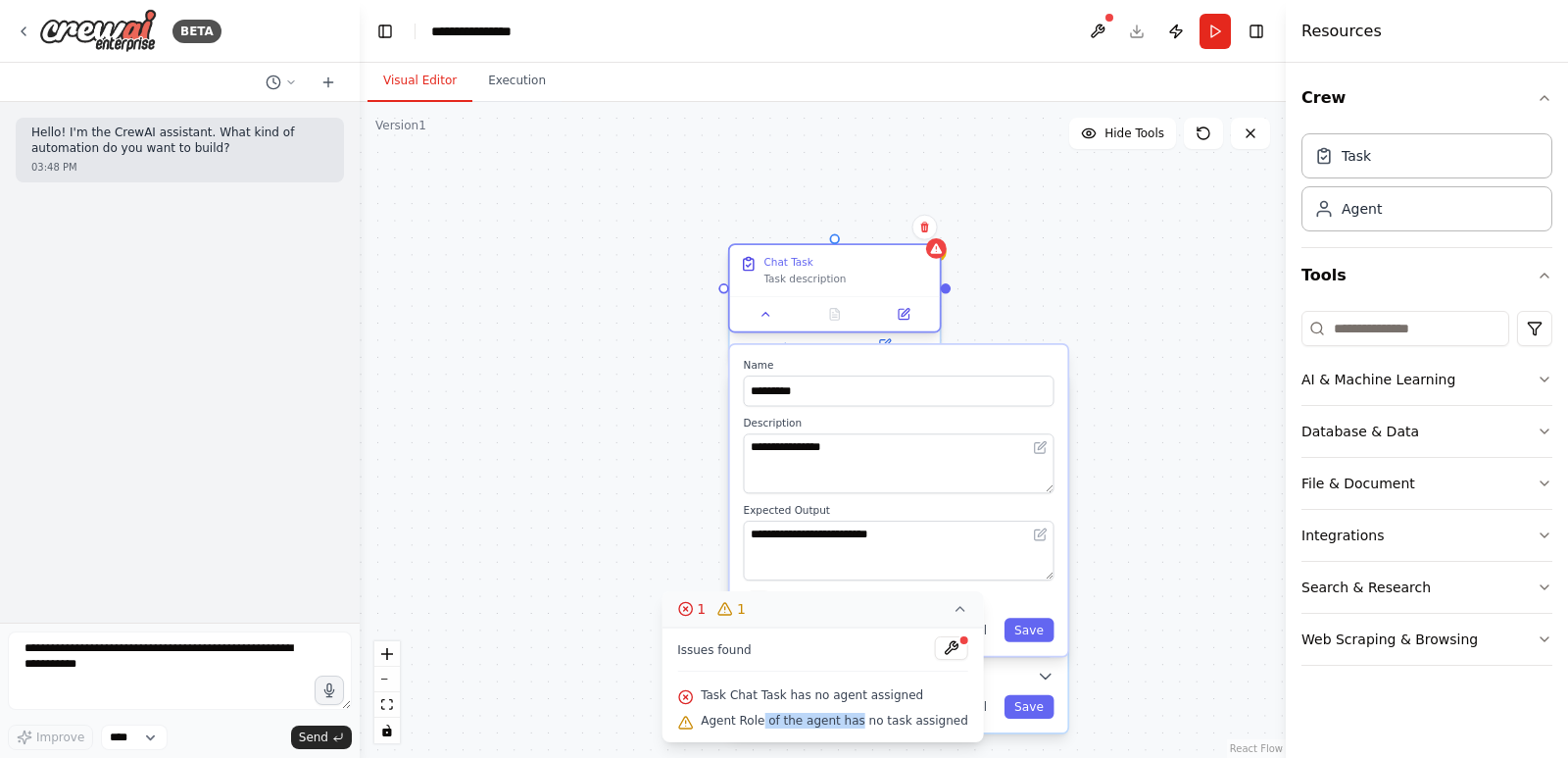
drag, startPoint x: 537, startPoint y: 266, endPoint x: 811, endPoint y: 261, distance: 274.0
click at [811, 261] on div "Chat Task" at bounding box center [846, 262] width 166 height 14
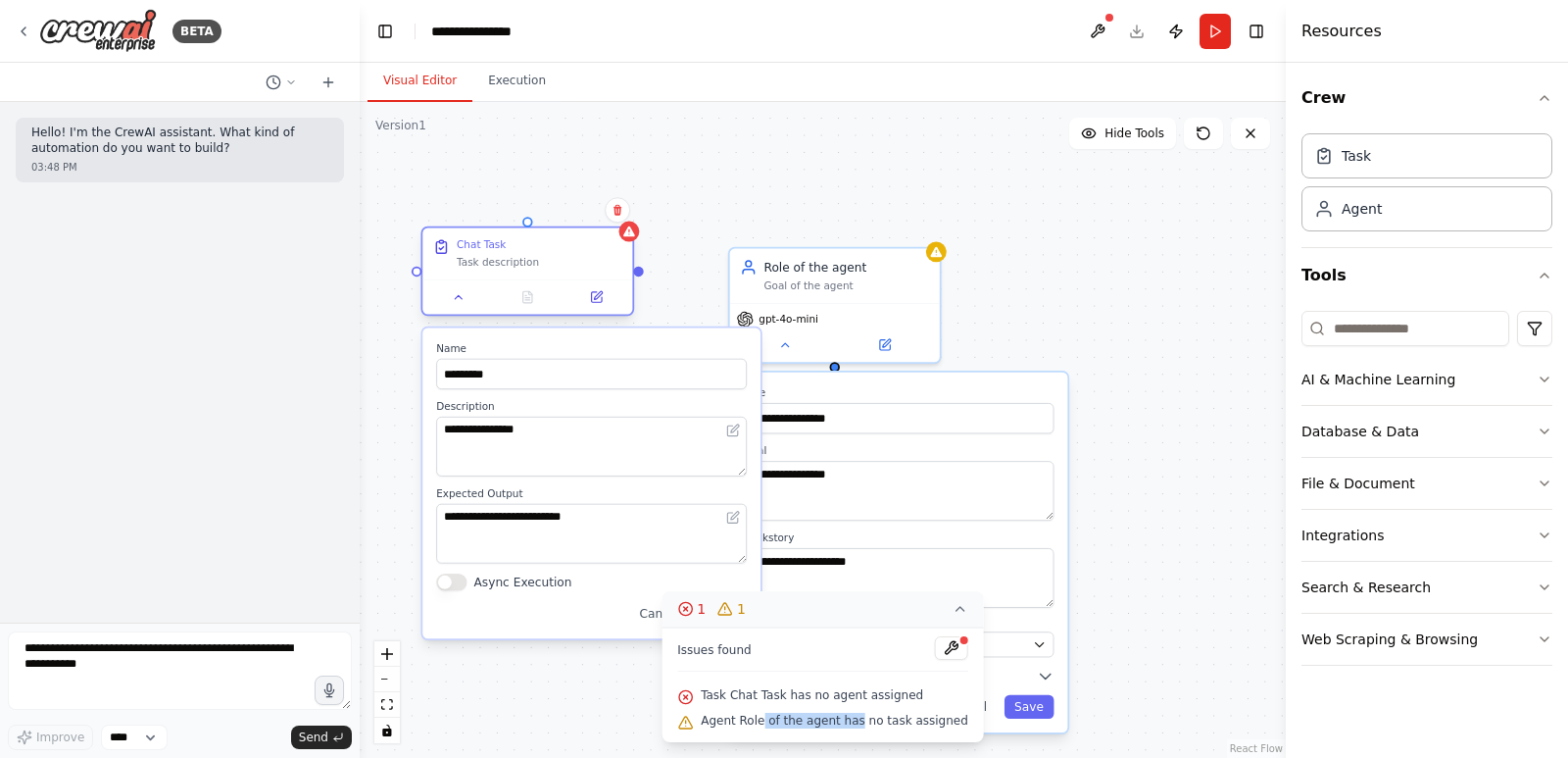
drag, startPoint x: 836, startPoint y: 287, endPoint x: 527, endPoint y: 267, distance: 309.6
click at [527, 267] on div "Chat Task Task description" at bounding box center [526, 253] width 210 height 51
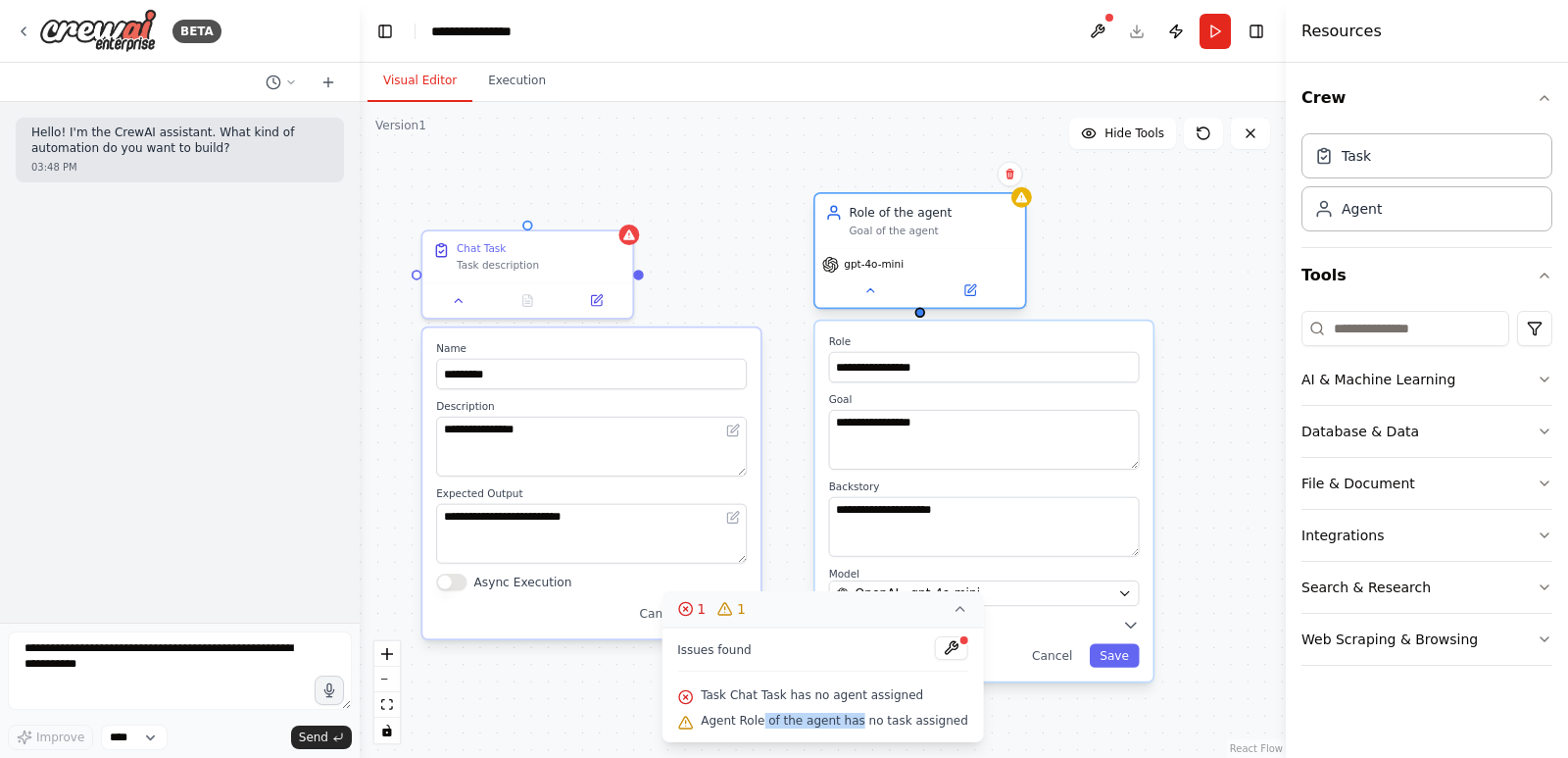
drag, startPoint x: 828, startPoint y: 288, endPoint x: 920, endPoint y: 229, distance: 109.3
click at [920, 229] on div "Goal of the agent" at bounding box center [931, 231] width 166 height 14
click at [1463, 340] on input at bounding box center [1404, 329] width 208 height 36
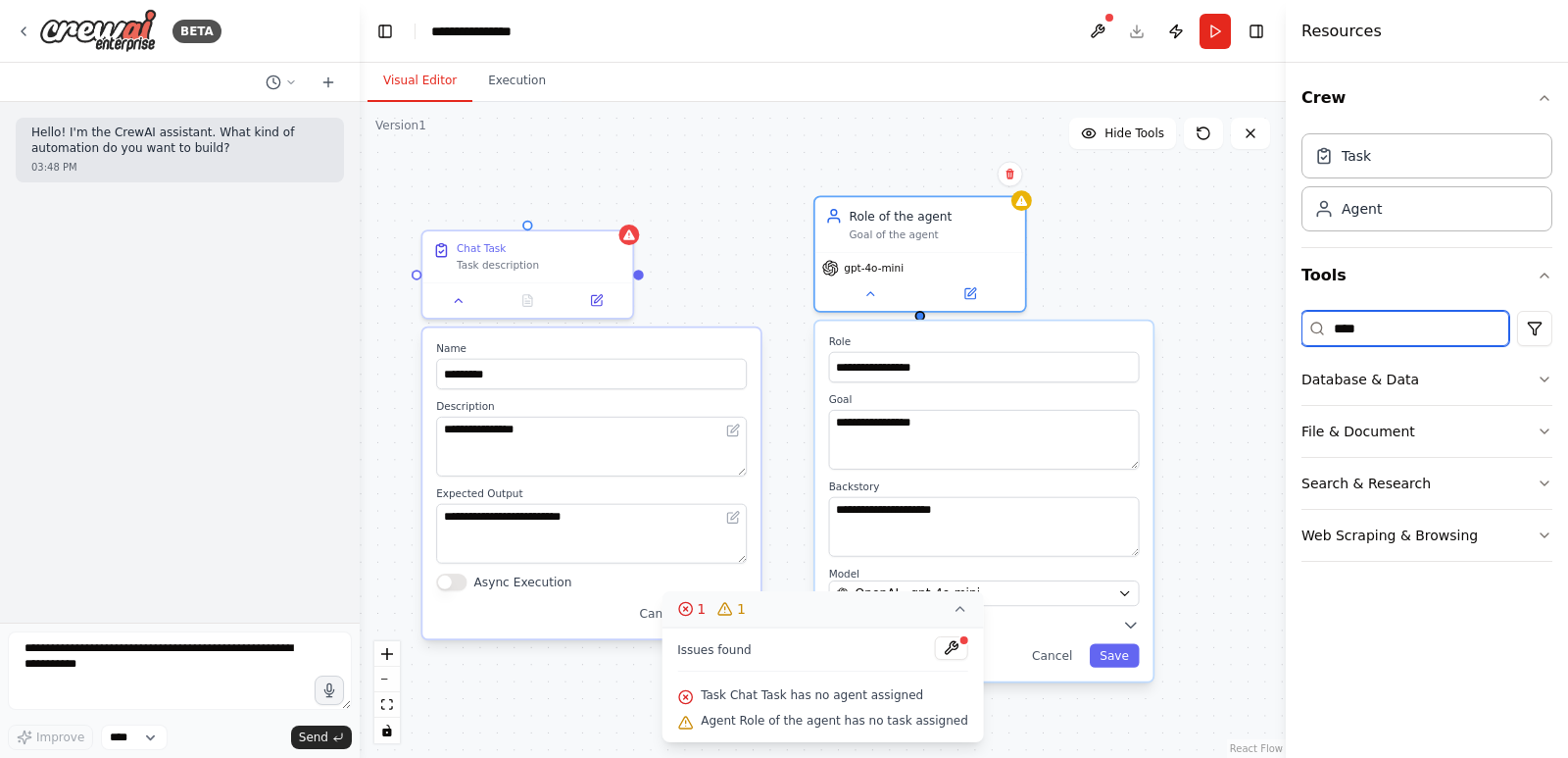
type input "****"
click at [1546, 536] on icon "button" at bounding box center [1544, 535] width 16 height 16
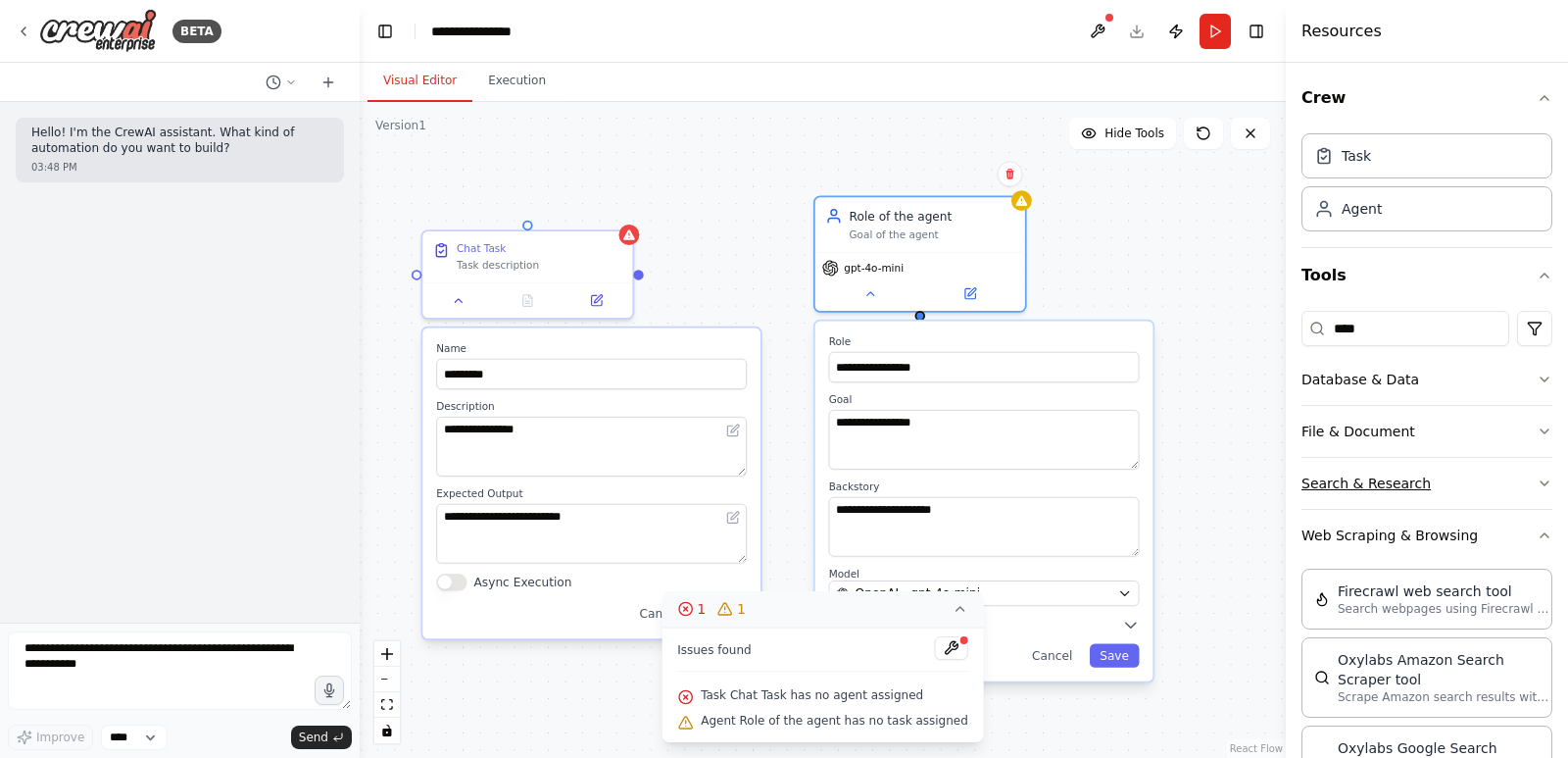
click at [1536, 479] on icon "button" at bounding box center [1544, 484] width 16 height 16
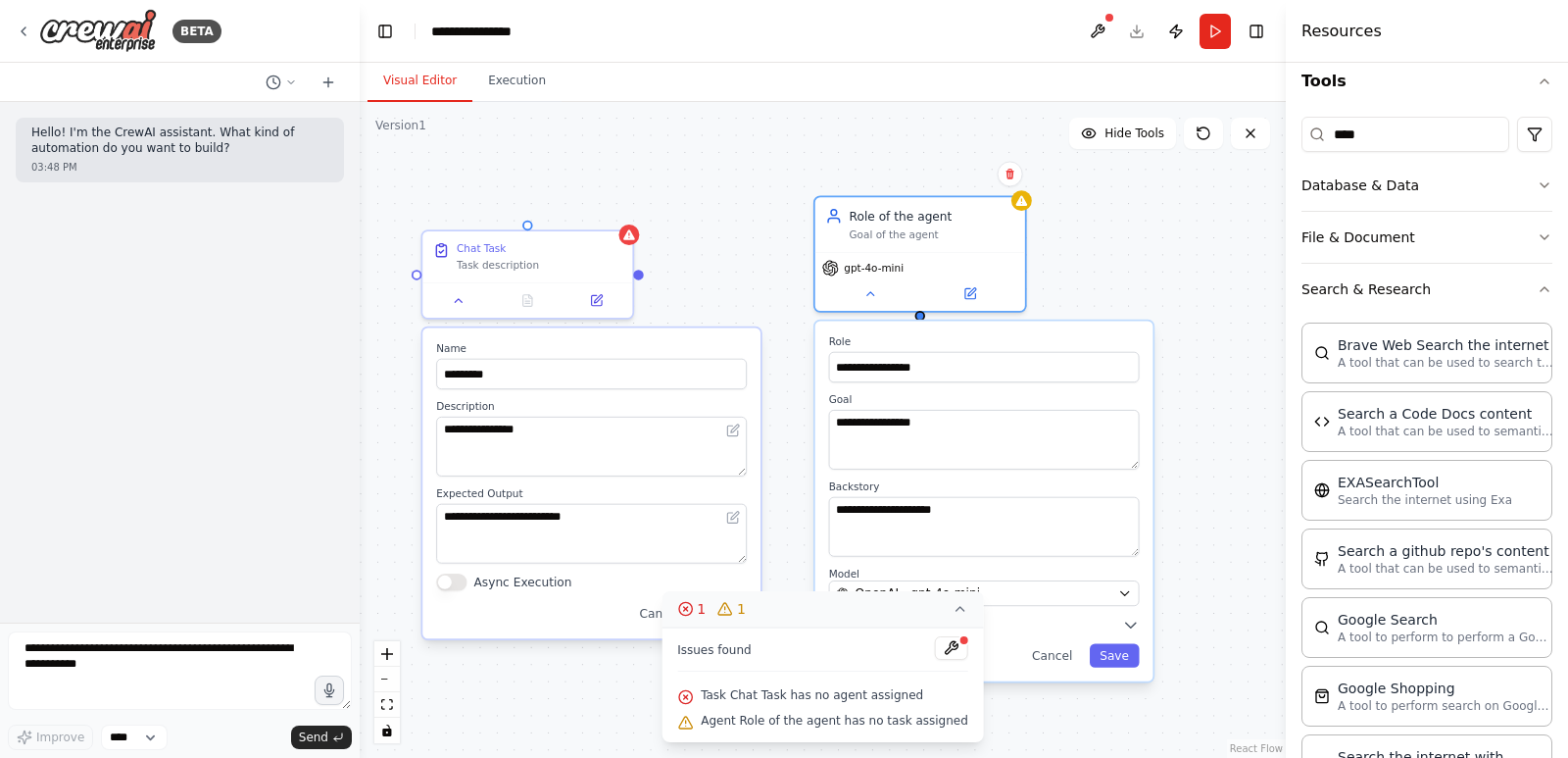
scroll to position [196, 0]
click at [993, 706] on div "**********" at bounding box center [822, 430] width 926 height 656
click at [1050, 664] on button "Cancel" at bounding box center [1052, 655] width 61 height 24
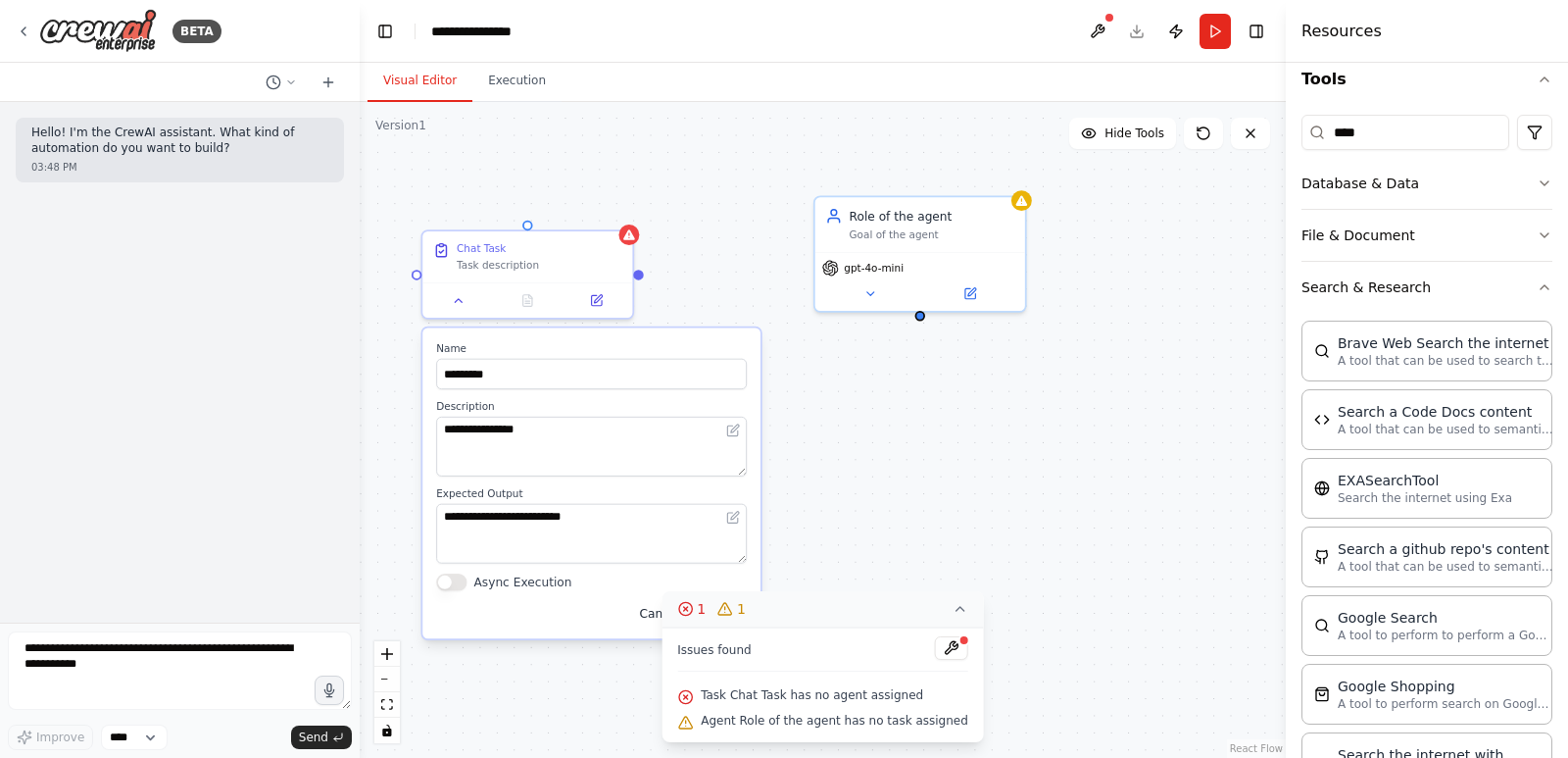
click at [651, 621] on button "Cancel" at bounding box center [658, 613] width 61 height 24
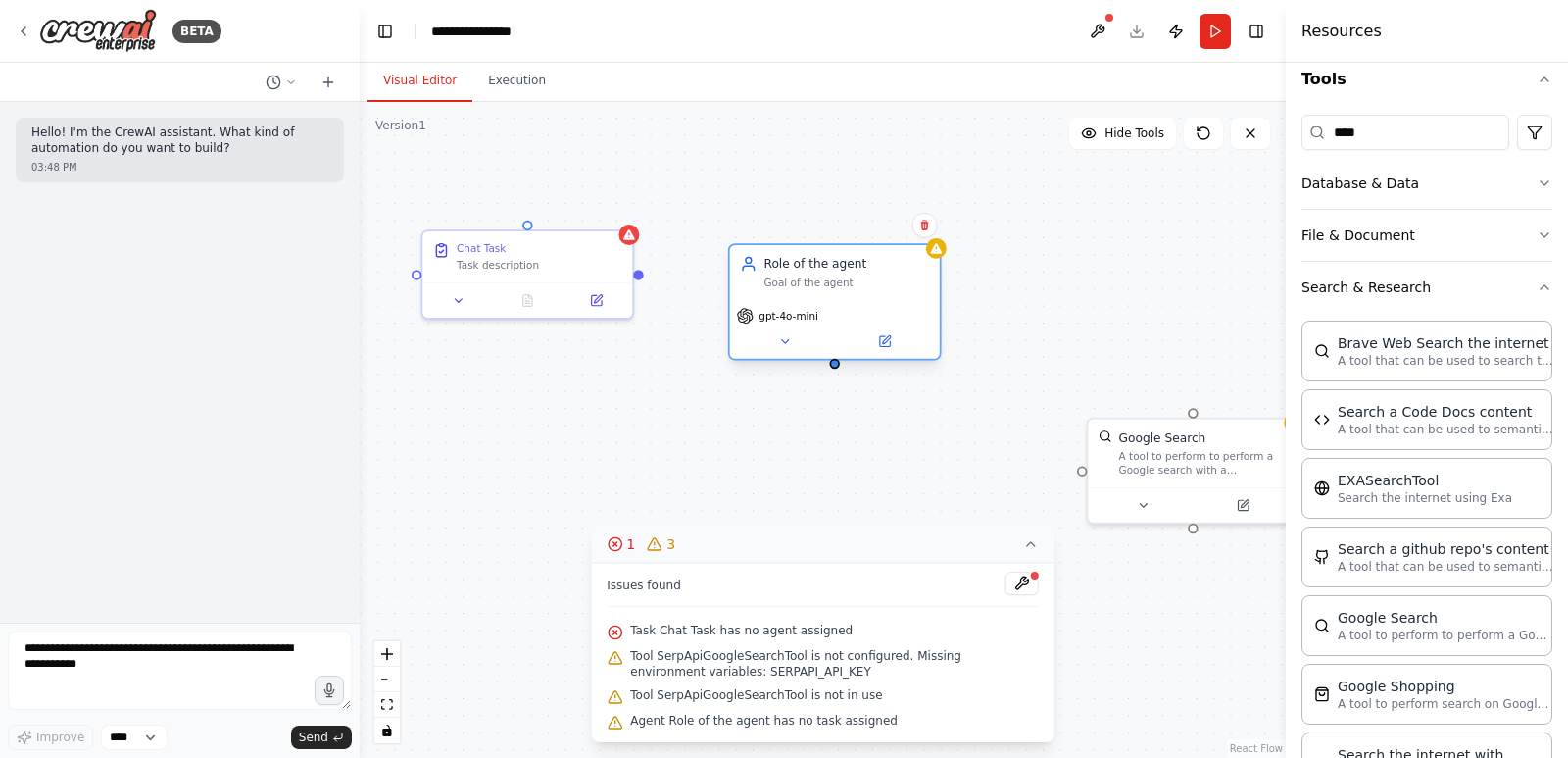
drag, startPoint x: 946, startPoint y: 253, endPoint x: 845, endPoint y: 302, distance: 112.3
click at [845, 302] on div "gpt-4o-mini" at bounding box center [834, 329] width 210 height 59
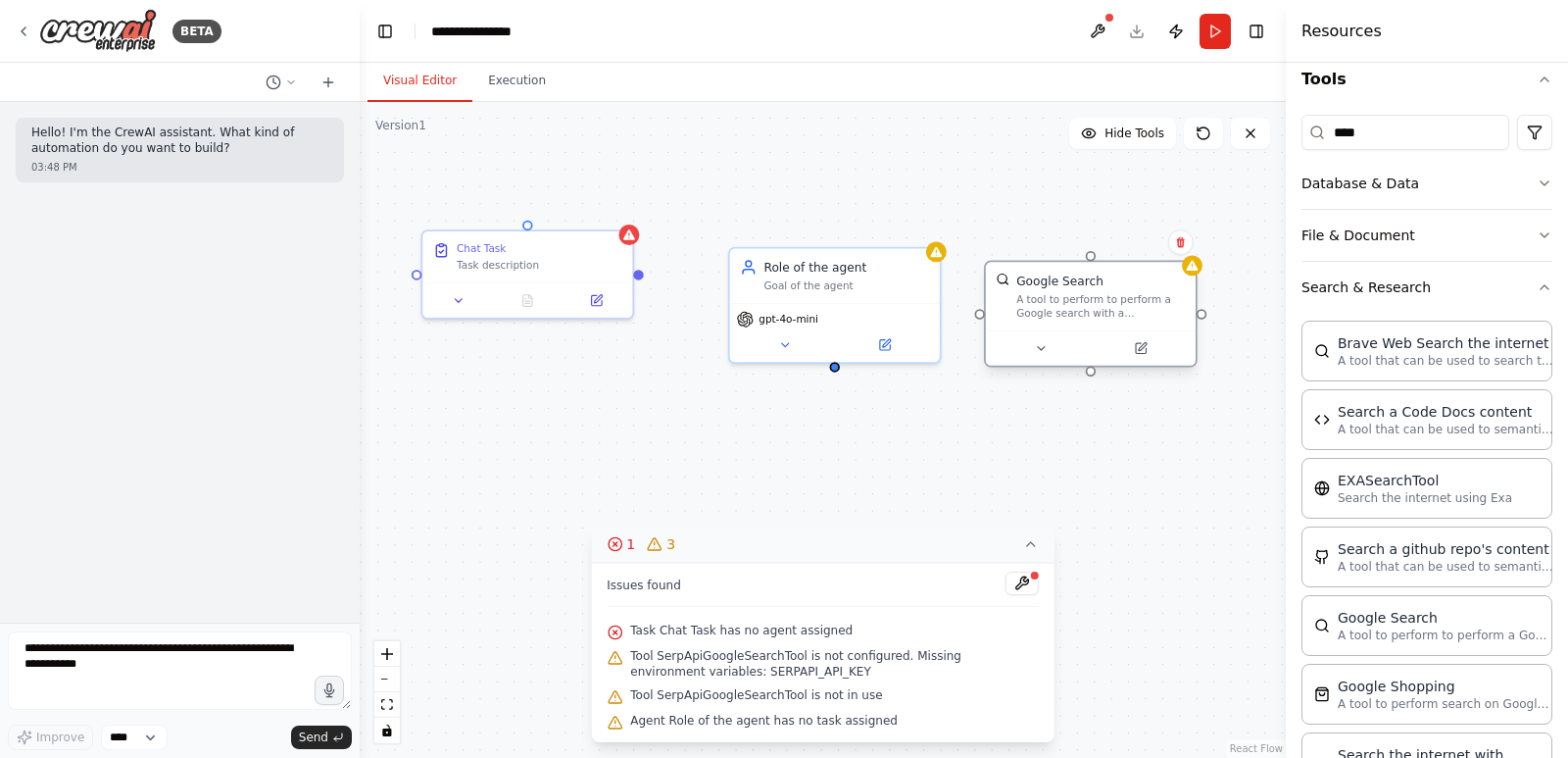
drag, startPoint x: 1152, startPoint y: 472, endPoint x: 1056, endPoint y: 315, distance: 184.0
click at [1056, 315] on div "A tool to perform to perform a Google search with a search_query." at bounding box center [1100, 307] width 169 height 28
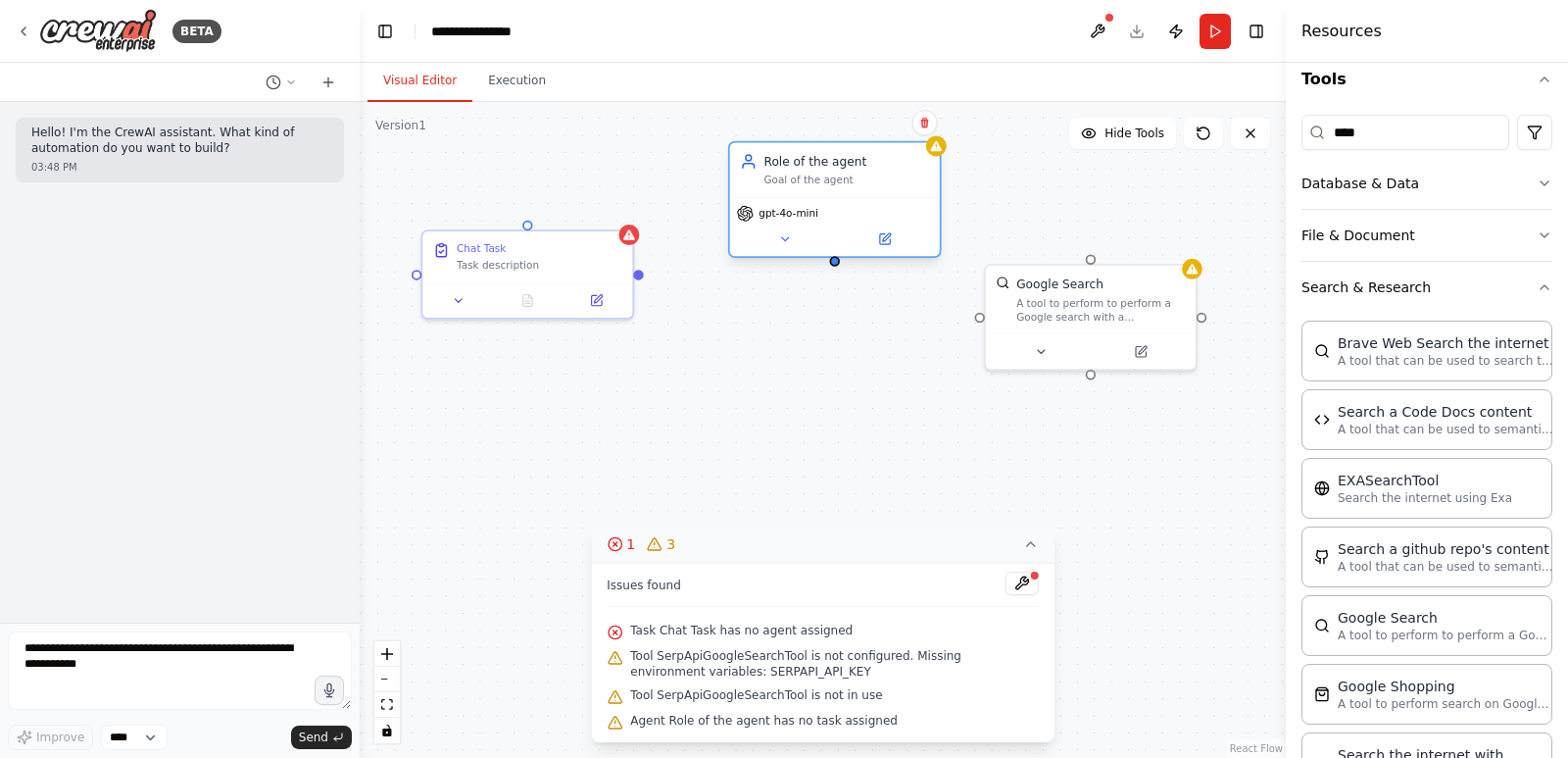
drag, startPoint x: 820, startPoint y: 311, endPoint x: 813, endPoint y: 187, distance: 124.2
click at [813, 187] on div "Role of the agent Goal of the agent gpt-4o-mini" at bounding box center [834, 199] width 214 height 116
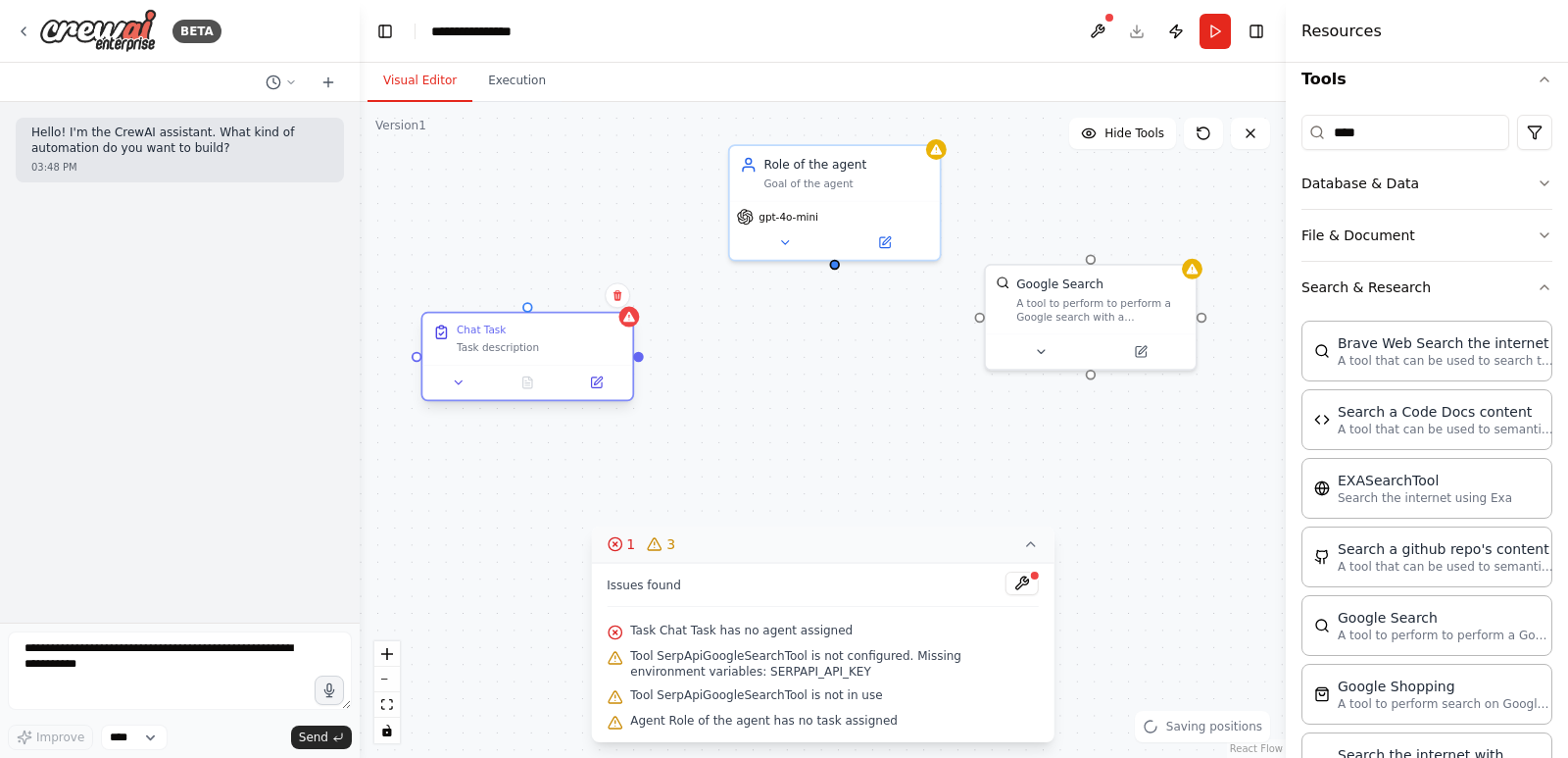
drag, startPoint x: 514, startPoint y: 247, endPoint x: 518, endPoint y: 334, distance: 87.1
click at [518, 334] on div "Chat Task" at bounding box center [539, 331] width 166 height 14
click at [1536, 183] on icon "button" at bounding box center [1544, 184] width 16 height 16
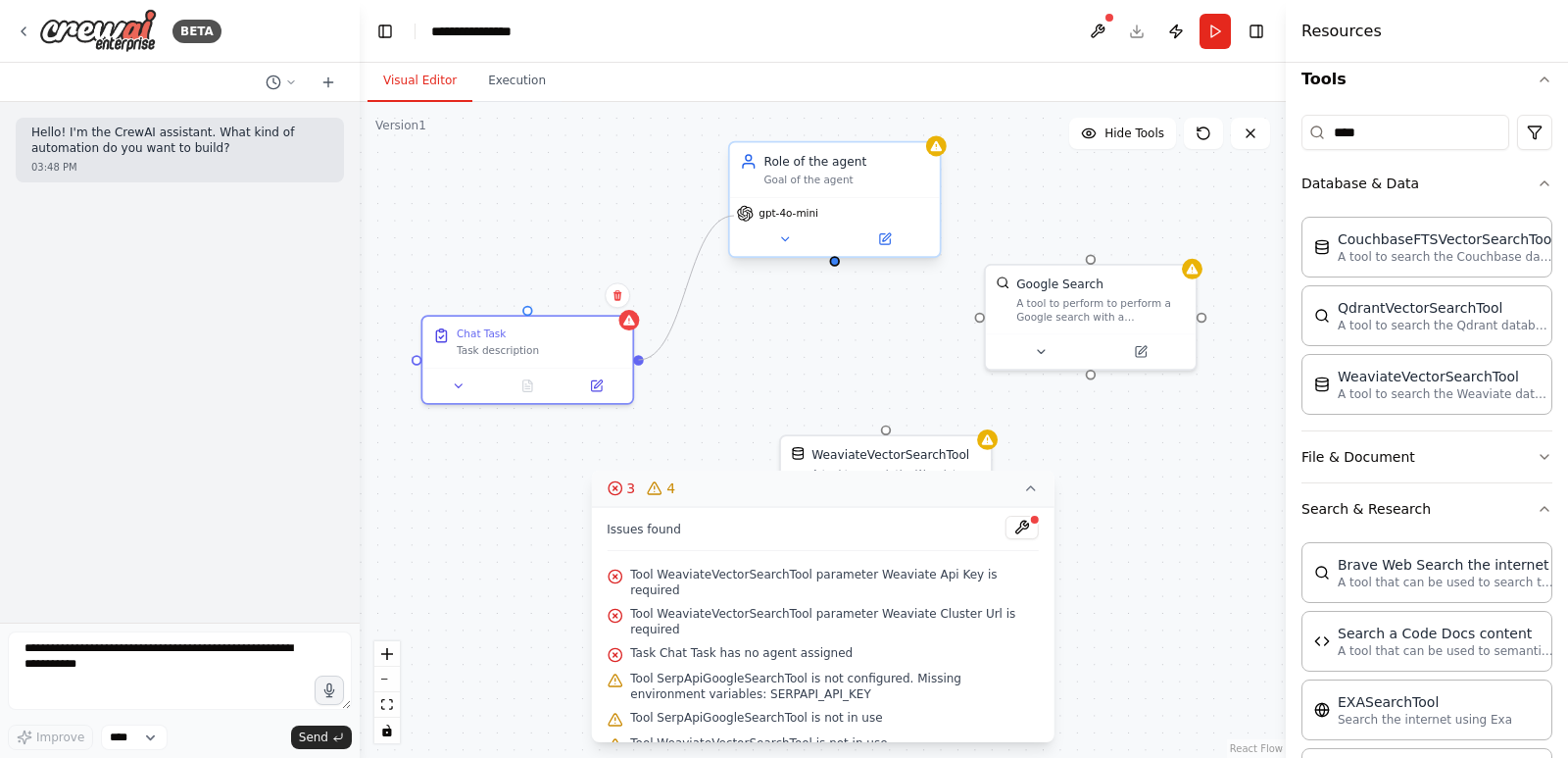
drag, startPoint x: 635, startPoint y: 356, endPoint x: 734, endPoint y: 216, distance: 171.5
click at [734, 216] on div "Chat Task Task description Role of the agent Goal of the agent gpt-4o-mini Goog…" at bounding box center [806, 447] width 806 height 570
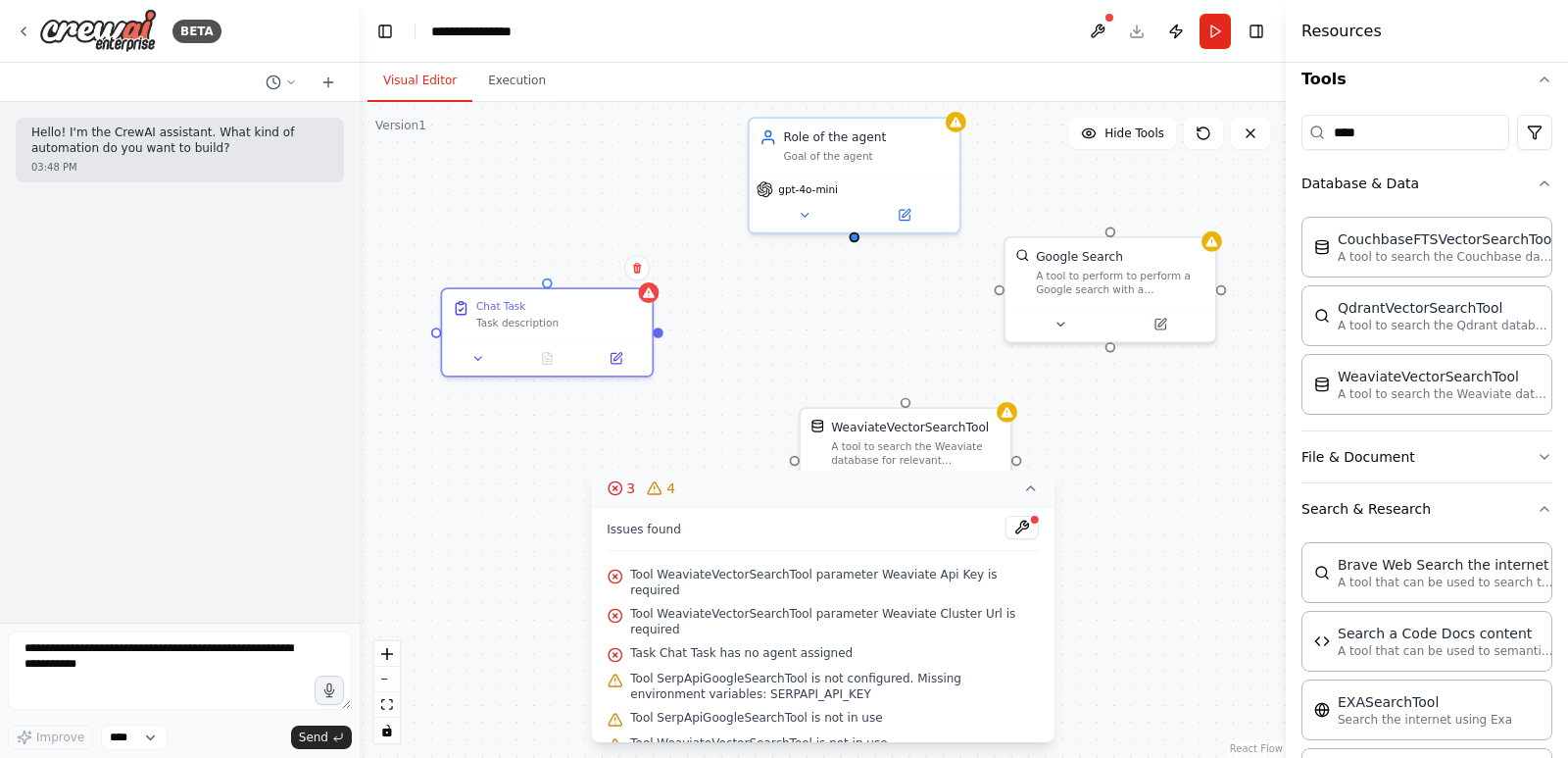
drag, startPoint x: 641, startPoint y: 365, endPoint x: 661, endPoint y: 337, distance: 34.4
click at [661, 337] on div "Chat Task Task description Role of the agent Goal of the agent gpt-4o-mini Goog…" at bounding box center [822, 430] width 926 height 656
drag, startPoint x: 654, startPoint y: 325, endPoint x: 859, endPoint y: 240, distance: 221.9
click at [859, 240] on div "Chat Task Task description Role of the agent Goal of the agent gpt-4o-mini Goog…" at bounding box center [822, 430] width 926 height 656
click at [750, 163] on div "Role of the agent Goal of the agent" at bounding box center [854, 141] width 210 height 55
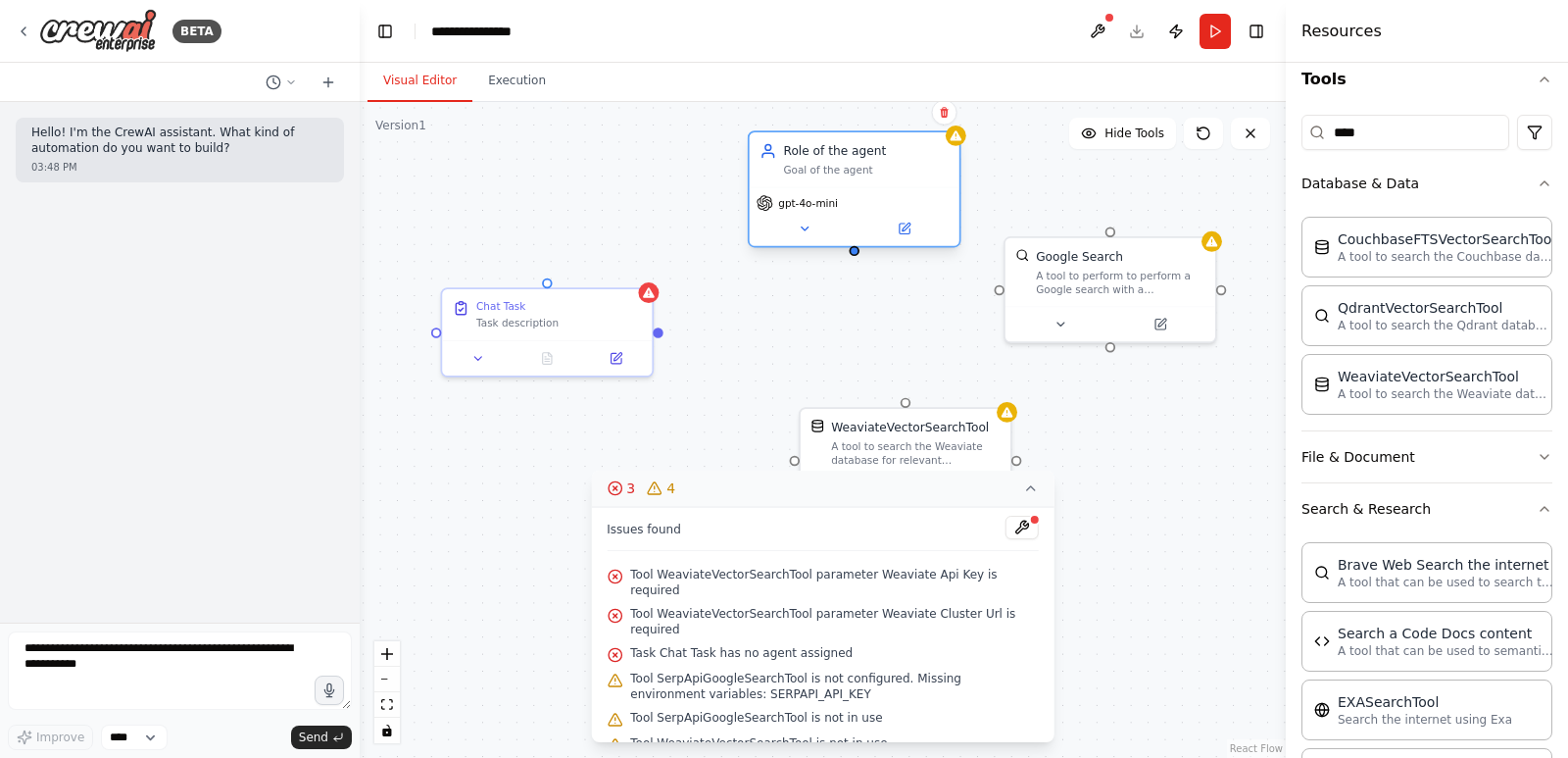
drag, startPoint x: 749, startPoint y: 176, endPoint x: 747, endPoint y: 193, distance: 17.1
click at [748, 193] on div "Role of the agent Goal of the agent gpt-4o-mini" at bounding box center [854, 188] width 214 height 116
drag, startPoint x: 854, startPoint y: 250, endPoint x: 653, endPoint y: 337, distance: 219.0
click at [653, 337] on div "Chat Task Task description Role of the agent Goal of the agent gpt-4o-mini Goog…" at bounding box center [826, 419] width 806 height 570
click at [854, 256] on div at bounding box center [854, 251] width 10 height 10
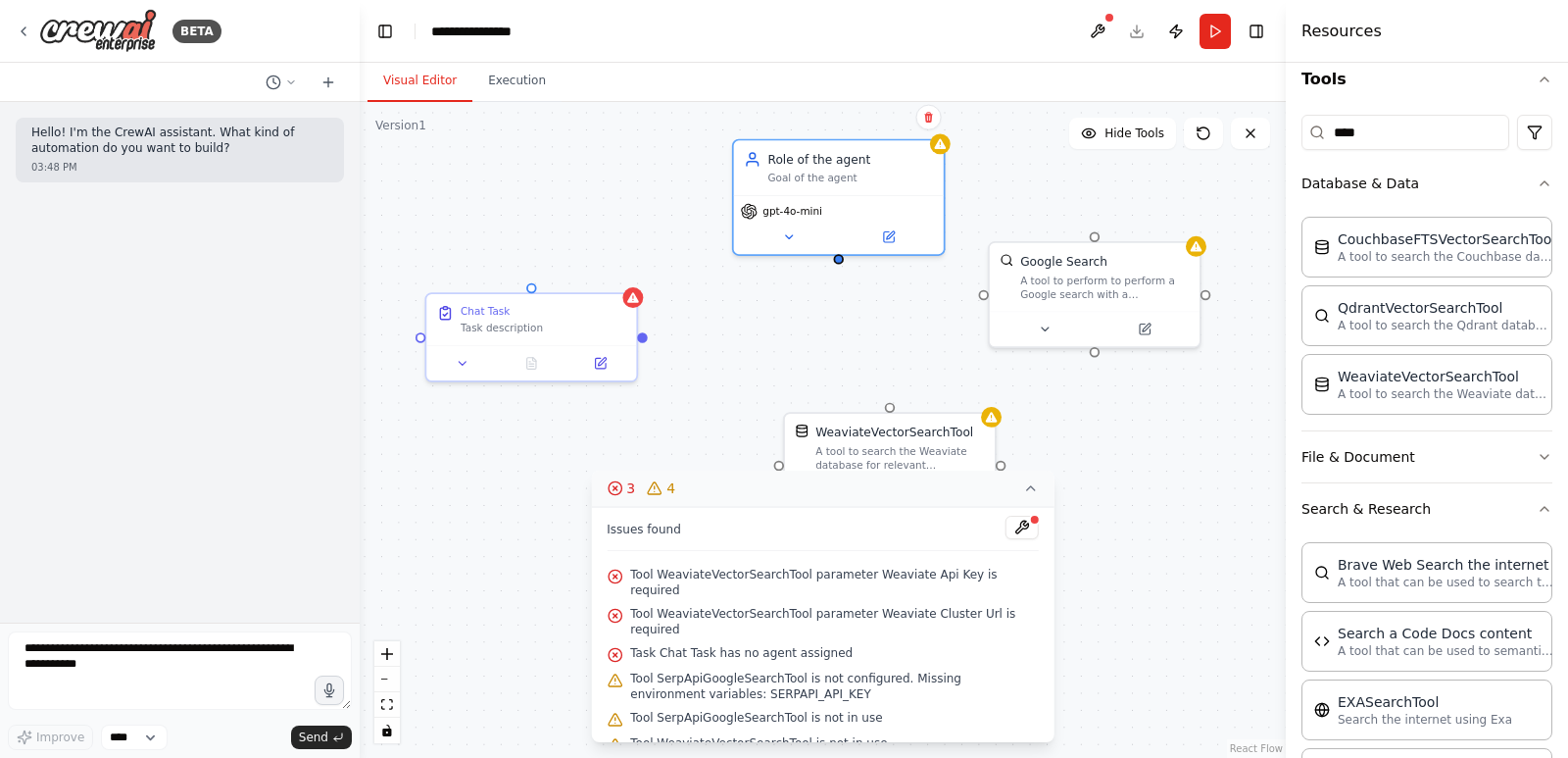
drag, startPoint x: 854, startPoint y: 264, endPoint x: 839, endPoint y: 269, distance: 15.8
click at [839, 269] on div "Chat Task Task description Role of the agent Goal of the agent gpt-4o-mini Goog…" at bounding box center [822, 430] width 926 height 656
drag, startPoint x: 839, startPoint y: 256, endPoint x: 984, endPoint y: 309, distance: 154.4
click at [984, 309] on div "Chat Task Task description Role of the agent Goal of the agent gpt-4o-mini Goog…" at bounding box center [822, 430] width 926 height 656
click at [533, 277] on div ".deletable-edge-delete-btn { width: 20px; height: 20px; border: 0px solid #ffff…" at bounding box center [822, 430] width 926 height 656
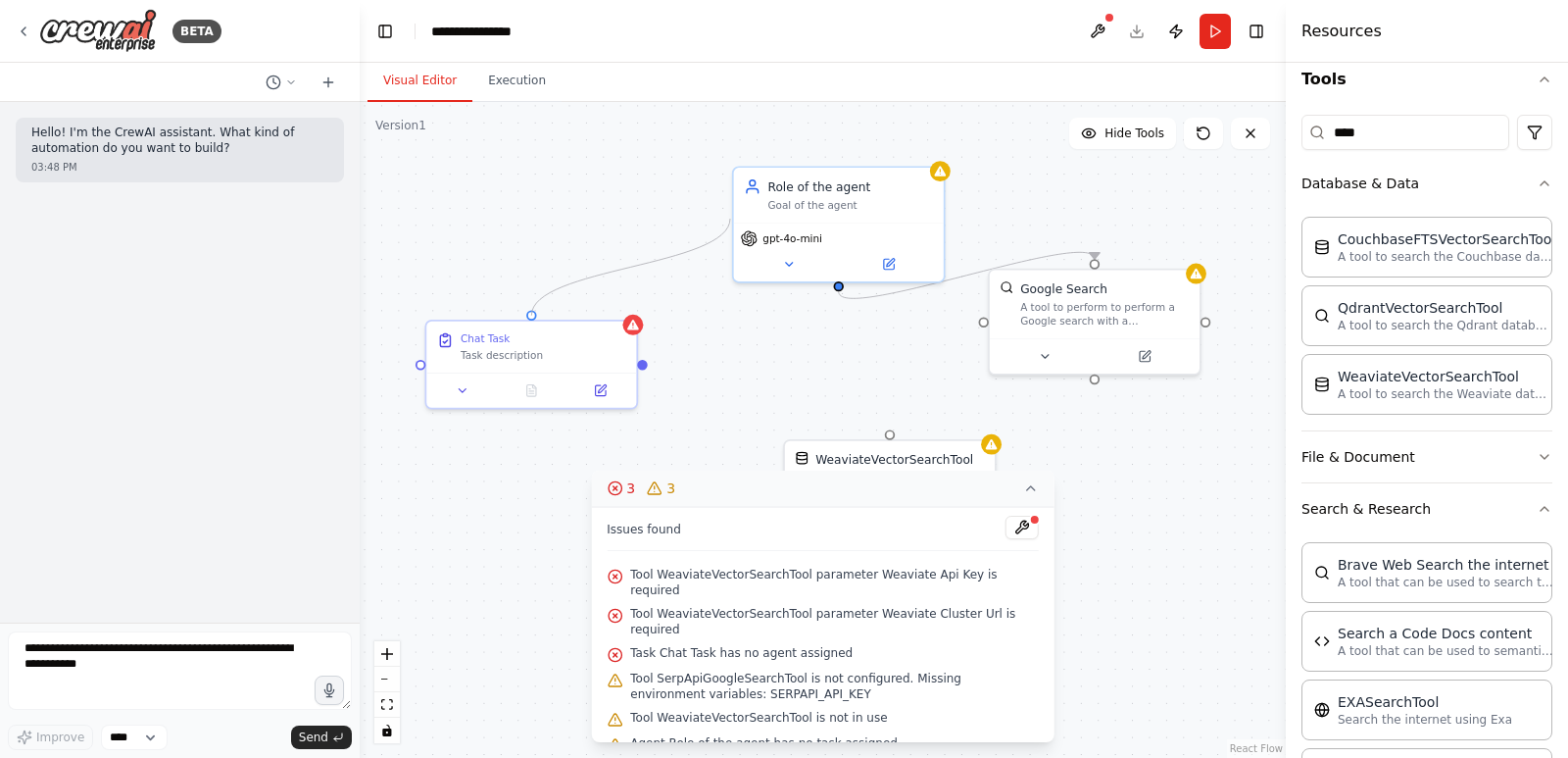
drag, startPoint x: 531, startPoint y: 286, endPoint x: 730, endPoint y: 219, distance: 210.0
click at [730, 219] on div ".deletable-edge-delete-btn { width: 20px; height: 20px; border: 0px solid #ffff…" at bounding box center [822, 430] width 926 height 656
drag, startPoint x: 531, startPoint y: 309, endPoint x: 838, endPoint y: 280, distance: 308.4
click at [838, 280] on div "Chat Task Task description Role of the agent Goal of the agent gpt-4o-mini Goog…" at bounding box center [810, 451] width 806 height 570
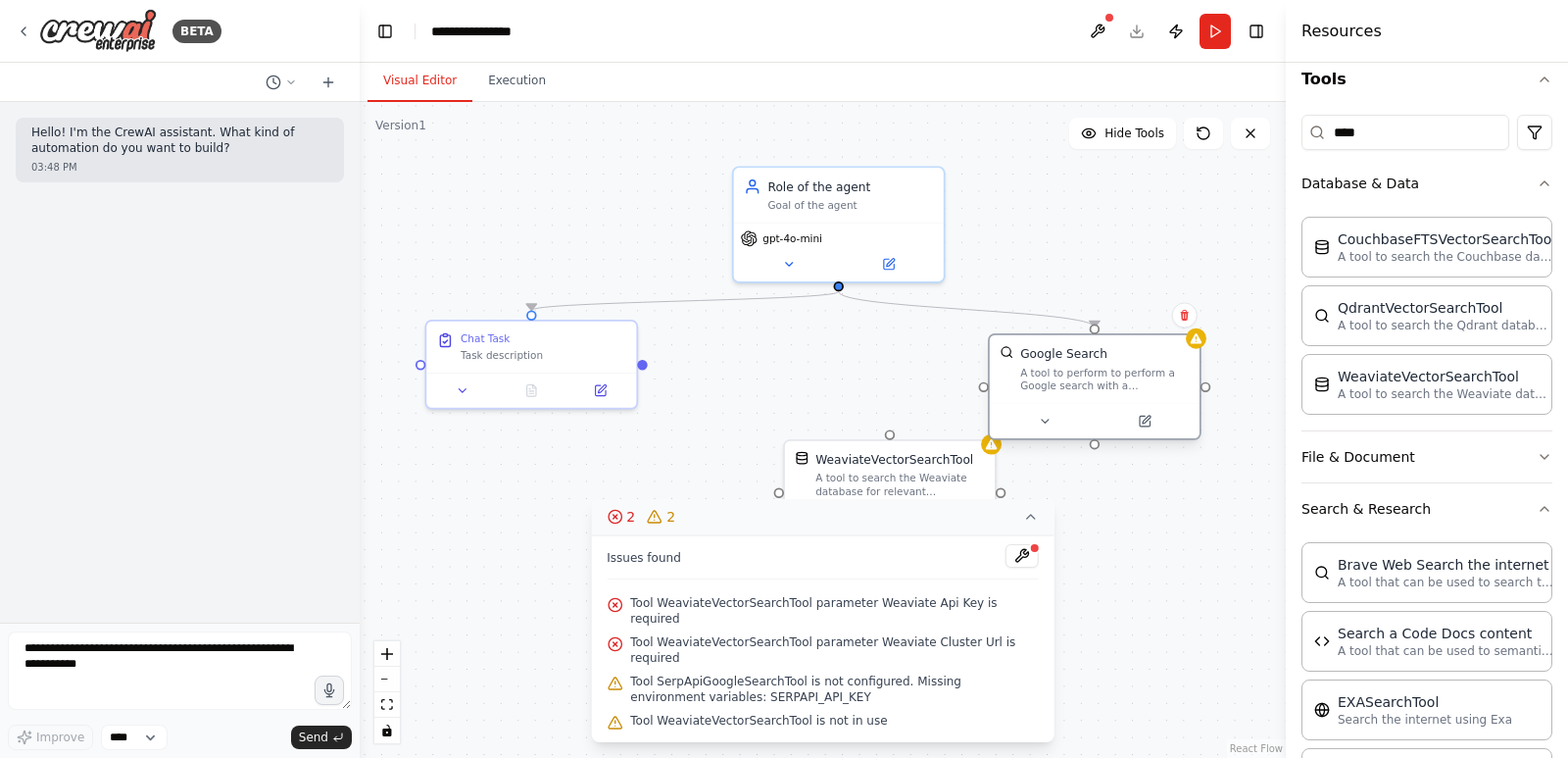
drag, startPoint x: 1047, startPoint y: 288, endPoint x: 1053, endPoint y: 367, distance: 79.2
click at [1053, 367] on div "Google Search A tool to perform to perform a Google search with a search_query." at bounding box center [1104, 369] width 169 height 48
click at [730, 465] on div ".deletable-edge-delete-btn { width: 20px; height: 20px; border: 0px solid #ffff…" at bounding box center [822, 430] width 926 height 656
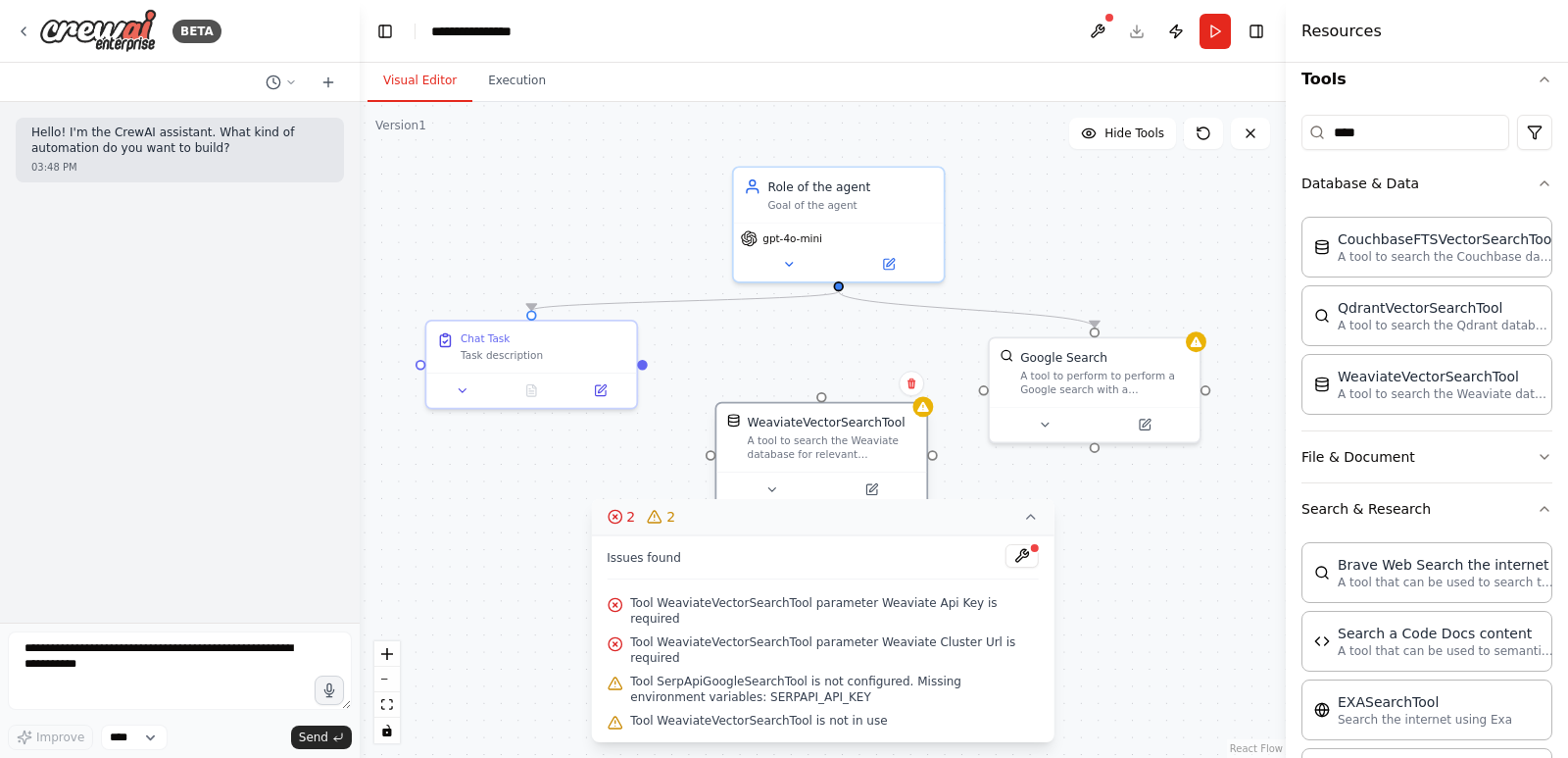
drag, startPoint x: 880, startPoint y: 479, endPoint x: 803, endPoint y: 448, distance: 83.0
click at [803, 448] on div "A tool to search the Weaviate database for relevant information on internal doc…" at bounding box center [832, 448] width 169 height 28
drag, startPoint x: 821, startPoint y: 402, endPoint x: 833, endPoint y: 291, distance: 111.6
click at [833, 291] on div ".deletable-edge-delete-btn { width: 20px; height: 20px; border: 0px solid #ffff…" at bounding box center [822, 430] width 926 height 656
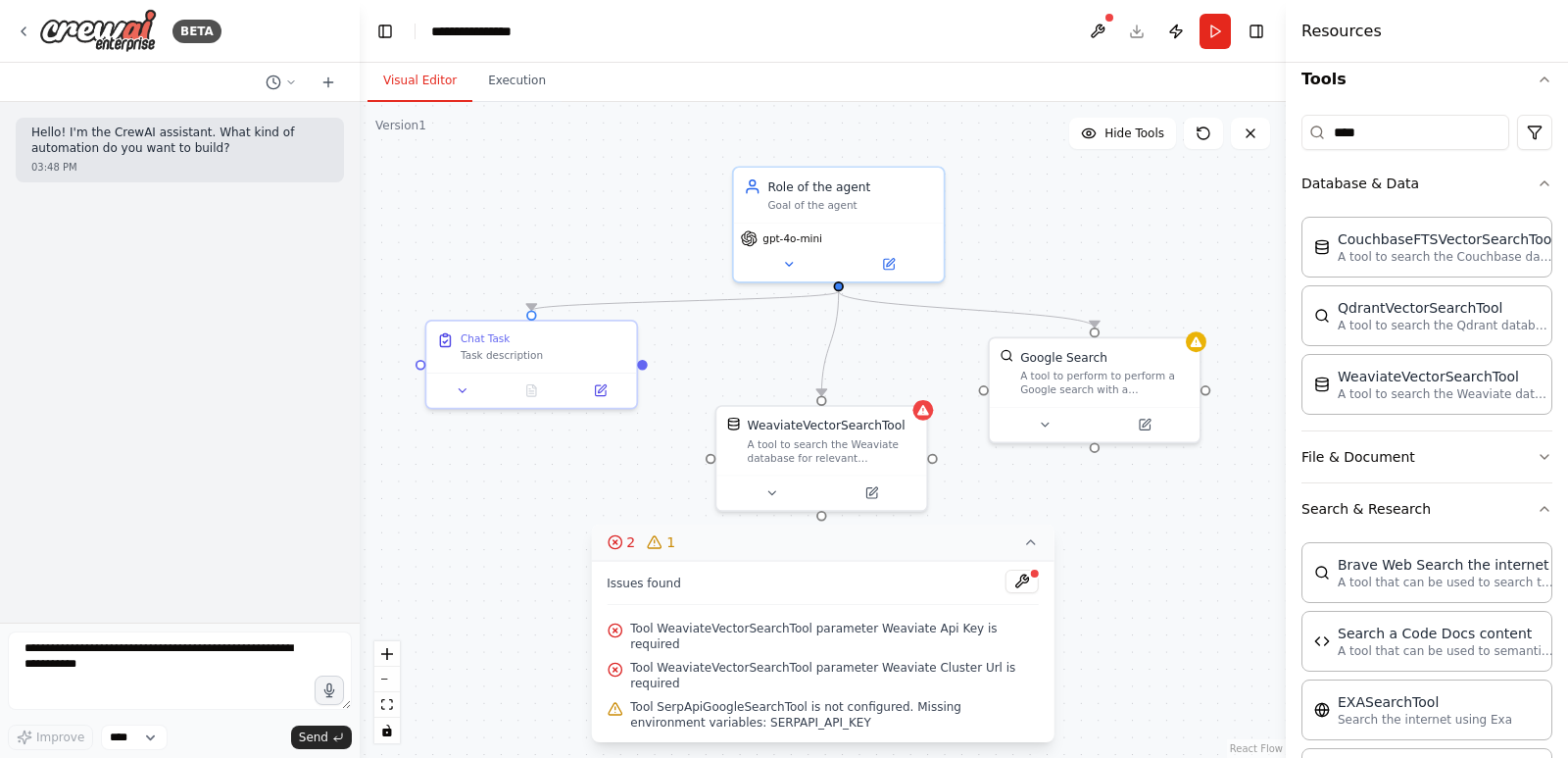
click at [739, 350] on div ".deletable-edge-delete-btn { width: 20px; height: 20px; border: 0px solid #ffff…" at bounding box center [822, 430] width 926 height 656
click at [842, 453] on div "A tool to search the Weaviate database for relevant information on internal doc…" at bounding box center [832, 448] width 169 height 28
click at [914, 380] on icon at bounding box center [912, 383] width 8 height 11
click at [879, 377] on button "Confirm" at bounding box center [856, 383] width 70 height 24
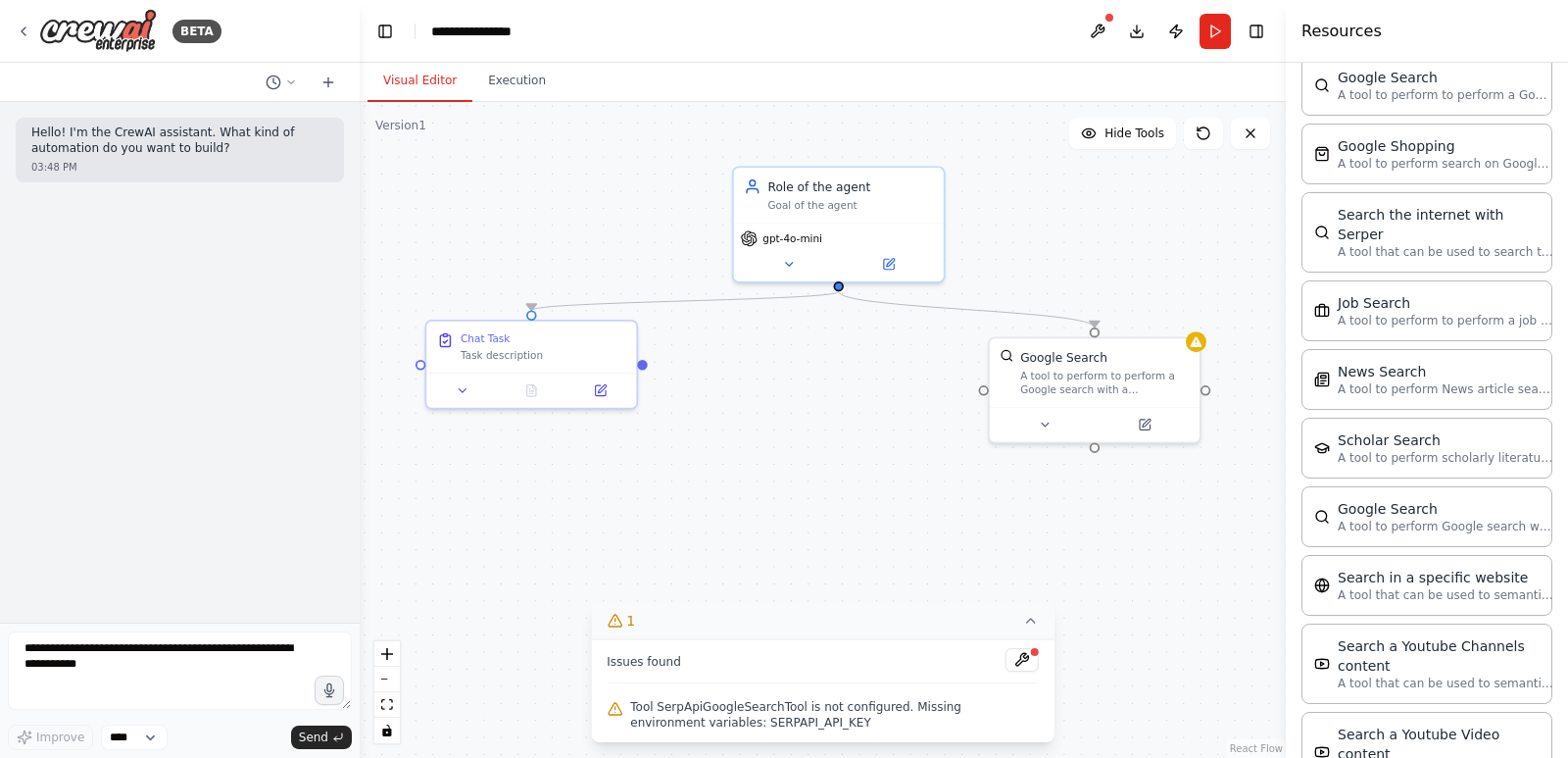
scroll to position [1000, 0]
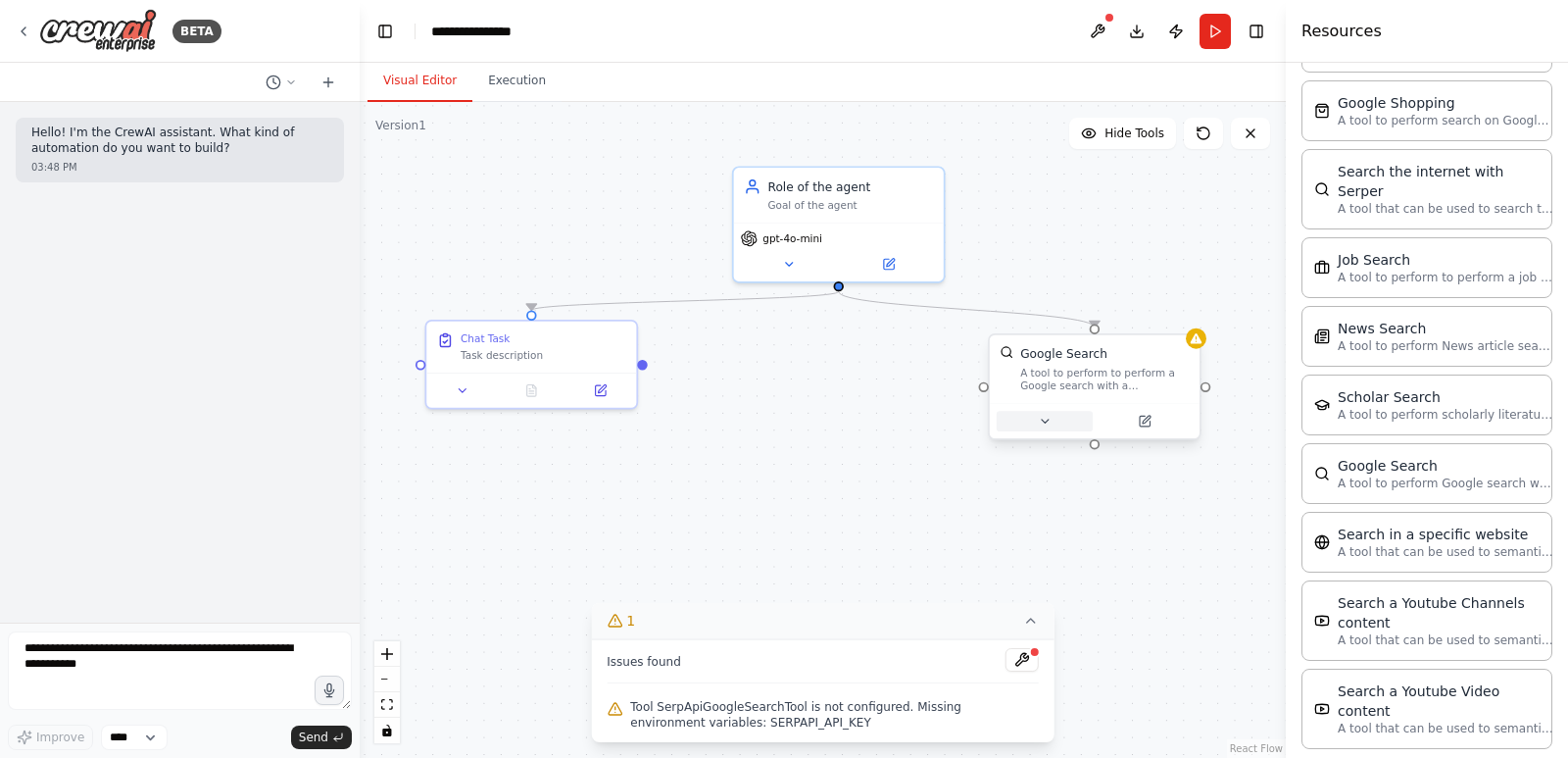
click at [1050, 416] on icon at bounding box center [1045, 421] width 14 height 14
drag, startPoint x: 966, startPoint y: 611, endPoint x: 662, endPoint y: 574, distance: 306.2
click at [662, 574] on div "Version 1 Hide Tools .deletable-edge-delete-btn { width: 20px; height: 20px; bo…" at bounding box center [822, 430] width 926 height 656
click at [1159, 616] on div "Google Search A tool to perform to perform a Google search with a search_query.…" at bounding box center [1157, 554] width 338 height 213
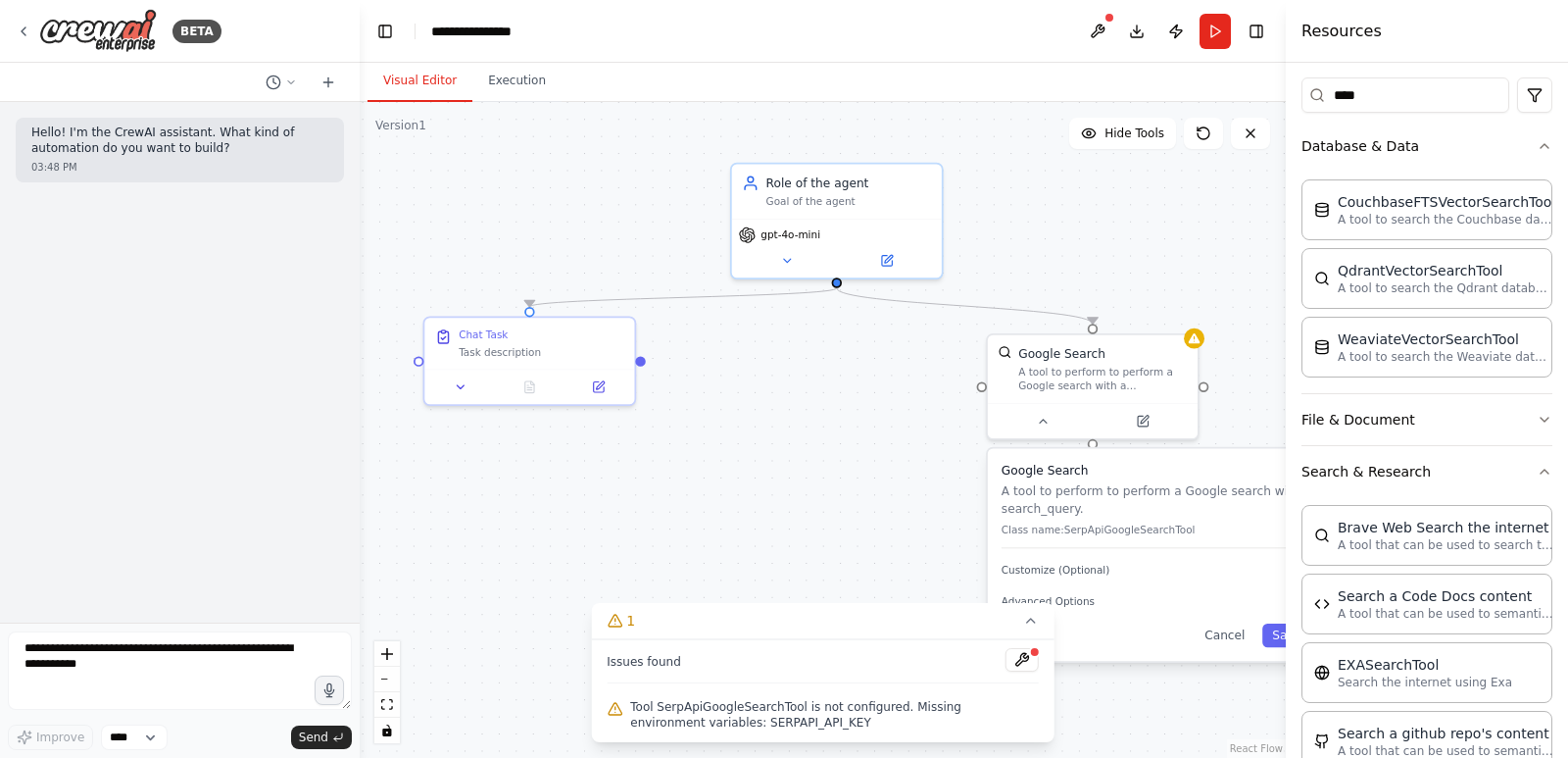
scroll to position [0, 0]
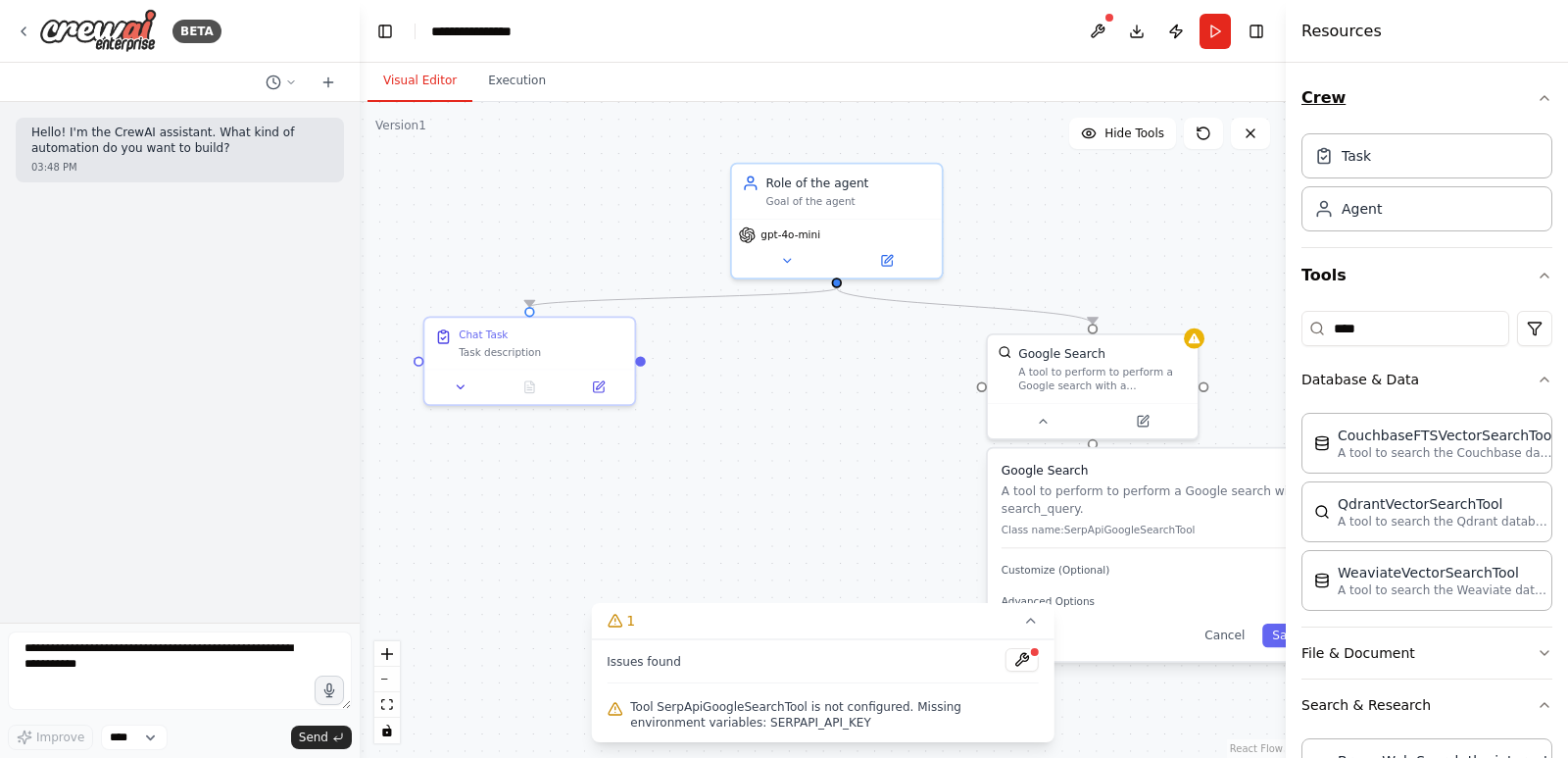
click at [1536, 99] on icon "button" at bounding box center [1544, 98] width 16 height 16
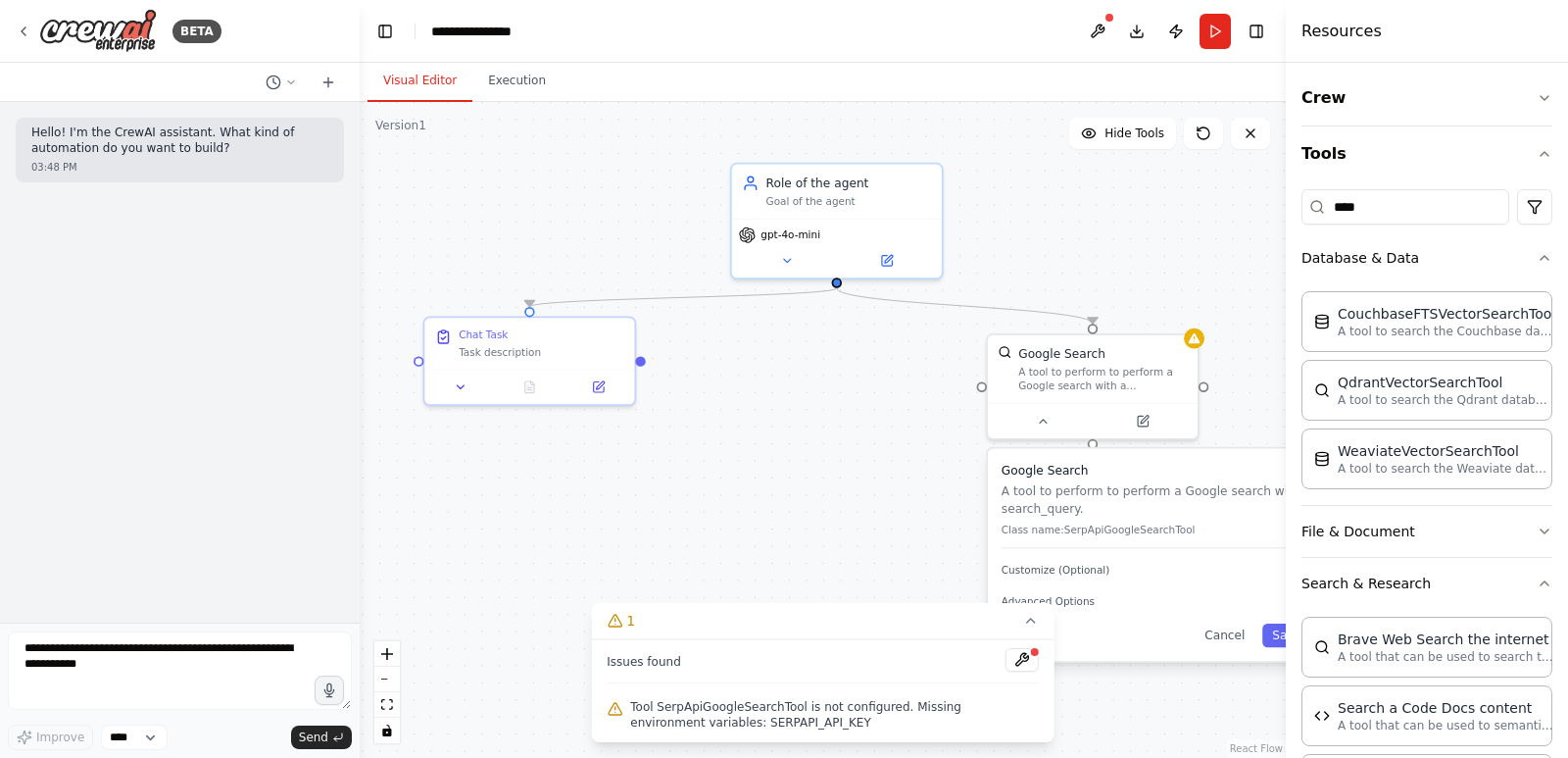
click at [1256, 282] on div ".deletable-edge-delete-btn { width: 20px; height: 20px; border: 0px solid #ffff…" at bounding box center [822, 430] width 926 height 656
click at [1062, 604] on span "Advanced Options" at bounding box center [1048, 601] width 93 height 14
click at [1188, 707] on input "text" at bounding box center [1156, 693] width 288 height 31
click at [1030, 620] on icon at bounding box center [1031, 621] width 8 height 4
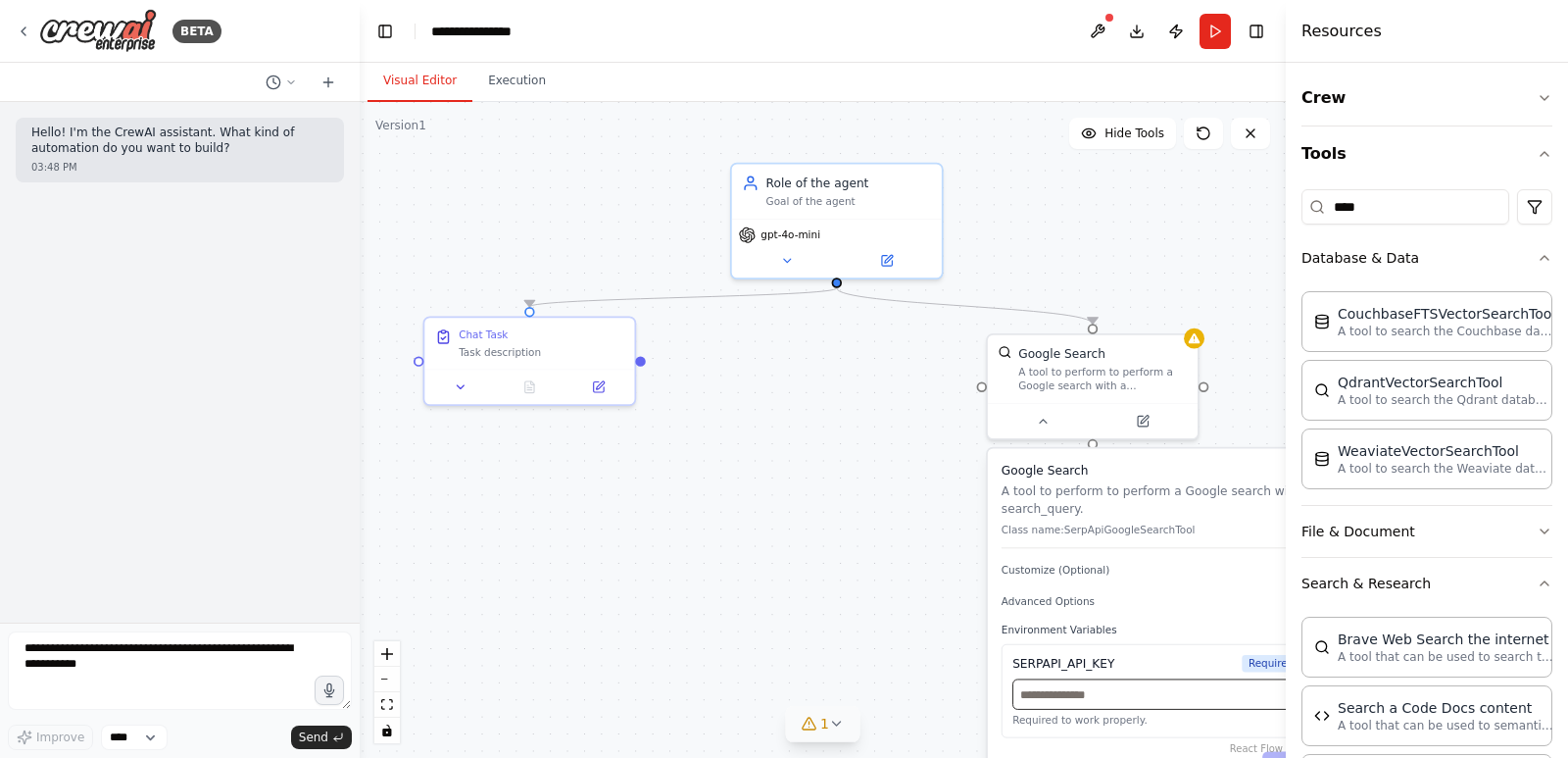
click at [1084, 696] on input "text" at bounding box center [1156, 693] width 288 height 31
click at [1053, 565] on span "Customize (Optional)" at bounding box center [1055, 570] width 108 height 14
click at [1044, 664] on div "SERPAPI_API_KEY" at bounding box center [1063, 663] width 102 height 17
click at [1077, 701] on input "text" at bounding box center [1156, 693] width 288 height 31
paste input "**********"
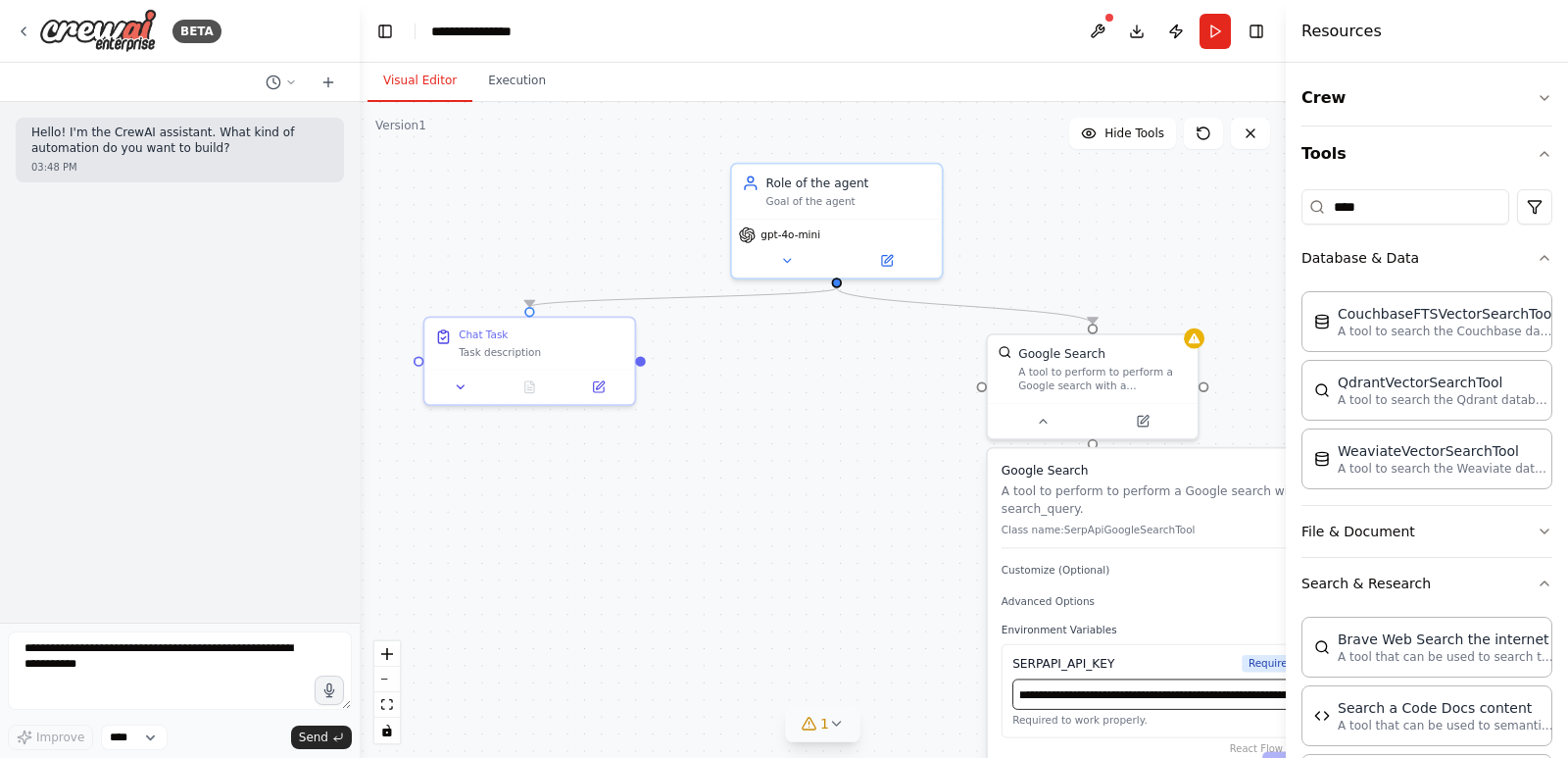
type input "**********"
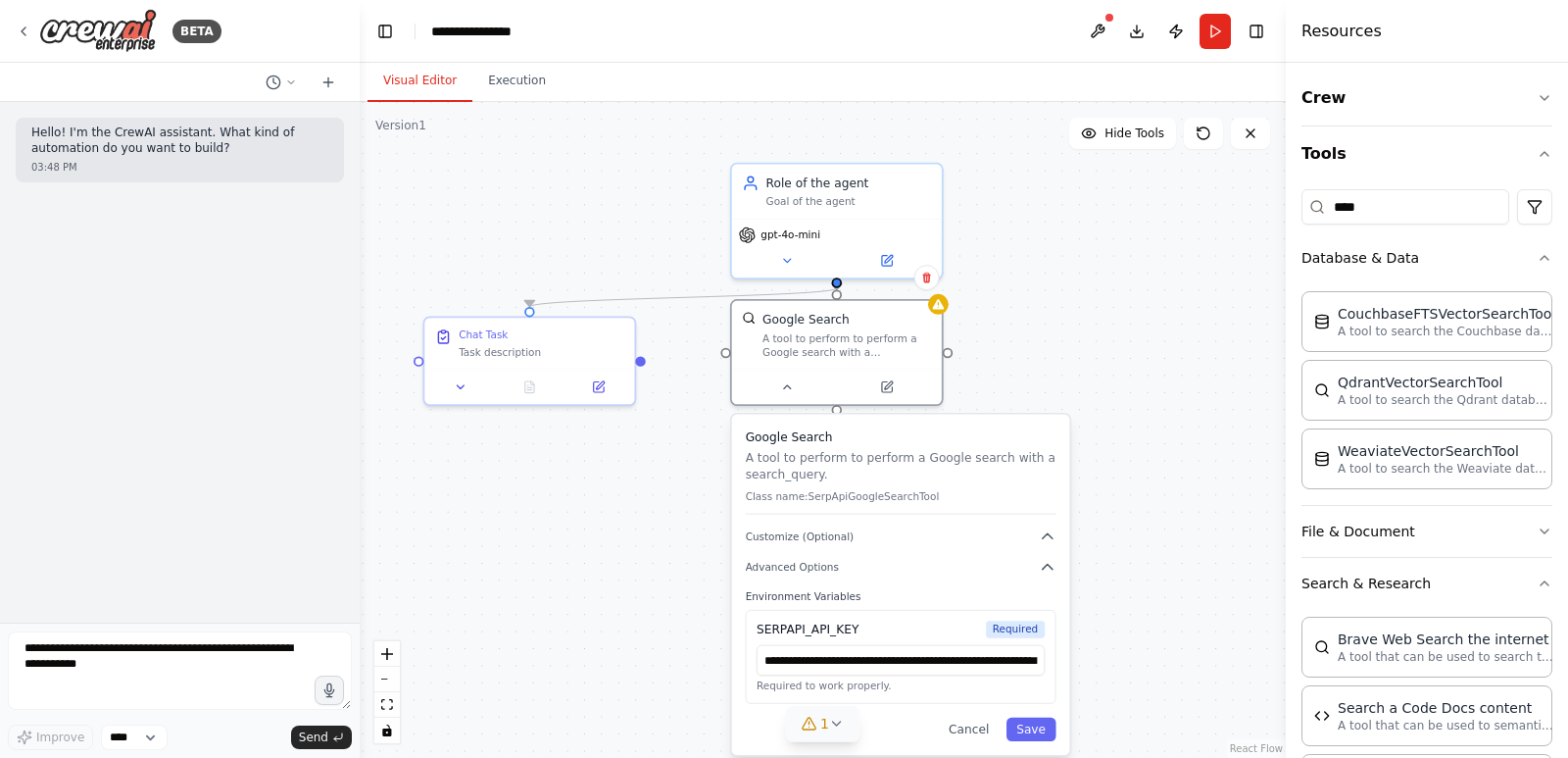
drag, startPoint x: 1248, startPoint y: 466, endPoint x: 981, endPoint y: 440, distance: 268.3
click at [981, 440] on h3 "Google Search" at bounding box center [901, 436] width 311 height 17
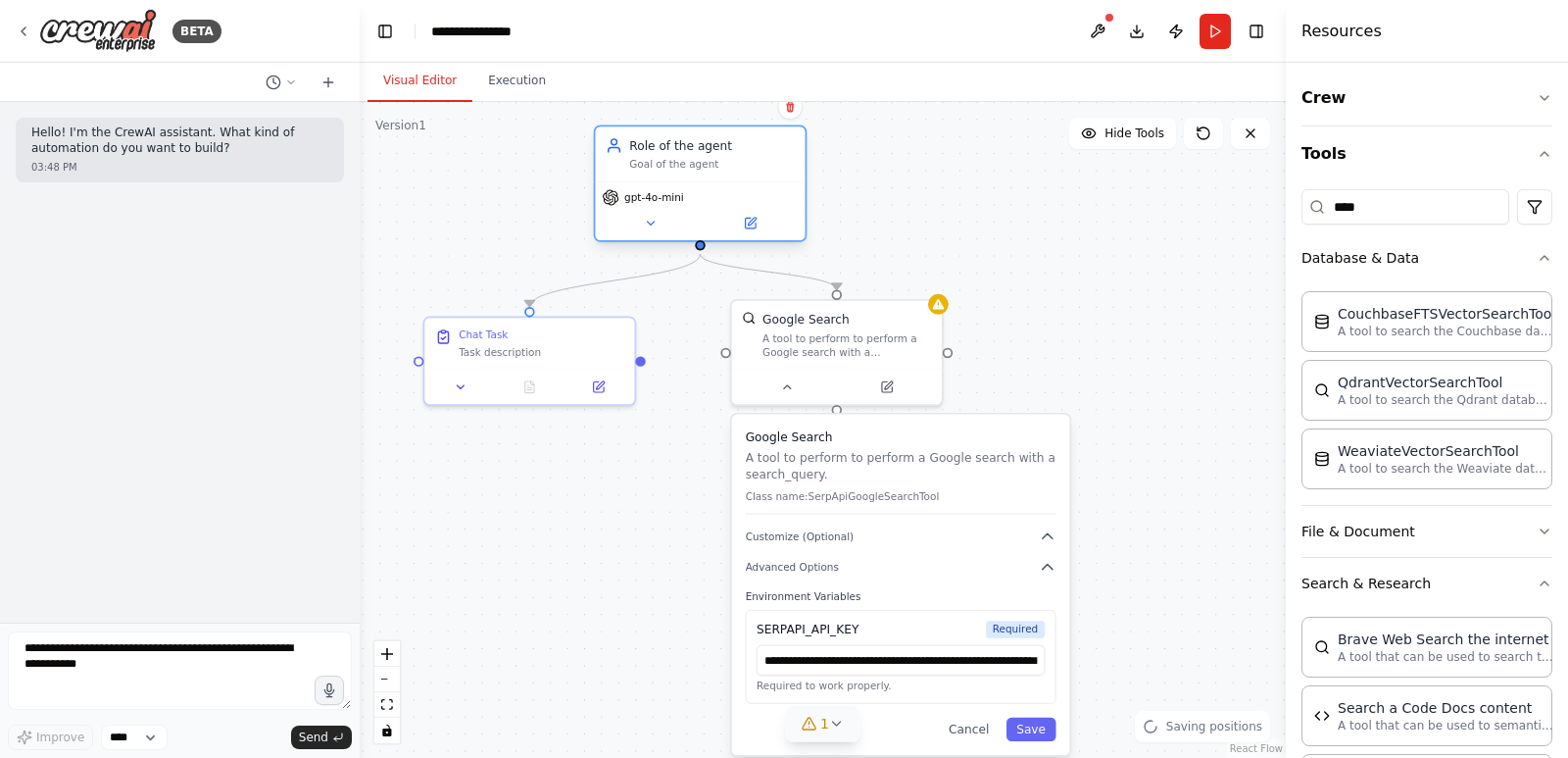
drag, startPoint x: 845, startPoint y: 200, endPoint x: 695, endPoint y: 172, distance: 152.6
click at [695, 172] on div "Role of the agent Goal of the agent" at bounding box center [699, 153] width 210 height 55
click at [963, 668] on input "text" at bounding box center [901, 660] width 288 height 31
paste input "**********"
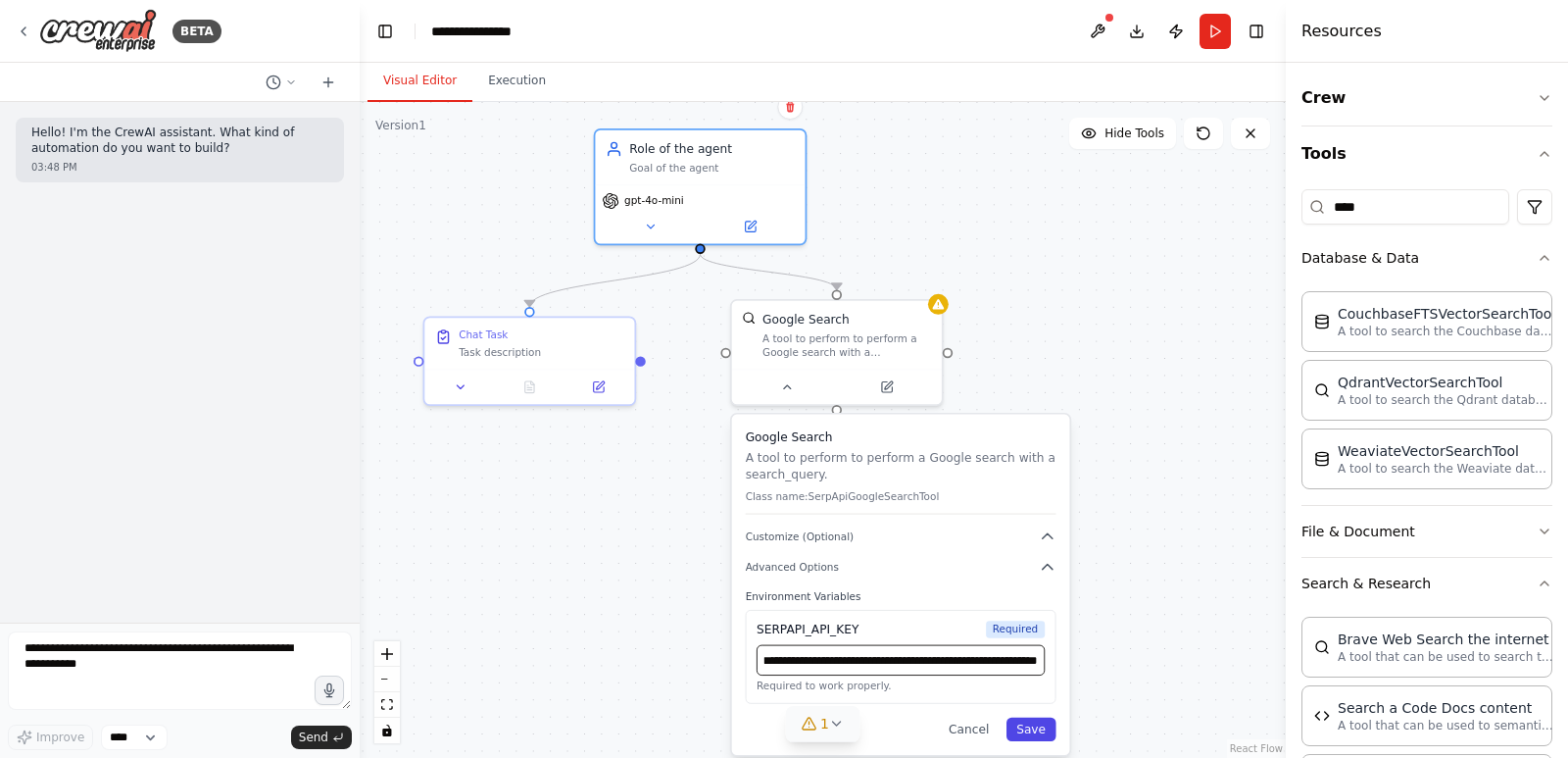
type input "**********"
click at [1030, 724] on button "Save" at bounding box center [1031, 729] width 50 height 24
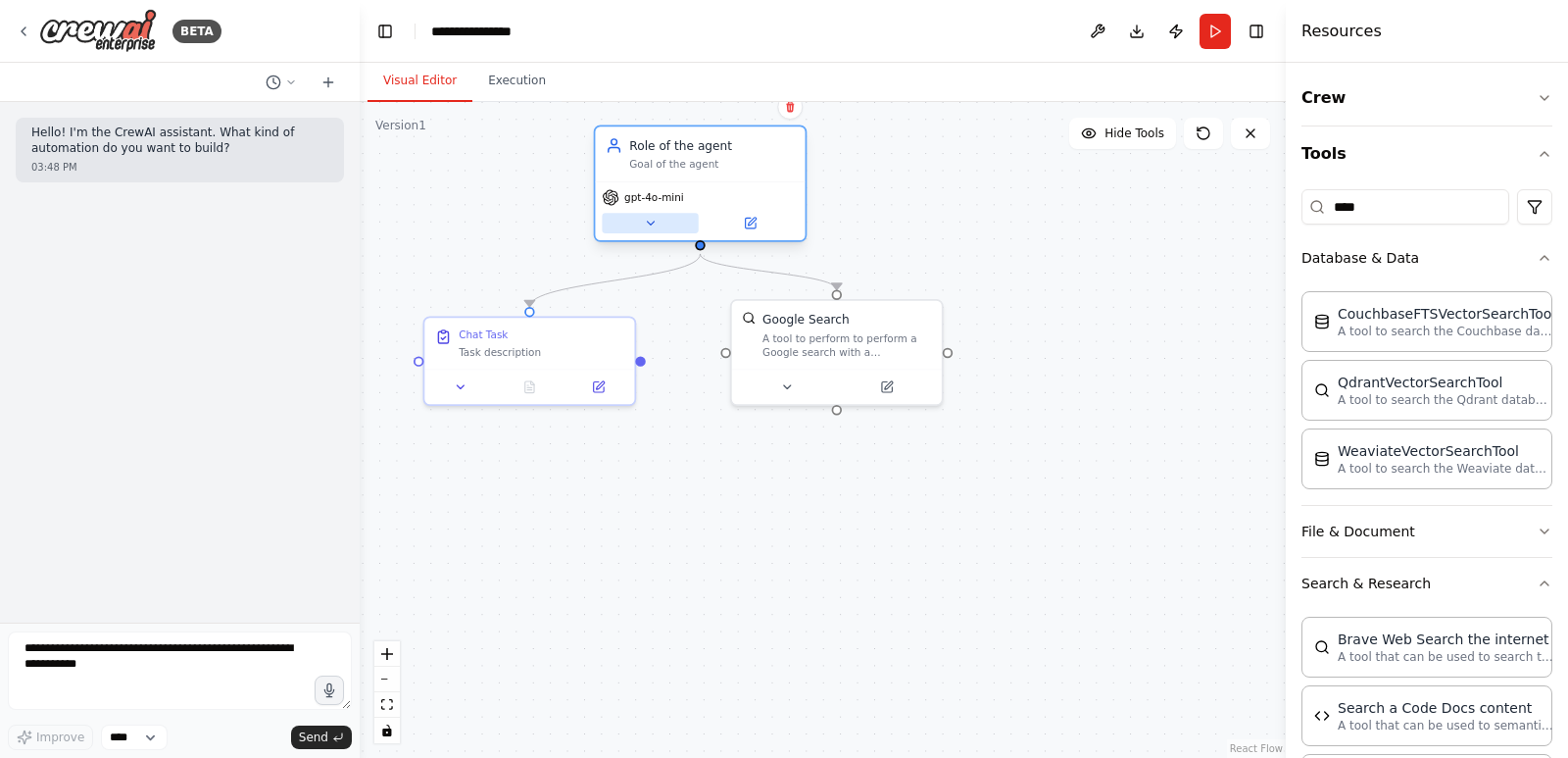
click at [647, 227] on icon at bounding box center [650, 224] width 14 height 14
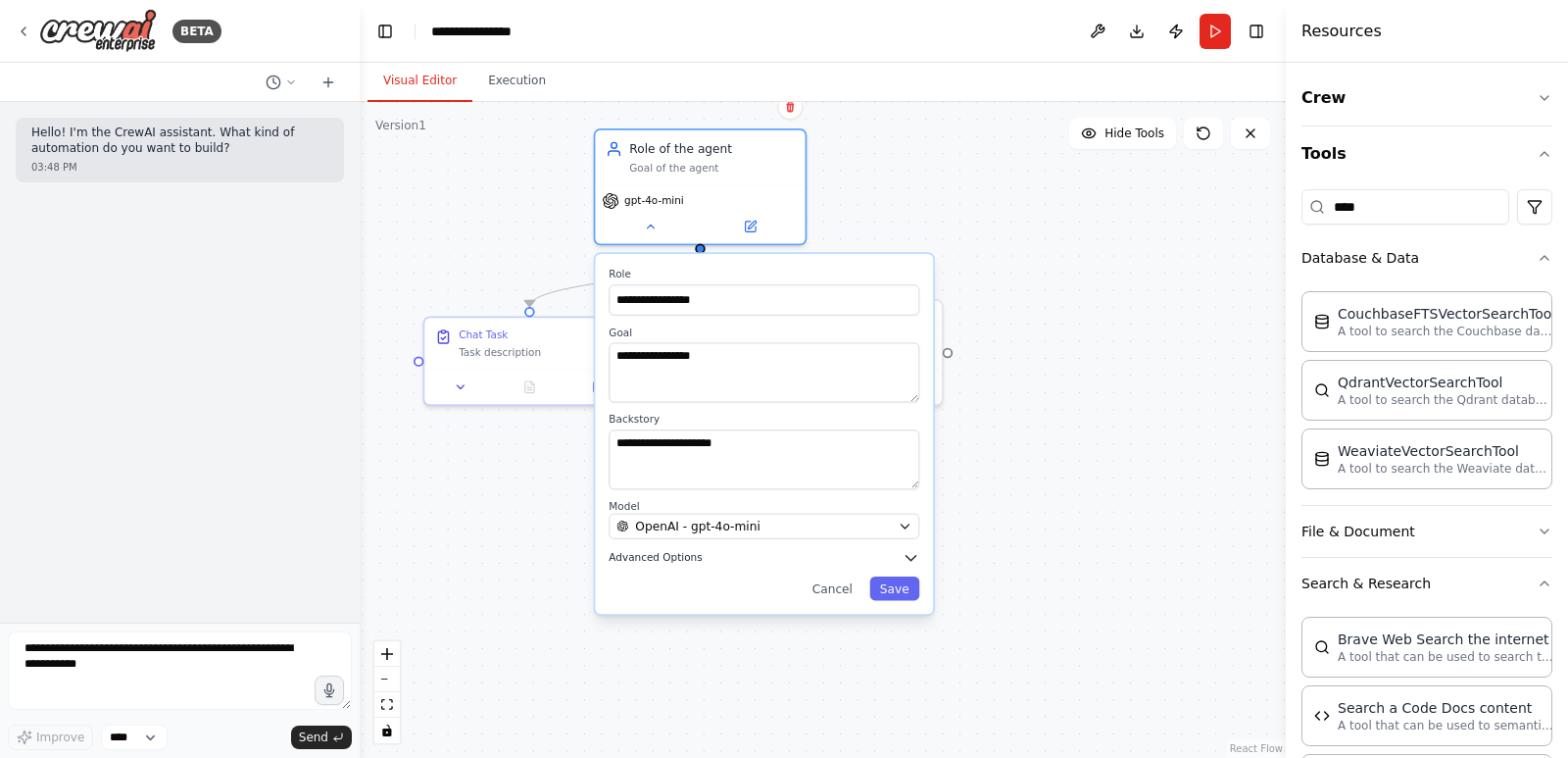
click at [907, 559] on icon "button" at bounding box center [911, 557] width 17 height 17
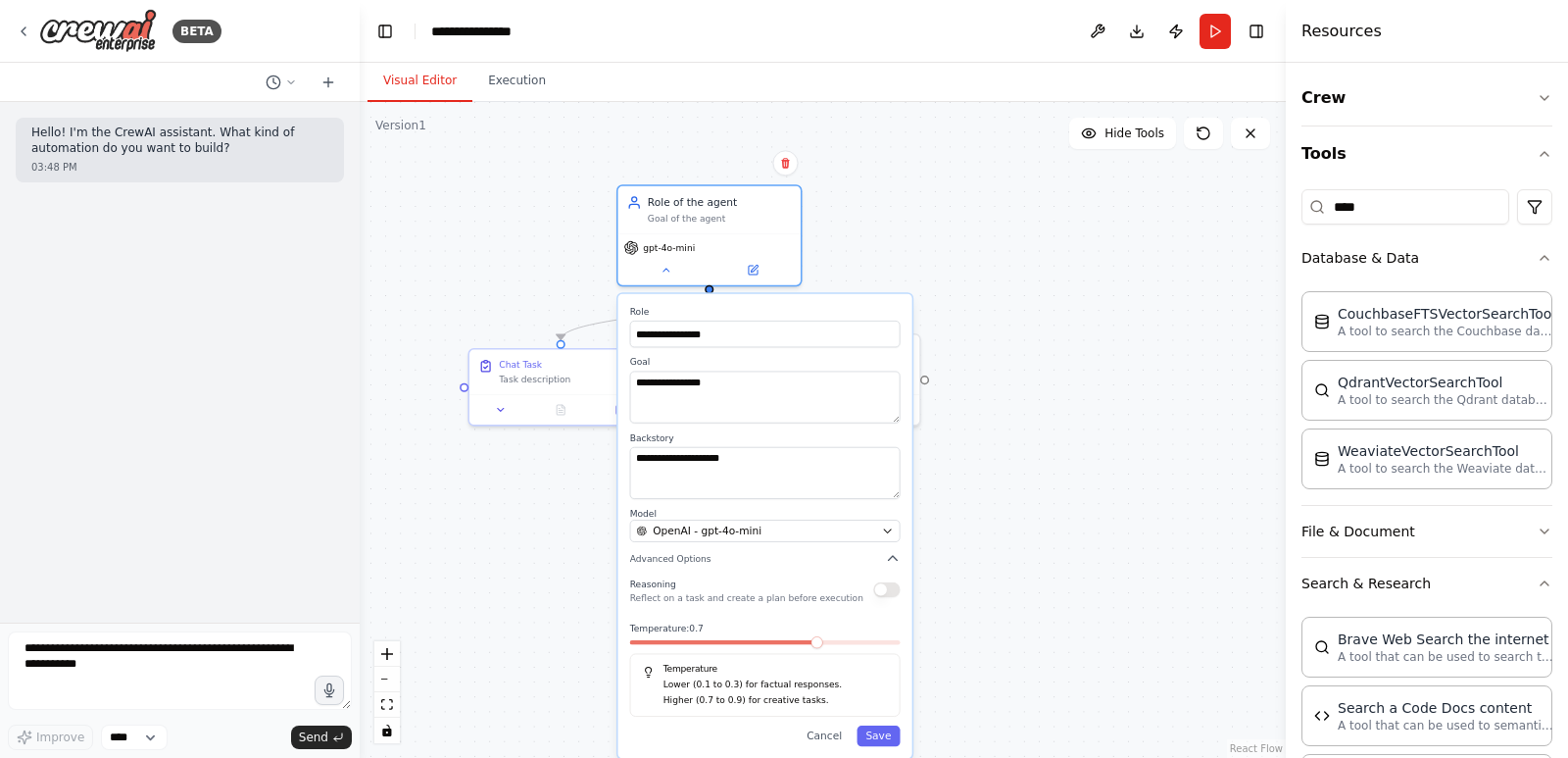
click at [765, 707] on div "Temperature Lower (0.1 to 0.3) for factual responses. Higher (0.7 to 0.9) for c…" at bounding box center [765, 684] width 270 height 63
click at [744, 595] on p "Reflect on a task and create a plan before execution" at bounding box center [746, 598] width 233 height 12
click at [882, 531] on icon "button" at bounding box center [888, 531] width 12 height 12
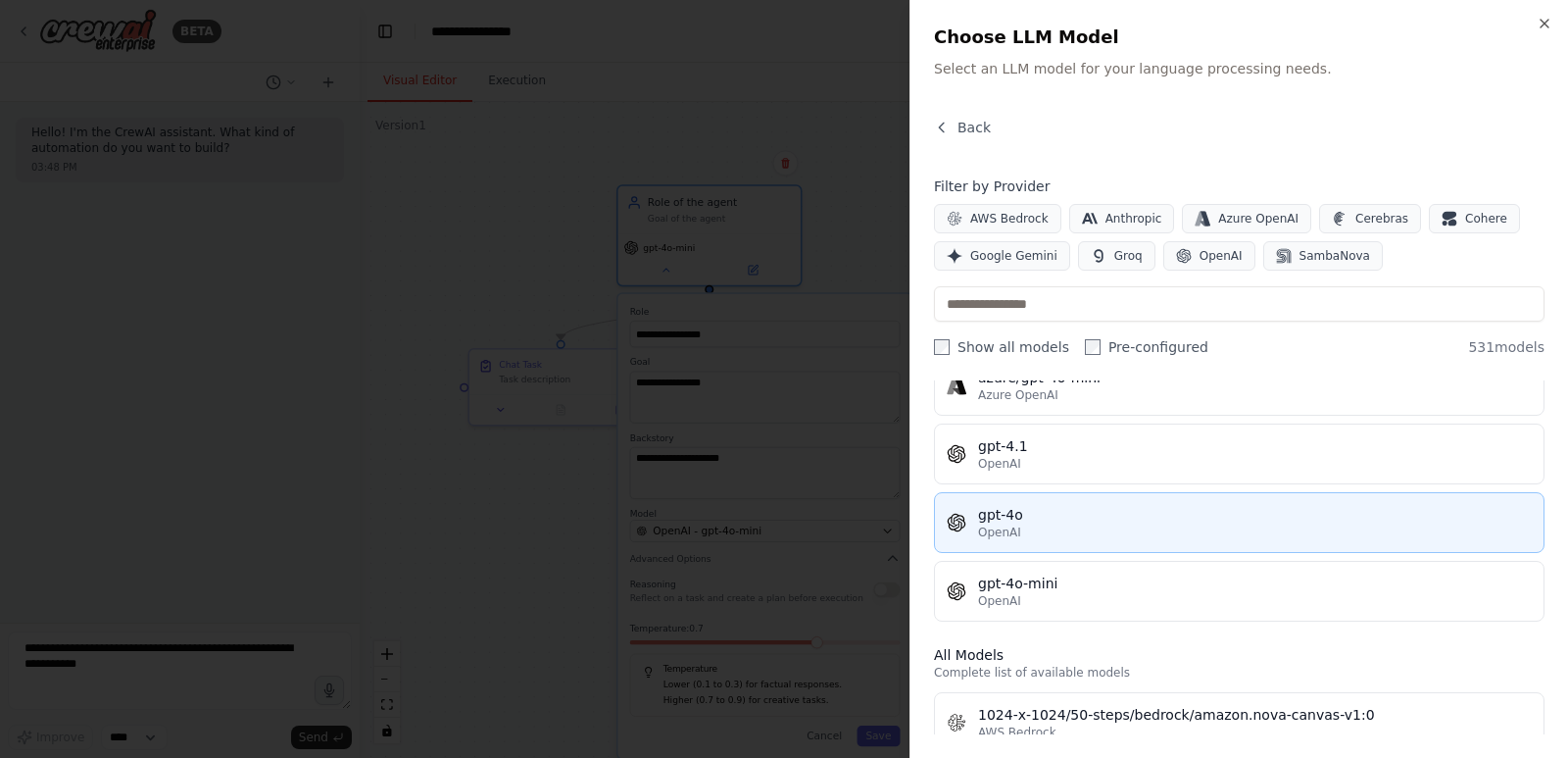
scroll to position [196, 0]
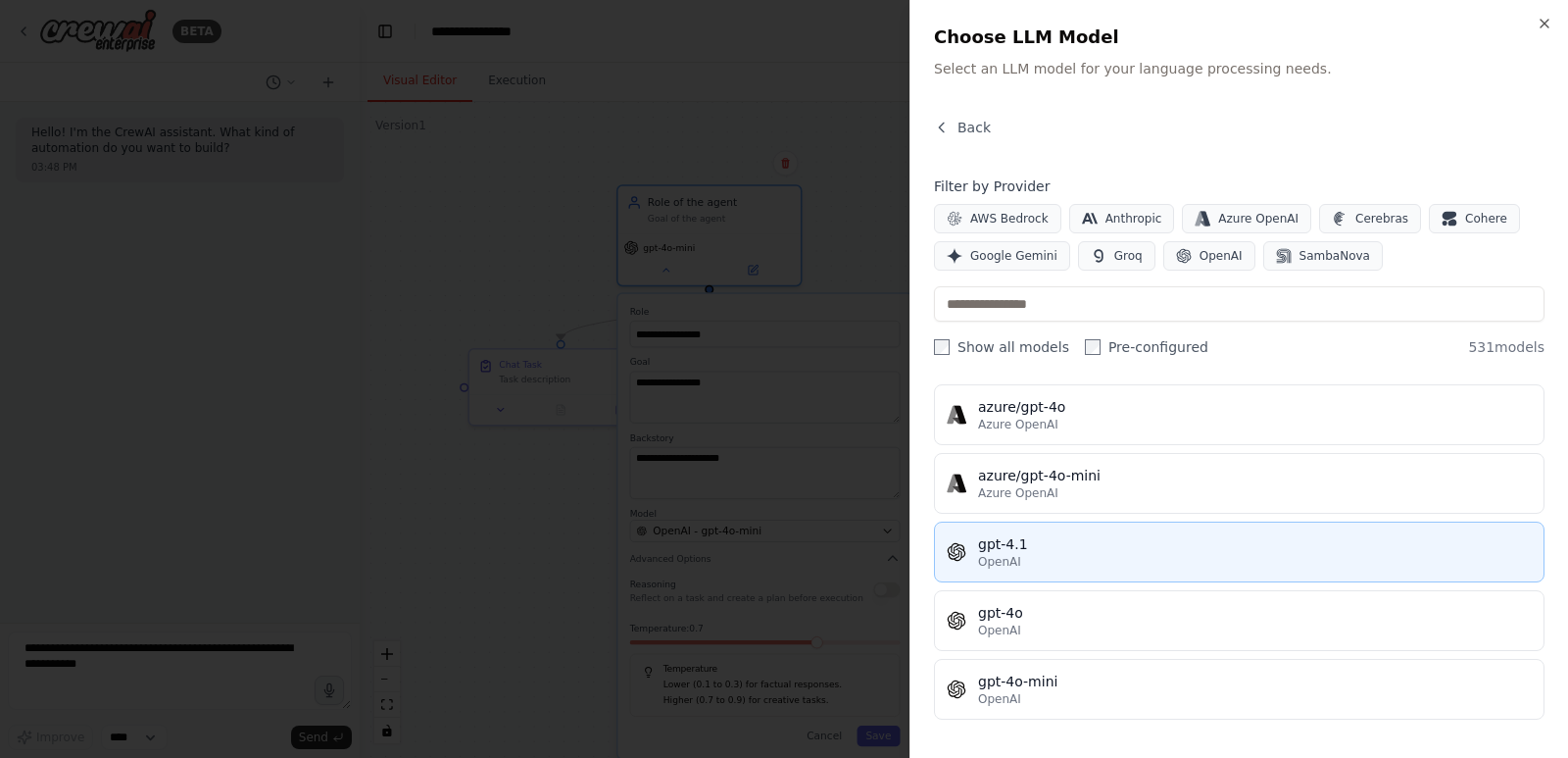
click at [1040, 551] on div "gpt-4.1" at bounding box center [1254, 544] width 553 height 20
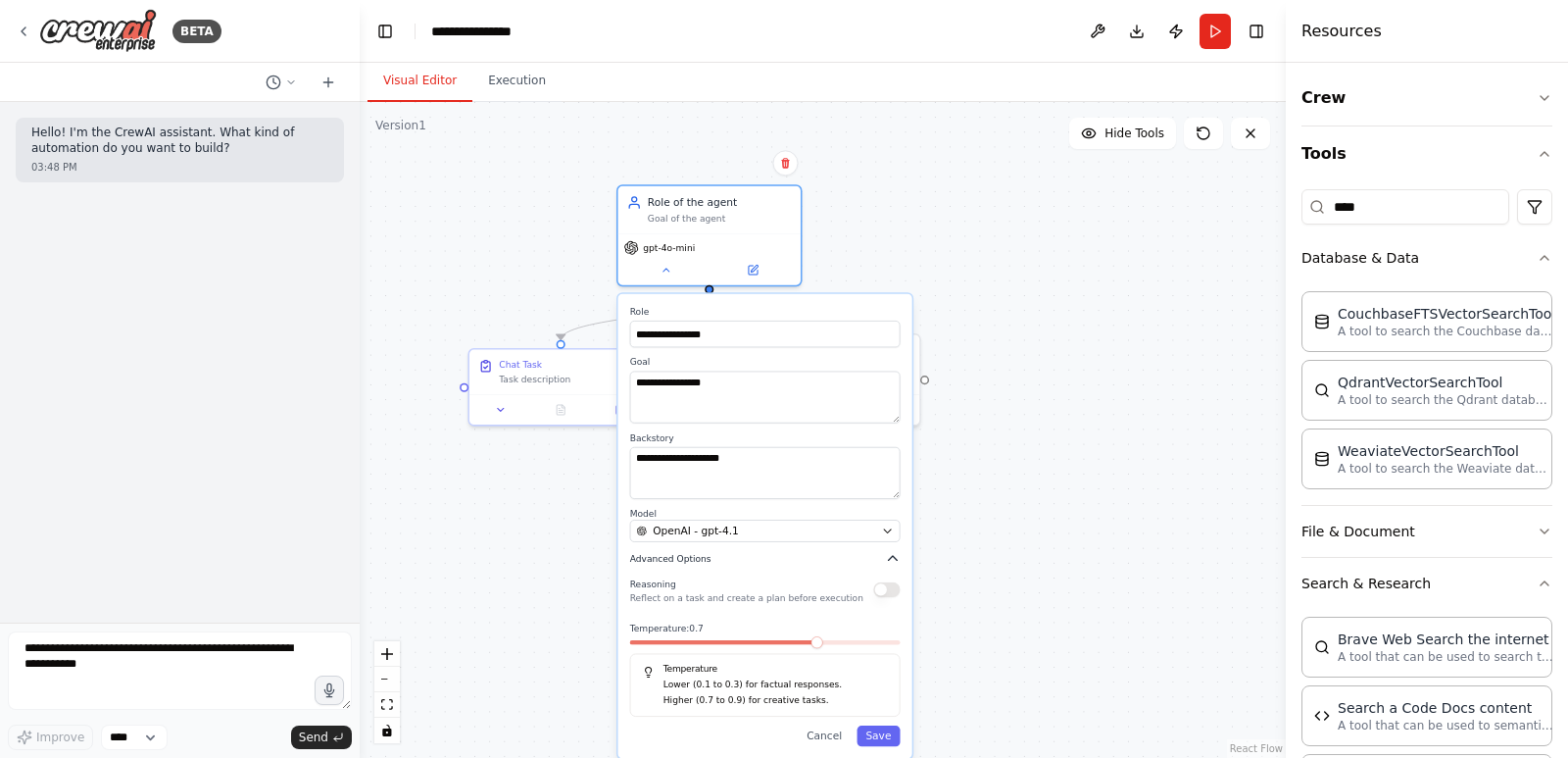
click at [891, 563] on icon "button" at bounding box center [892, 557] width 15 height 15
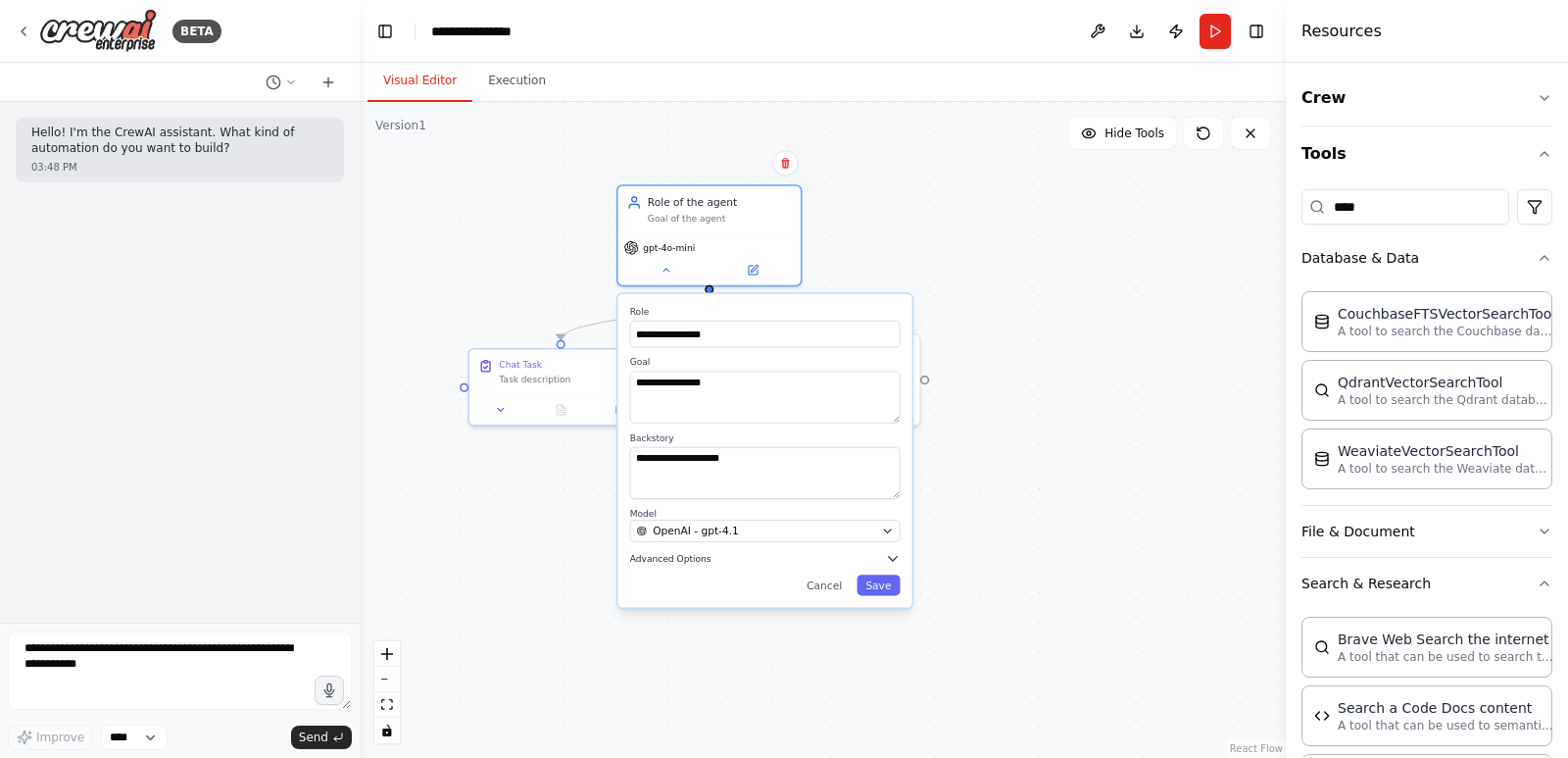
click at [891, 563] on icon "button" at bounding box center [892, 557] width 15 height 15
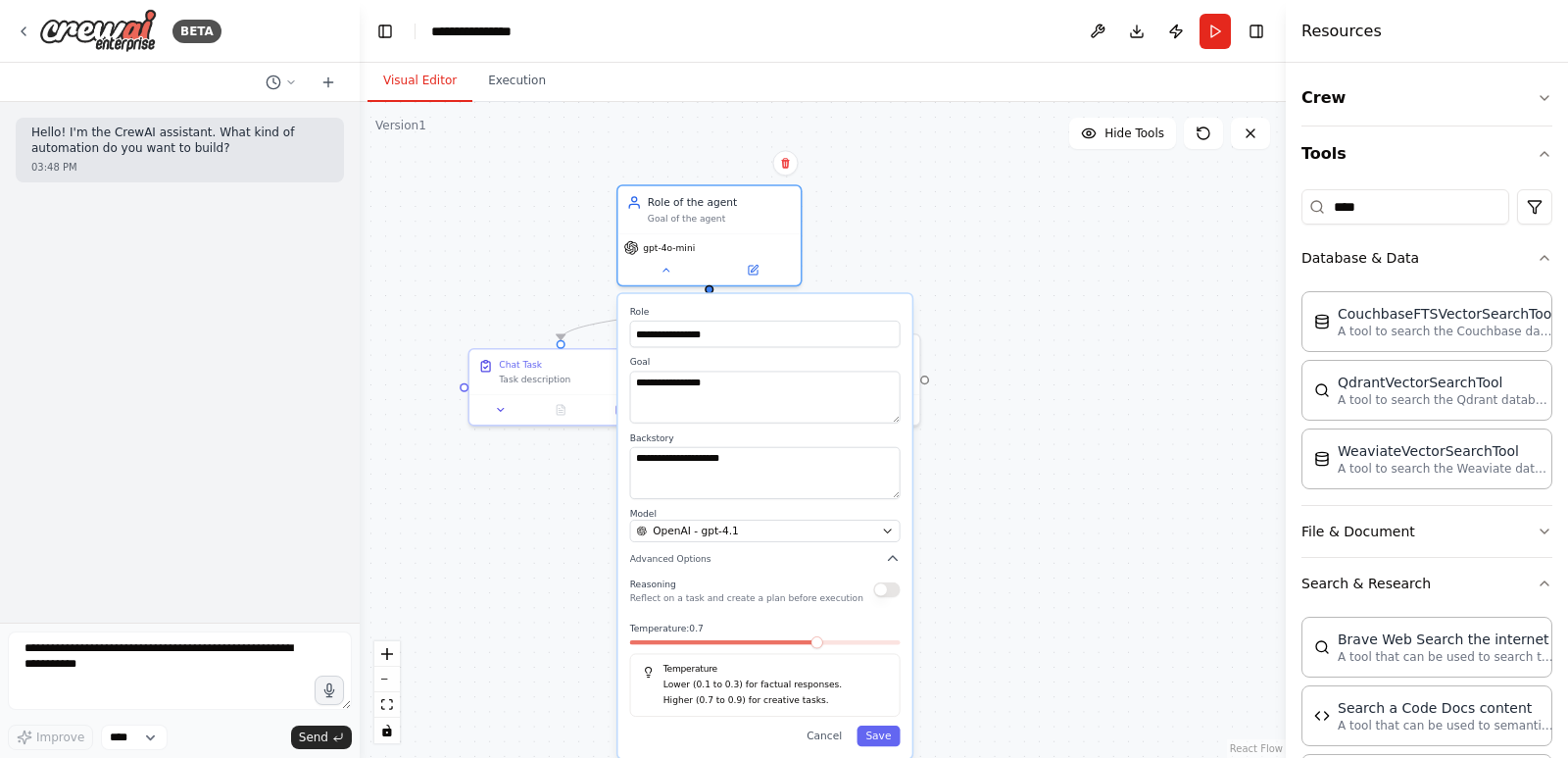
click at [816, 682] on p "Lower (0.1 to 0.3) for factual responses." at bounding box center [776, 685] width 224 height 15
click at [665, 555] on span "Advanced Options" at bounding box center [670, 557] width 81 height 12
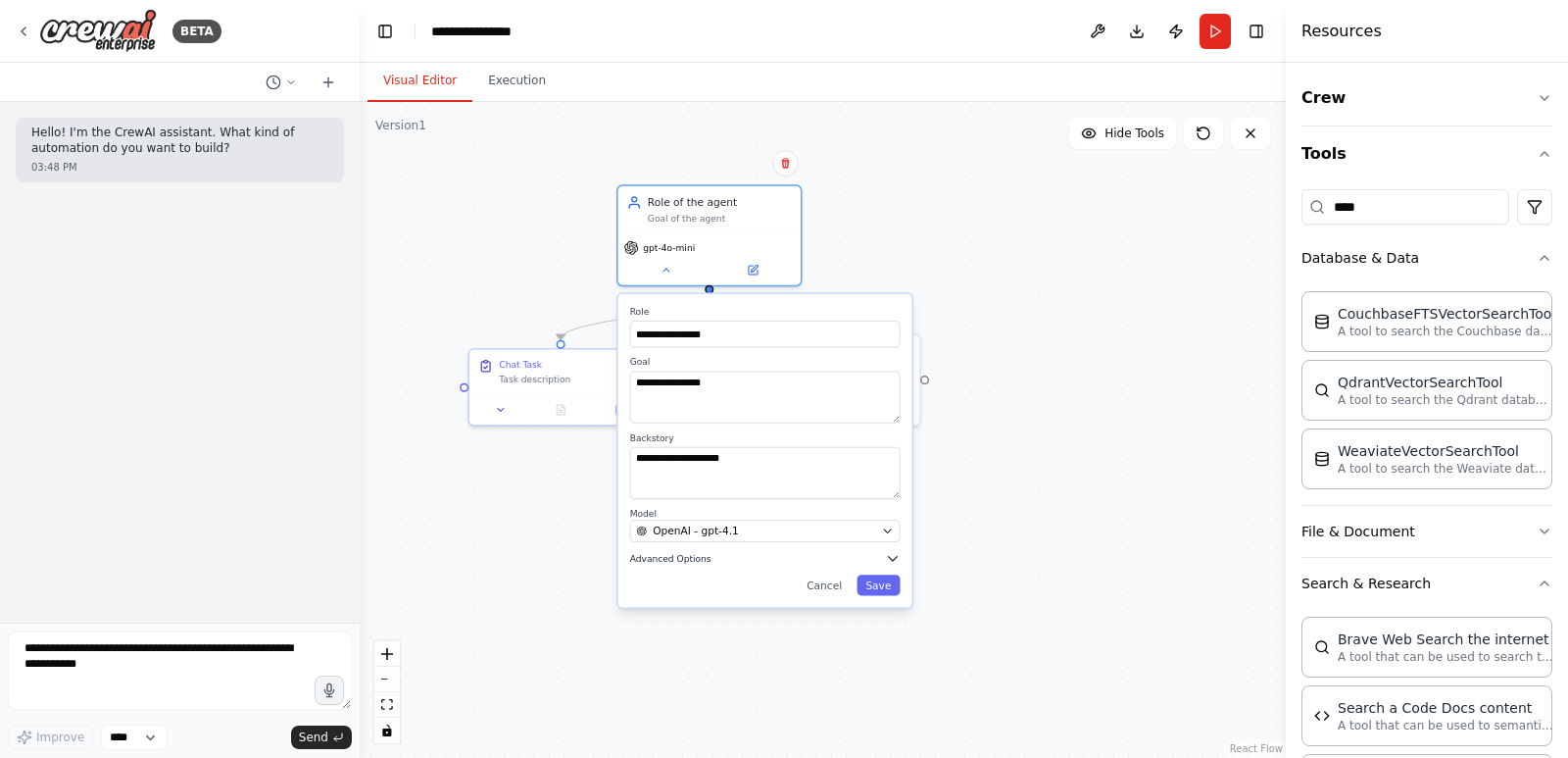
click at [665, 555] on span "Advanced Options" at bounding box center [670, 557] width 81 height 12
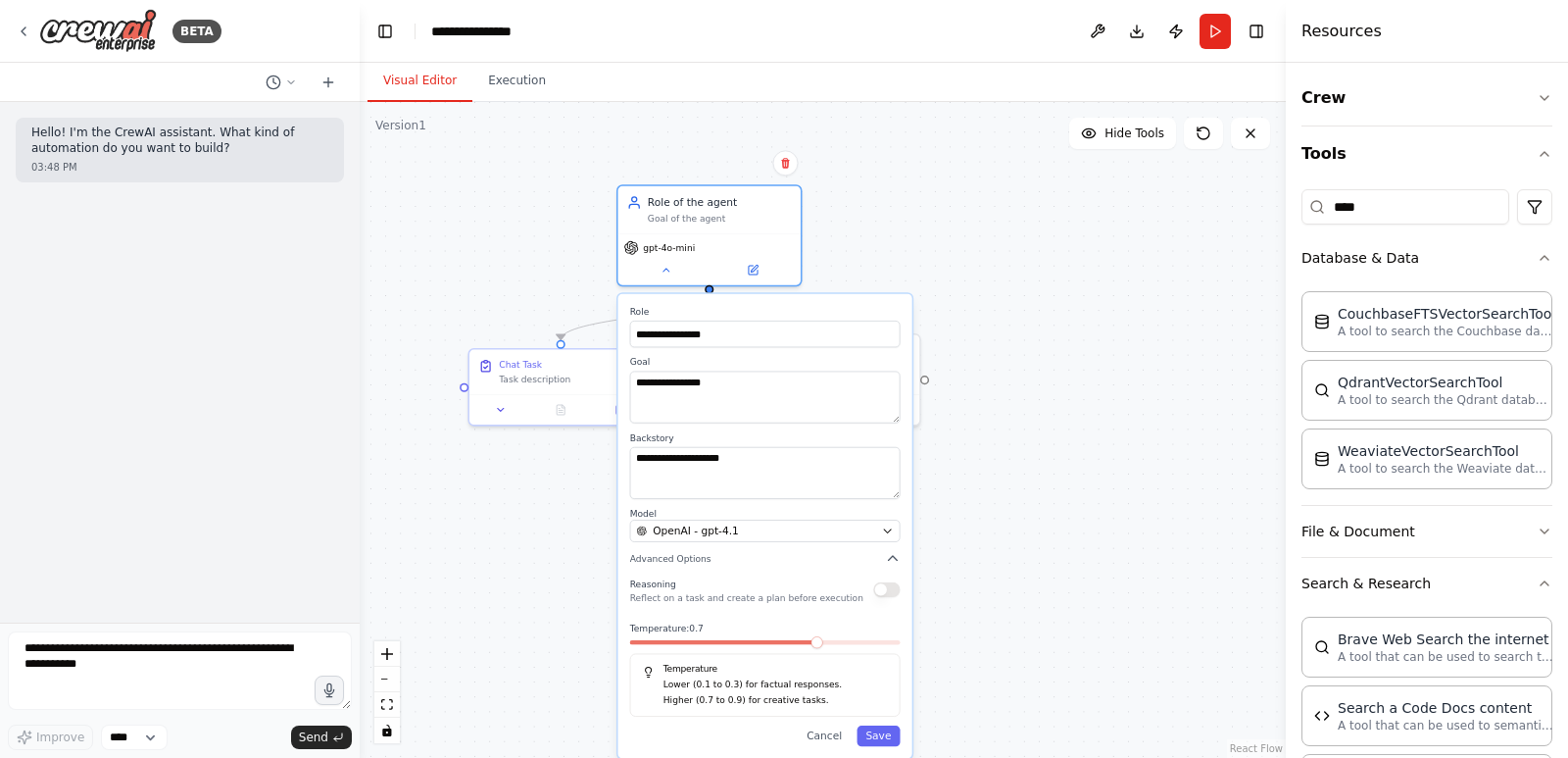
click at [688, 606] on div "Reasoning Reflect on a task and create a plan before execution Temperature: 0.7…" at bounding box center [765, 645] width 270 height 142
click at [901, 597] on div "**********" at bounding box center [766, 527] width 294 height 465
click at [896, 599] on div "Reasoning Reflect on a task and create a plan before execution" at bounding box center [765, 589] width 270 height 30
click at [888, 525] on icon "button" at bounding box center [888, 531] width 12 height 12
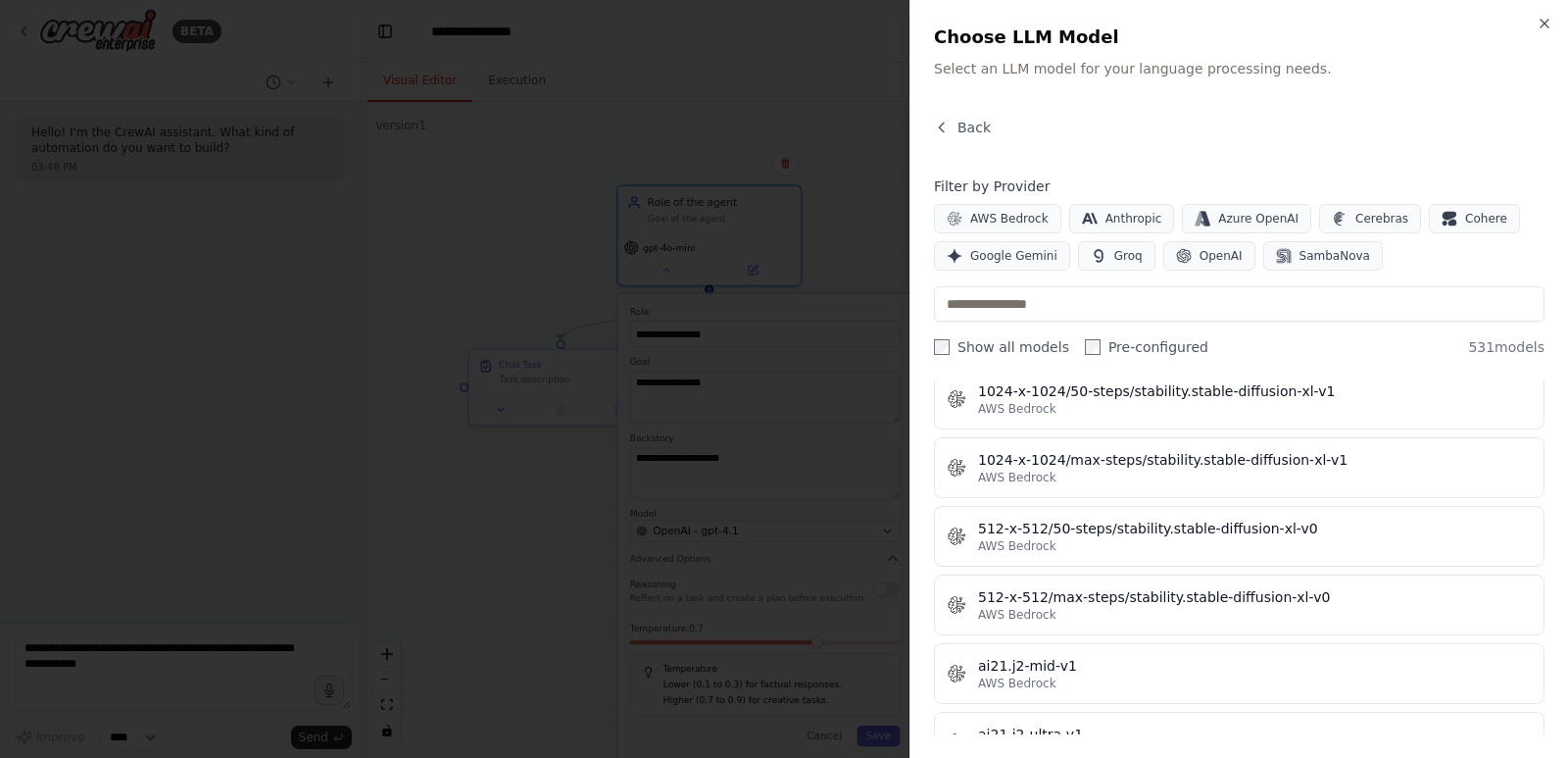
scroll to position [0, 0]
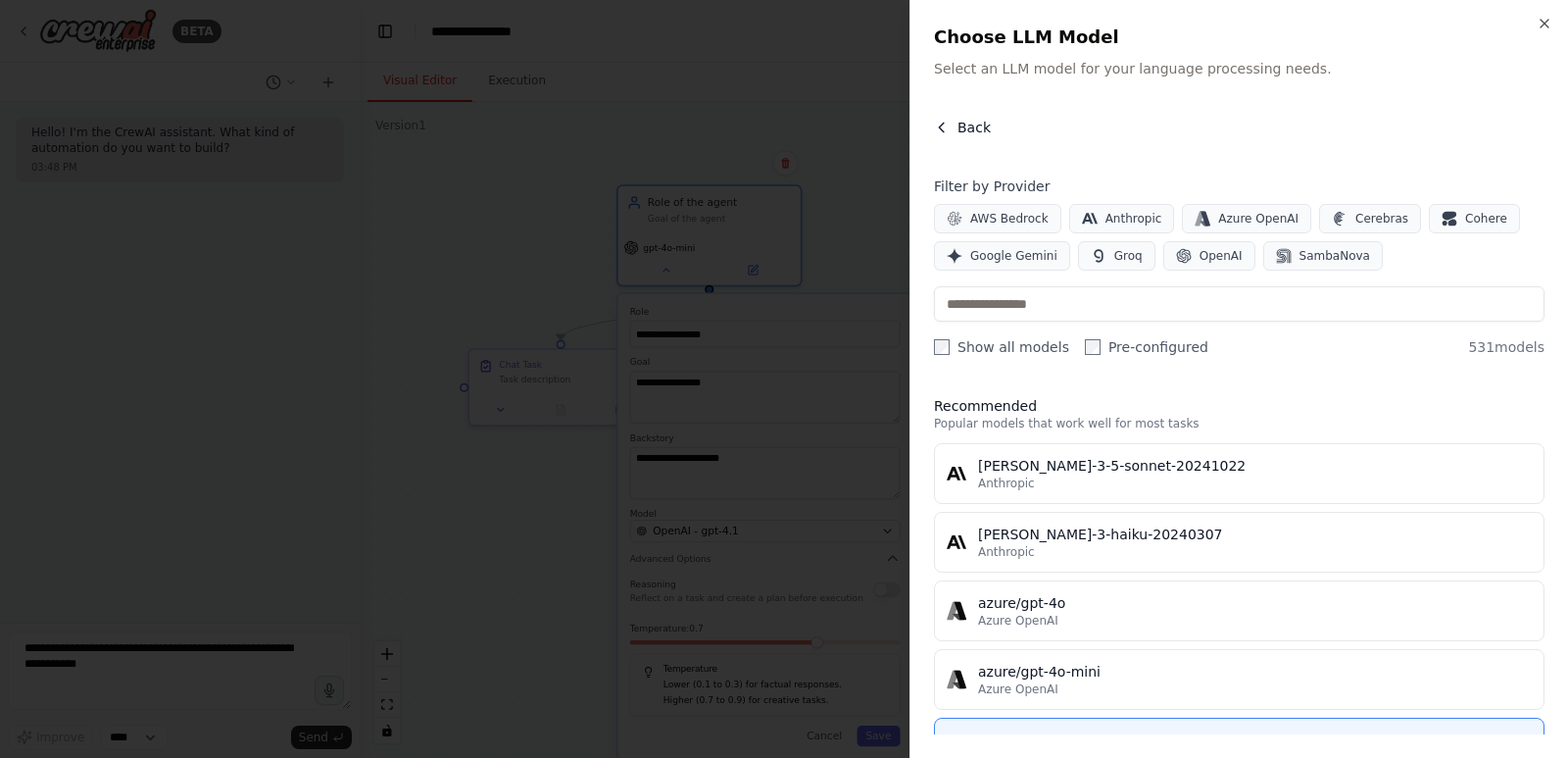
click at [957, 123] on span "Back" at bounding box center [974, 127] width 34 height 20
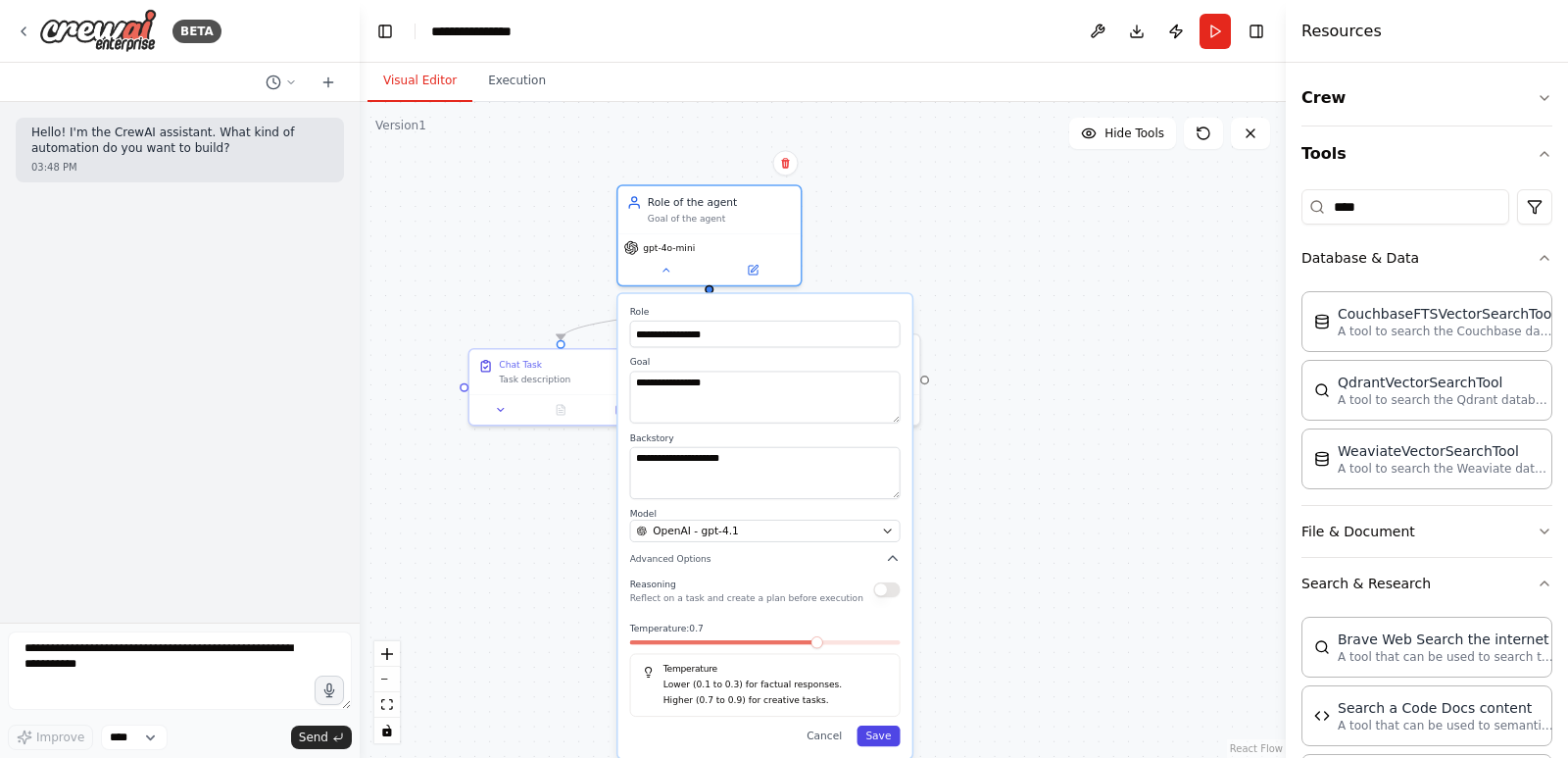
click at [873, 733] on button "Save" at bounding box center [877, 735] width 43 height 21
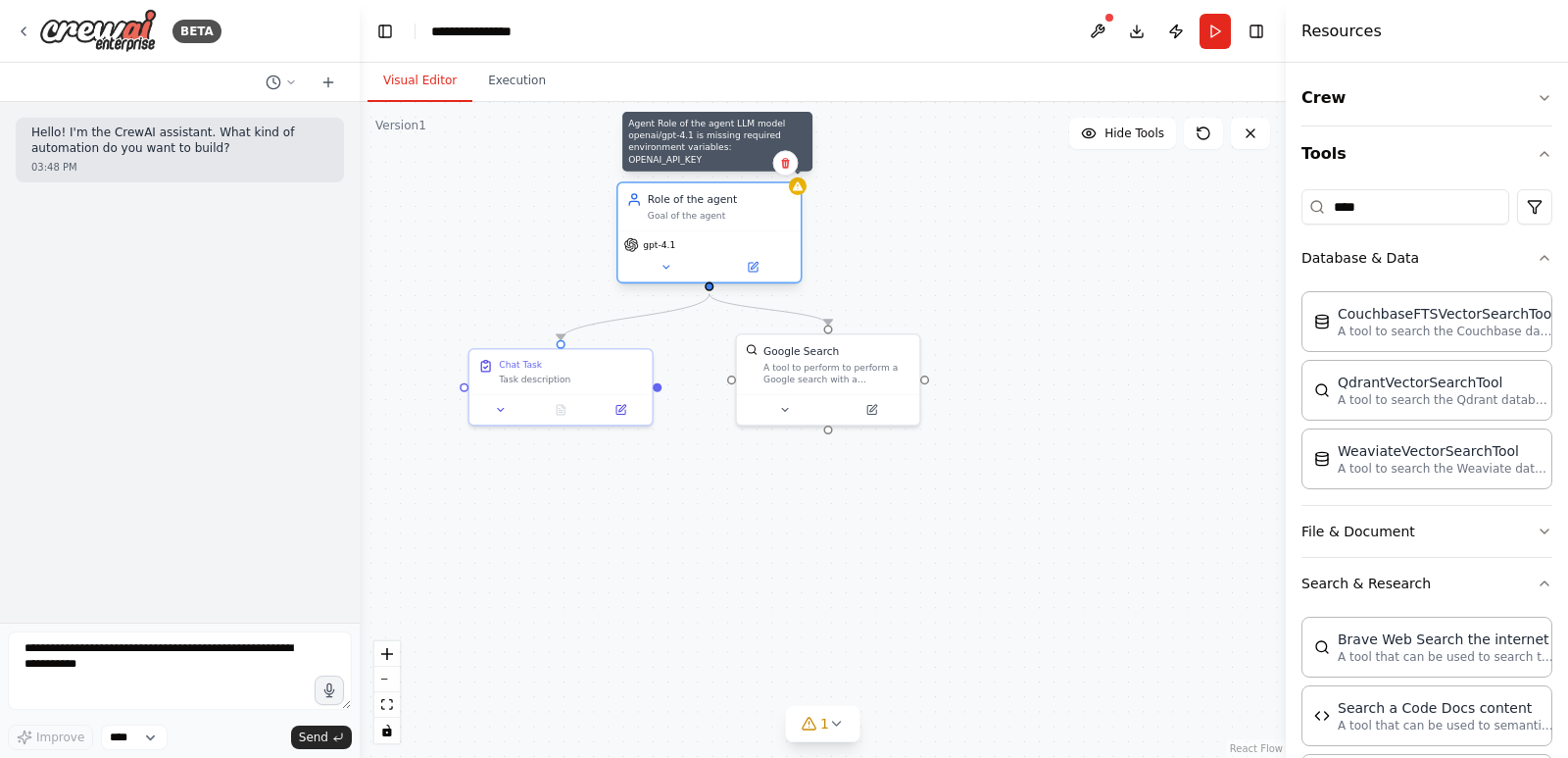
click at [798, 192] on div at bounding box center [797, 187] width 18 height 18
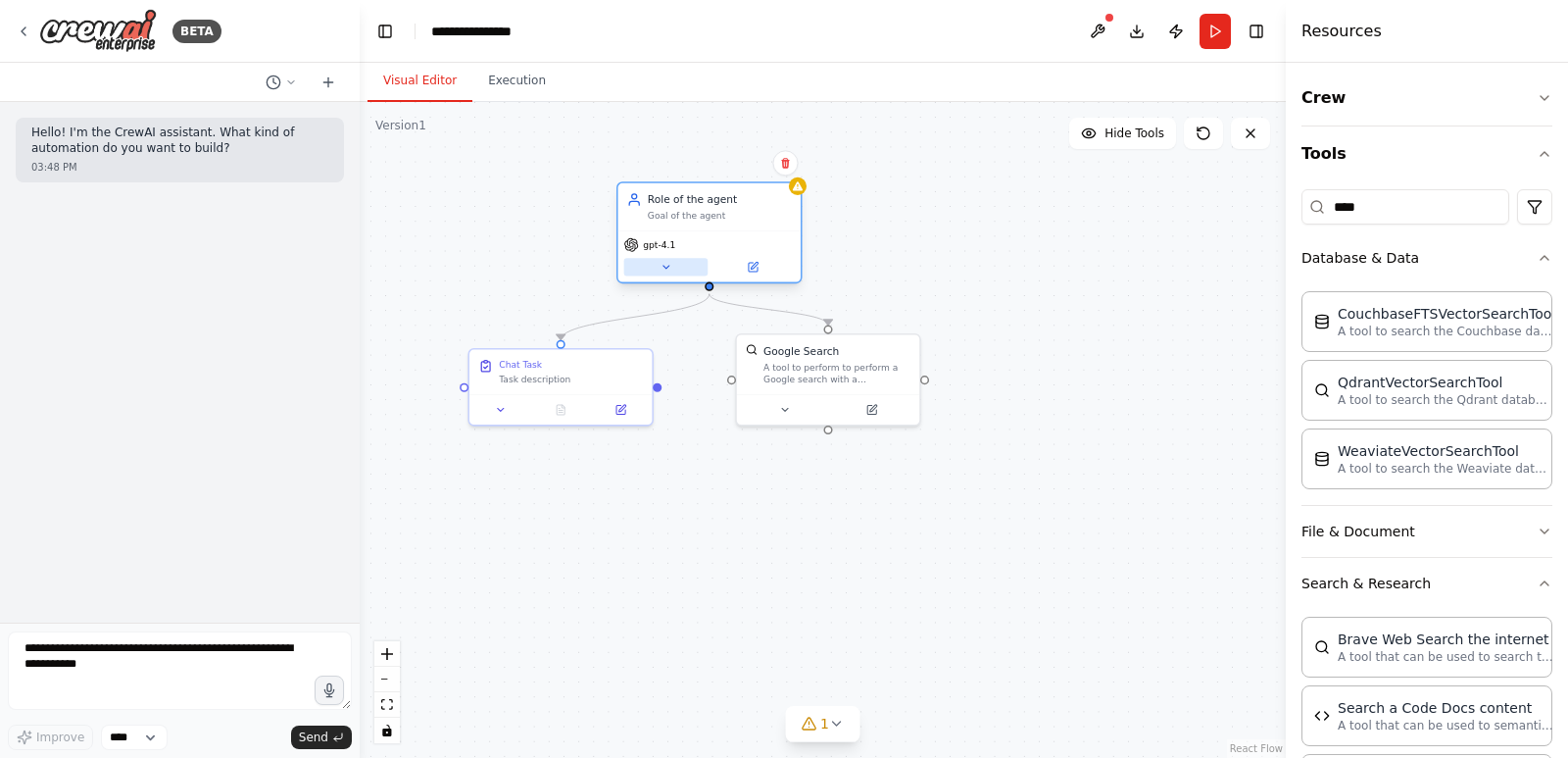
click at [670, 266] on icon at bounding box center [665, 266] width 12 height 12
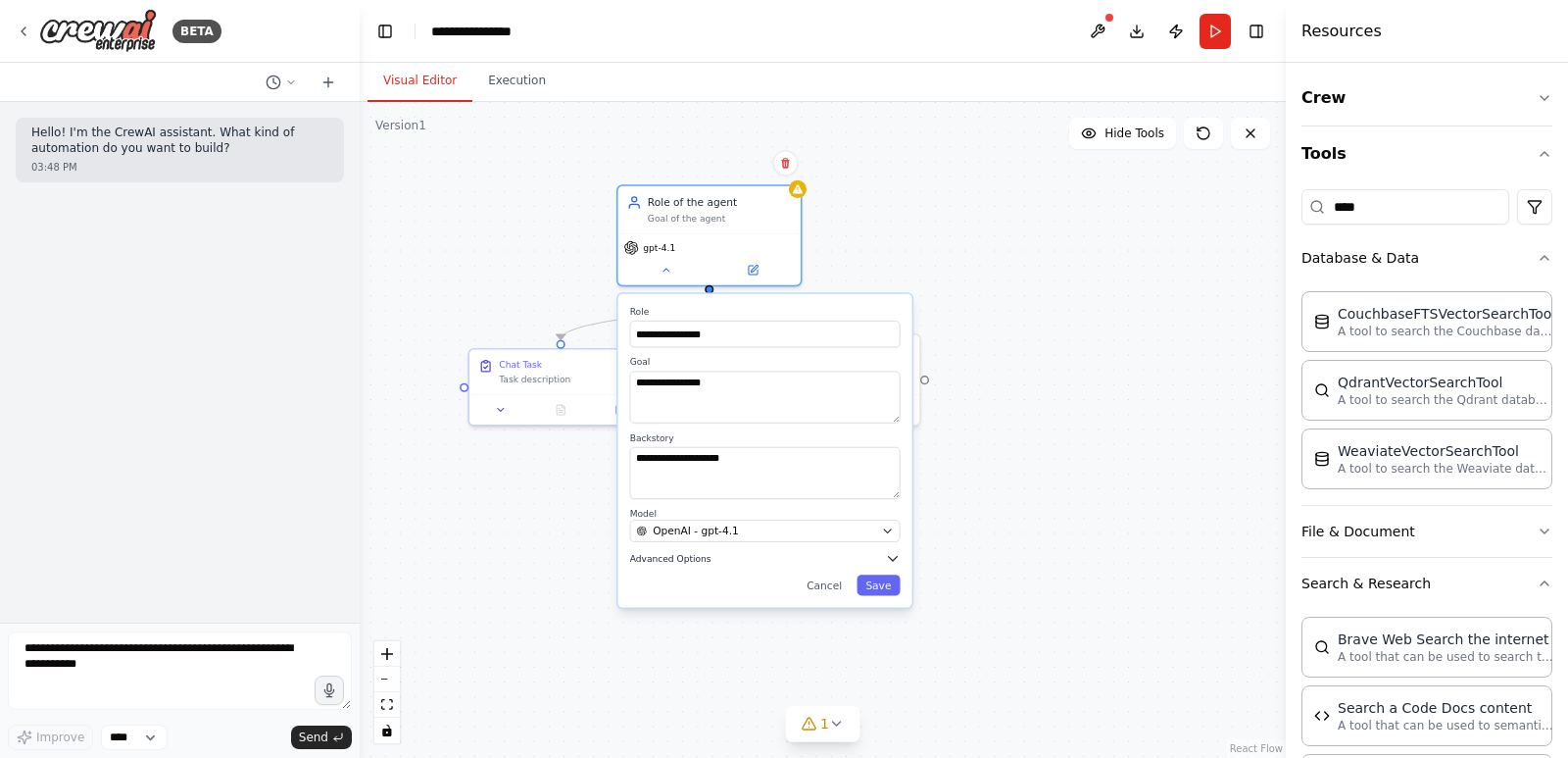
click at [657, 554] on span "Advanced Options" at bounding box center [670, 557] width 81 height 12
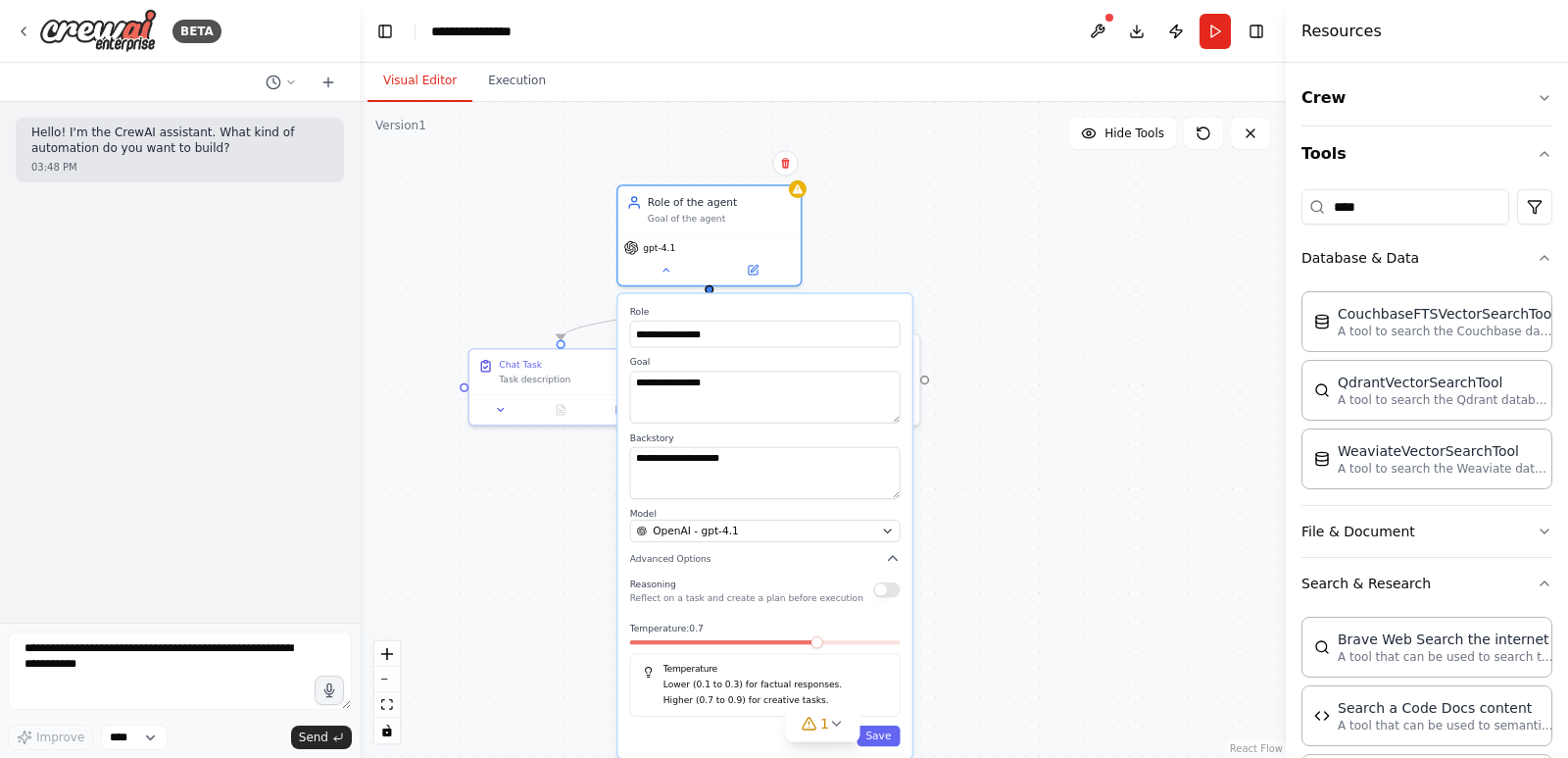
click at [725, 704] on p "Higher (0.7 to 0.9) for creative tasks." at bounding box center [776, 699] width 224 height 15
click at [865, 650] on div at bounding box center [765, 645] width 270 height 11
click at [839, 727] on icon at bounding box center [837, 723] width 16 height 16
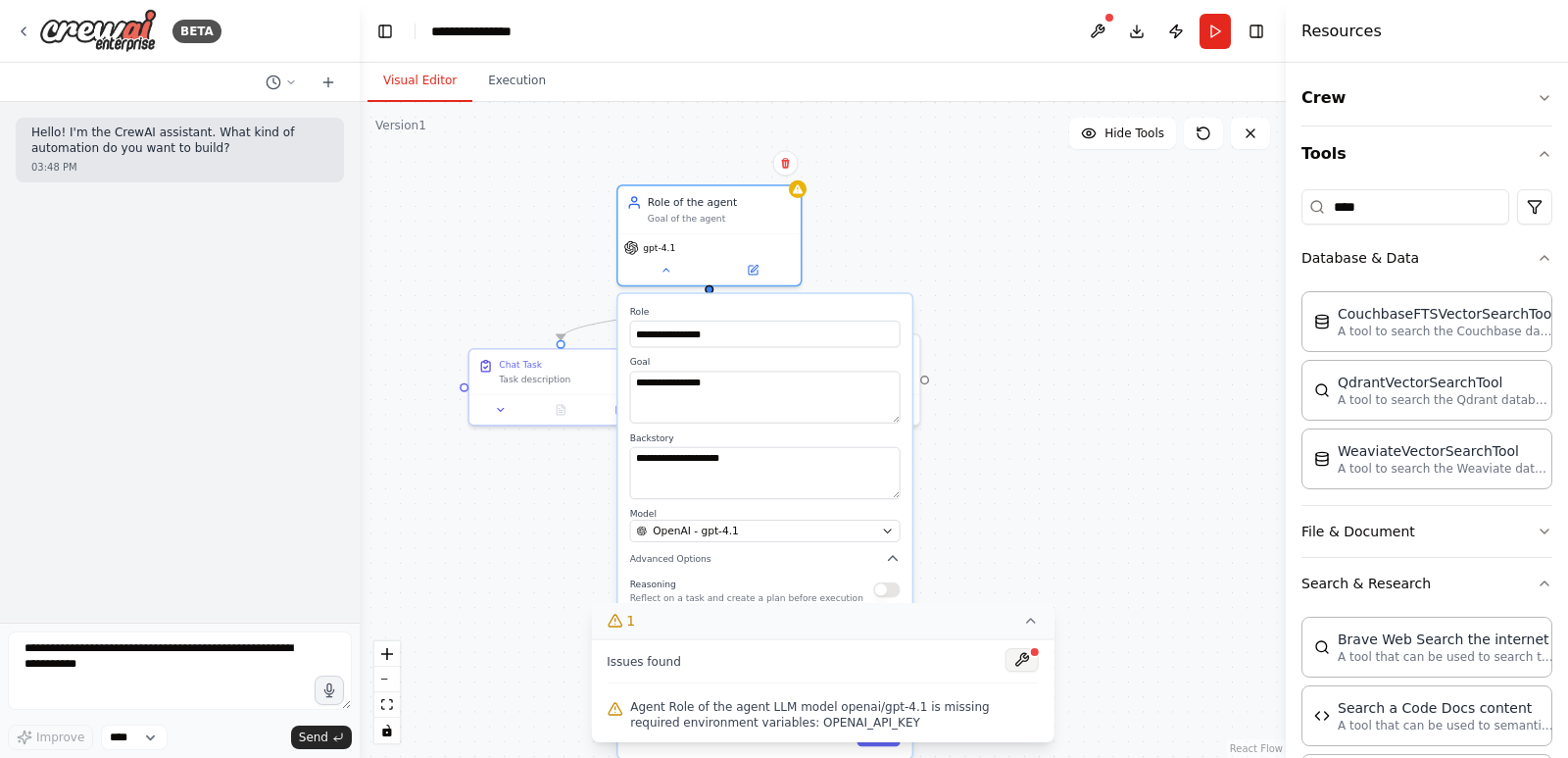
click at [1023, 660] on button at bounding box center [1022, 660] width 34 height 24
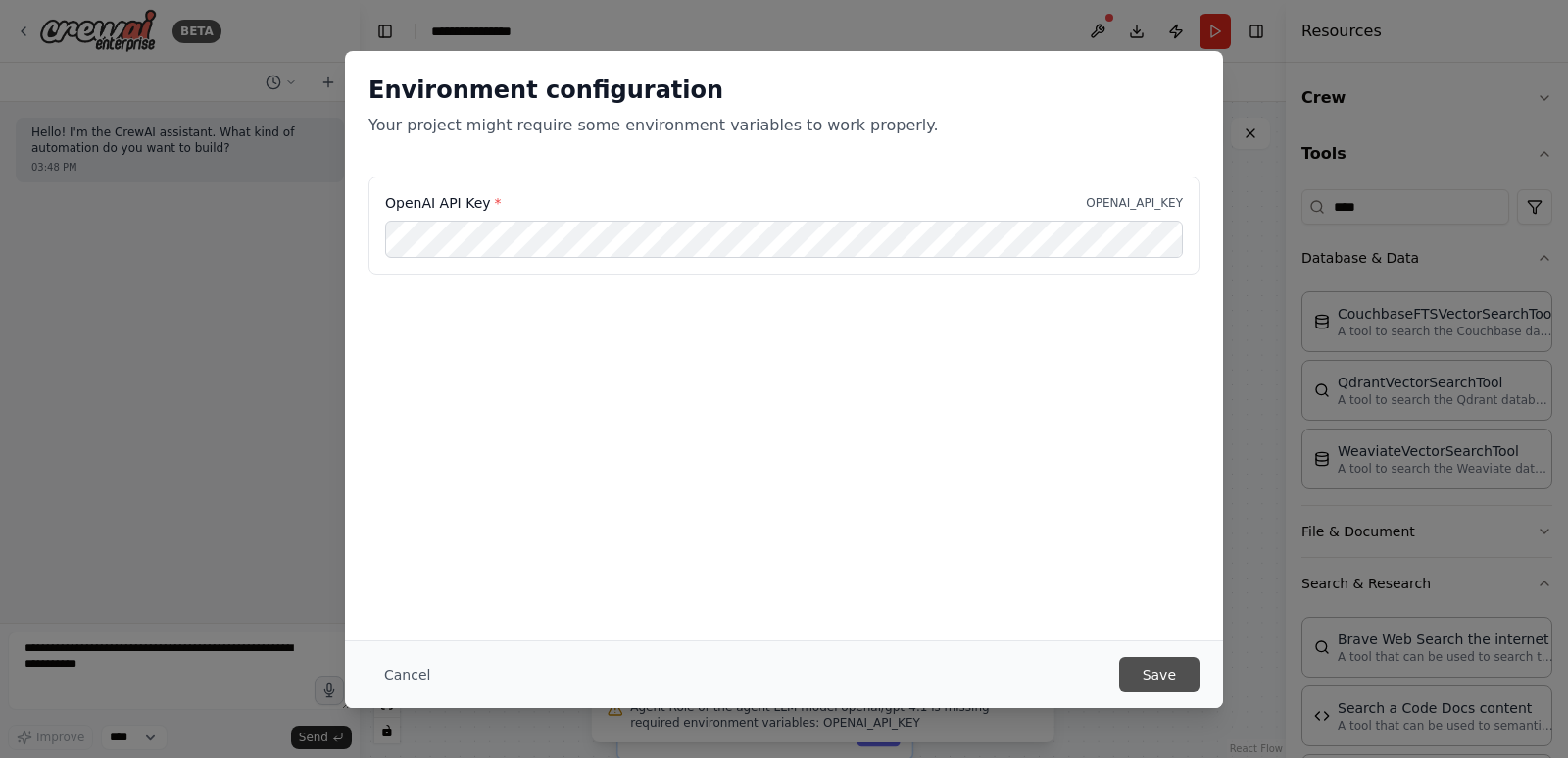
click at [1153, 673] on button "Save" at bounding box center [1159, 675] width 80 height 36
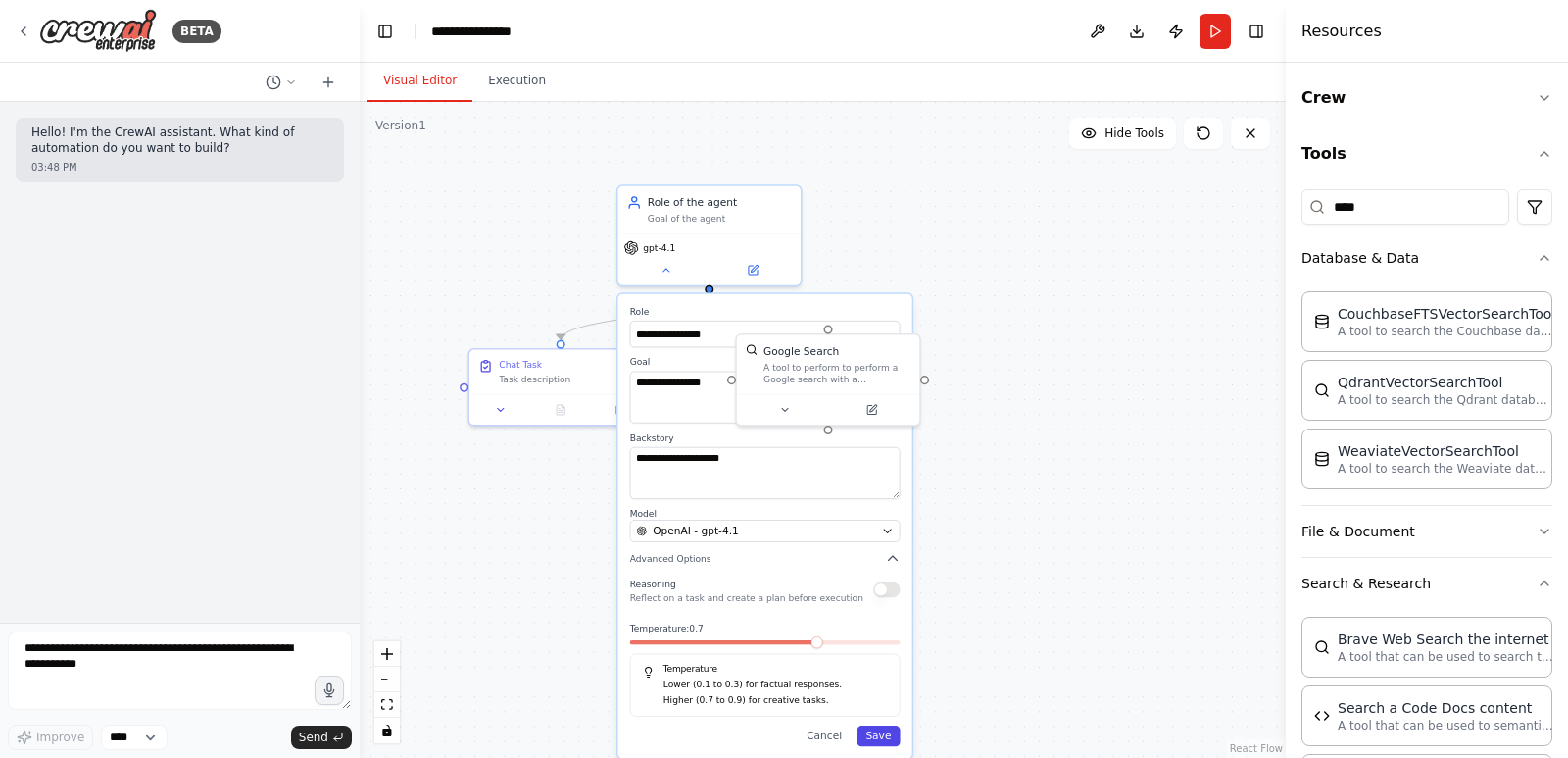
click at [877, 729] on button "Save" at bounding box center [877, 735] width 43 height 21
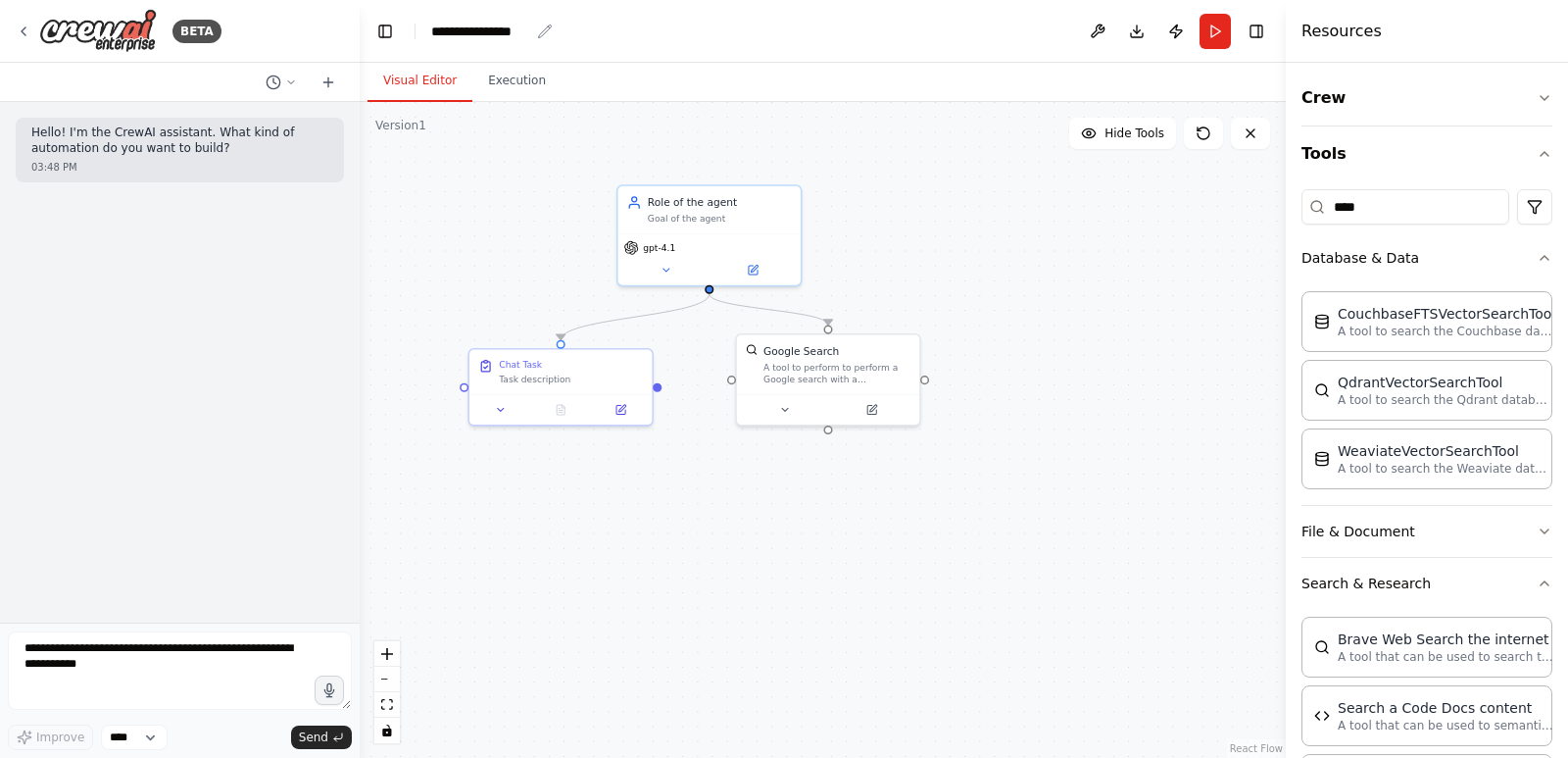
click at [500, 27] on div "**********" at bounding box center [480, 32] width 98 height 20
click at [541, 35] on div "**********" at bounding box center [504, 32] width 147 height 20
click at [900, 174] on div ".deletable-edge-delete-btn { width: 20px; height: 20px; border: 0px solid #ffff…" at bounding box center [822, 430] width 926 height 656
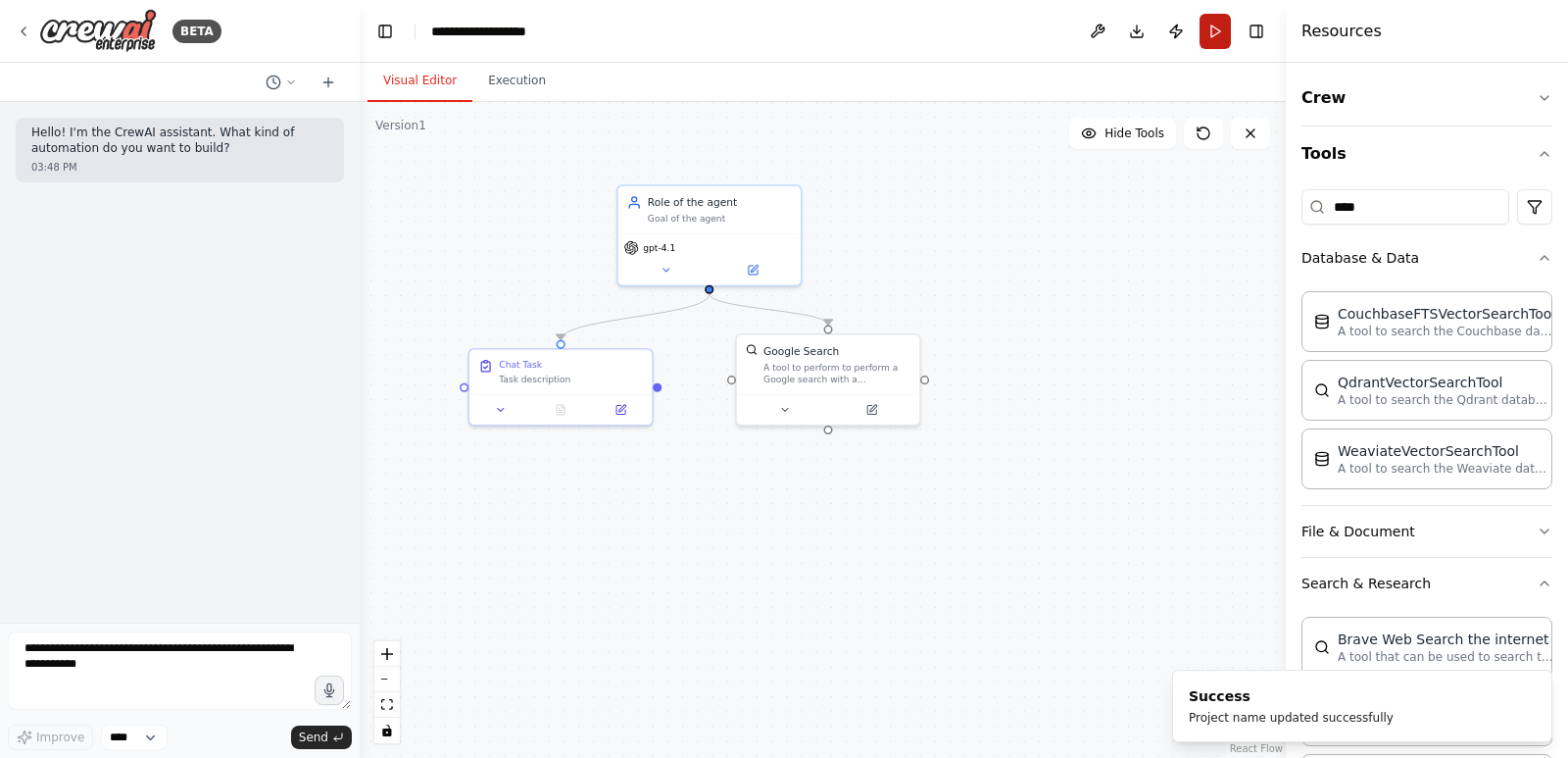
click at [1213, 41] on button "Run" at bounding box center [1215, 32] width 32 height 36
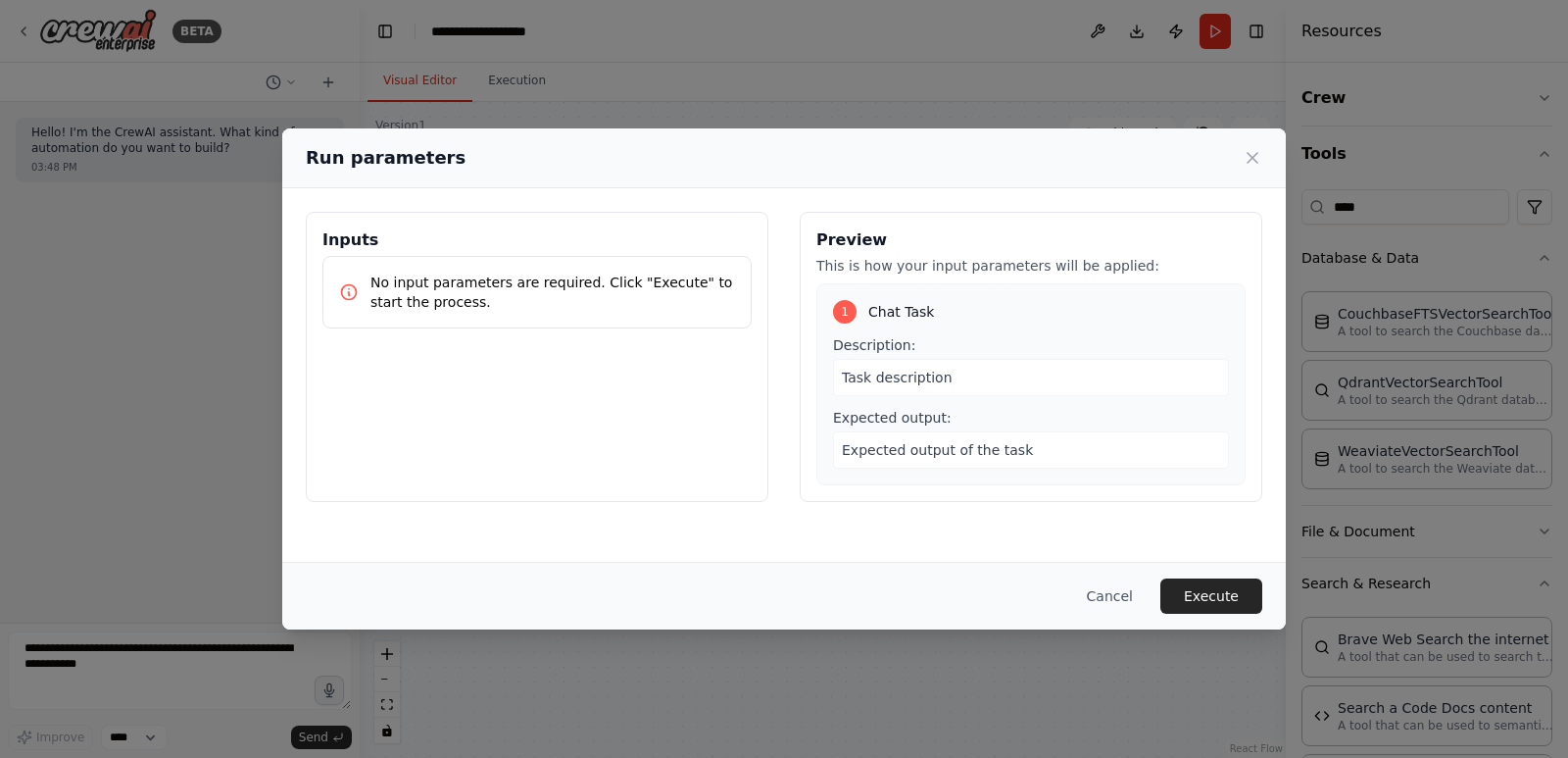
click at [610, 281] on p "No input parameters are required. Click "Execute" to start the process." at bounding box center [552, 291] width 364 height 39
click at [944, 447] on span "Expected output of the task" at bounding box center [937, 450] width 191 height 16
click at [1210, 591] on button "Execute" at bounding box center [1211, 596] width 102 height 36
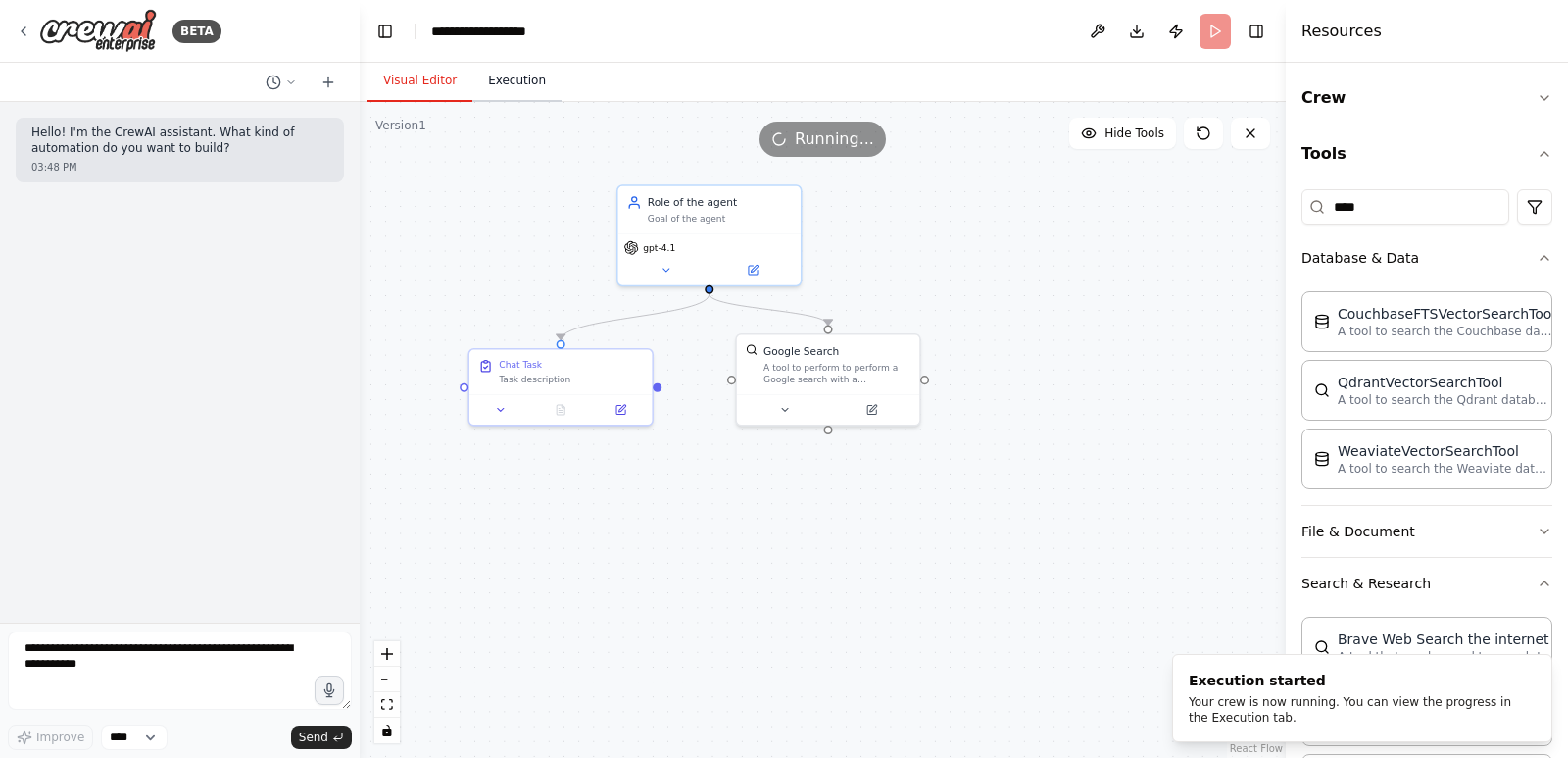
click at [491, 82] on button "Execution" at bounding box center [517, 80] width 89 height 41
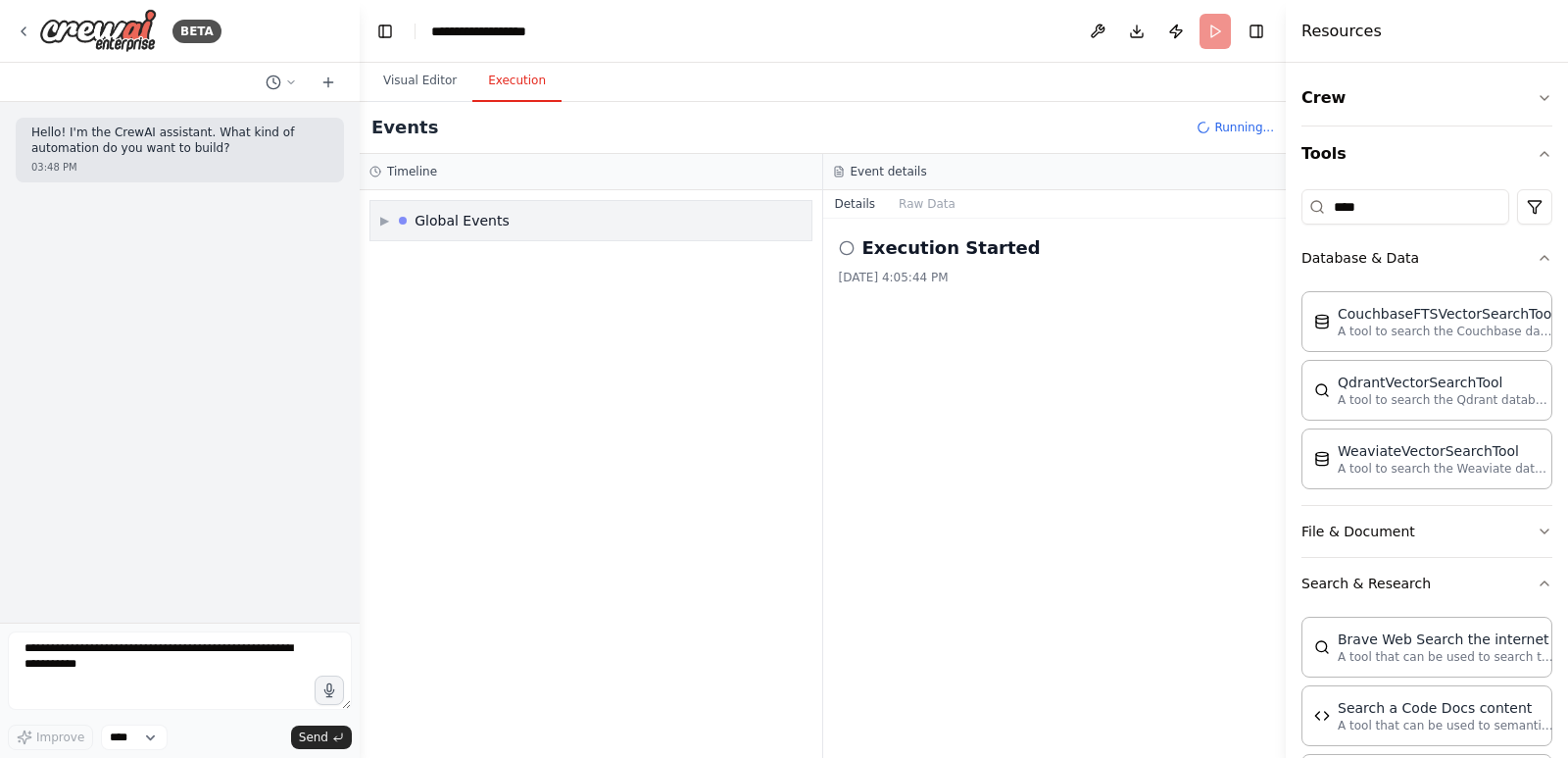
click at [431, 227] on div "Global Events" at bounding box center [462, 221] width 95 height 20
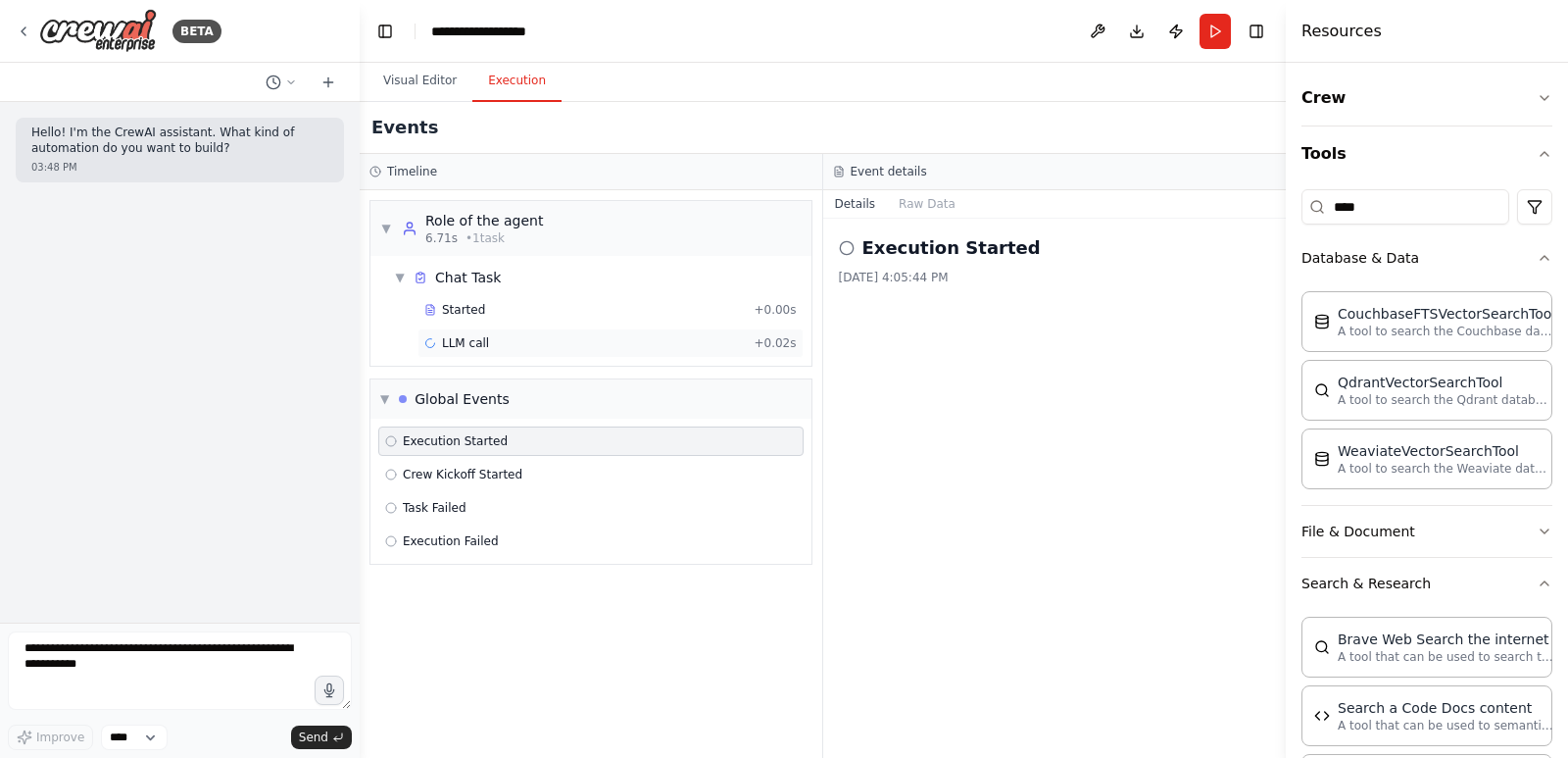
click at [458, 348] on span "LLM call" at bounding box center [465, 343] width 47 height 16
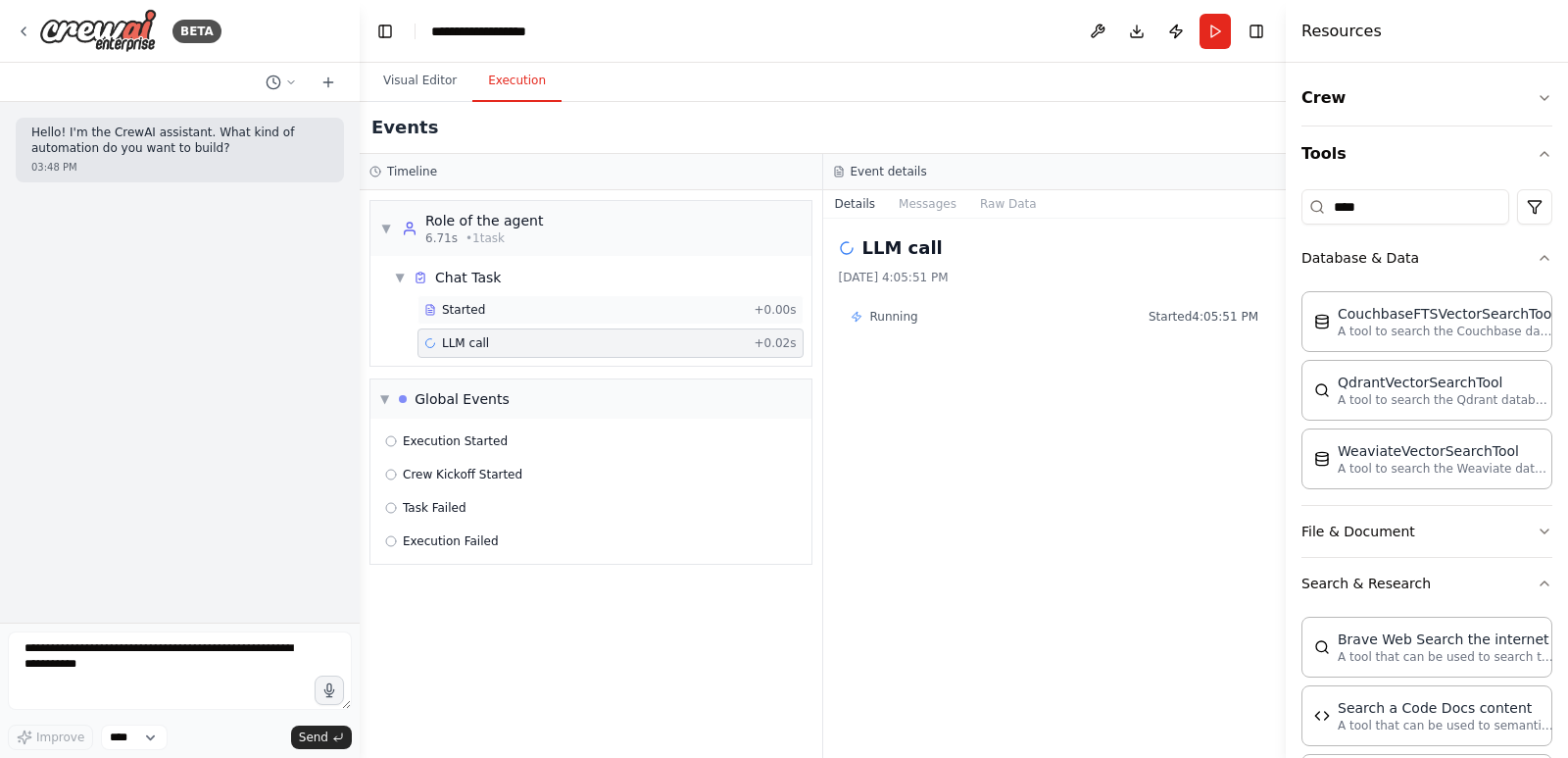
click at [446, 306] on span "Started" at bounding box center [463, 310] width 43 height 16
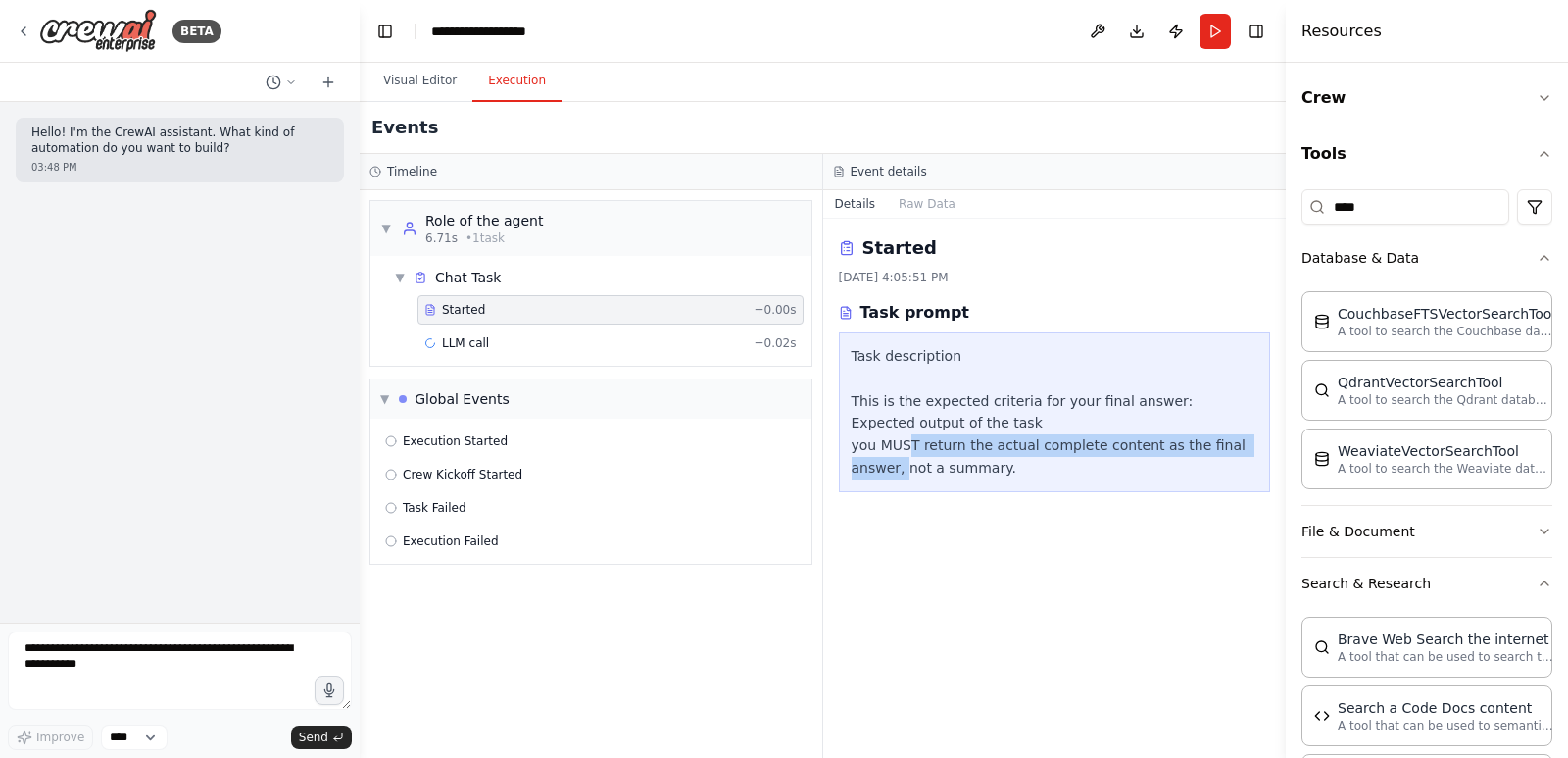
drag, startPoint x: 907, startPoint y: 449, endPoint x: 1255, endPoint y: 450, distance: 348.0
click at [1255, 450] on div "Task description This is the expected criteria for your final answer: Expected …" at bounding box center [1054, 411] width 406 height 134
click at [858, 469] on div "Task description This is the expected criteria for your final answer: Expected …" at bounding box center [1054, 411] width 406 height 134
click at [488, 227] on div "Role of the agent" at bounding box center [484, 221] width 117 height 20
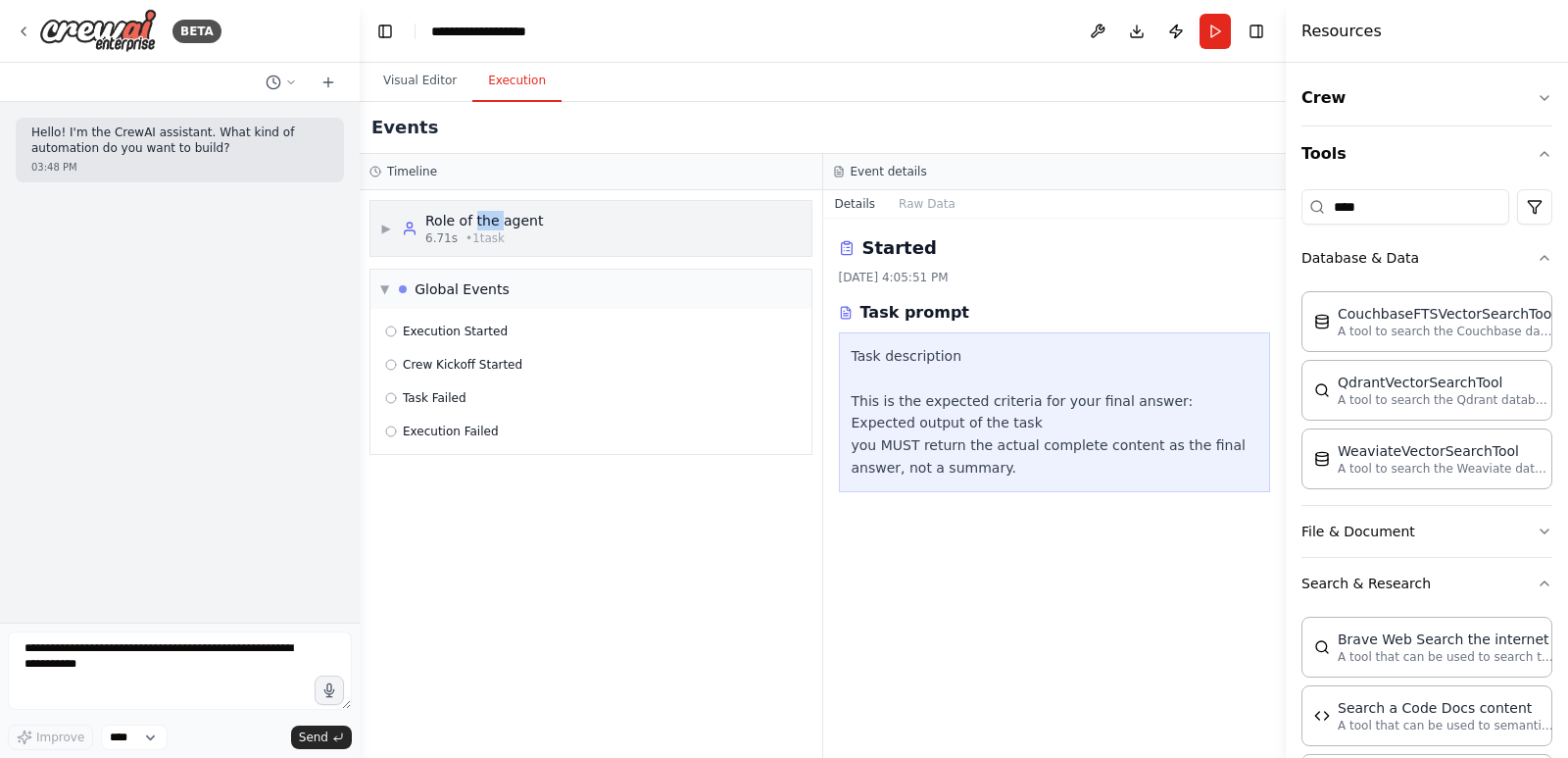
click at [488, 227] on div "Role of the agent" at bounding box center [484, 221] width 117 height 20
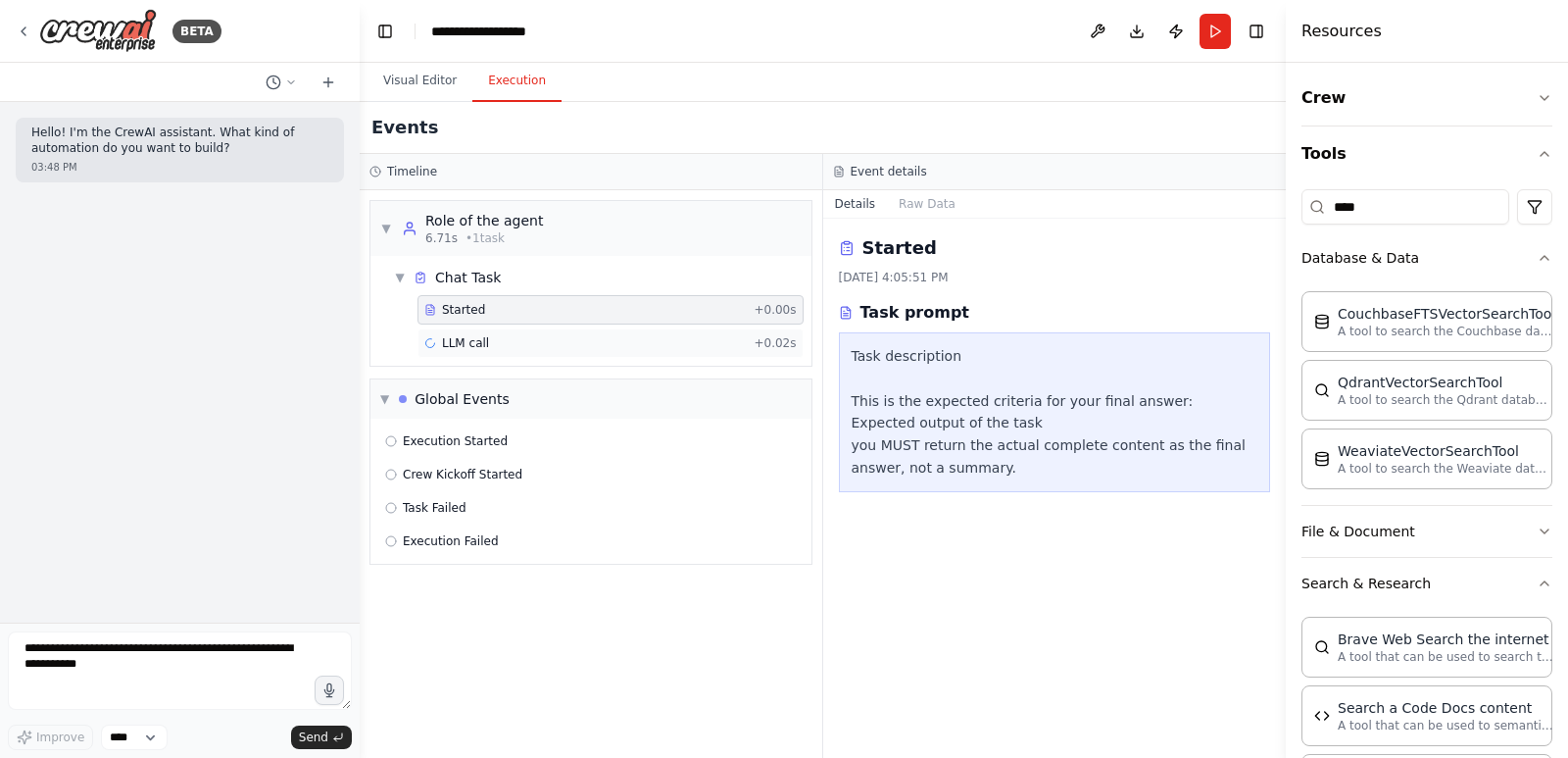
click at [476, 345] on span "LLM call" at bounding box center [465, 343] width 47 height 16
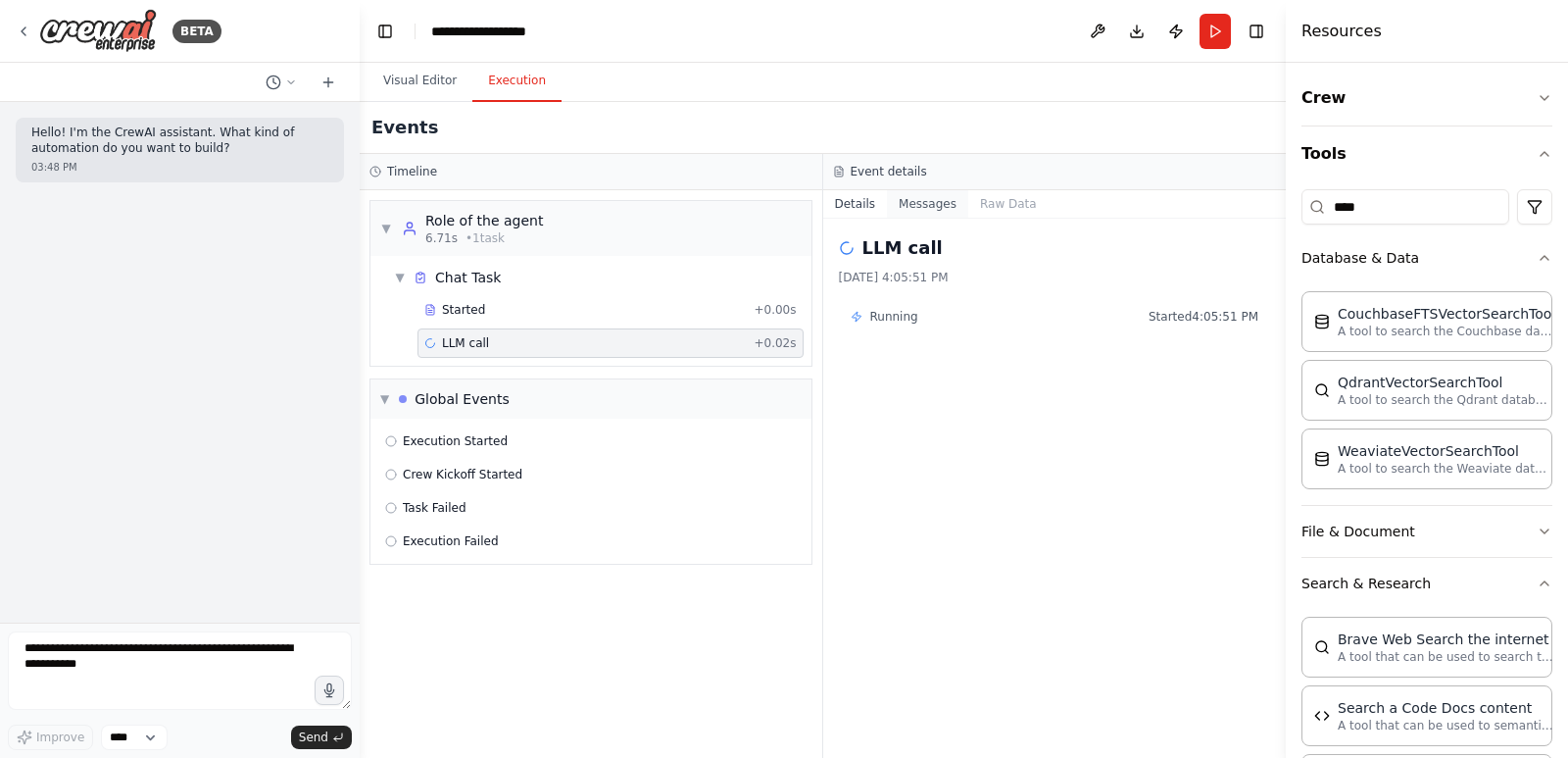
click at [933, 206] on button "Messages" at bounding box center [927, 204] width 81 height 28
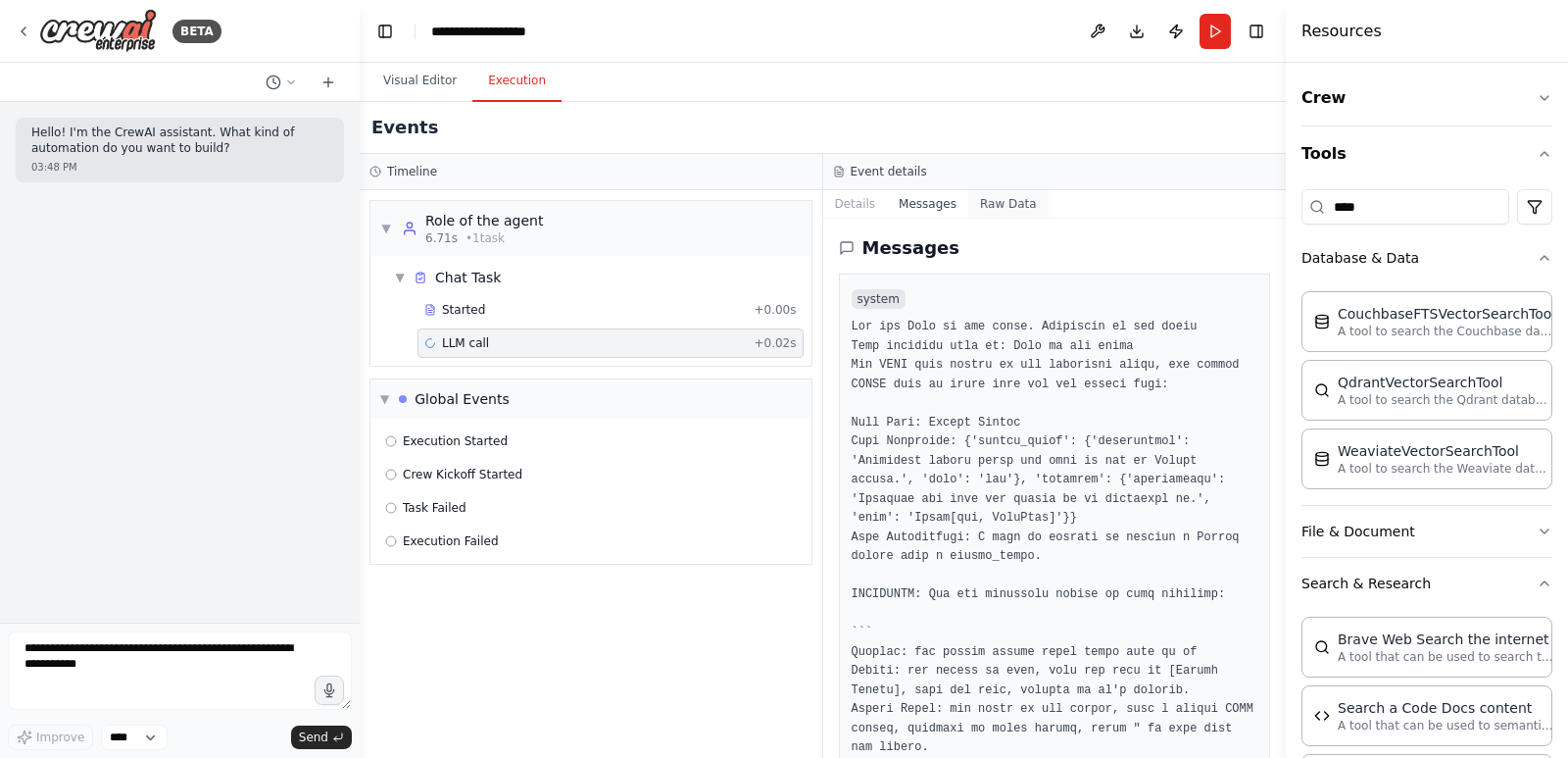
click at [987, 207] on button "Raw Data" at bounding box center [1008, 204] width 80 height 28
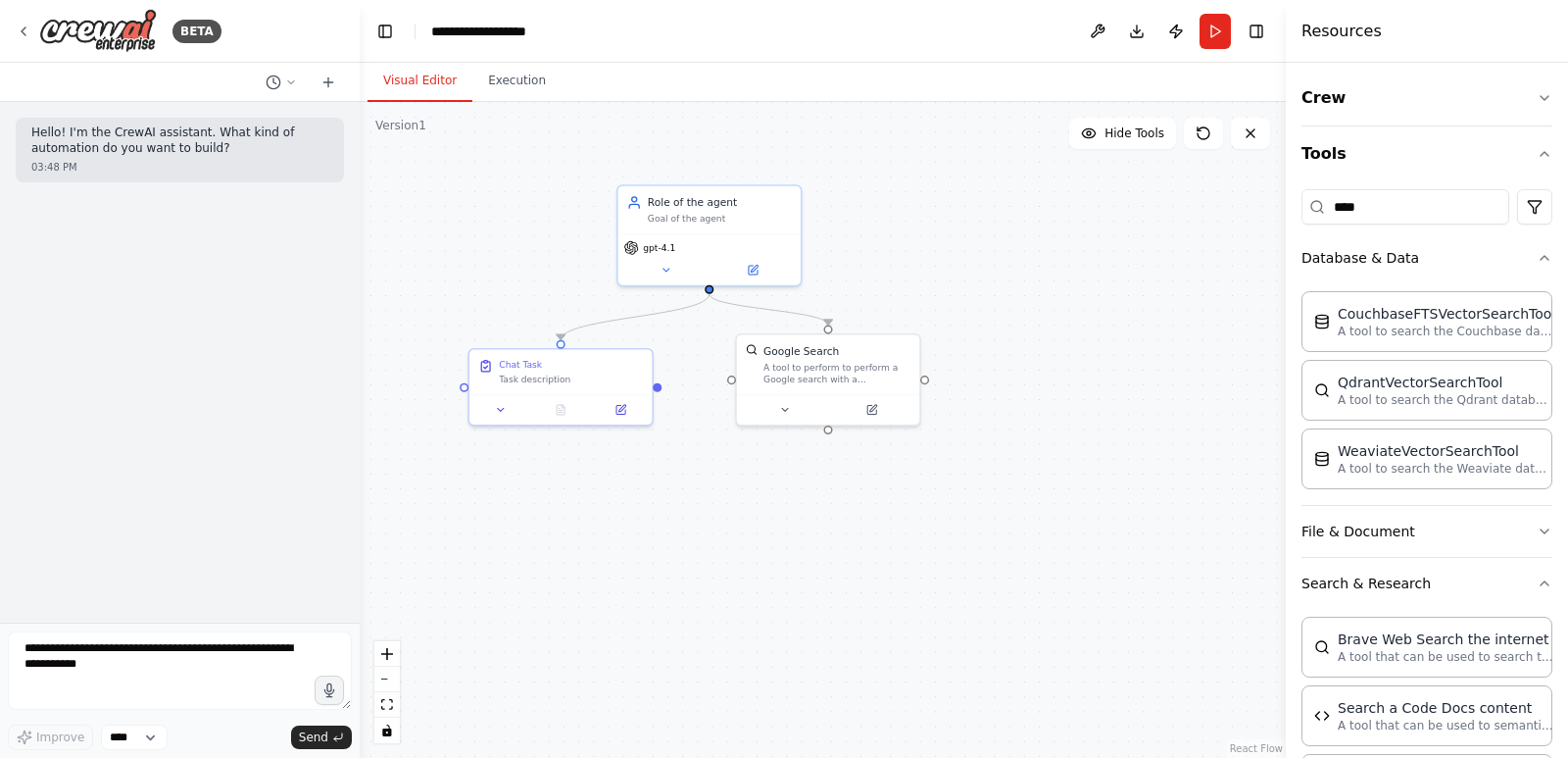
click at [400, 71] on button "Visual Editor" at bounding box center [420, 80] width 105 height 41
click at [671, 267] on icon at bounding box center [665, 266] width 12 height 12
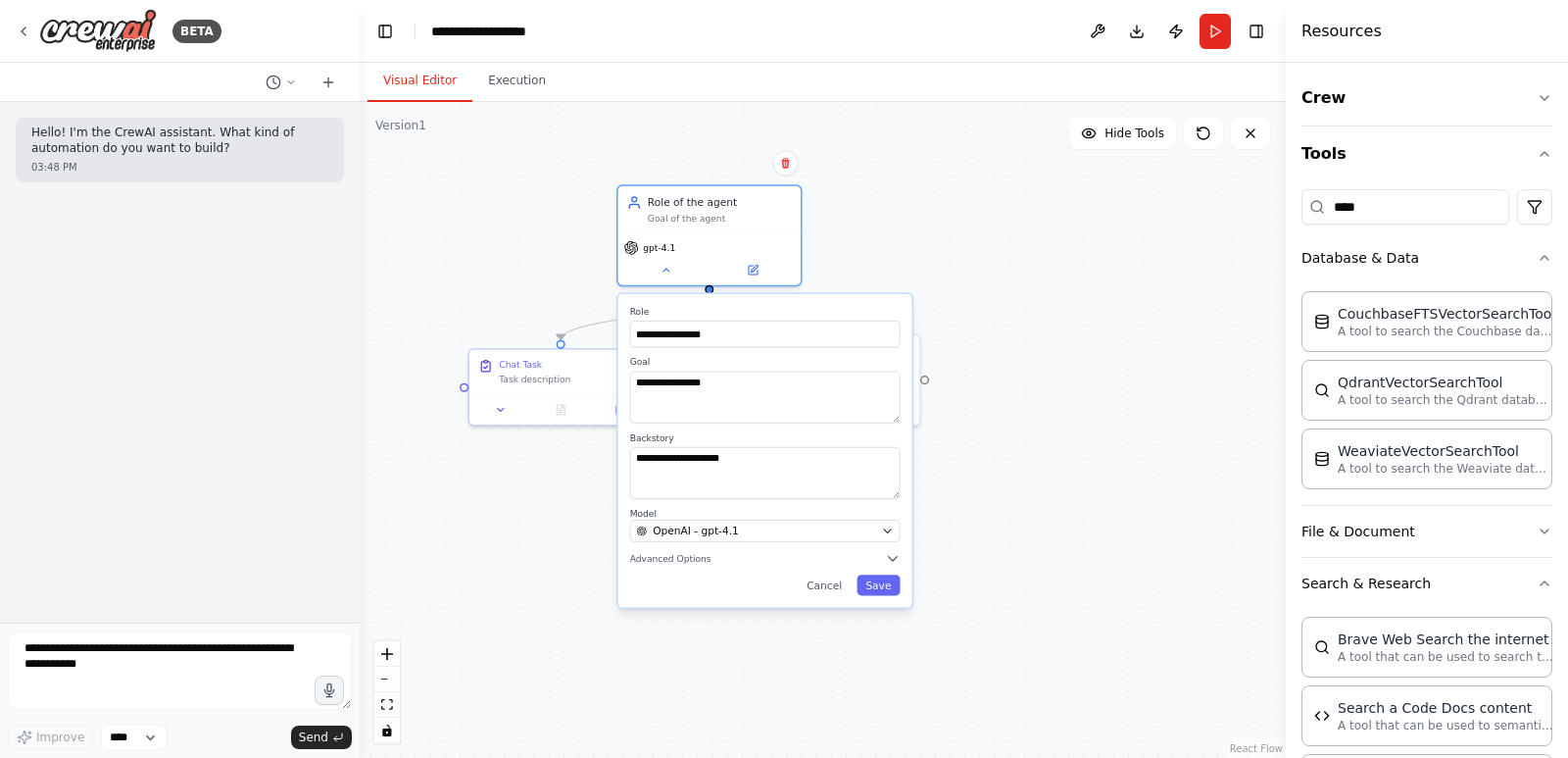
click at [674, 566] on div "**********" at bounding box center [766, 451] width 294 height 314
click at [674, 557] on span "Advanced Options" at bounding box center [670, 557] width 81 height 12
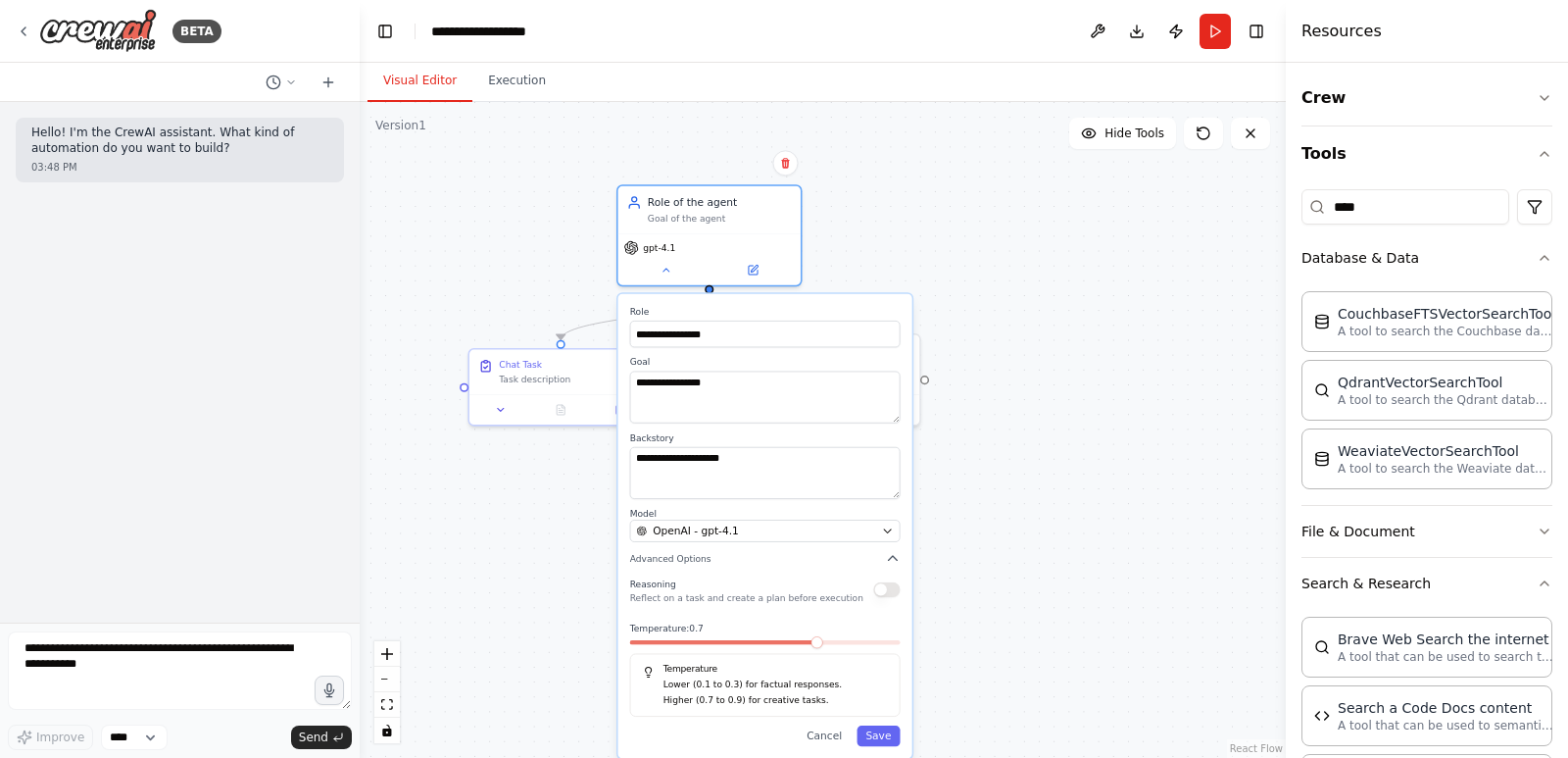
click at [811, 694] on p "Higher (0.7 to 0.9) for creative tasks." at bounding box center [776, 699] width 224 height 15
click at [747, 601] on p "Reflect on a task and create a plan before execution" at bounding box center [746, 598] width 233 height 12
click at [682, 532] on span "OpenAI - gpt-4.1" at bounding box center [695, 531] width 86 height 15
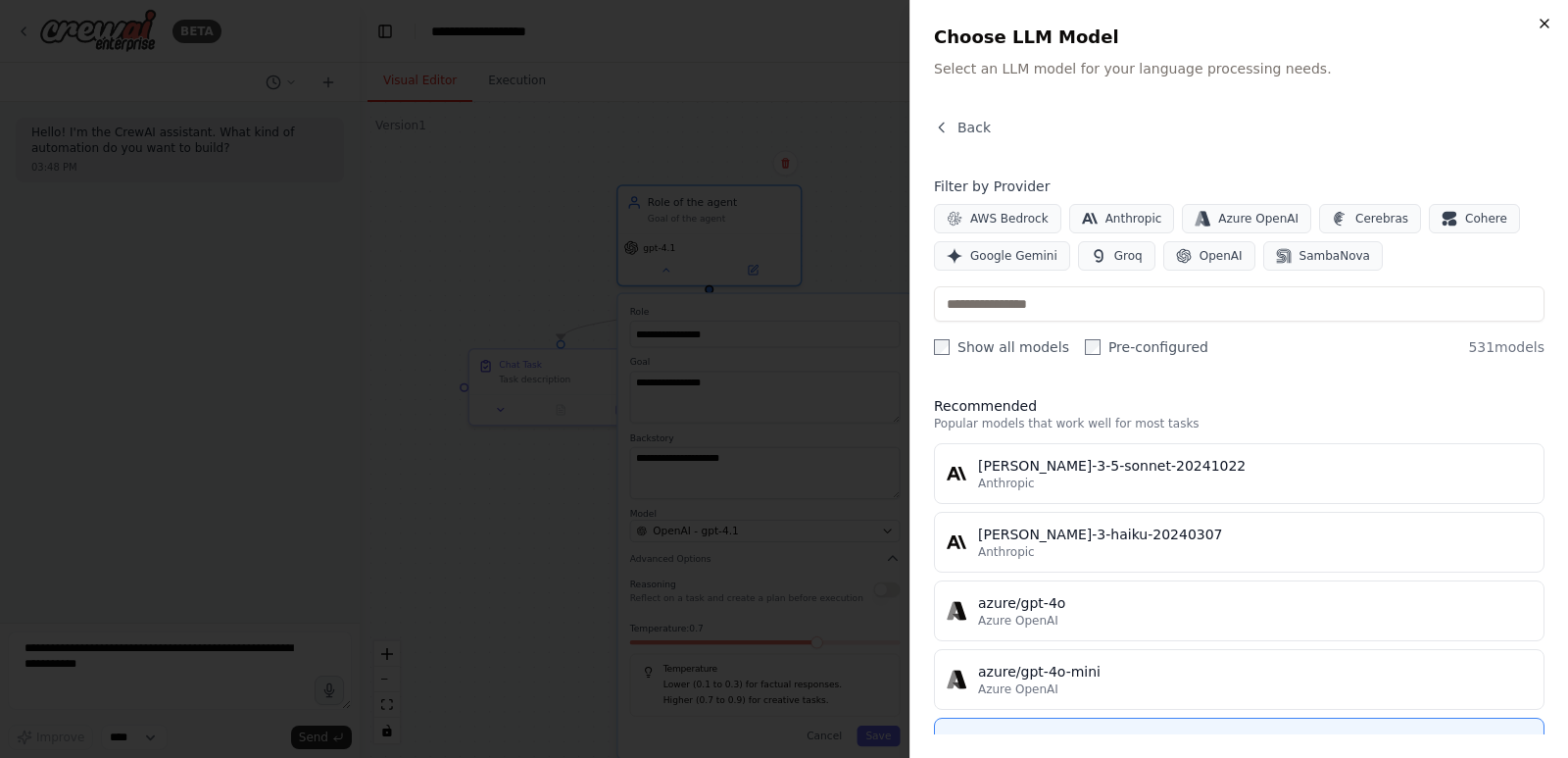
click at [1541, 21] on icon "button" at bounding box center [1544, 24] width 8 height 8
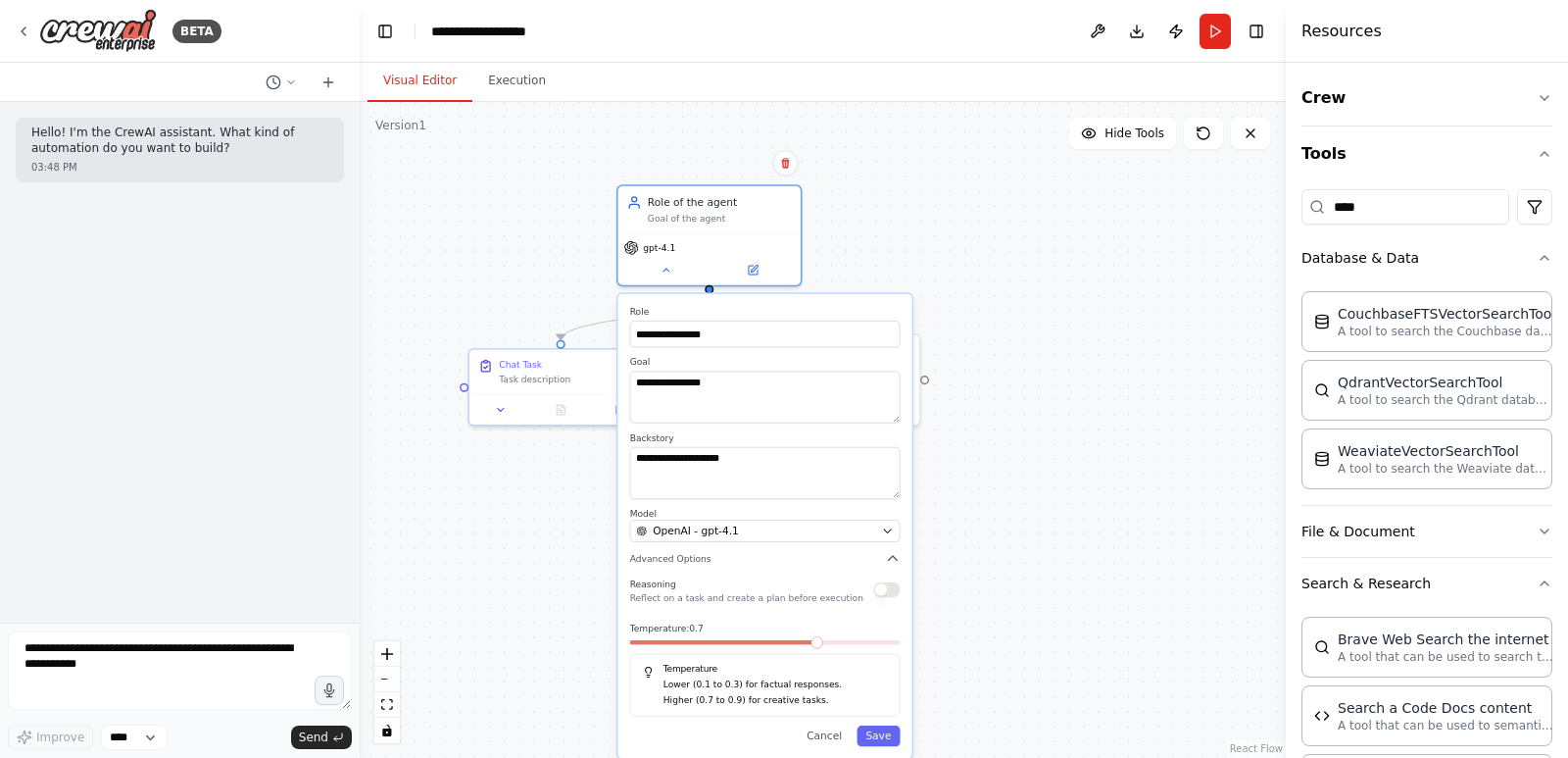
click at [994, 232] on div ".deletable-edge-delete-btn { width: 20px; height: 20px; border: 0px solid #ffff…" at bounding box center [822, 430] width 926 height 656
click at [820, 740] on button "Cancel" at bounding box center [823, 735] width 53 height 21
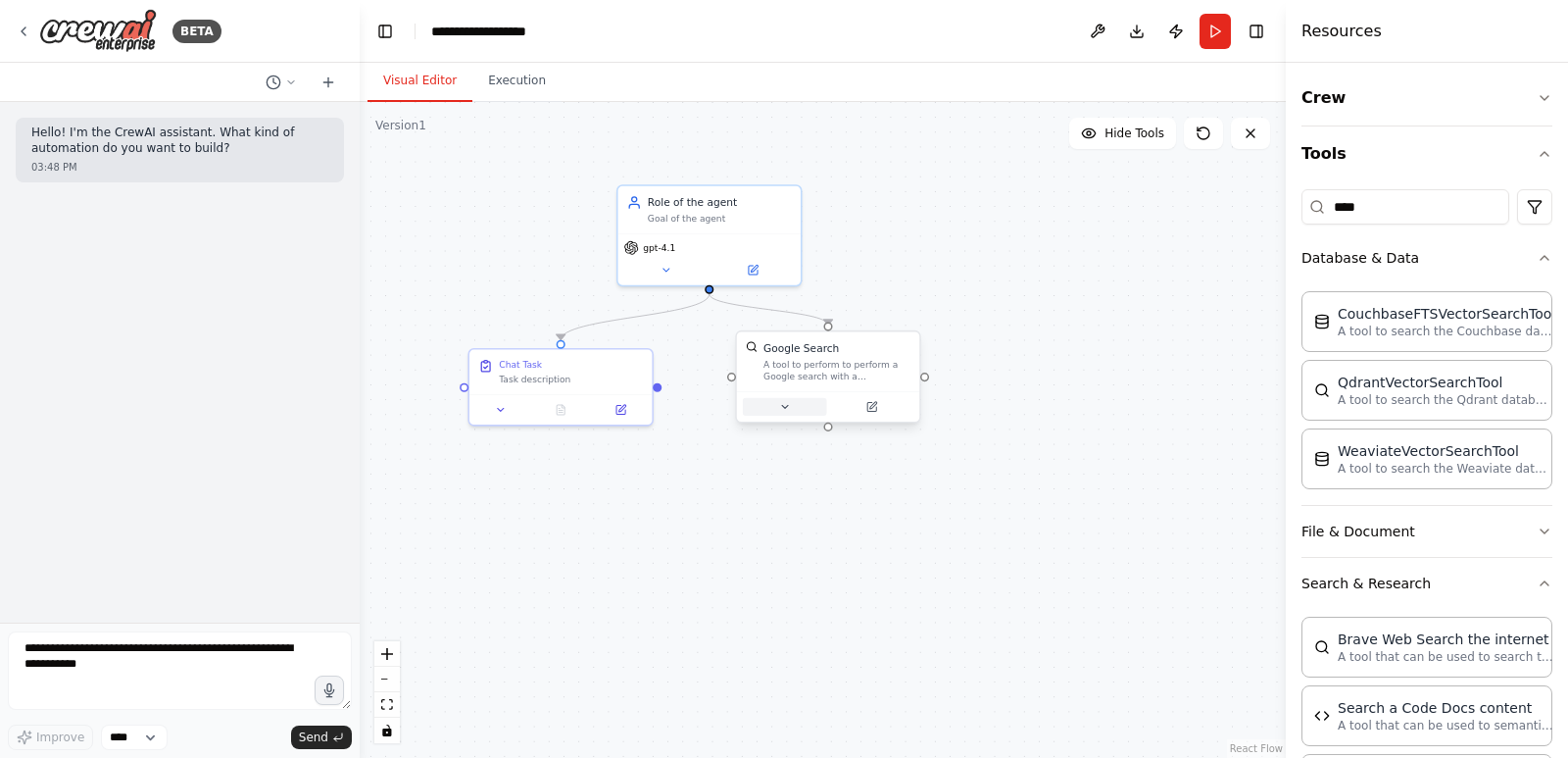
click at [779, 403] on icon at bounding box center [784, 407] width 12 height 12
click at [1015, 570] on icon "button" at bounding box center [1011, 565] width 15 height 15
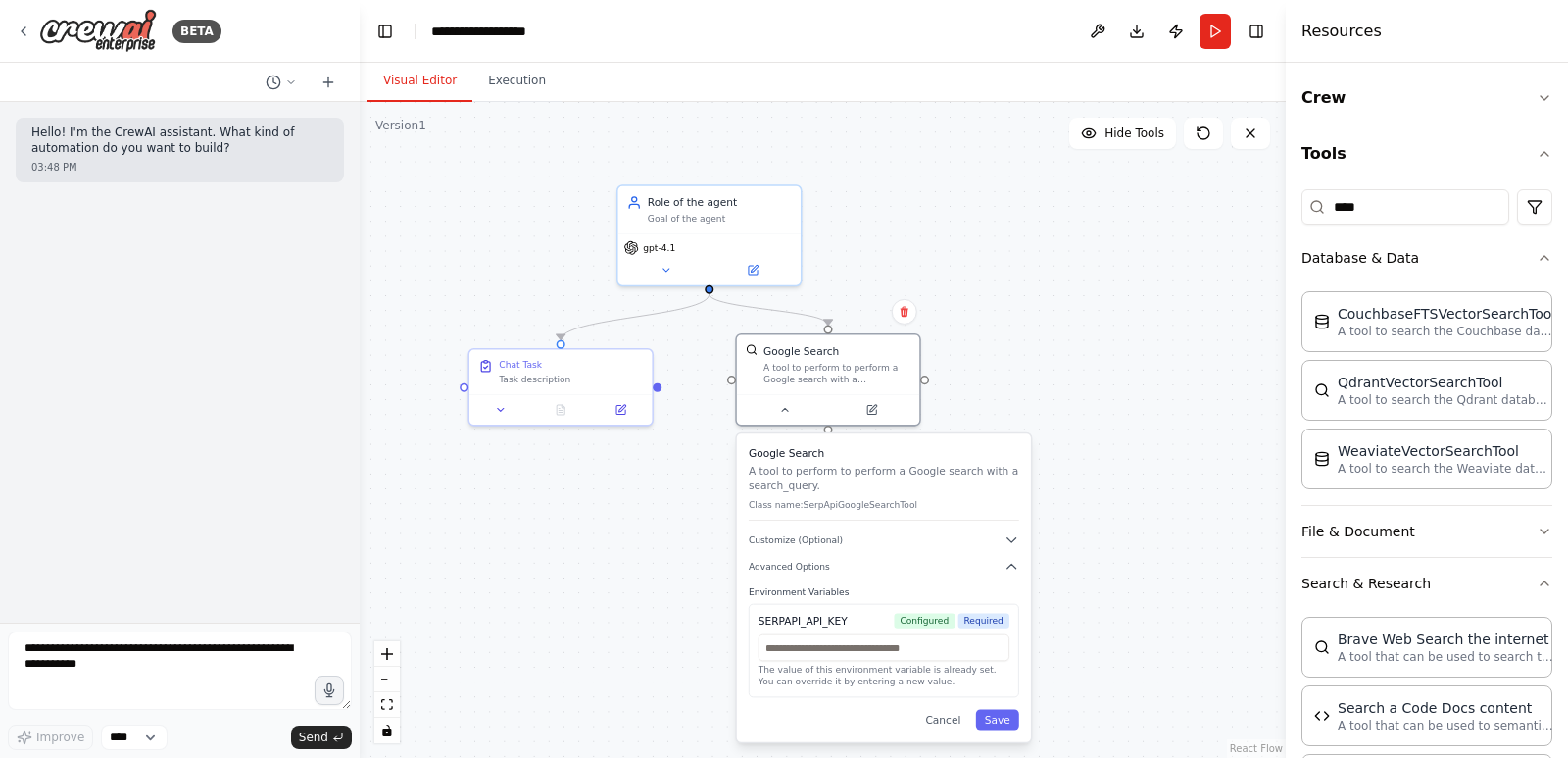
click at [814, 623] on div "SERPAPI_API_KEY" at bounding box center [803, 621] width 89 height 15
click at [862, 650] on input "text" at bounding box center [884, 647] width 251 height 27
click at [962, 712] on button "Cancel" at bounding box center [941, 718] width 53 height 21
